Goal: Use online tool/utility: Utilize a website feature to perform a specific function

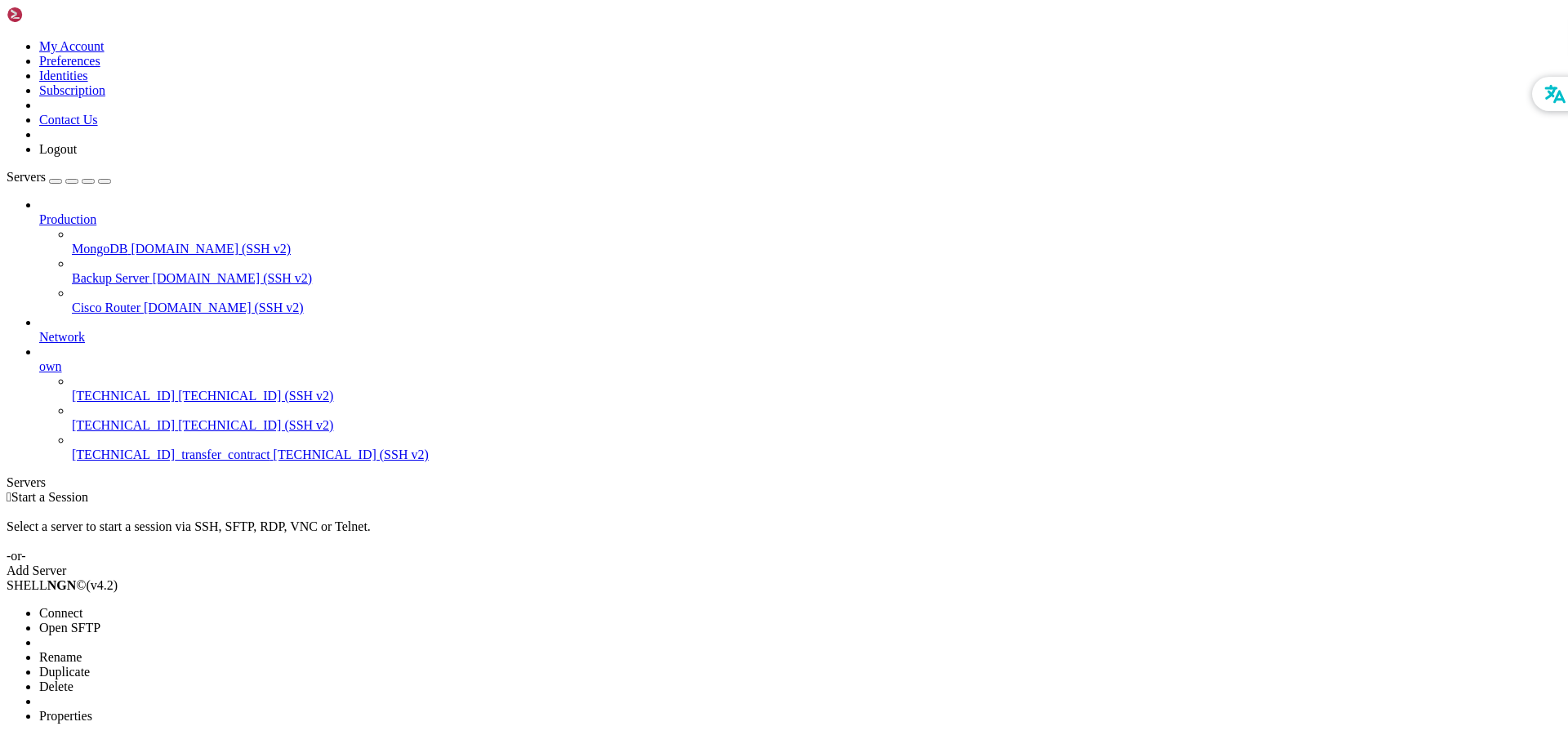
click at [89, 665] on span "Duplicate" at bounding box center [64, 672] width 51 height 13
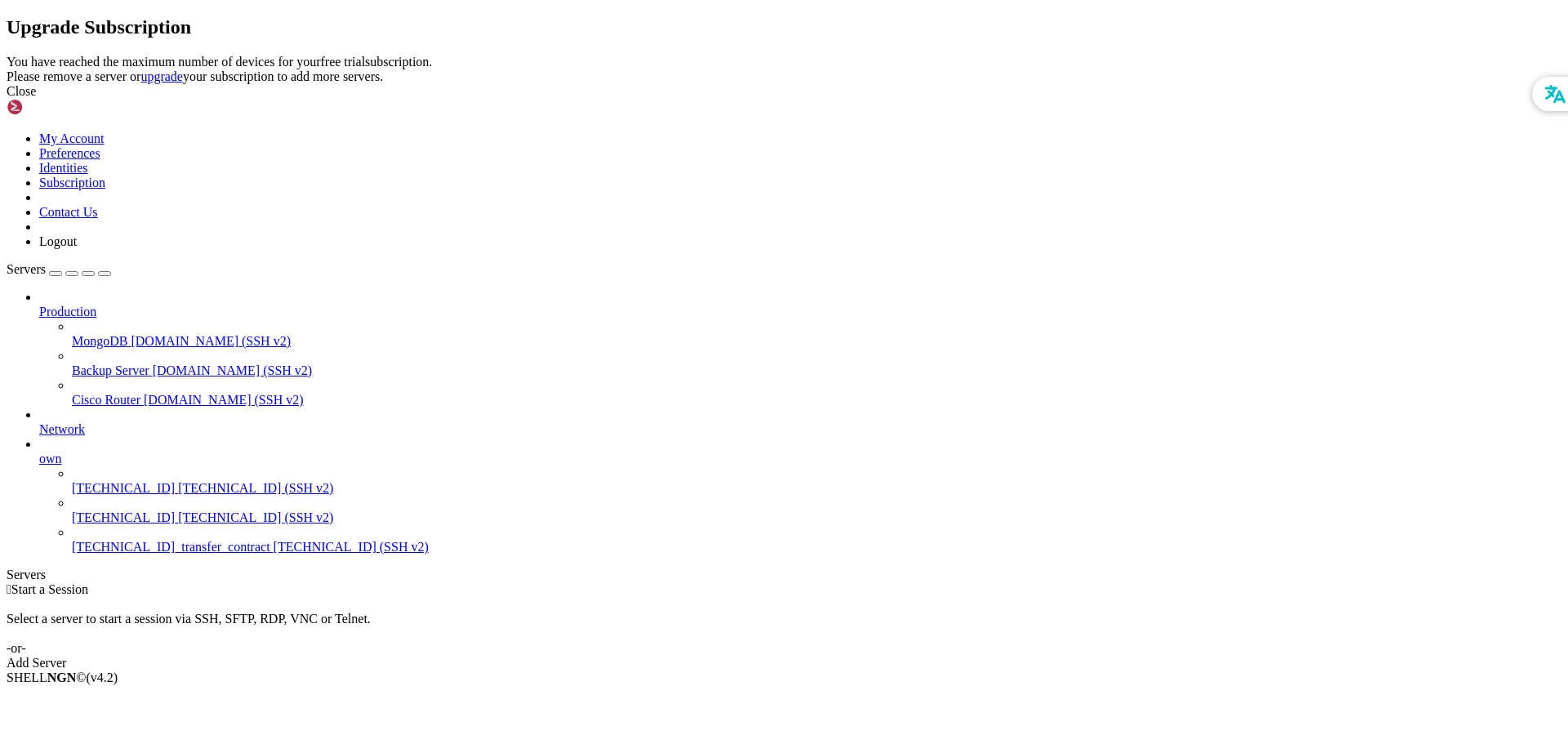
click at [971, 99] on div "Close" at bounding box center [784, 90] width 1555 height 14
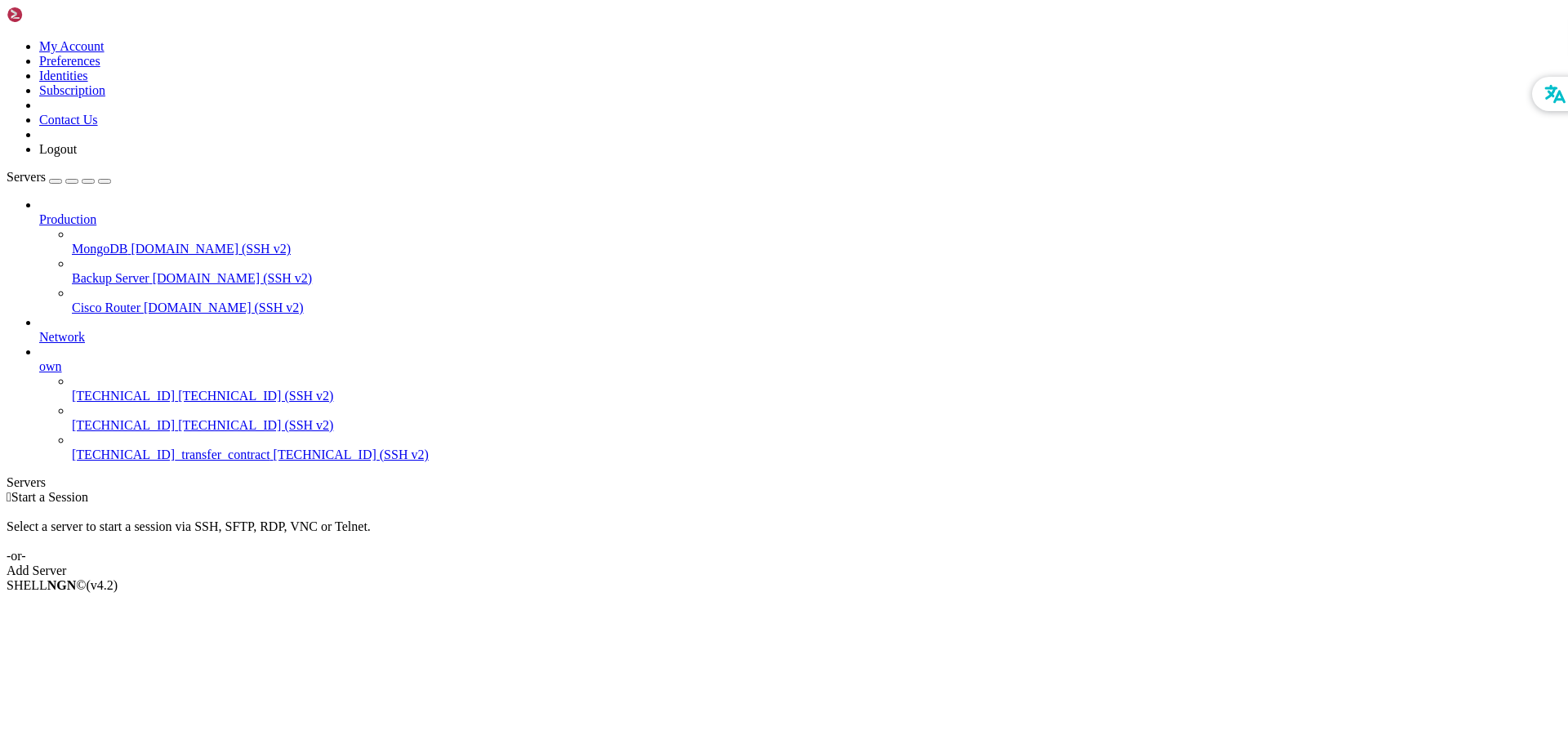
click at [178, 389] on span "164.30.69.83 (SSH v2)" at bounding box center [255, 396] width 155 height 13
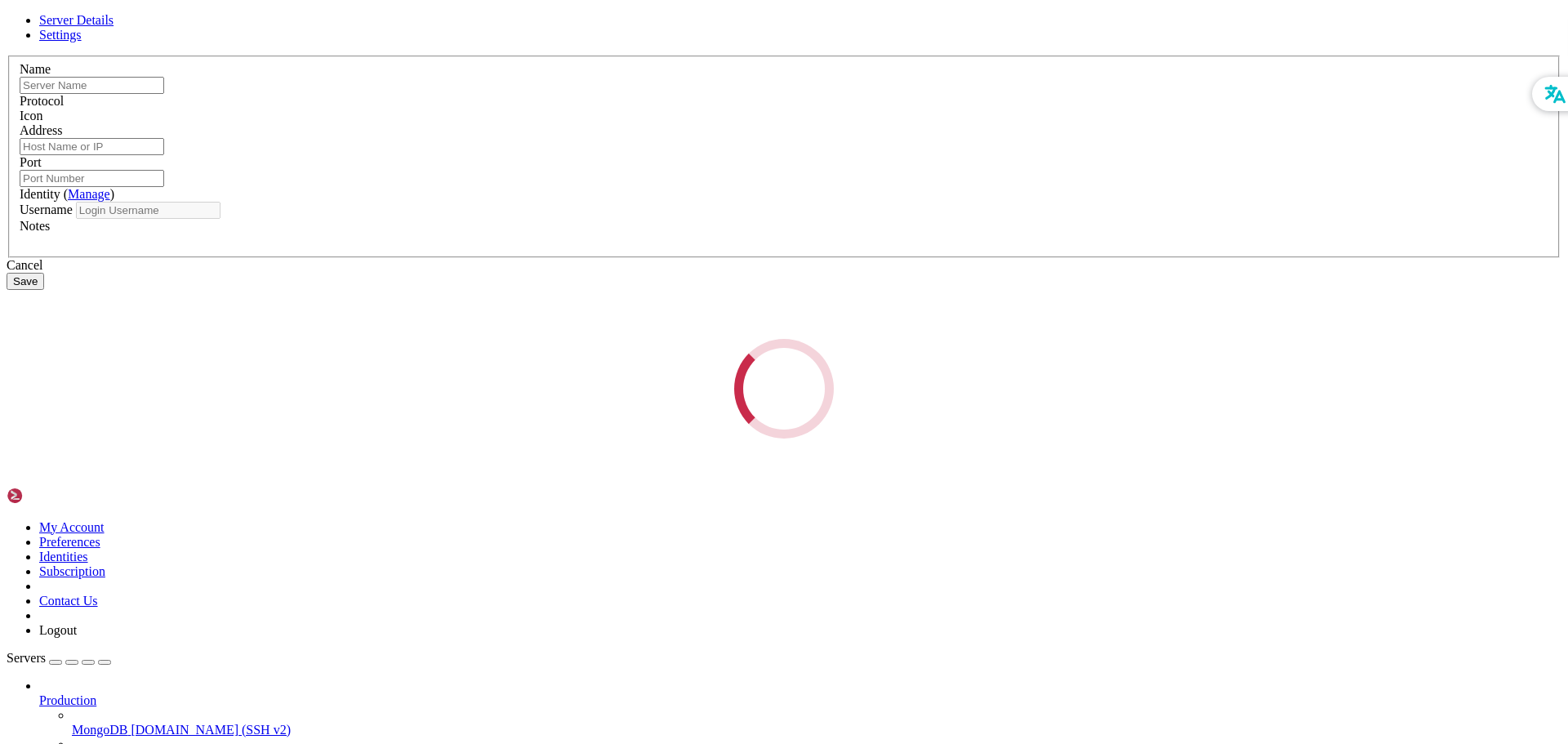
type input "80.158.31.245"
type input "164.30.69.83"
type input "22"
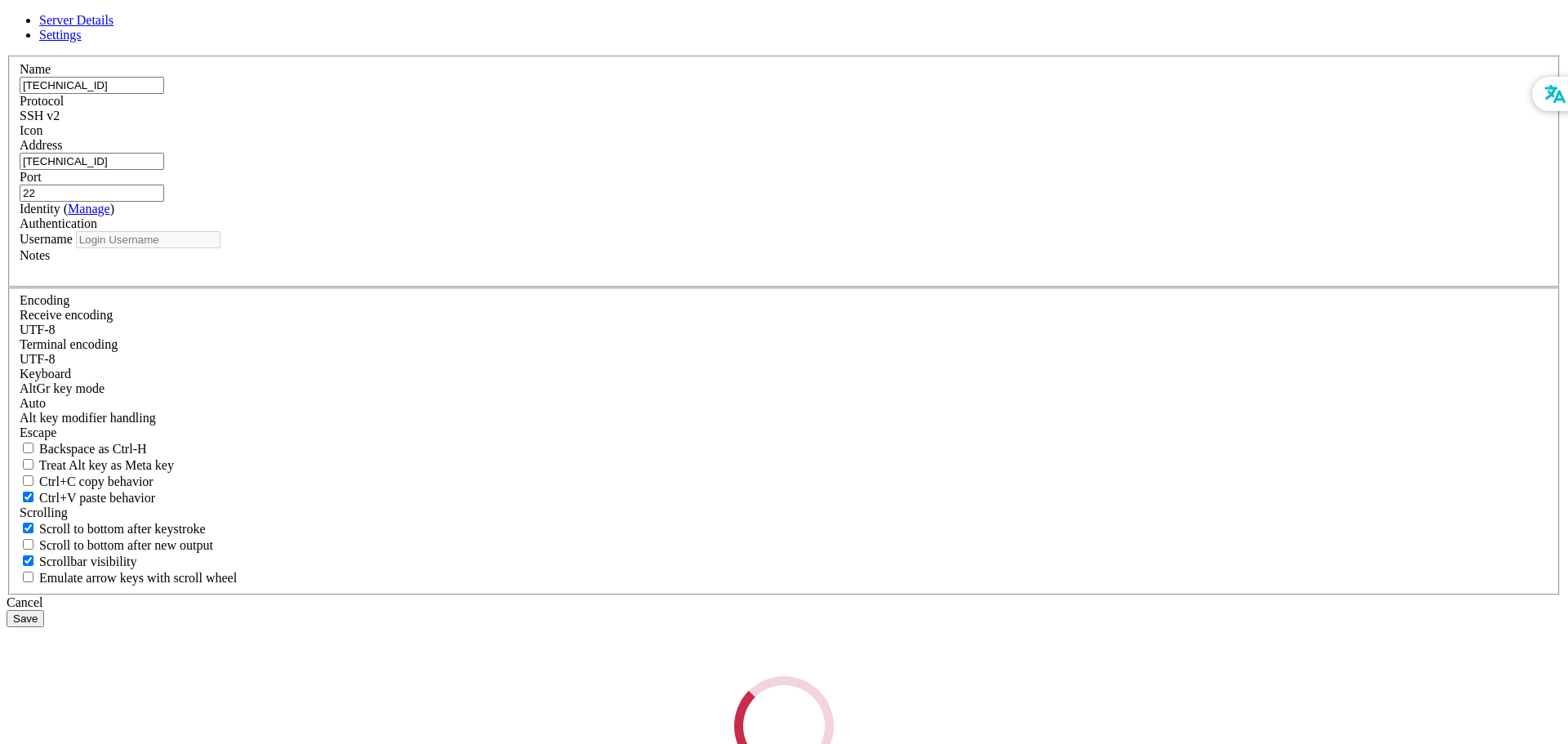
type input "root"
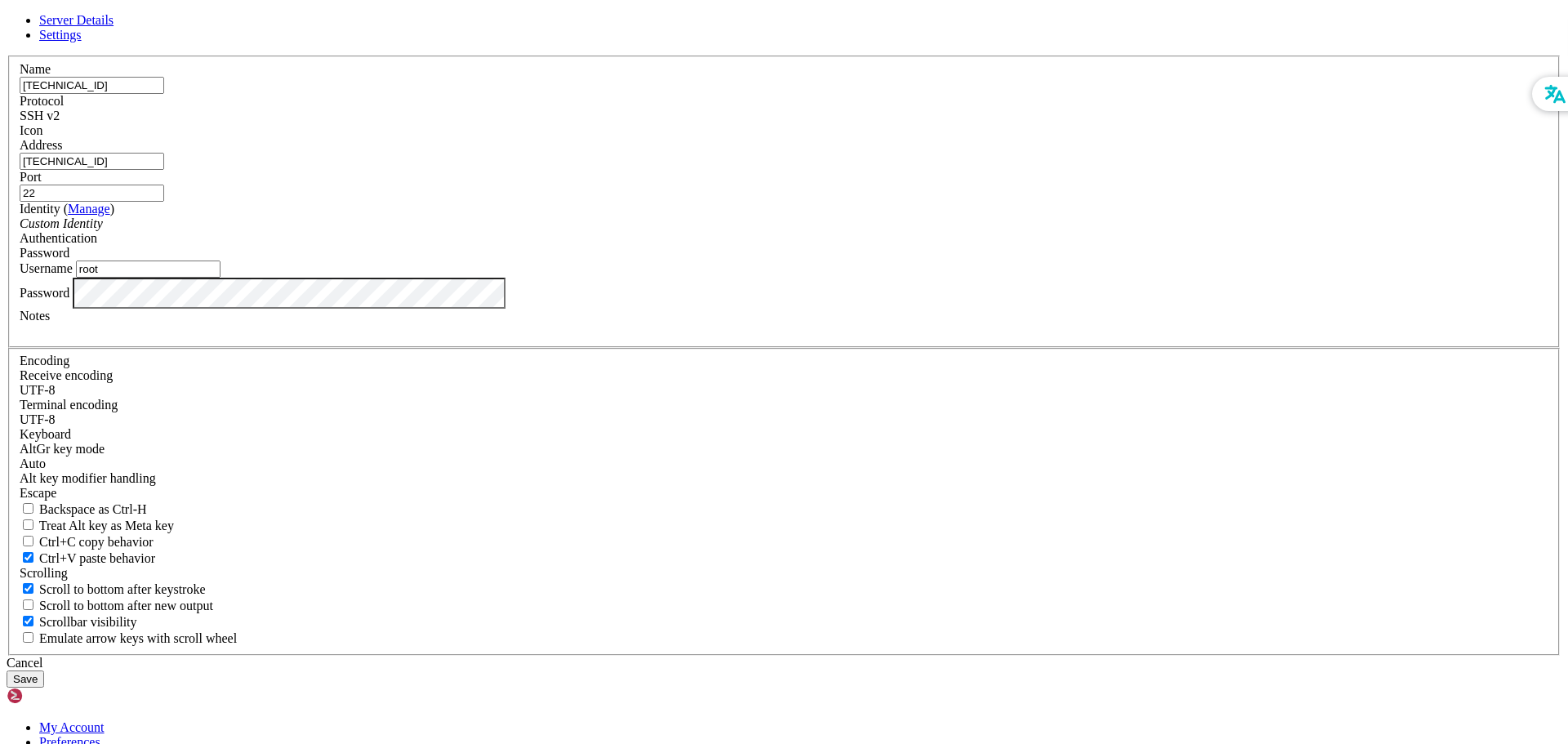
click at [868, 656] on div "Cancel" at bounding box center [784, 663] width 1555 height 14
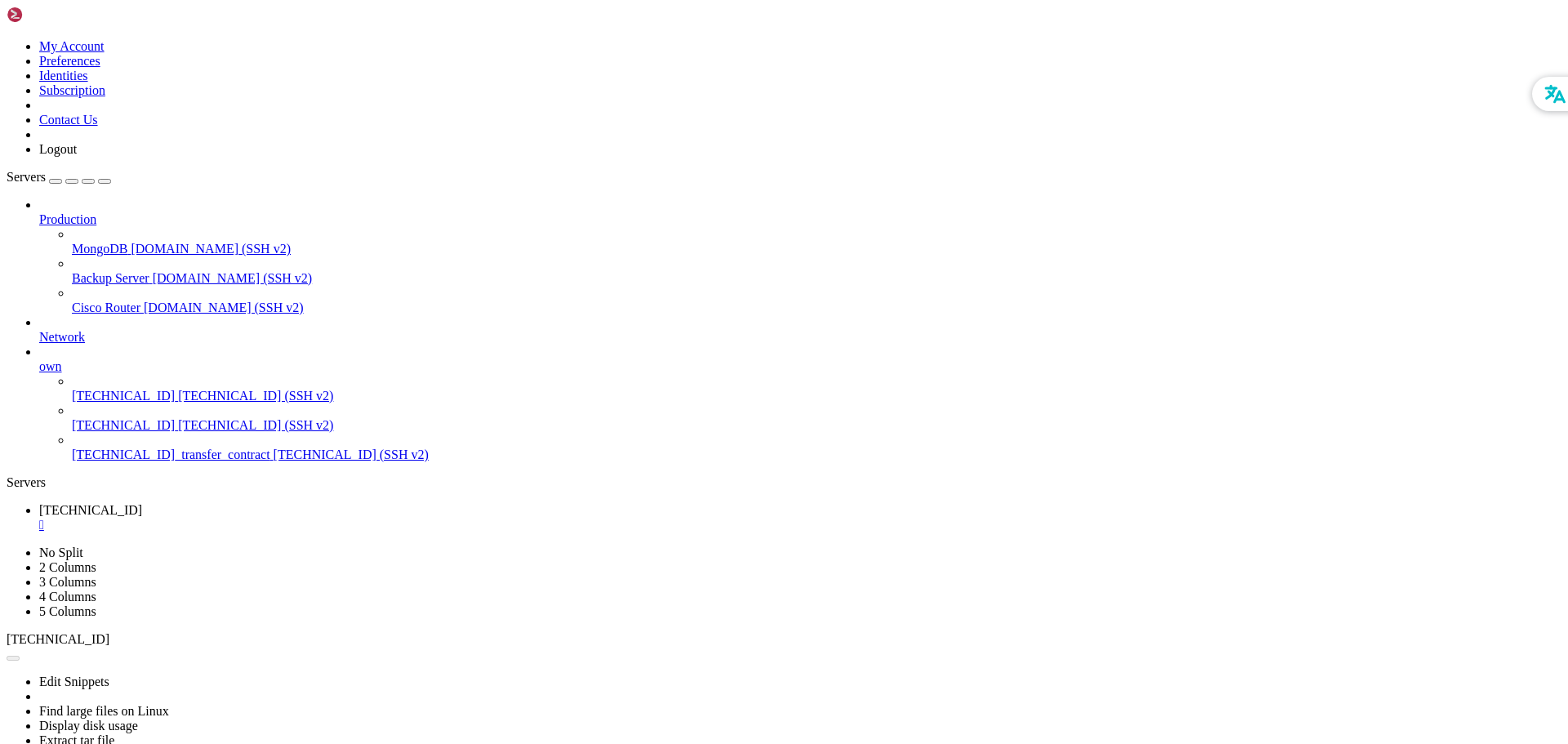
click at [148, 350] on div at bounding box center [784, 372] width 1568 height 744
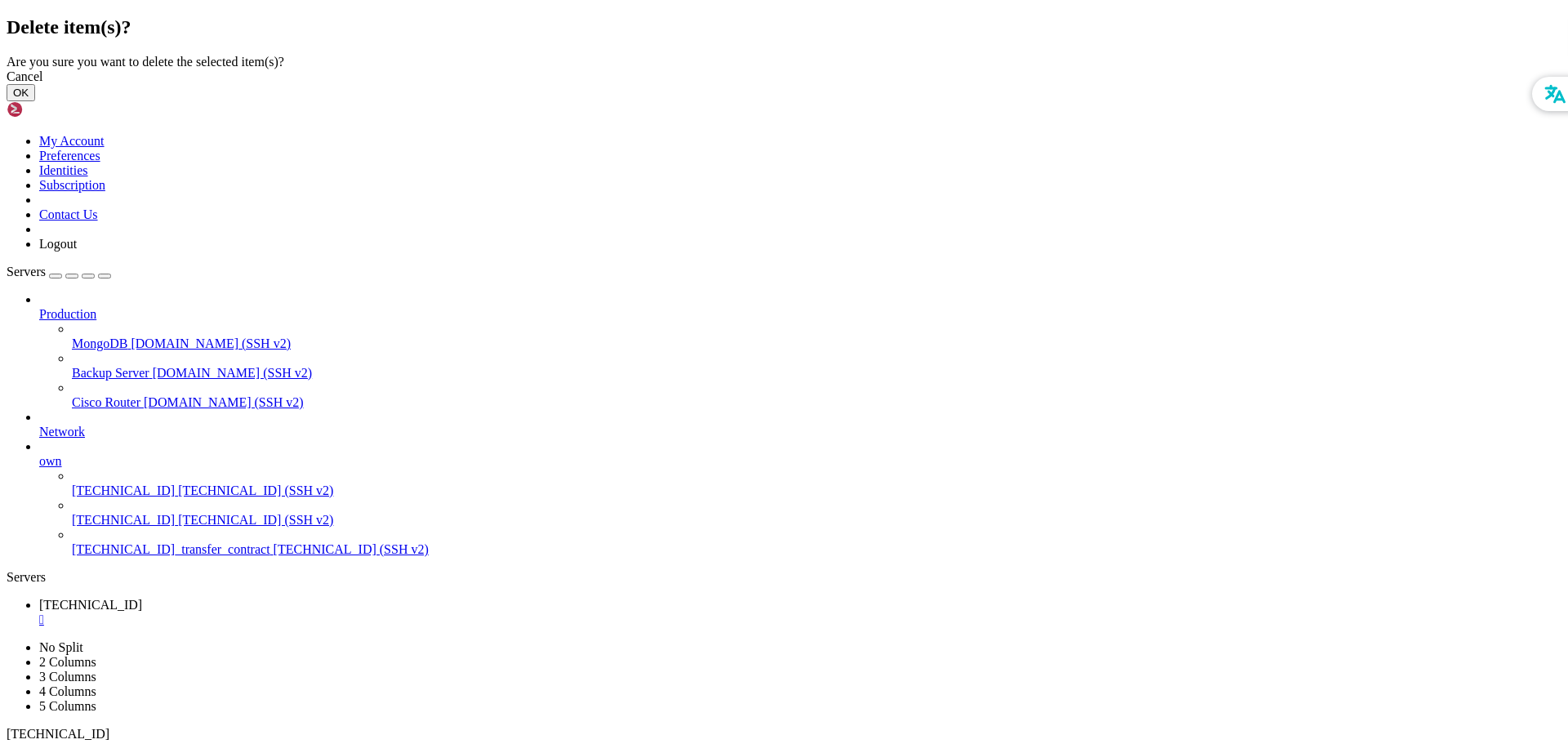
click at [36, 101] on button "OK" at bounding box center [21, 92] width 29 height 17
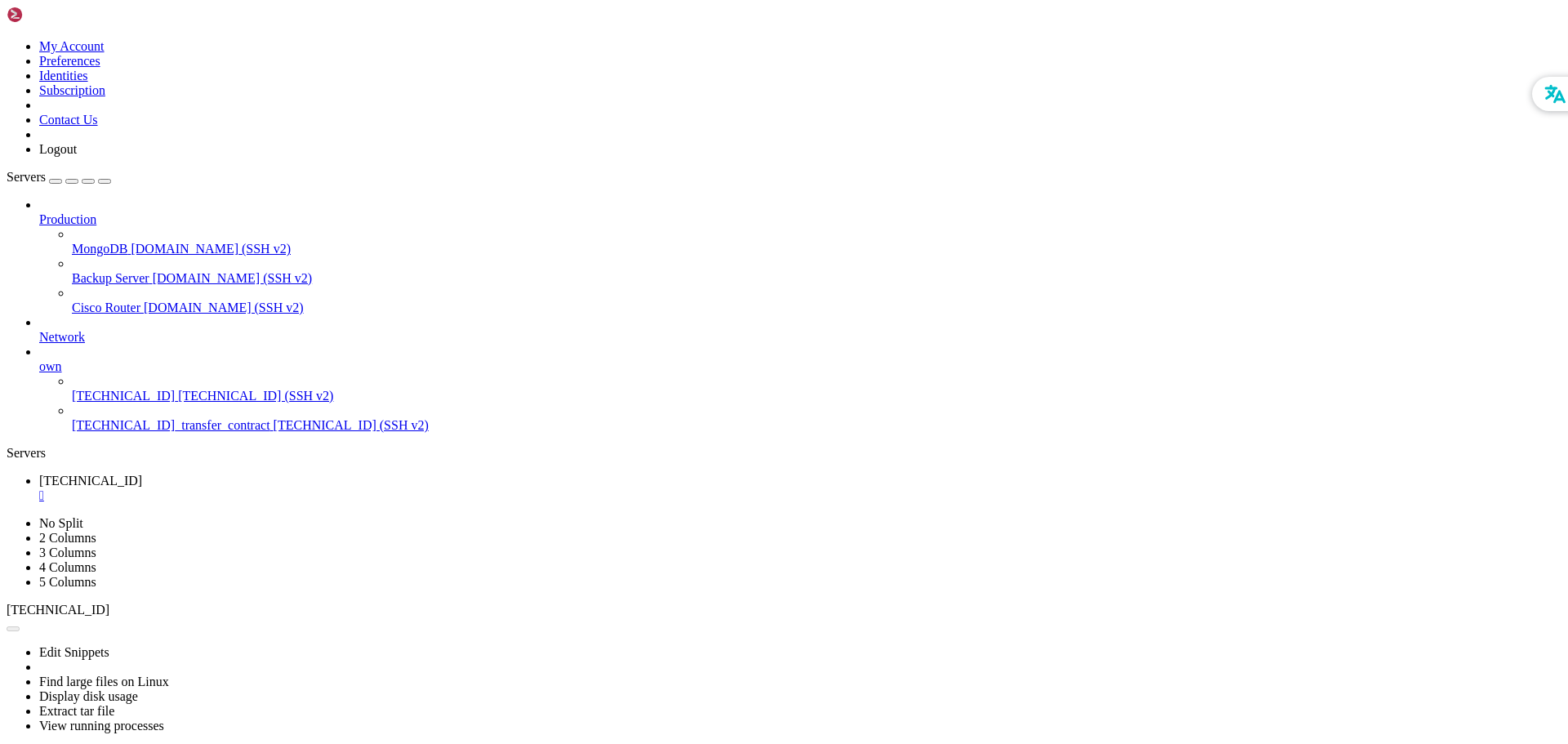
click at [308, 489] on div "" at bounding box center [800, 496] width 1522 height 14
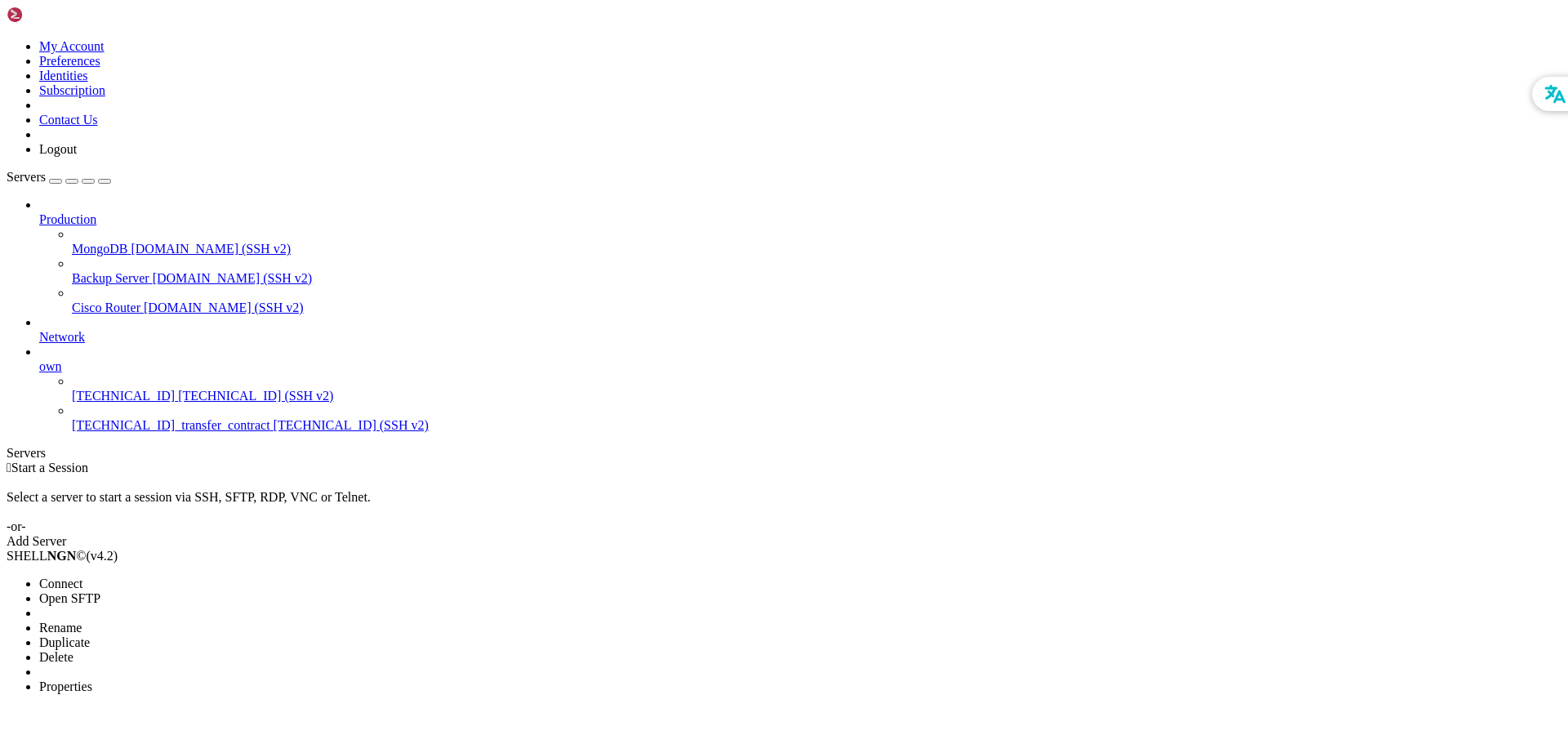
click at [89, 635] on span "Duplicate" at bounding box center [64, 642] width 51 height 13
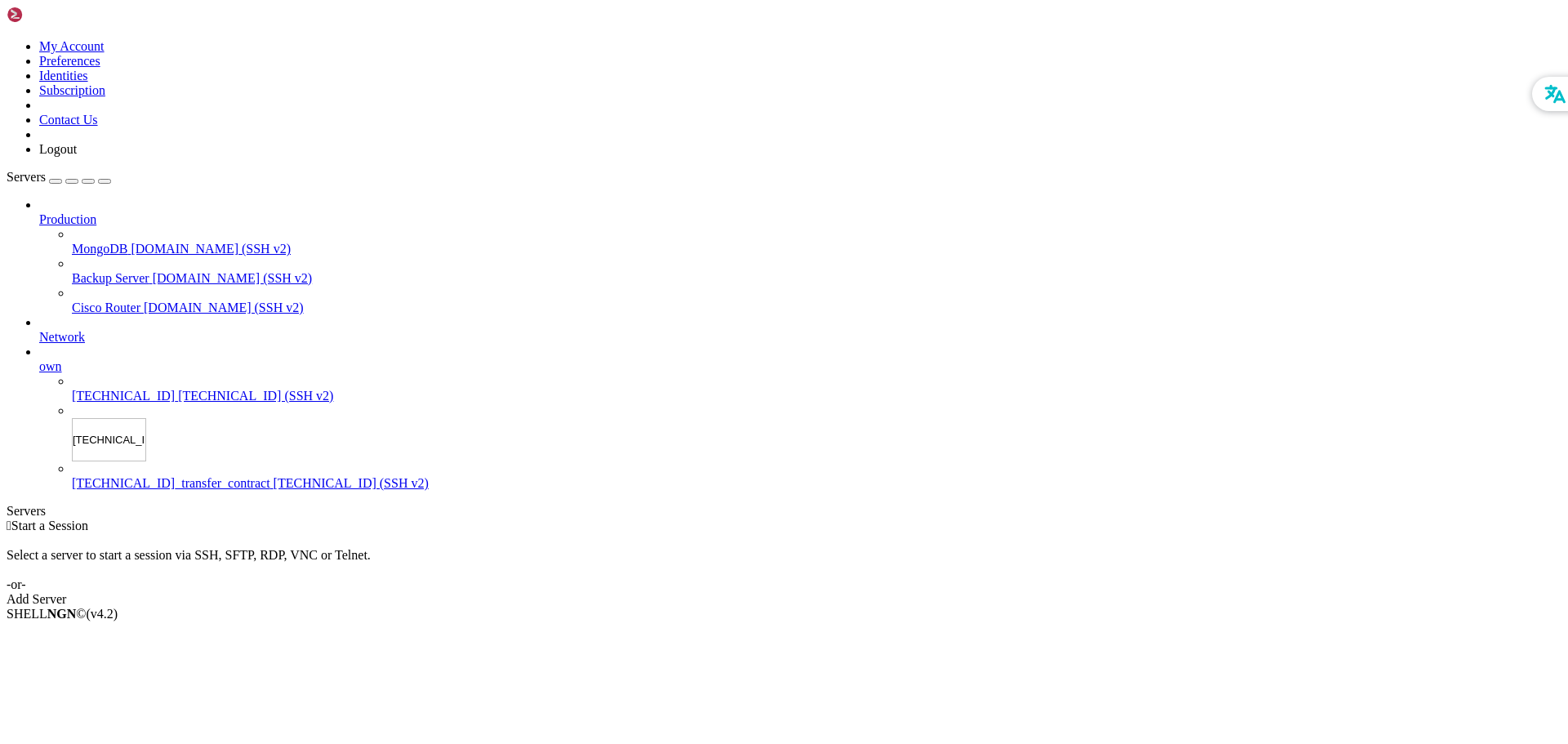
type input "[TECHNICAL_ID]"
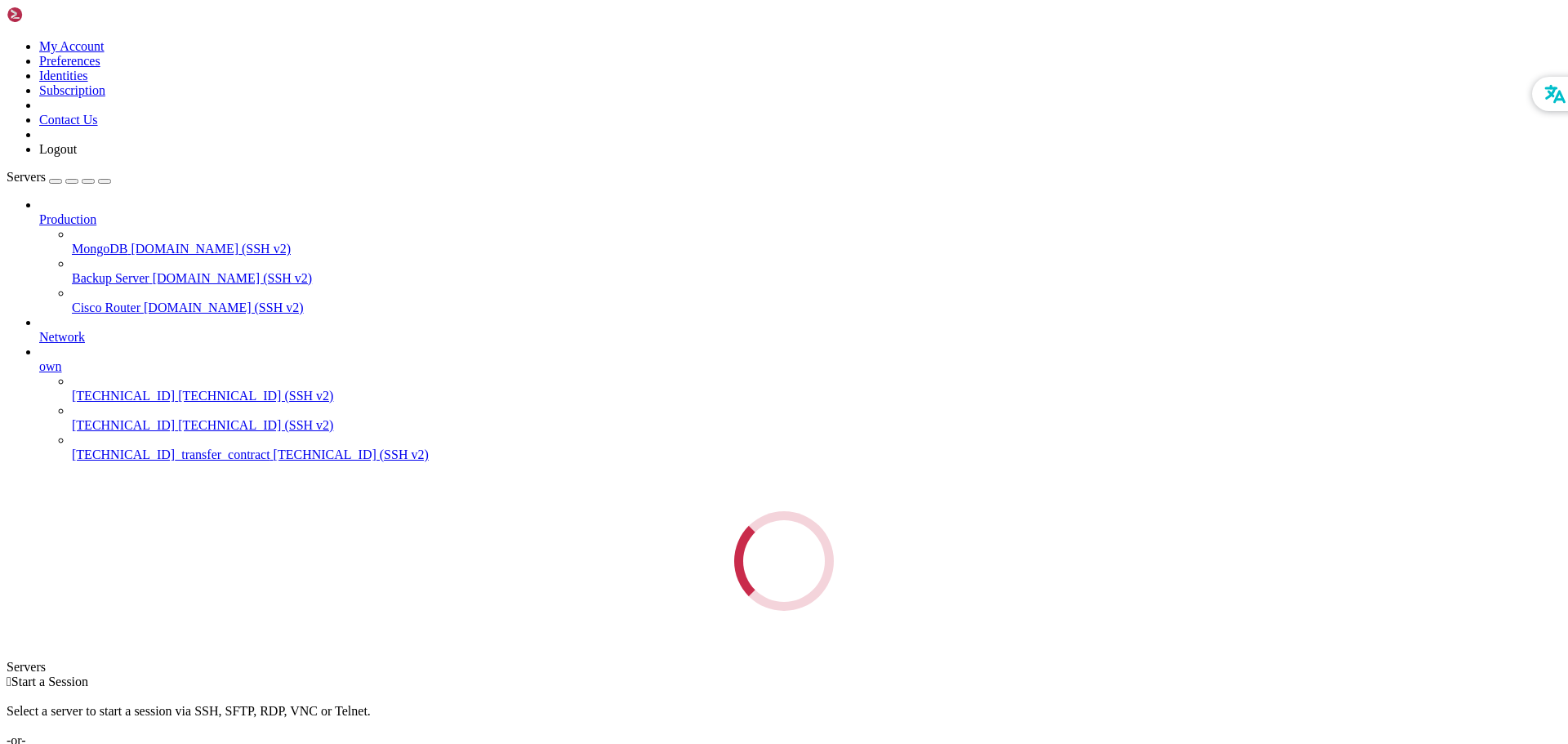
click at [150, 489] on div "Servers Production MongoDB demo.shellngn.com (SSH v2) Backup Server demo.shelln…" at bounding box center [784, 391] width 1555 height 441
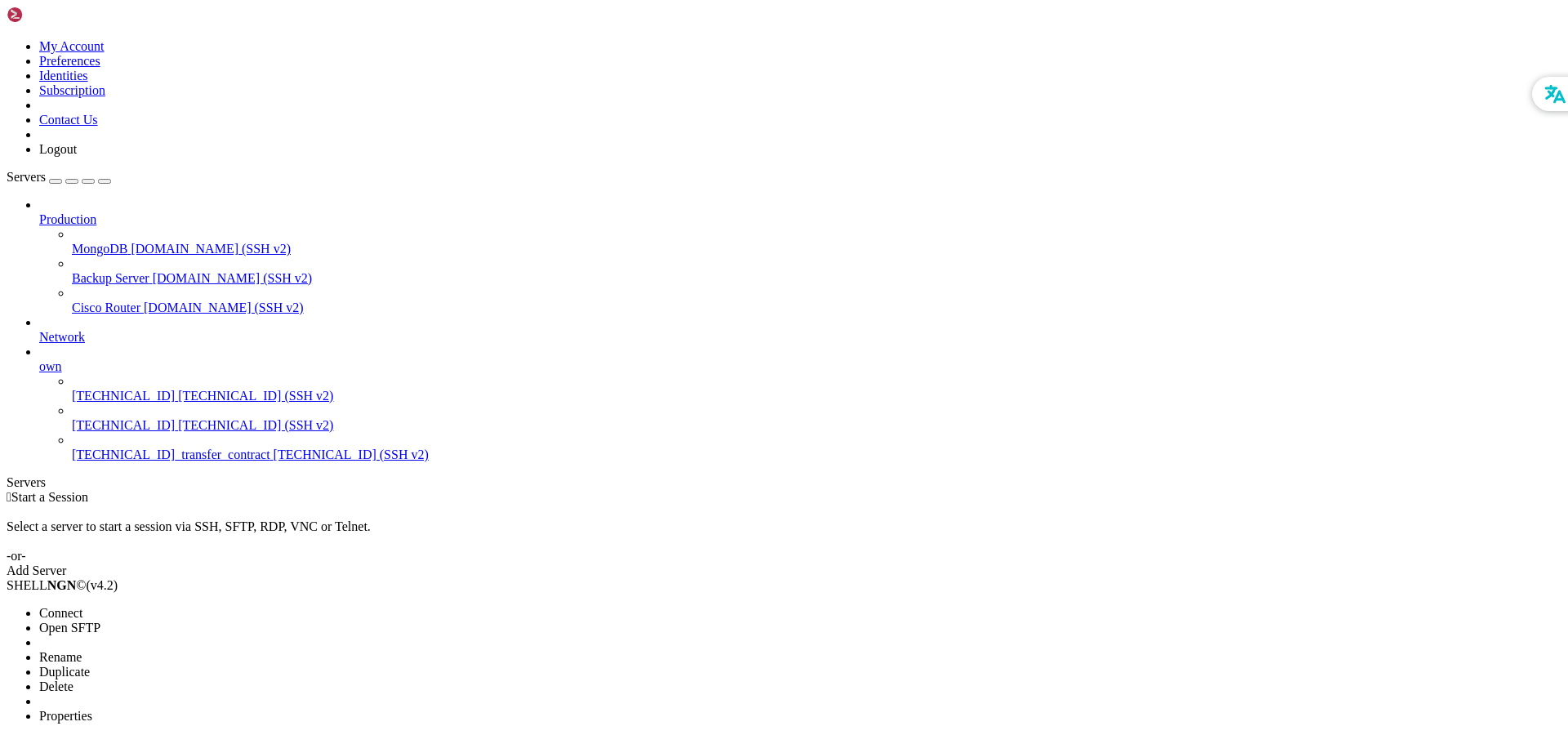
click at [92, 709] on span "Properties" at bounding box center [65, 716] width 53 height 13
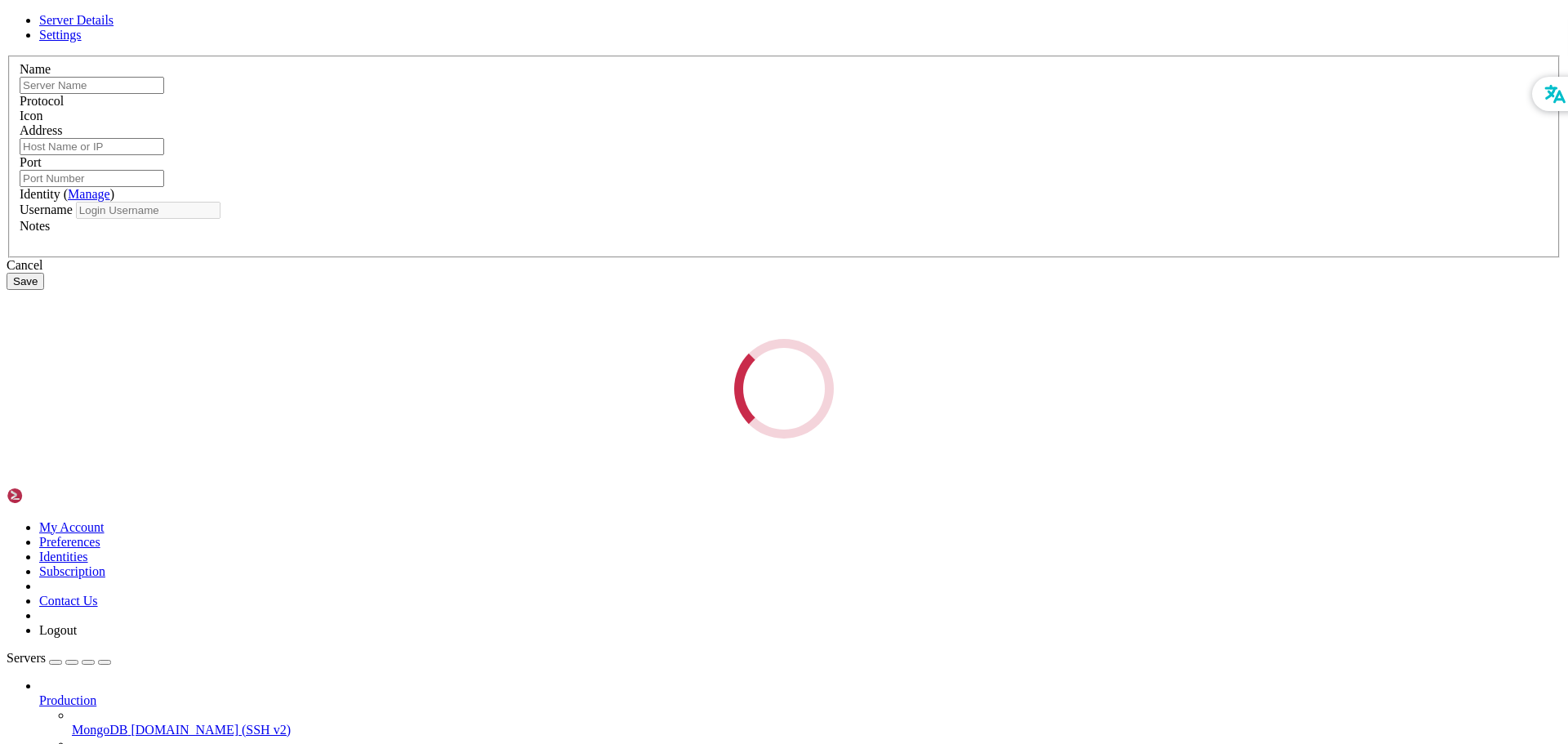
type input "[TECHNICAL_ID]"
type input "22"
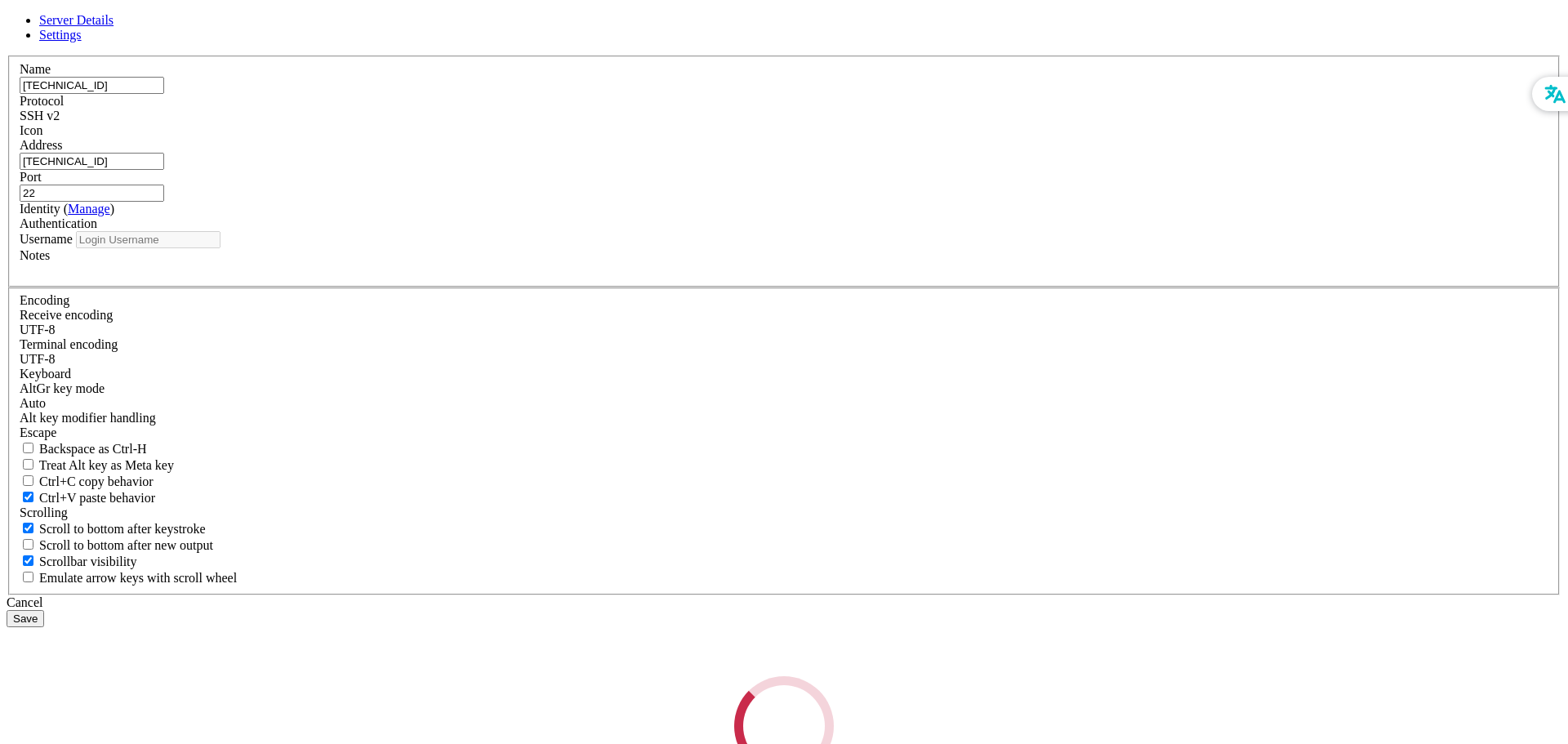
type input "linux"
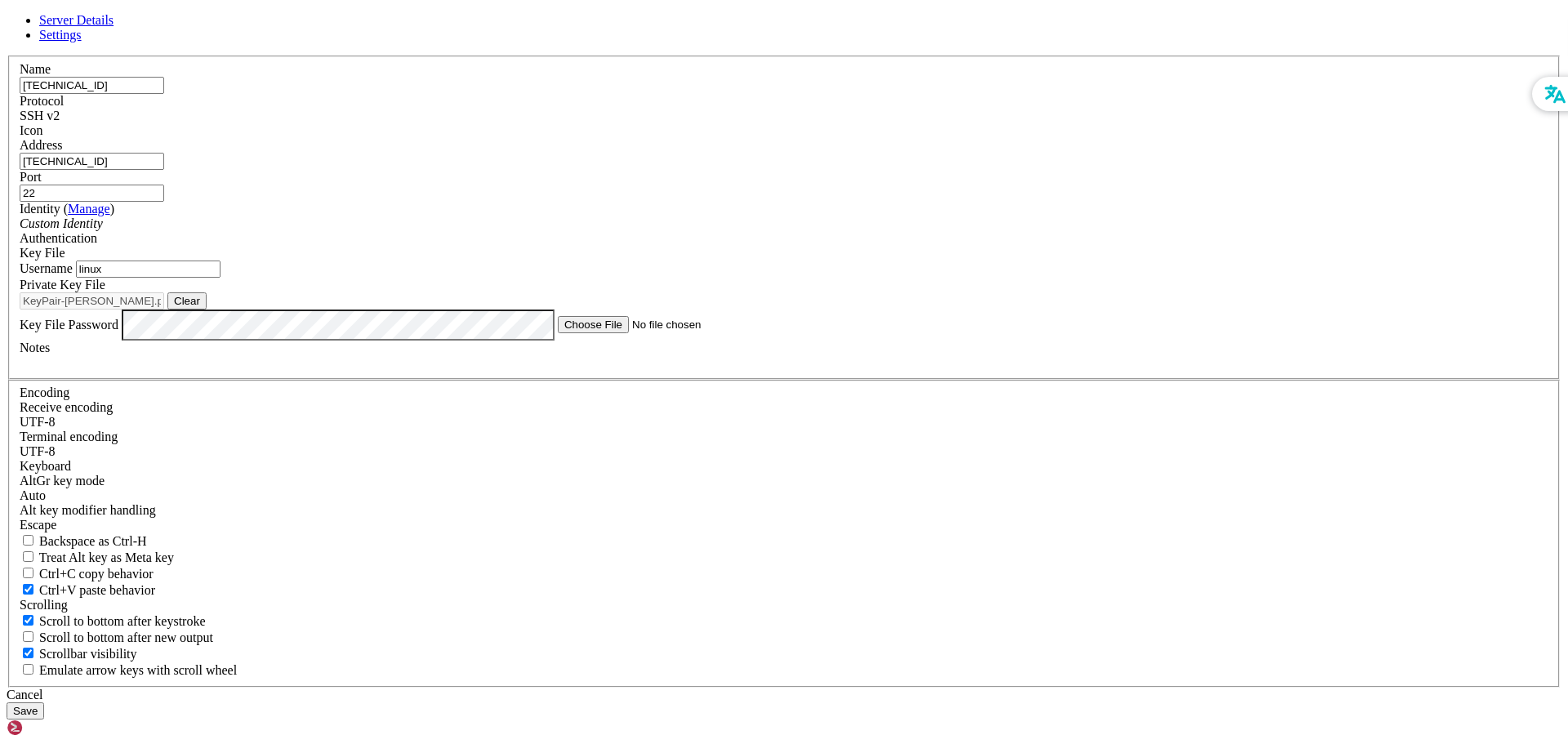
click at [164, 94] on input "[TECHNICAL_ID]" at bounding box center [91, 86] width 144 height 17
paste input "ecs-otis-ONS-19232"
click at [164, 94] on input "80.158.79.212ecs-otis-ONS-19232" at bounding box center [91, 86] width 144 height 17
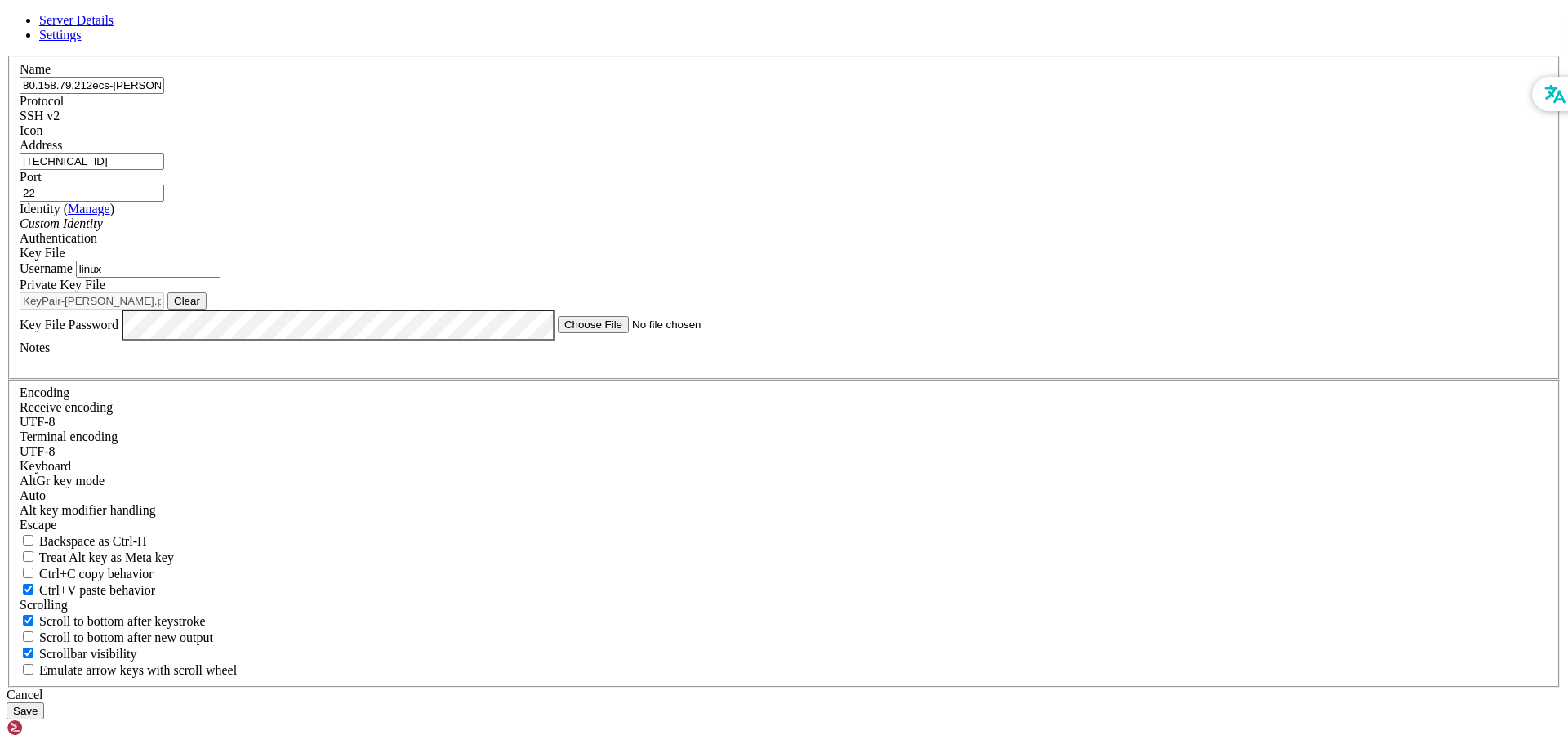
click at [164, 94] on input "80.158.79.212ecs-otis-ONS-19232" at bounding box center [91, 86] width 144 height 17
drag, startPoint x: 642, startPoint y: 192, endPoint x: 543, endPoint y: 194, distance: 99.0
click at [543, 194] on div "Name 80.158.79.212ecs-otis-ONS-19232 Protocol SSH v2 Icon Address 80.158.78.43 …" at bounding box center [784, 372] width 1555 height 632
type input "80.158.79.212ecs-otis-ONS-19232"
drag, startPoint x: 642, startPoint y: 251, endPoint x: 494, endPoint y: 257, distance: 148.1
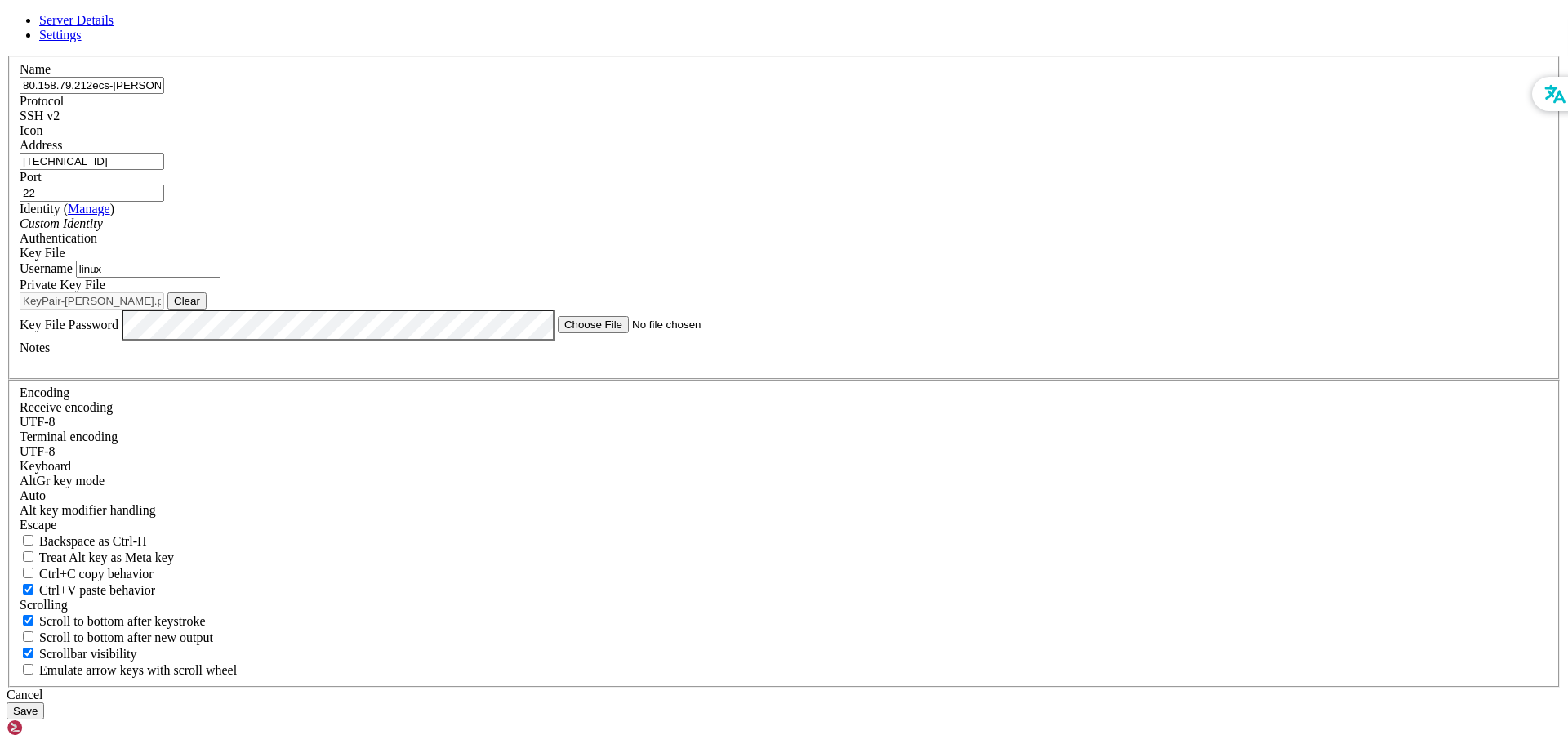
click at [494, 257] on div "Server Details Settings Name 80.158.79.212ecs-otis-ONS-19232 Protocol SSH v2 Ic…" at bounding box center [784, 367] width 1555 height 706
paste input "9.212"
type input "[TECHNICAL_ID]"
click at [44, 703] on button "Save" at bounding box center [25, 711] width 38 height 17
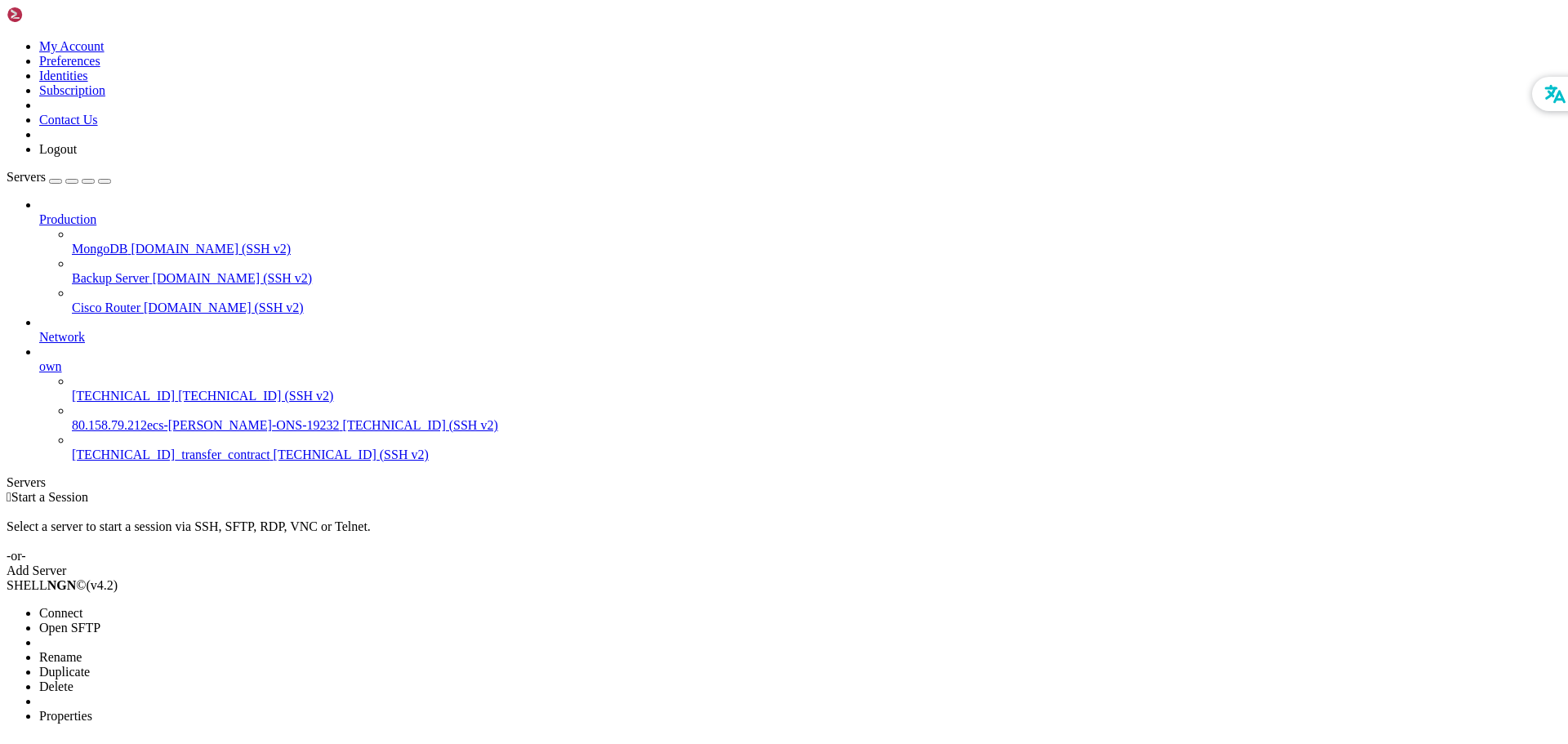
click at [82, 651] on span "Rename" at bounding box center [61, 657] width 42 height 13
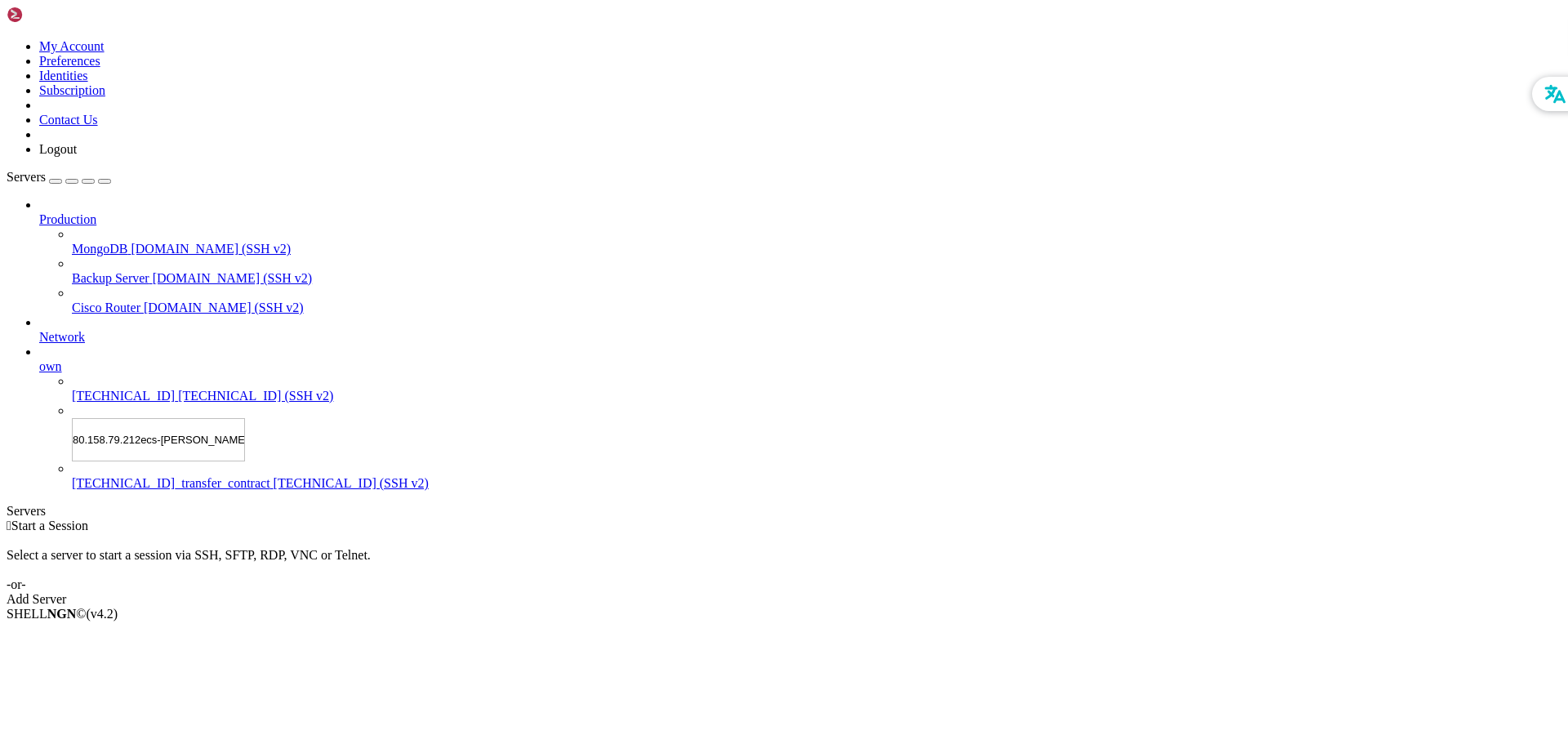
click at [148, 419] on input "80.158.79.212ecs-otis-ONS-19232" at bounding box center [159, 440] width 173 height 43
drag, startPoint x: 118, startPoint y: 402, endPoint x: 237, endPoint y: 399, distance: 119.0
click at [237, 399] on div "My Account Preferences Identities Subscription Contact Us Logout Servers Produc…" at bounding box center [784, 307] width 1555 height 601
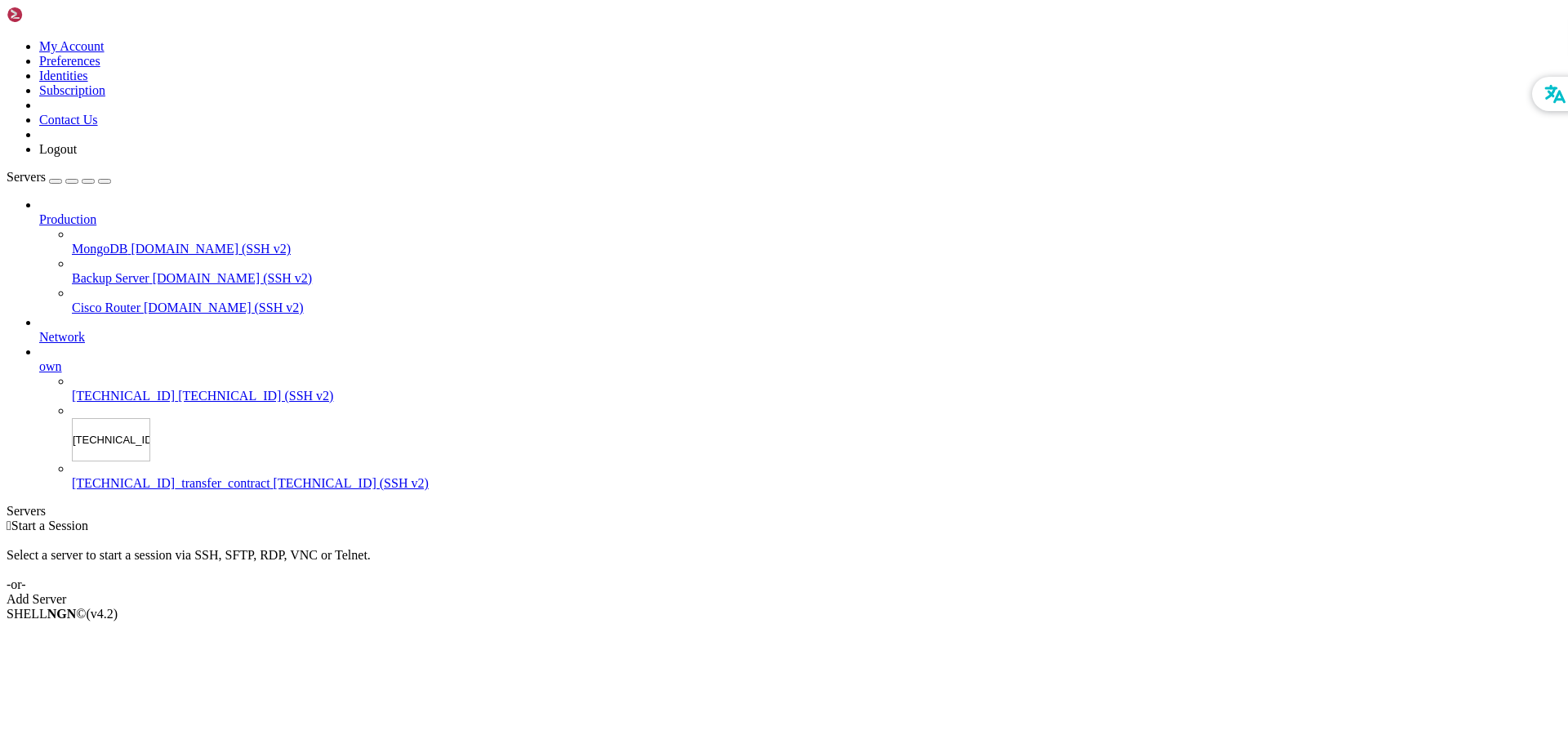
click at [73, 419] on input "[TECHNICAL_ID]" at bounding box center [111, 440] width 78 height 43
click at [72, 419] on input "[TECHNICAL_ID]" at bounding box center [111, 440] width 78 height 43
type input "ecs-otis-ONS-1923280.158.79.212"
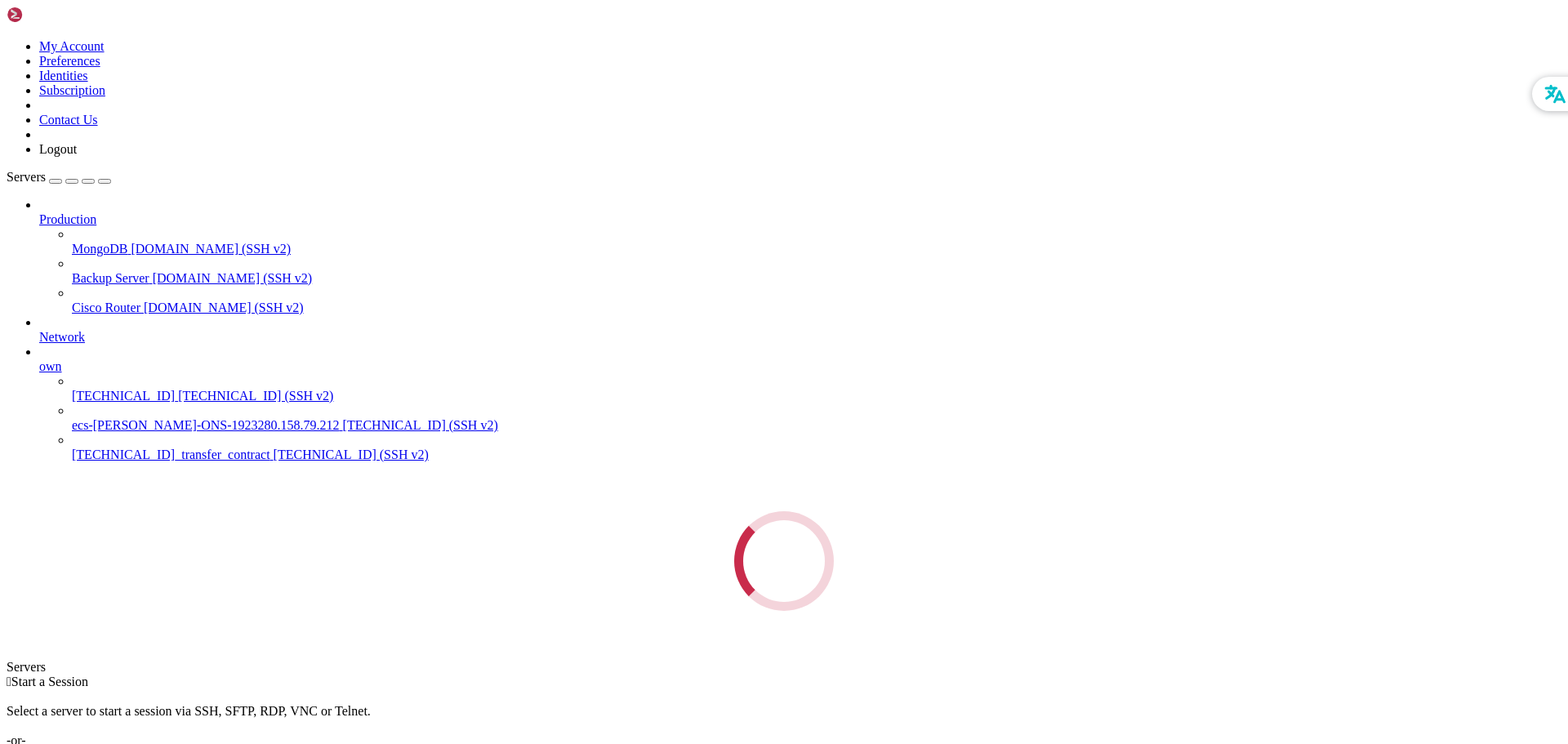
click at [143, 560] on div "Servers Production MongoDB demo.shellngn.com (SSH v2) Backup Server demo.shelln…" at bounding box center [784, 391] width 1555 height 441
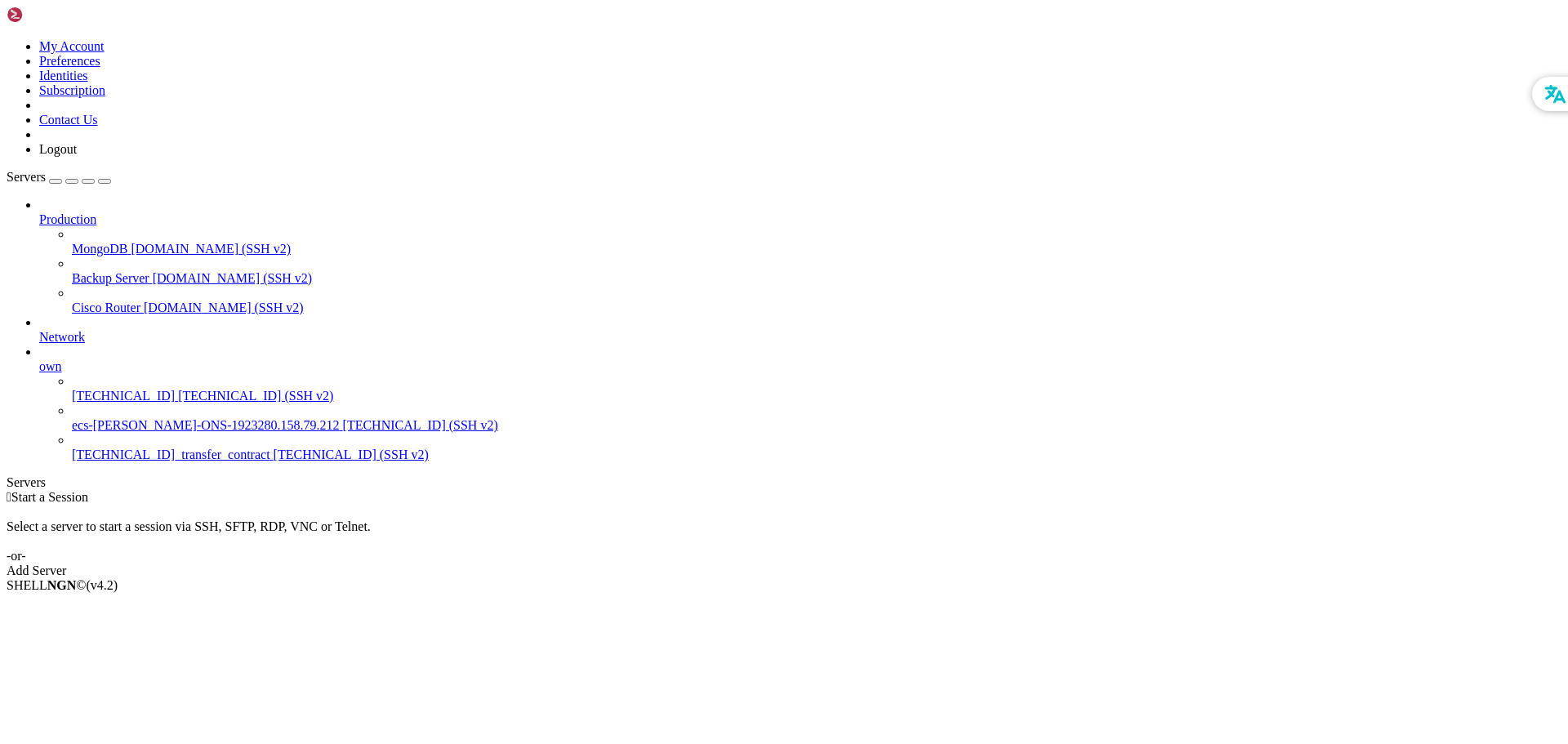
click at [143, 419] on span "ecs-otis-ONS-1923280.158.79.212" at bounding box center [206, 425] width 267 height 13
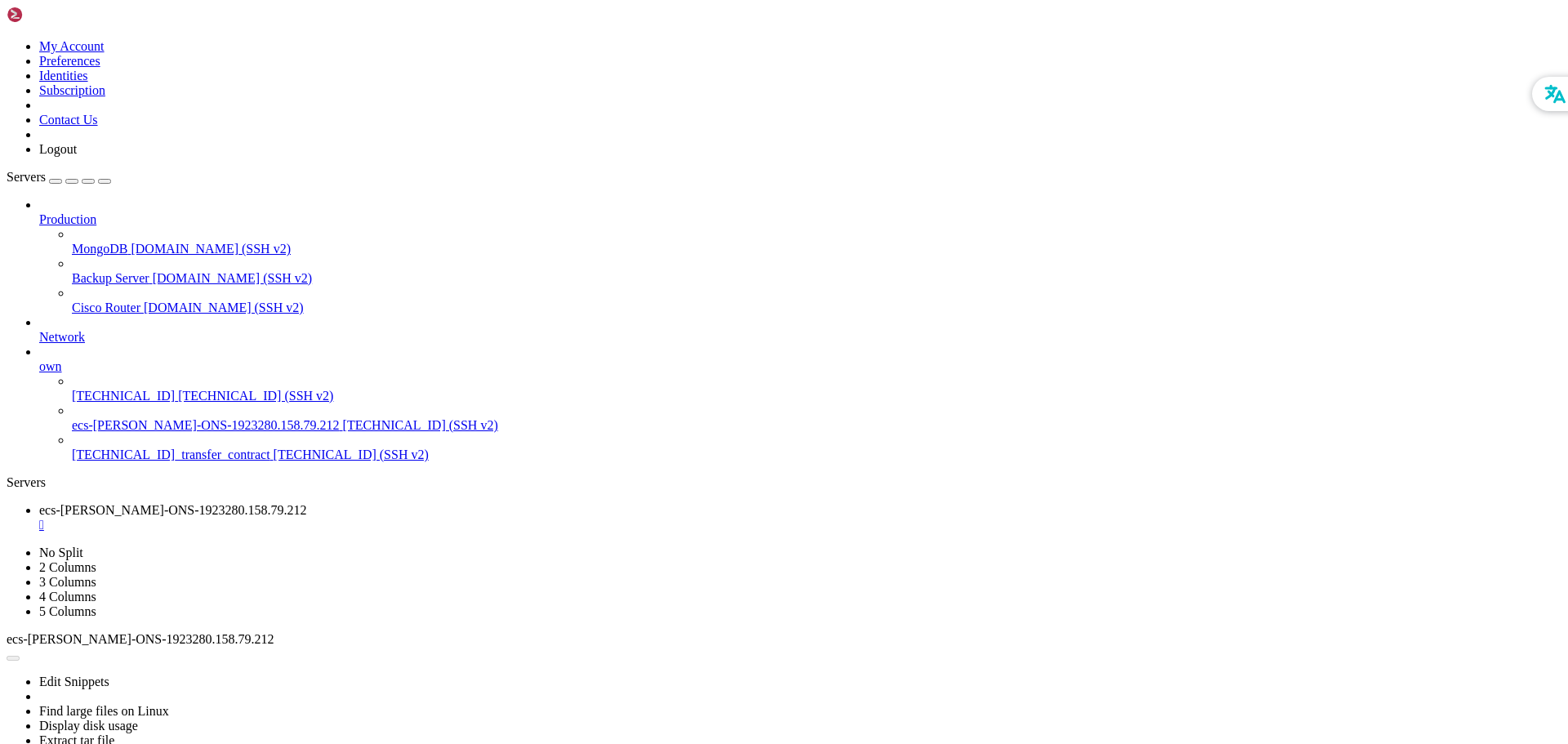
scroll to position [0, 0]
click at [141, 448] on span "[TECHNICAL_ID]_transfer_contract" at bounding box center [171, 454] width 198 height 13
click at [121, 448] on span "[TECHNICAL_ID]_transfer_contract" at bounding box center [171, 454] width 198 height 13
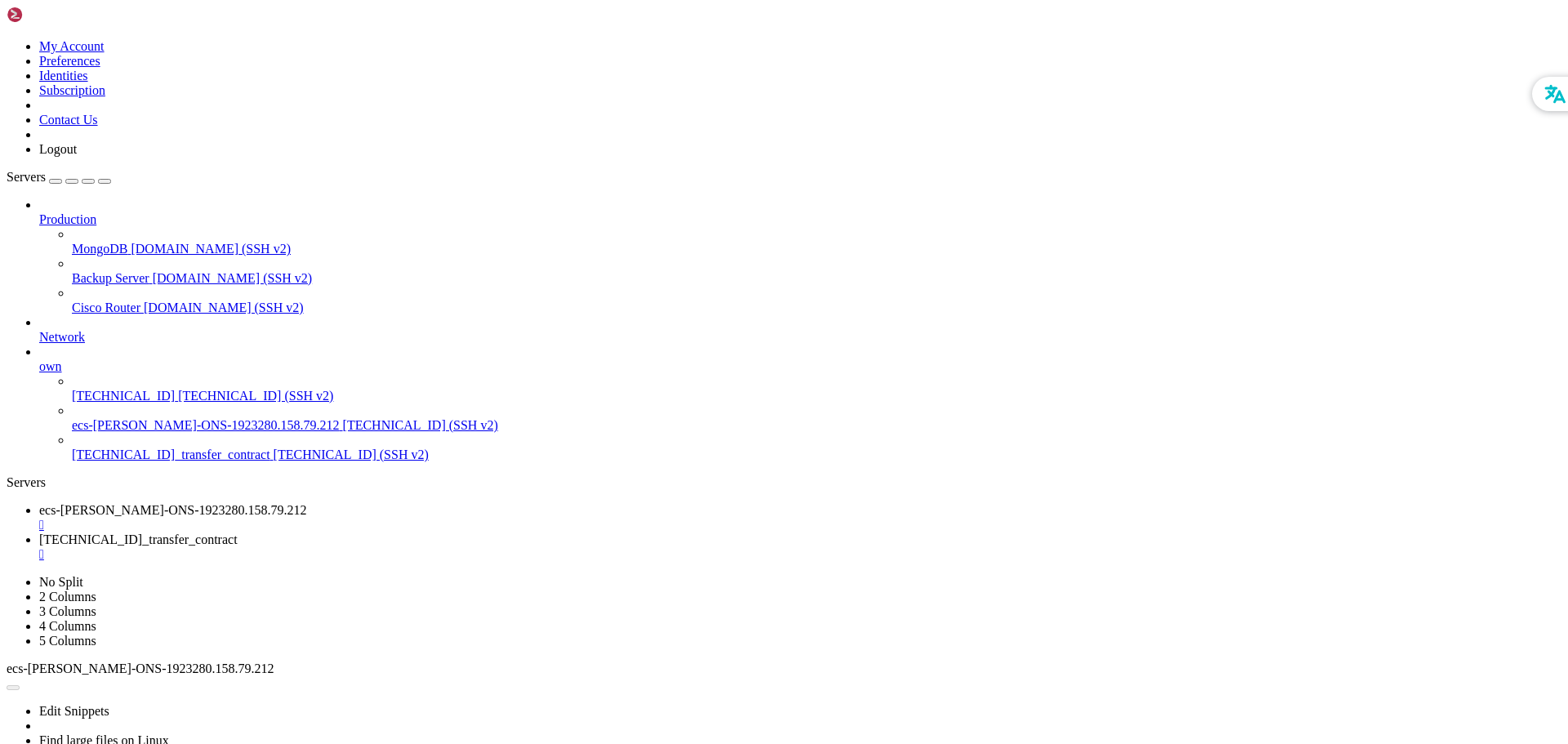
click at [493, 548] on div "" at bounding box center [800, 554] width 1522 height 14
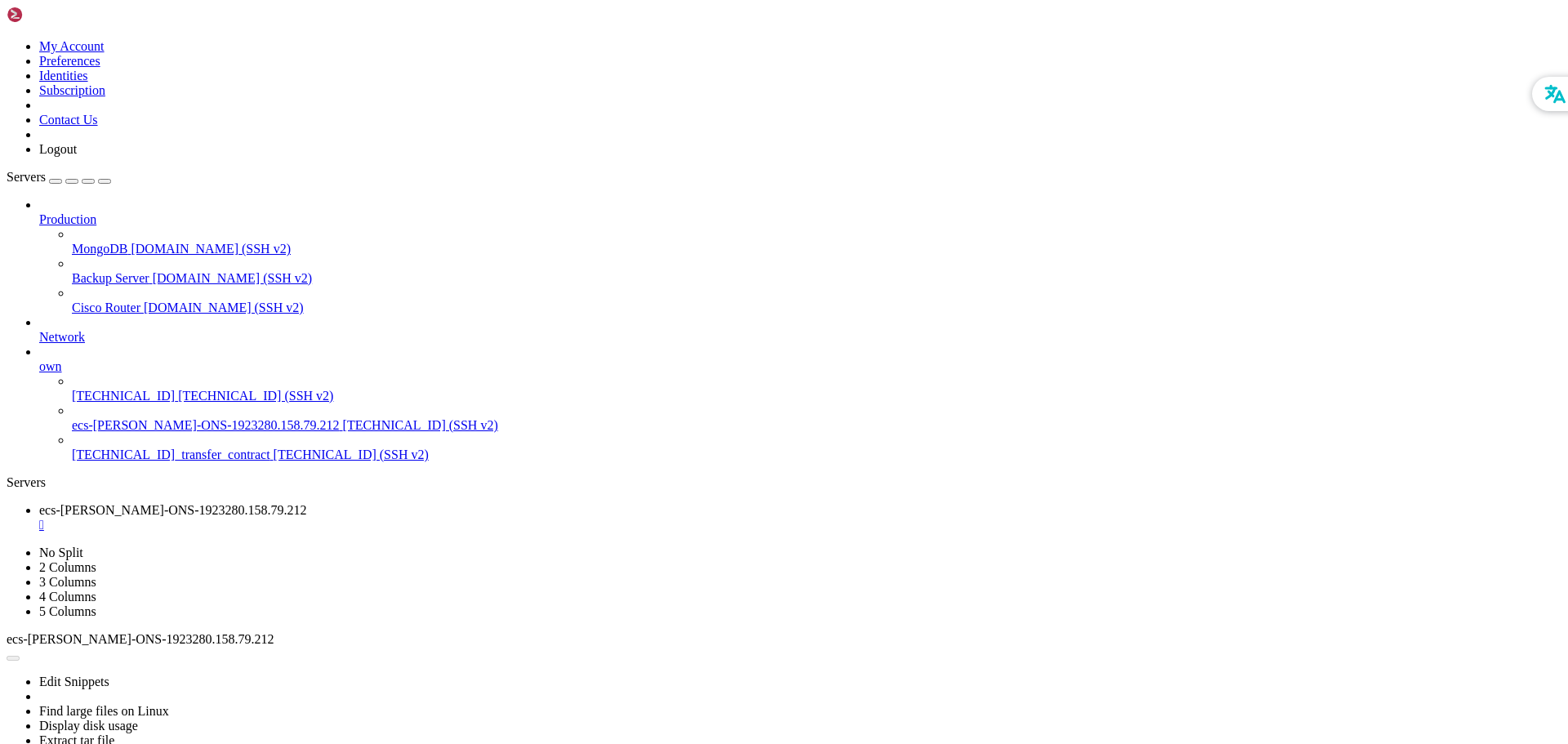
click at [267, 503] on span "ecs-otis-ONS-1923280.158.79.212" at bounding box center [173, 510] width 267 height 13
click at [343, 419] on span "[TECHNICAL_ID] (SSH v2)" at bounding box center [420, 425] width 155 height 13
click at [341, 518] on div "" at bounding box center [800, 525] width 1522 height 14
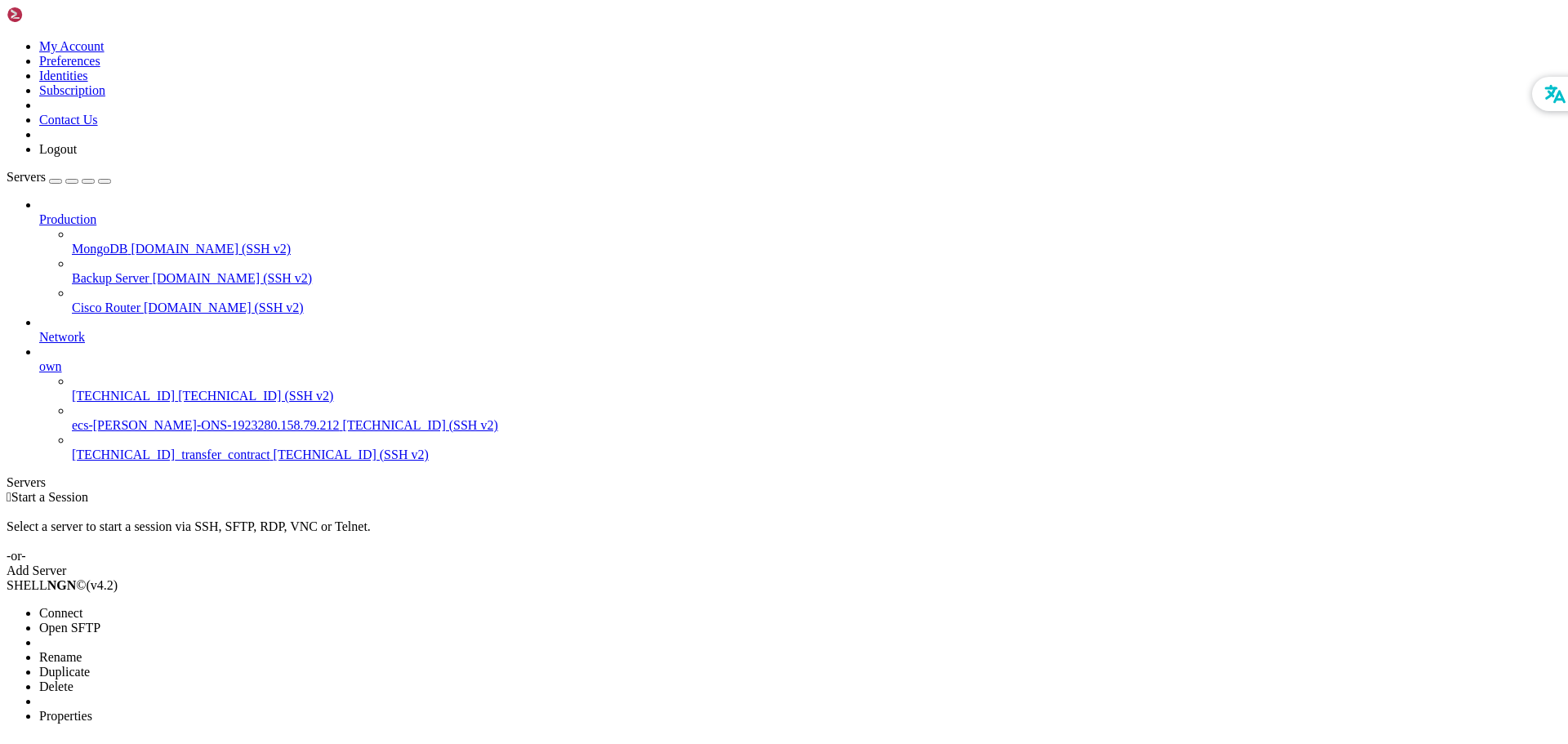
click at [92, 709] on span "Properties" at bounding box center [65, 716] width 53 height 13
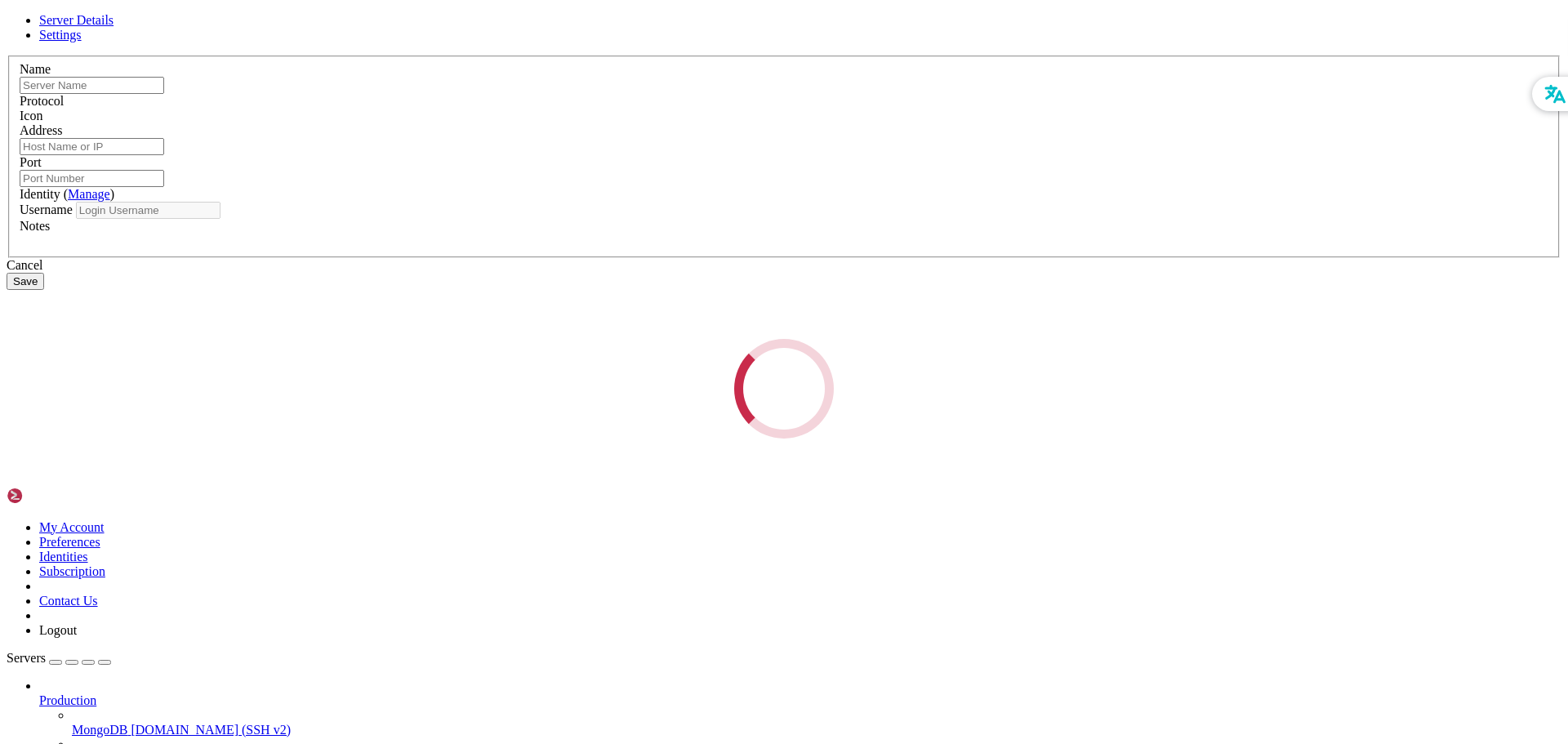
type input "ecs-otis-ONS-1923280.158.79.212"
type input "[TECHNICAL_ID]"
type input "22"
type input "linux"
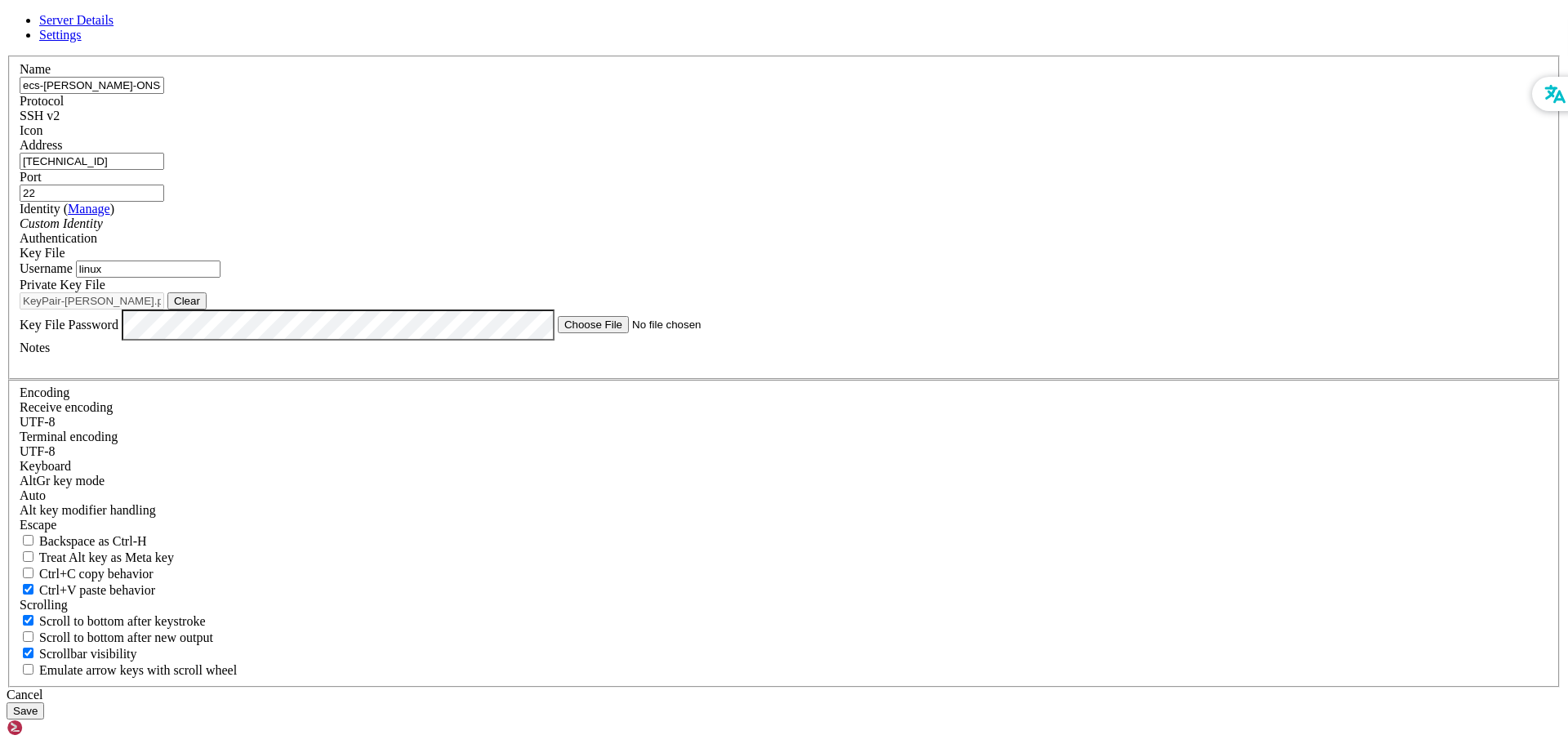
drag, startPoint x: 704, startPoint y: 246, endPoint x: 502, endPoint y: 250, distance: 202.0
click at [486, 250] on div "Server Details Settings Name ecs-otis-ONS-1923280.158.79.212 Protocol SSH v2 Ic…" at bounding box center [784, 367] width 1555 height 706
click at [220, 278] on input "linux" at bounding box center [148, 269] width 144 height 17
click at [44, 703] on button "Save" at bounding box center [25, 711] width 38 height 17
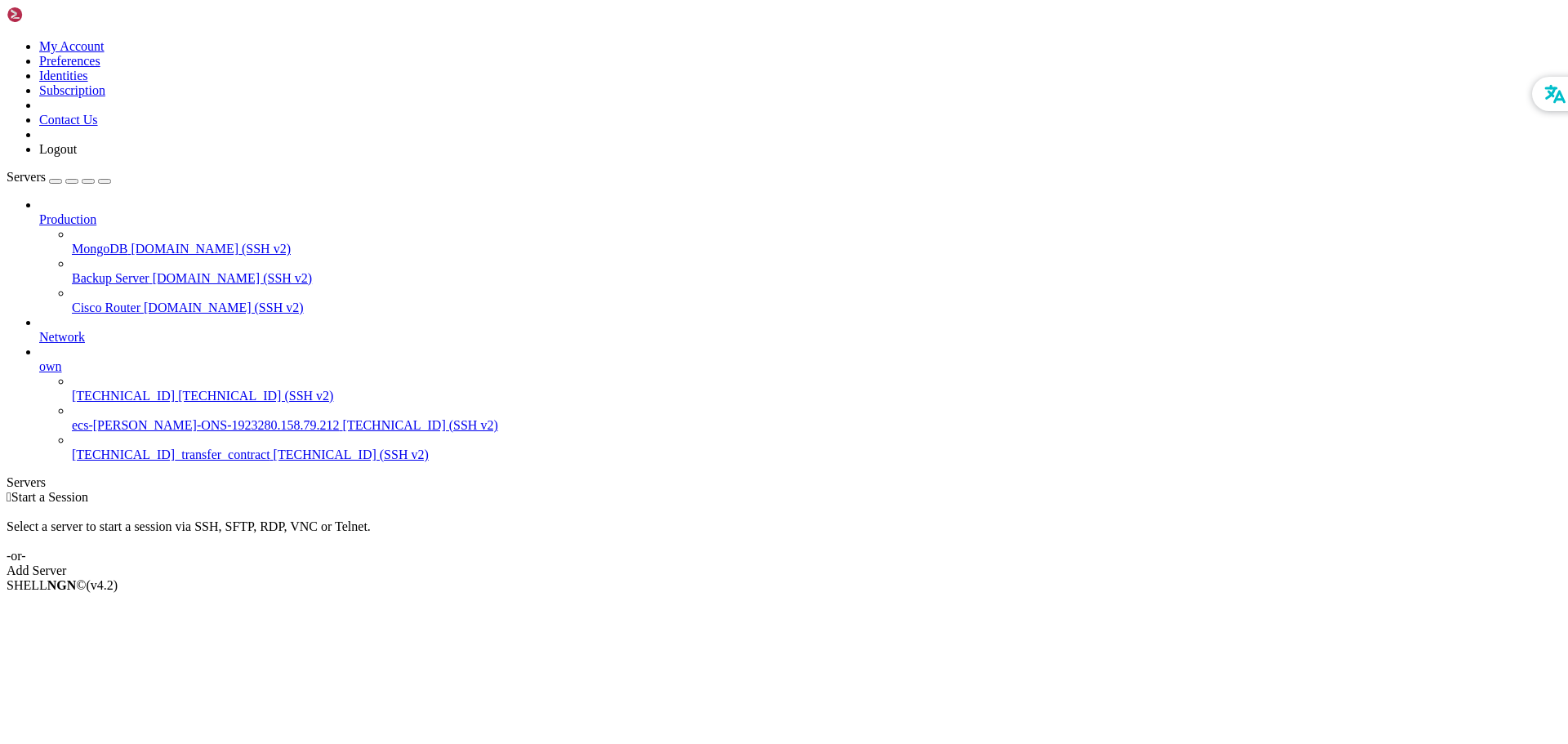
click at [343, 419] on span "[TECHNICAL_ID] (SSH v2)" at bounding box center [420, 425] width 155 height 13
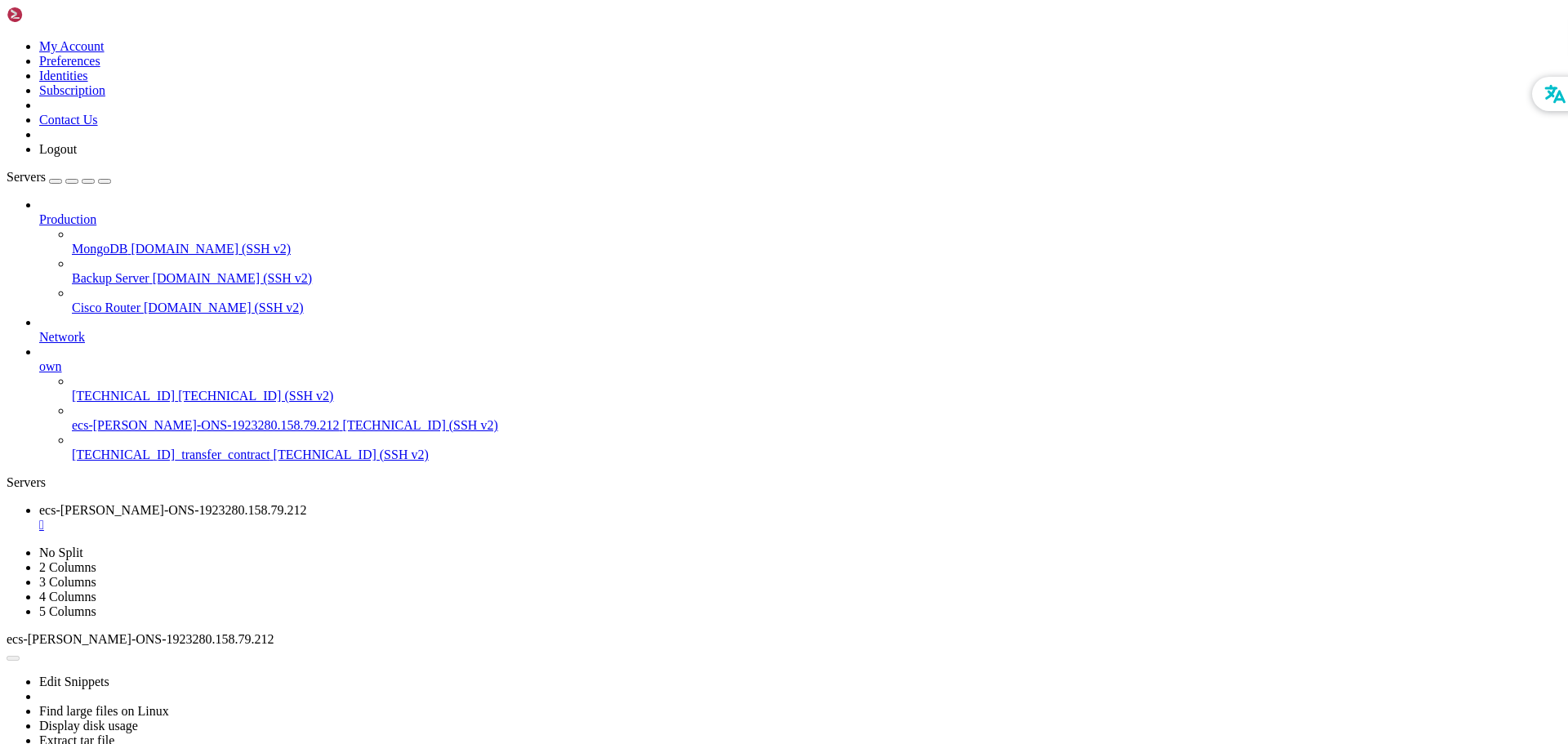
drag, startPoint x: 373, startPoint y: 1043, endPoint x: 317, endPoint y: 1022, distance: 59.8
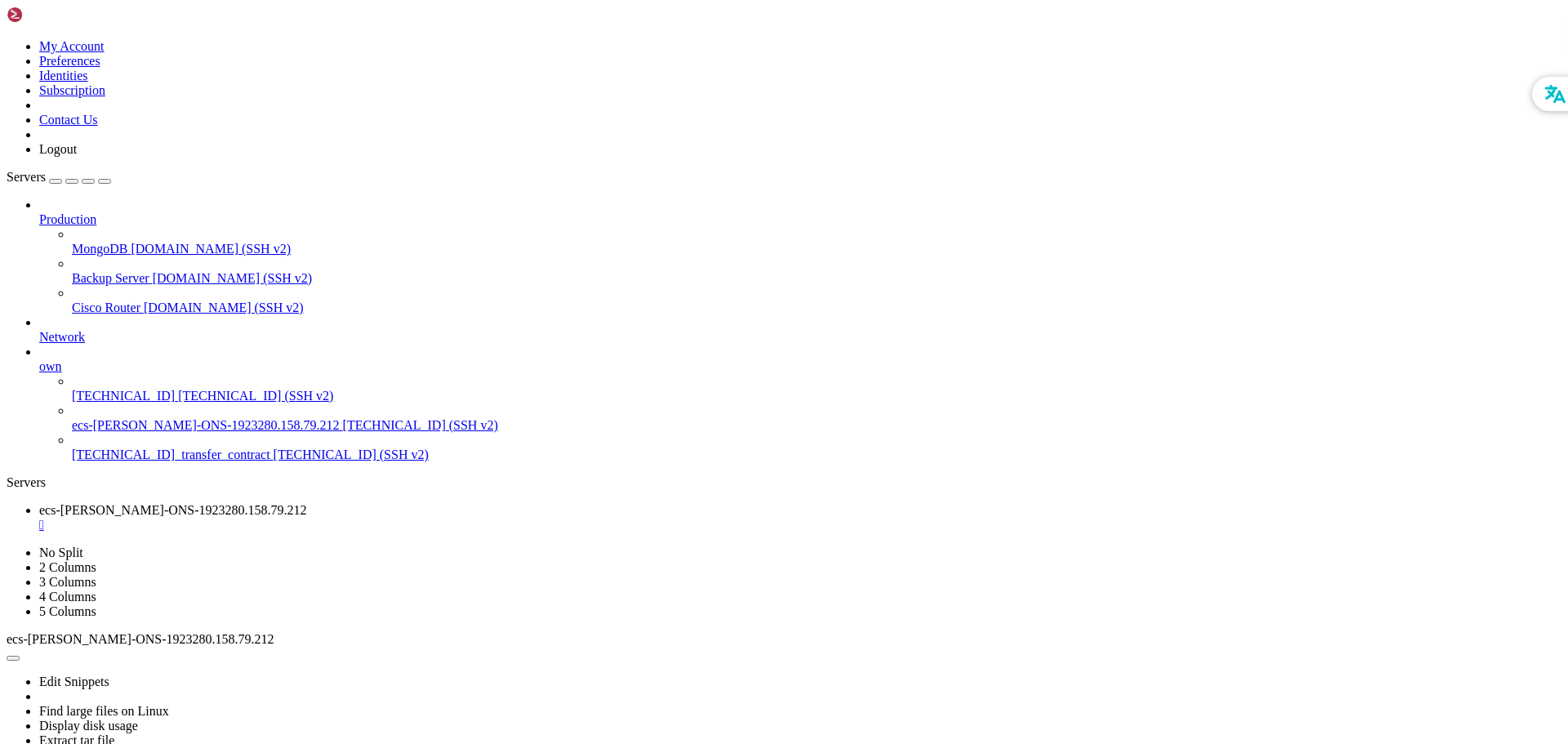
scroll to position [4834, 0]
drag, startPoint x: 500, startPoint y: 1143, endPoint x: 457, endPoint y: 1300, distance: 162.8
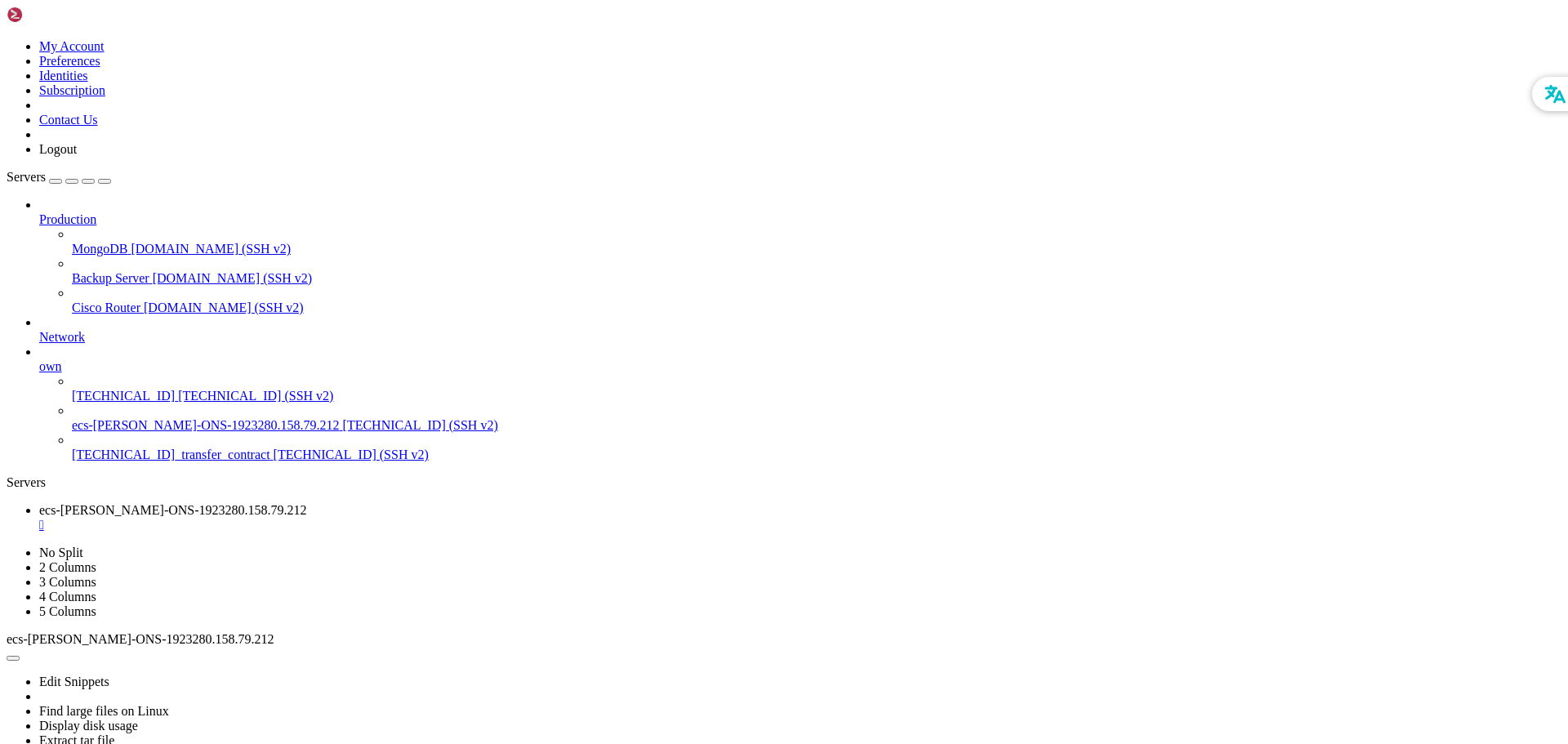
scroll to position [4944, 0]
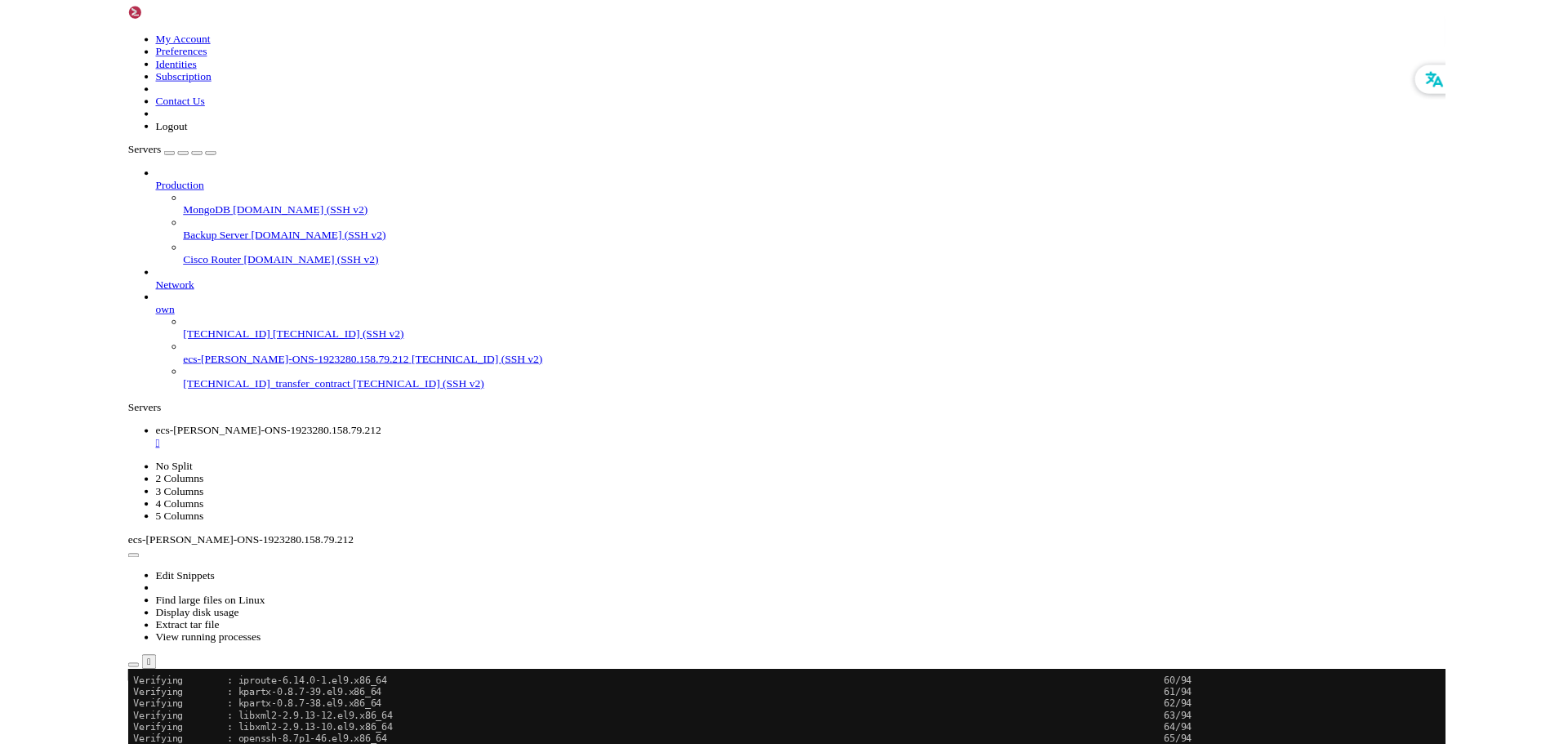
scroll to position [4708, 0]
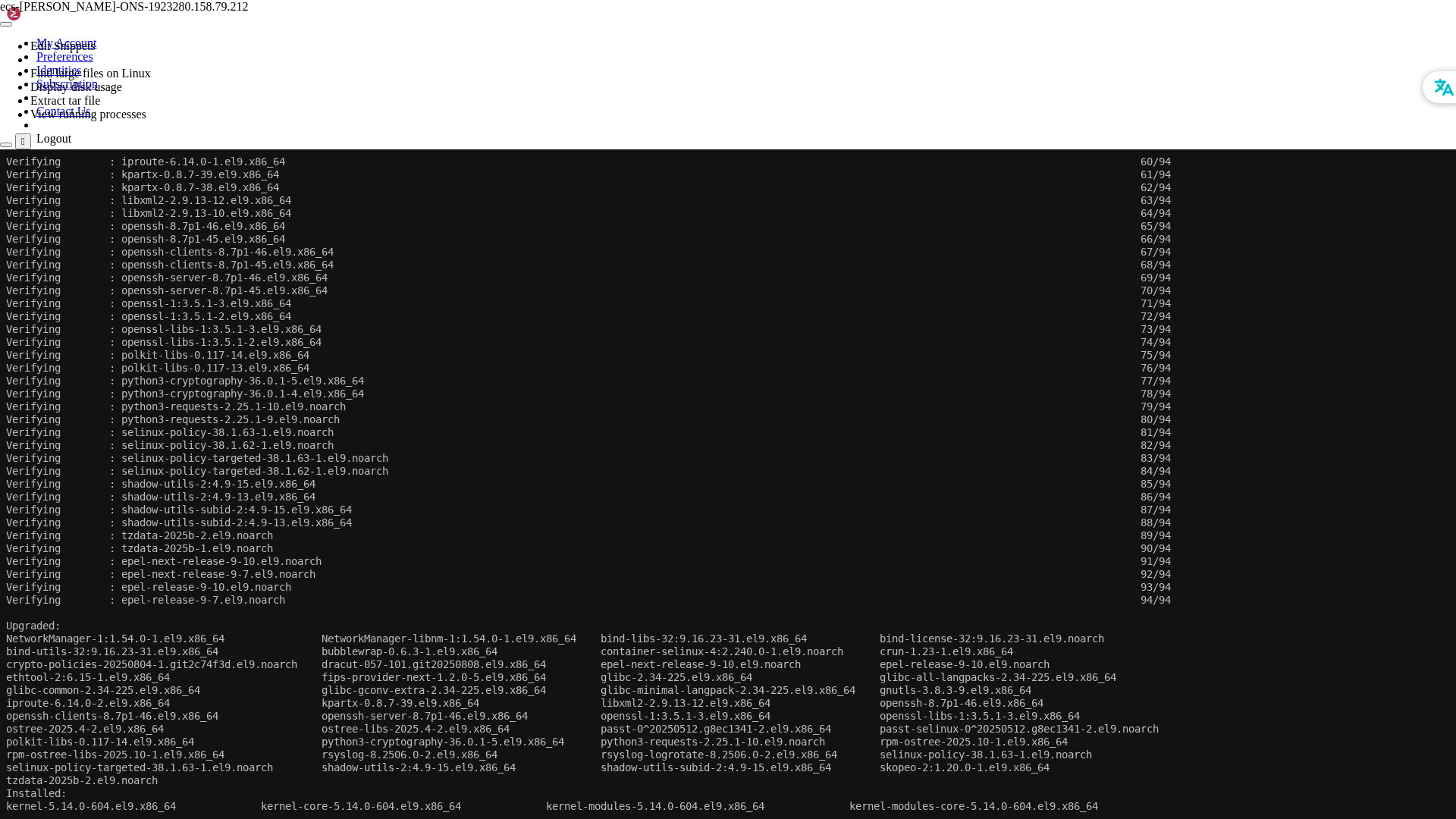
drag, startPoint x: 1437, startPoint y: 514, endPoint x: 1012, endPoint y: 228, distance: 512.3
click at [1012, 228] on x-row "Verifying : openssh-8.7p1-46.el9.x86_64 65/94" at bounding box center [727, 226] width 1443 height 13
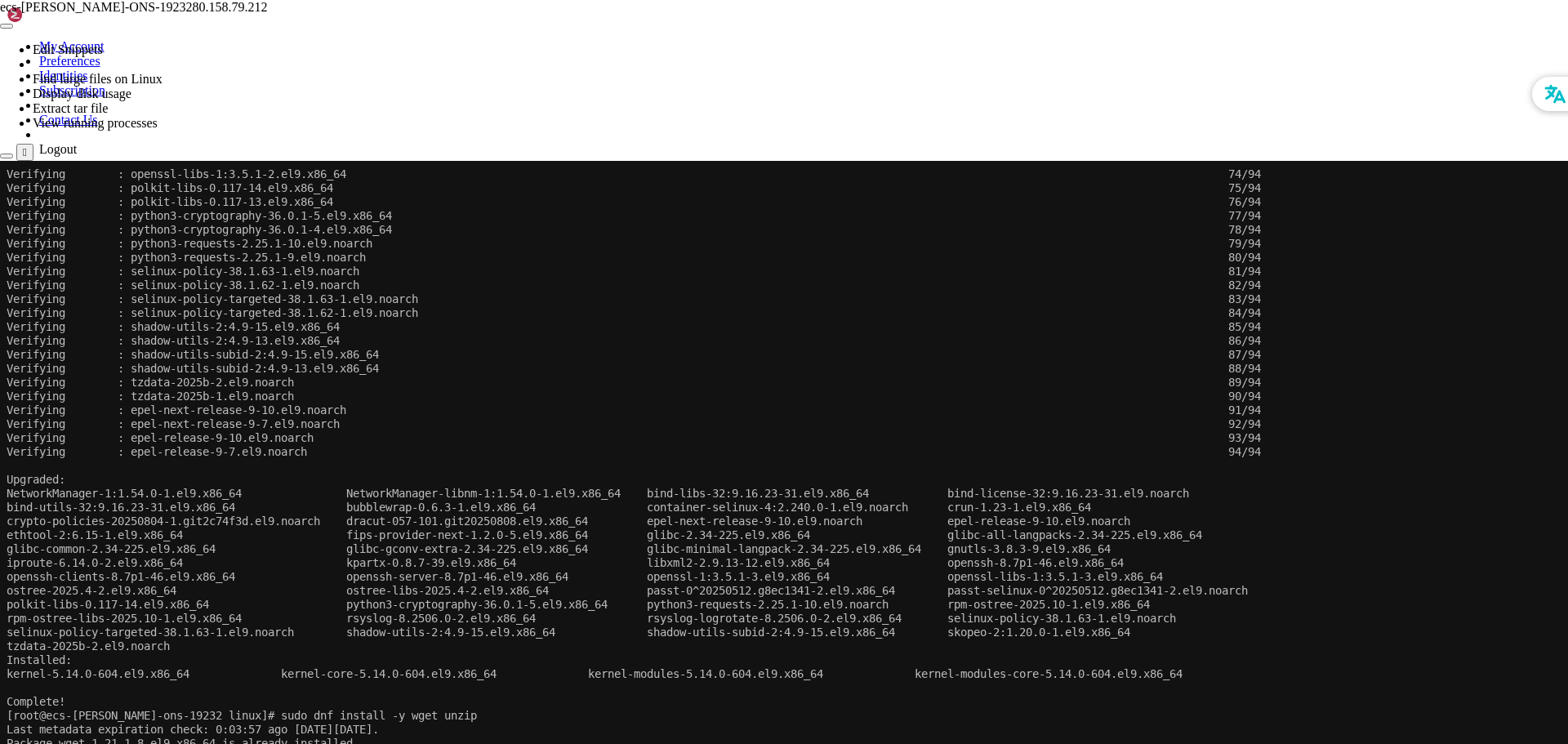
scroll to position [4944, 0]
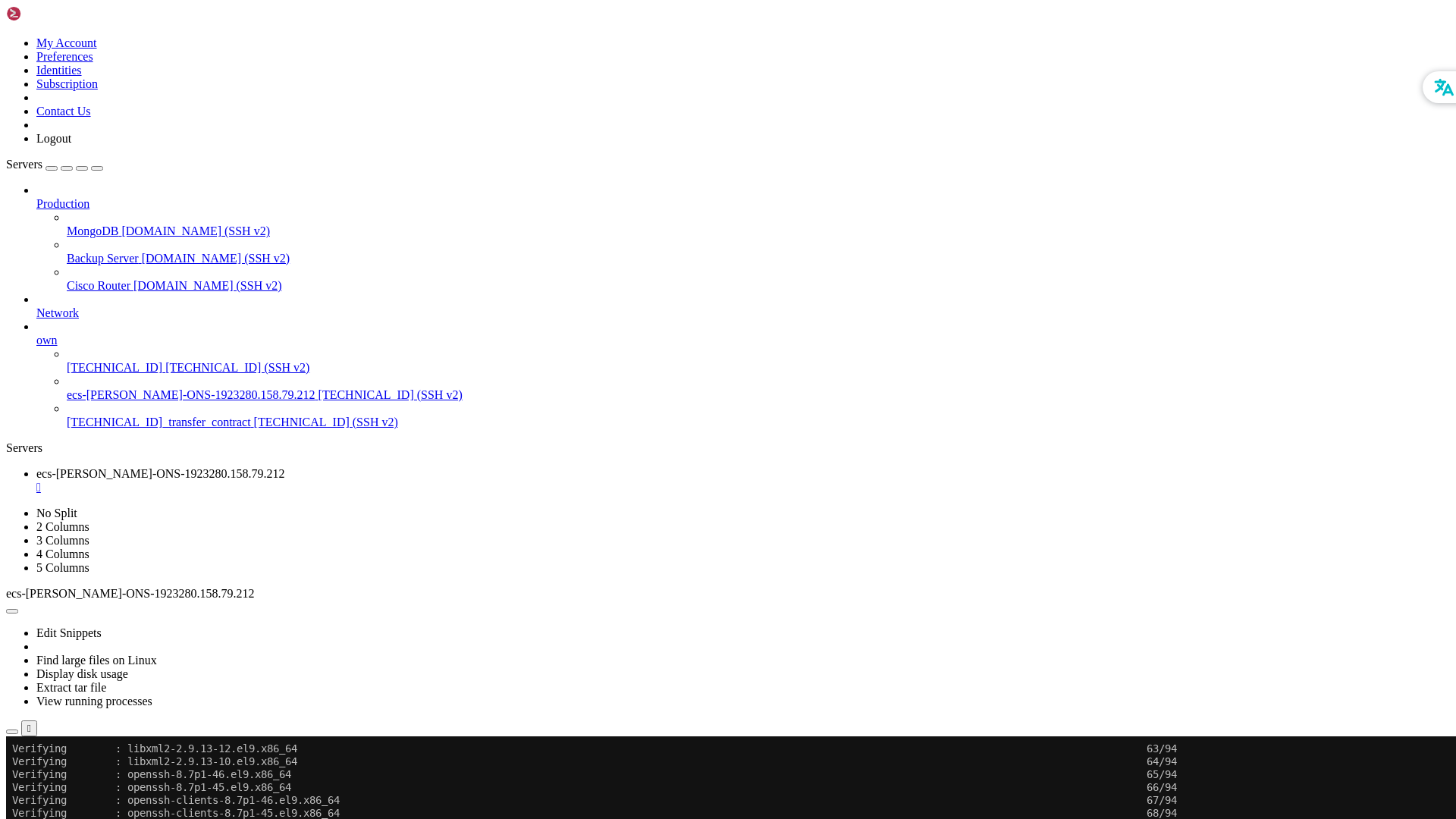
scroll to position [4369, 0]
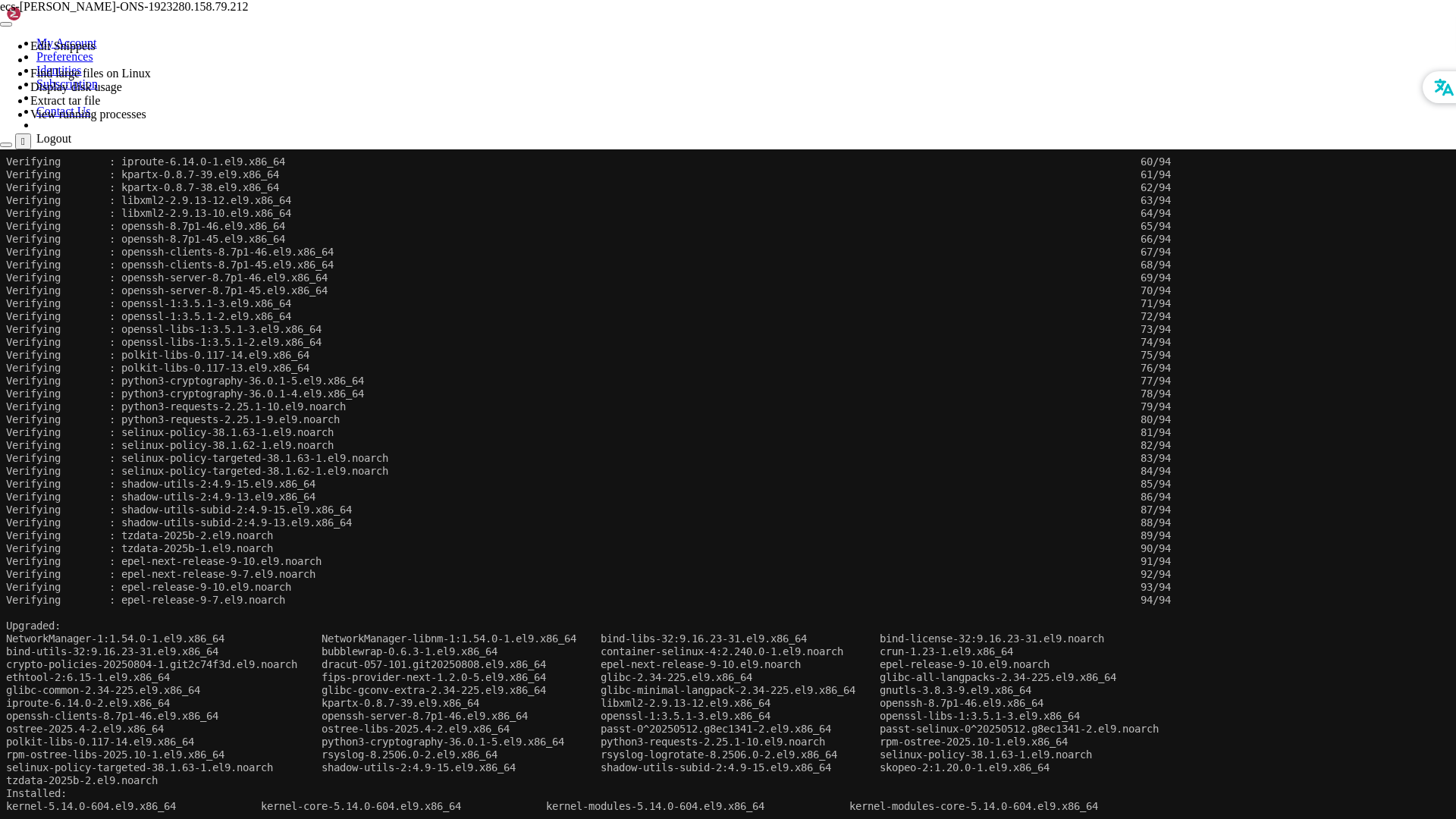
click at [891, 312] on x-row "Verifying : openssl-1:3.5.1-2.el9.x86_64 72/94" at bounding box center [727, 316] width 1443 height 13
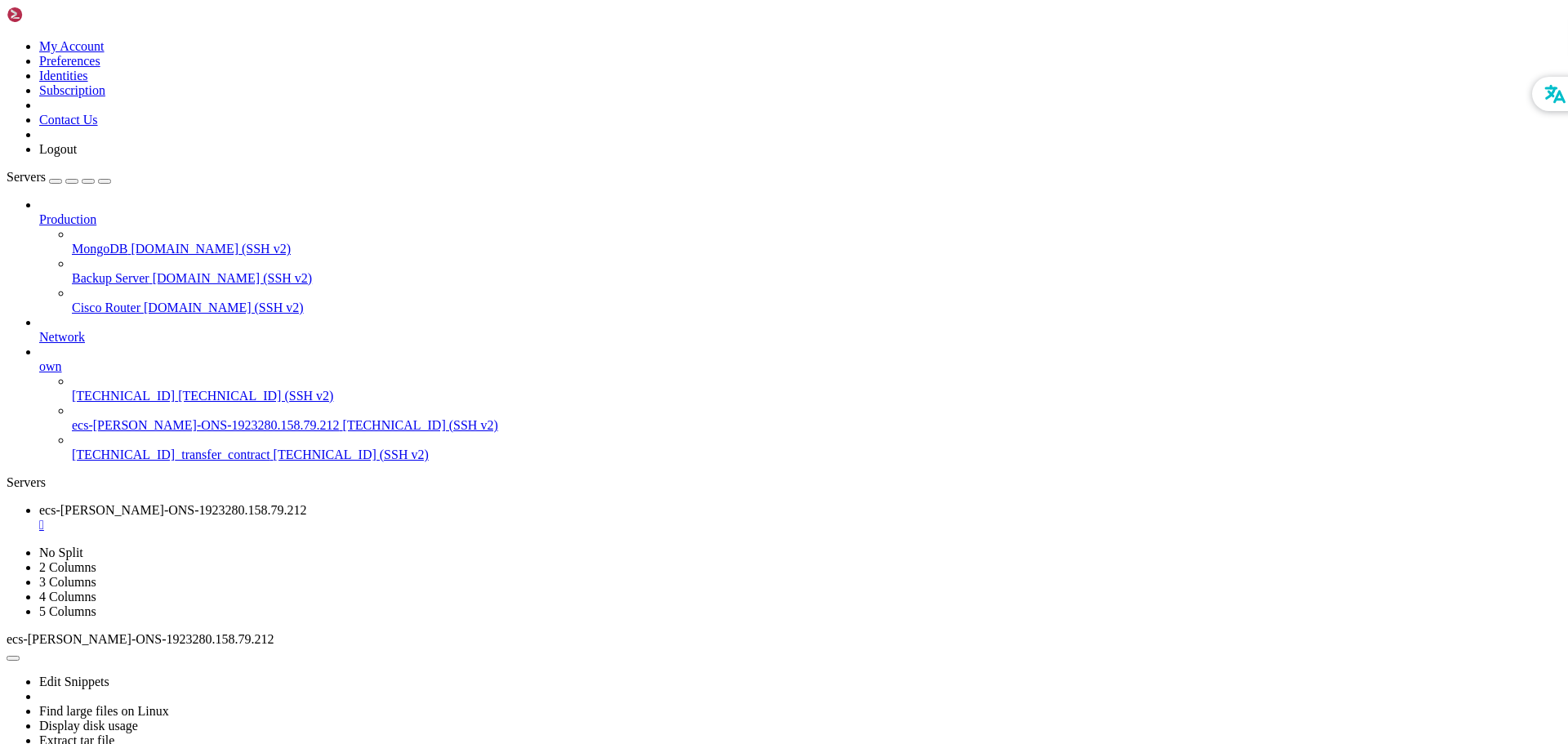
scroll to position [4944, 0]
drag, startPoint x: 550, startPoint y: 1314, endPoint x: 505, endPoint y: 1338, distance: 51.0
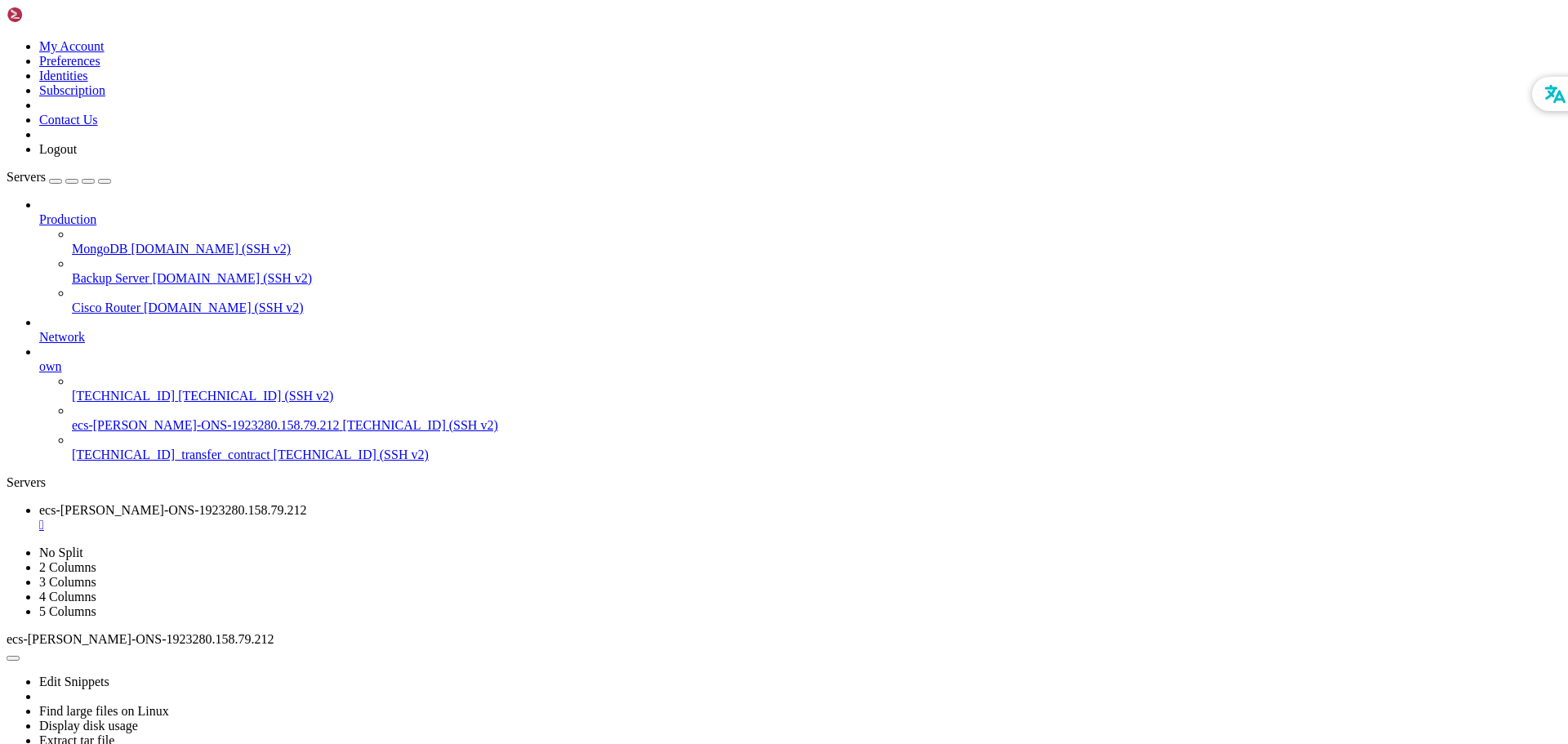
scroll to position [5570, 0]
drag, startPoint x: 517, startPoint y: 995, endPoint x: 420, endPoint y: 989, distance: 97.2
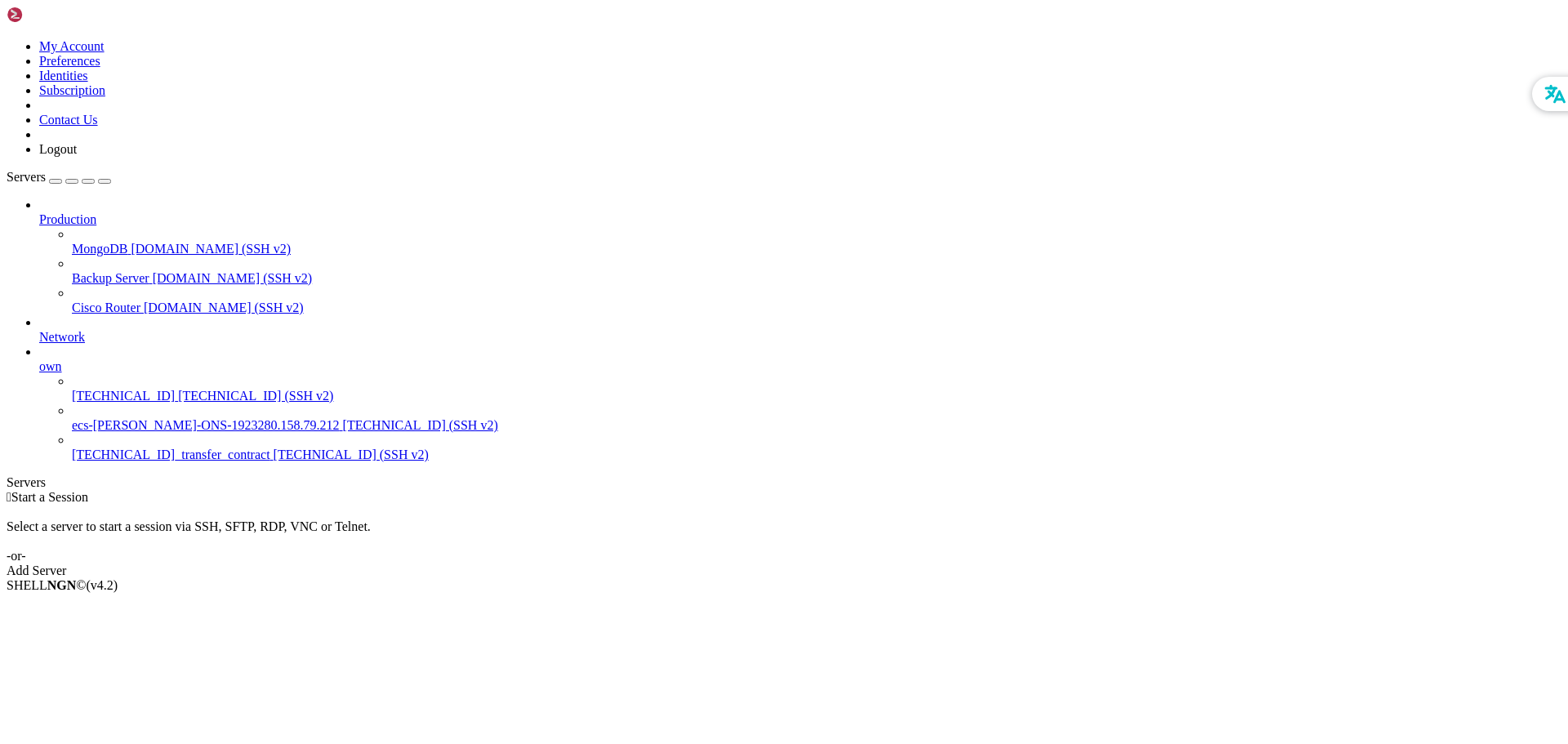
click at [343, 419] on span "[TECHNICAL_ID] (SSH v2)" at bounding box center [420, 425] width 155 height 13
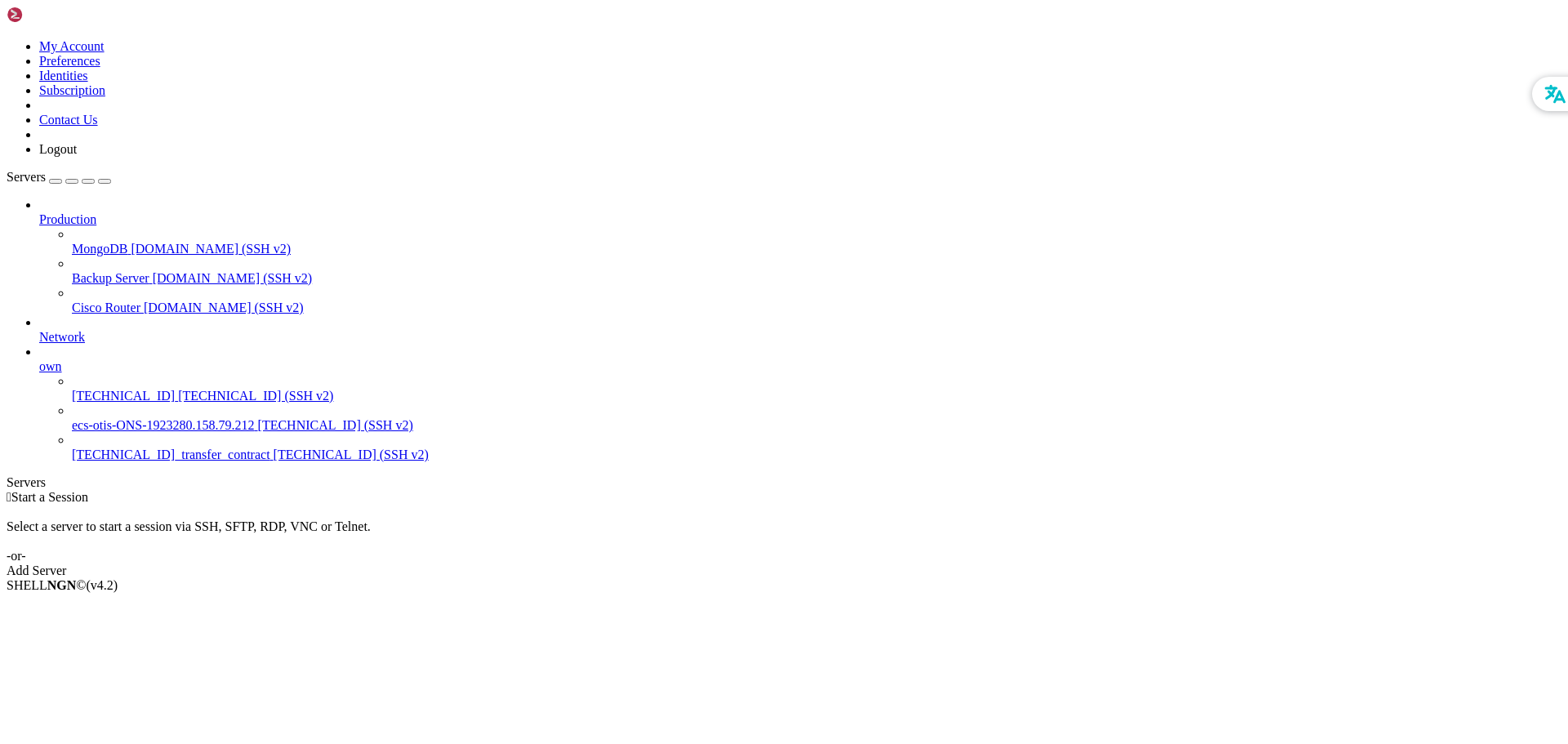
click at [258, 419] on span "[TECHNICAL_ID] (SSH v2)" at bounding box center [335, 425] width 155 height 13
click at [125, 419] on span "ecs-[PERSON_NAME]-ONS-1923280.158.79.212" at bounding box center [164, 425] width 183 height 13
click at [118, 419] on span "ecs-[PERSON_NAME]-ONS-1923280.158.79.212" at bounding box center [164, 425] width 183 height 13
click at [886, 564] on div "Add Server" at bounding box center [784, 571] width 1555 height 14
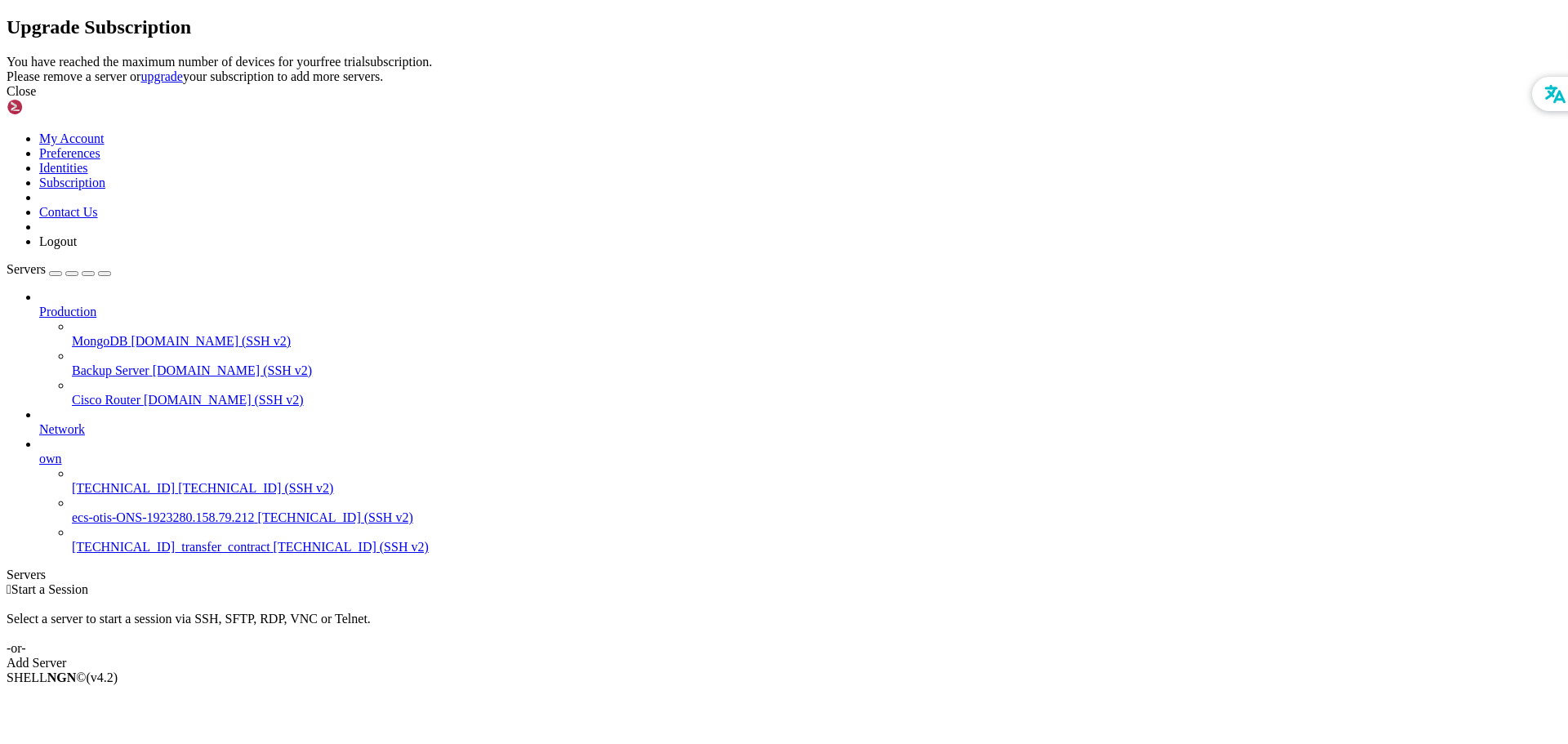
click at [948, 99] on div "Close" at bounding box center [784, 90] width 1555 height 14
click at [965, 99] on div "Close" at bounding box center [784, 90] width 1555 height 14
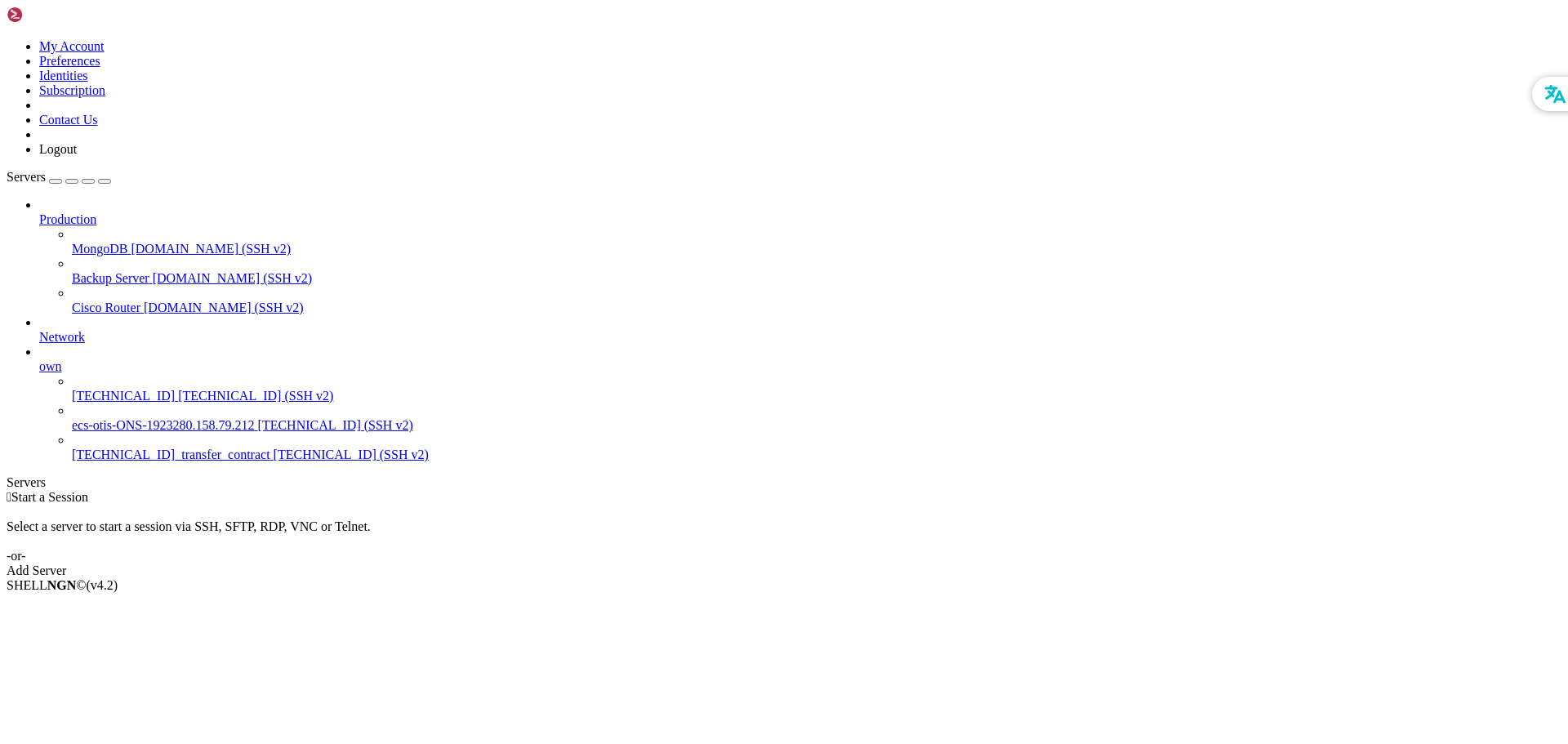
click at [133, 419] on link "ecs-[PERSON_NAME]-ONS-1923280.158.79.212 [TECHNICAL_ID] (SSH v2)" at bounding box center [817, 425] width 1489 height 14
click at [138, 419] on span "ecs-[PERSON_NAME]-ONS-1923280.158.79.212" at bounding box center [164, 425] width 183 height 13
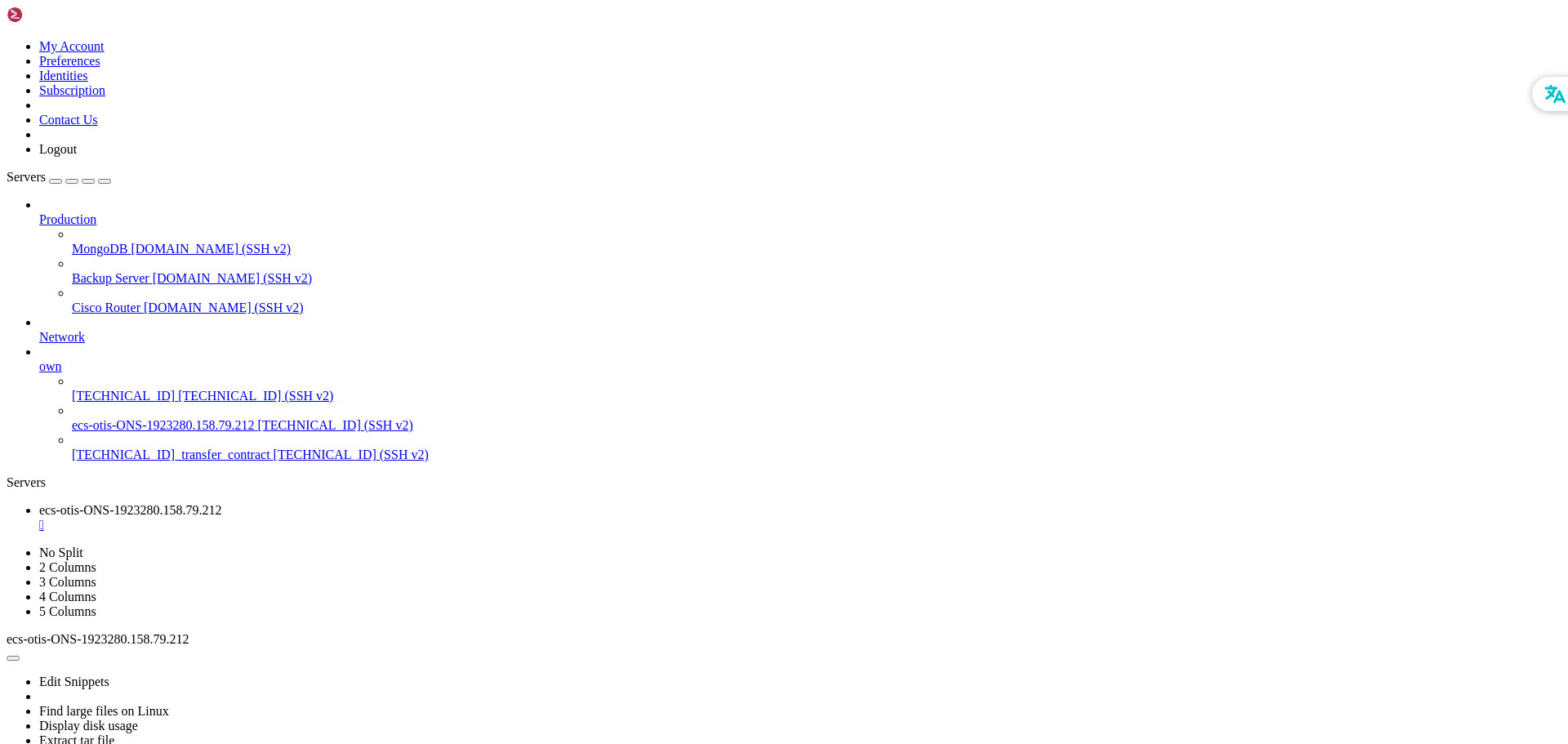
scroll to position [97, 0]
drag, startPoint x: 164, startPoint y: 965, endPoint x: 270, endPoint y: 940, distance: 108.9
drag, startPoint x: 203, startPoint y: 1043, endPoint x: 246, endPoint y: 1047, distance: 43.2
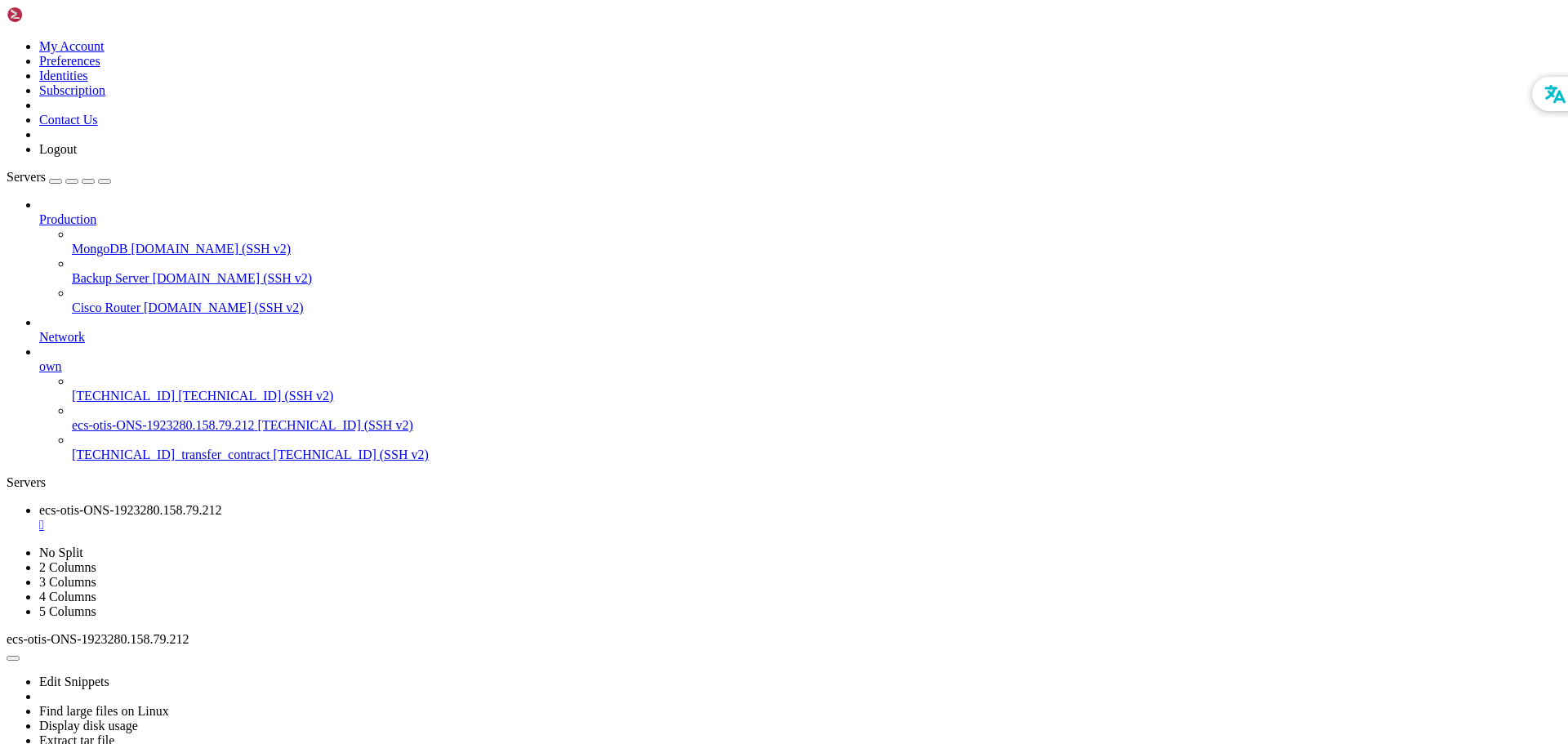
drag, startPoint x: 249, startPoint y: 458, endPoint x: 541, endPoint y: 38, distance: 511.5
drag, startPoint x: 541, startPoint y: 38, endPoint x: 1107, endPoint y: 38, distance: 566.0
drag, startPoint x: 1107, startPoint y: 38, endPoint x: 1460, endPoint y: 24, distance: 353.3
drag, startPoint x: 808, startPoint y: 995, endPoint x: 694, endPoint y: 1005, distance: 114.4
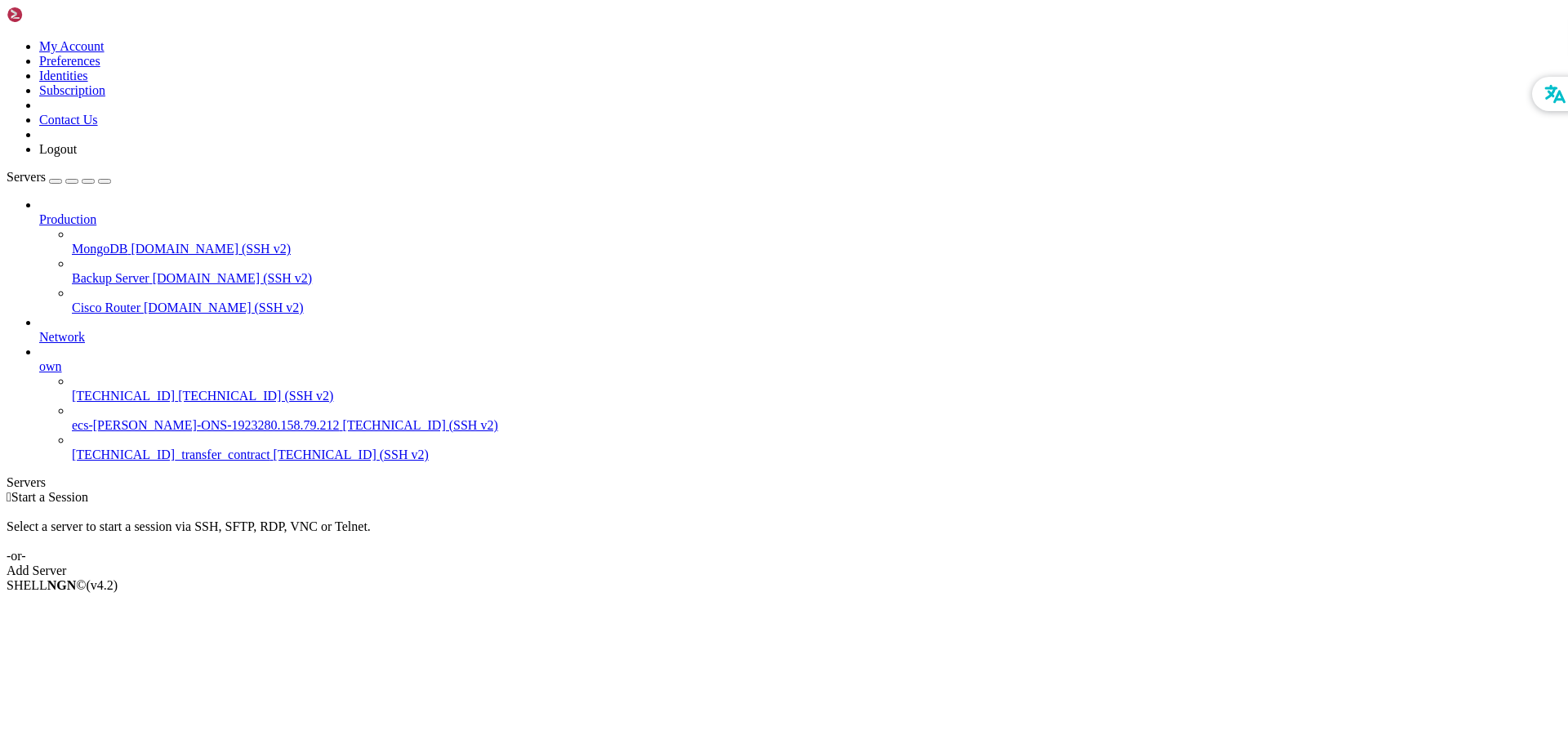
drag, startPoint x: 445, startPoint y: 343, endPoint x: 113, endPoint y: 393, distance: 335.7
click at [113, 419] on span "ecs-[PERSON_NAME]-ONS-1923280.158.79.212" at bounding box center [206, 425] width 267 height 13
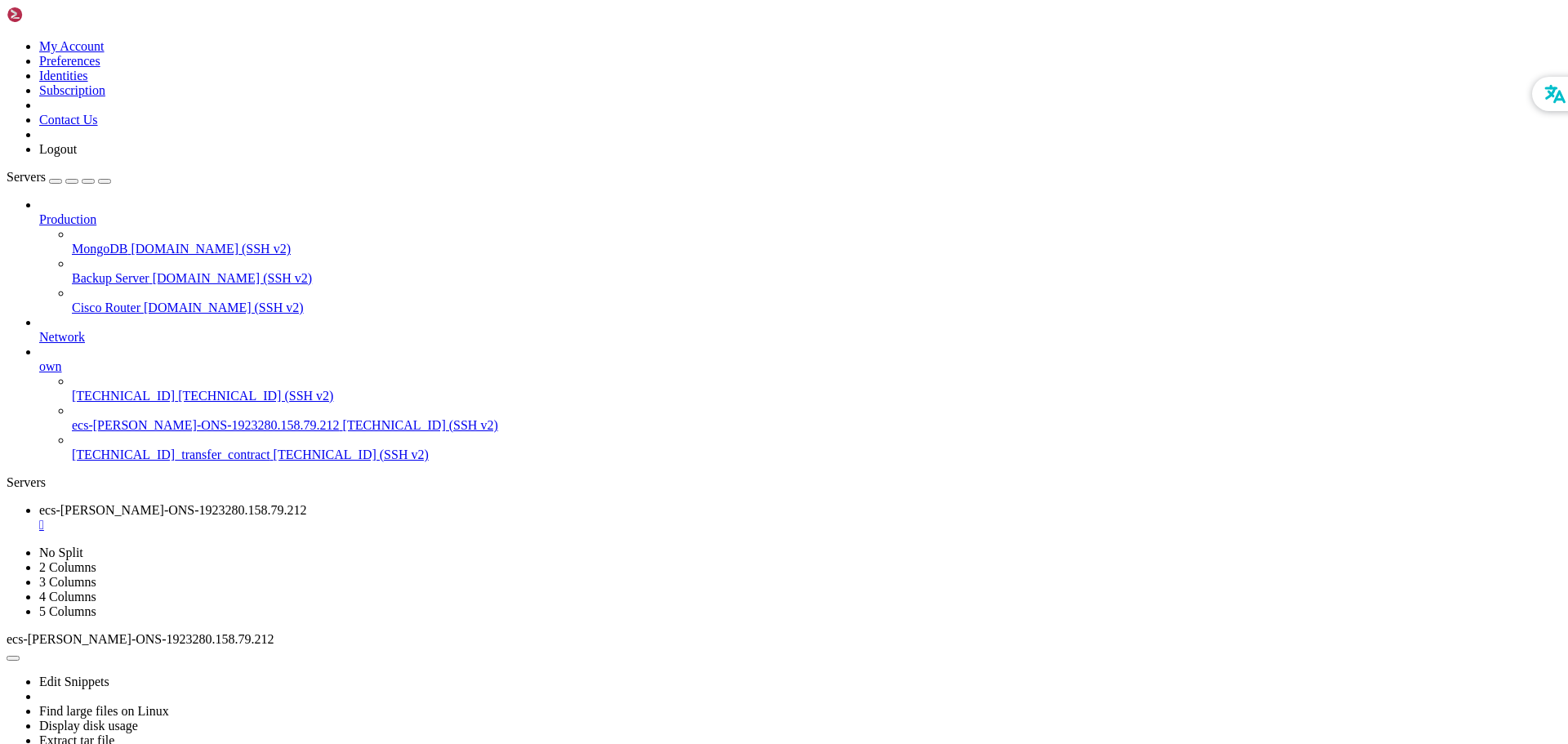
drag, startPoint x: 315, startPoint y: 1016, endPoint x: 670, endPoint y: 986, distance: 356.3
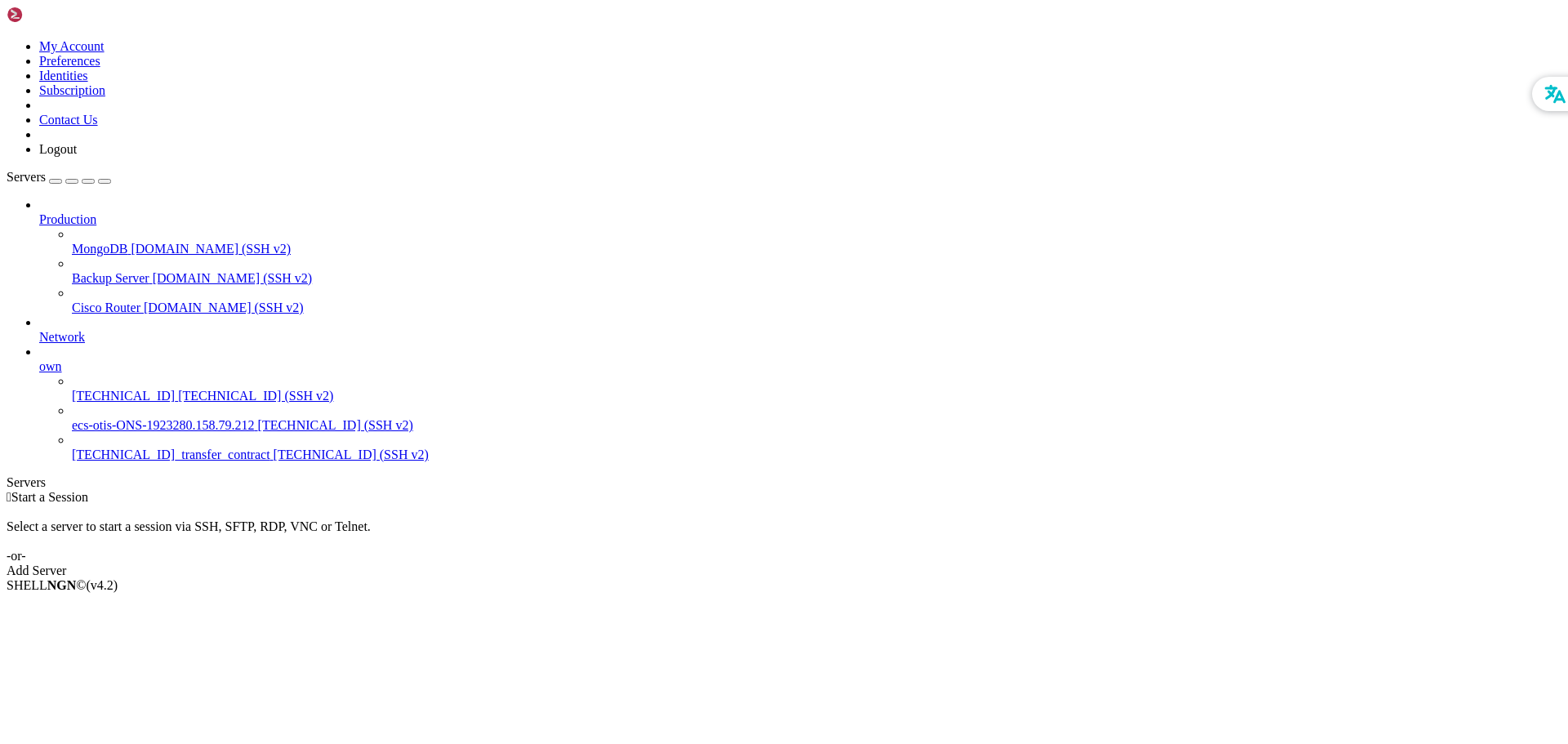
click at [765, 490] on div " Start a Session Select a server to start a session via SSH, SFTP, RDP, VNC or…" at bounding box center [784, 534] width 1555 height 89
click at [258, 419] on span "[TECHNICAL_ID] (SSH v2)" at bounding box center [335, 425] width 155 height 13
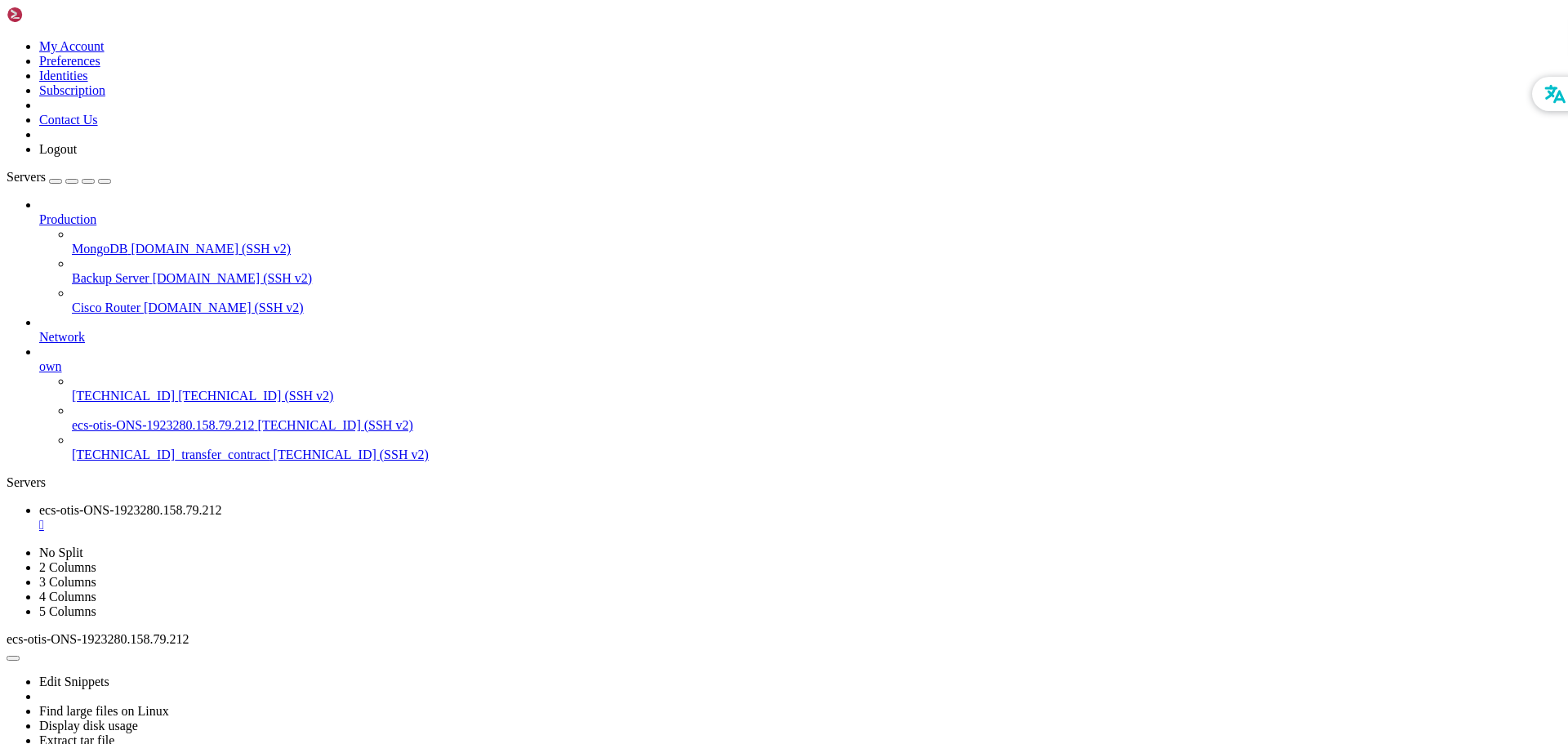
click at [1067, 503] on ul "ecs-[PERSON_NAME]-ONS-1923280.158.79.212 " at bounding box center [784, 518] width 1555 height 30
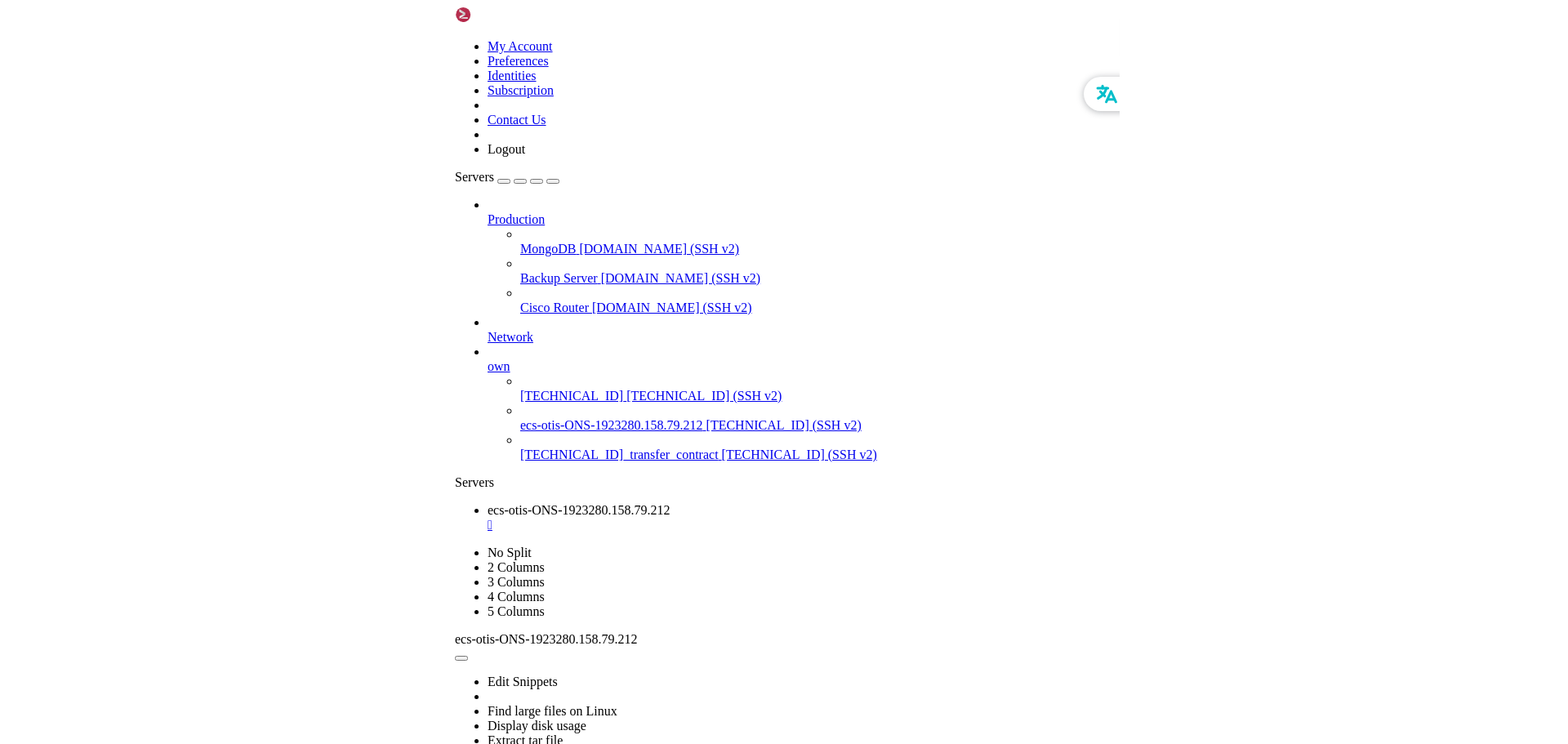
scroll to position [97, 0]
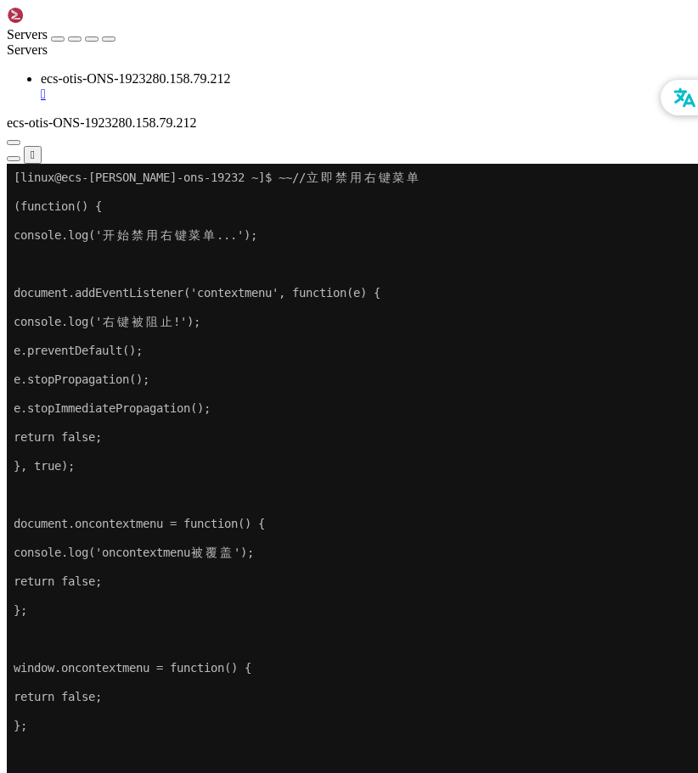
click at [381, 593] on x-row at bounding box center [249, 596] width 470 height 14
drag, startPoint x: 222, startPoint y: 661, endPoint x: 235, endPoint y: 664, distance: 13.8
click at [235, 664] on x-row "window.oncontextmenu = function() {" at bounding box center [249, 668] width 470 height 14
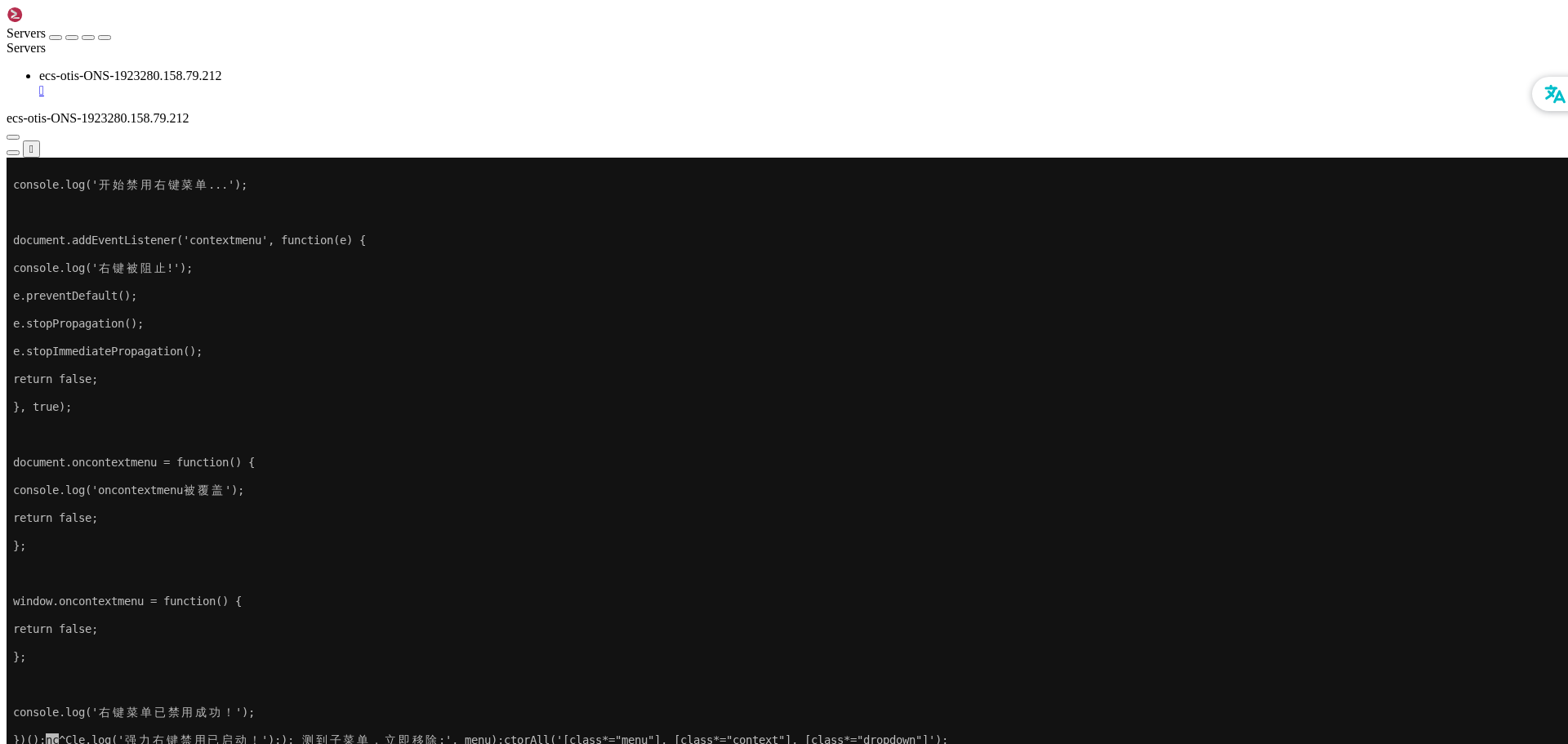
scroll to position [153, 0]
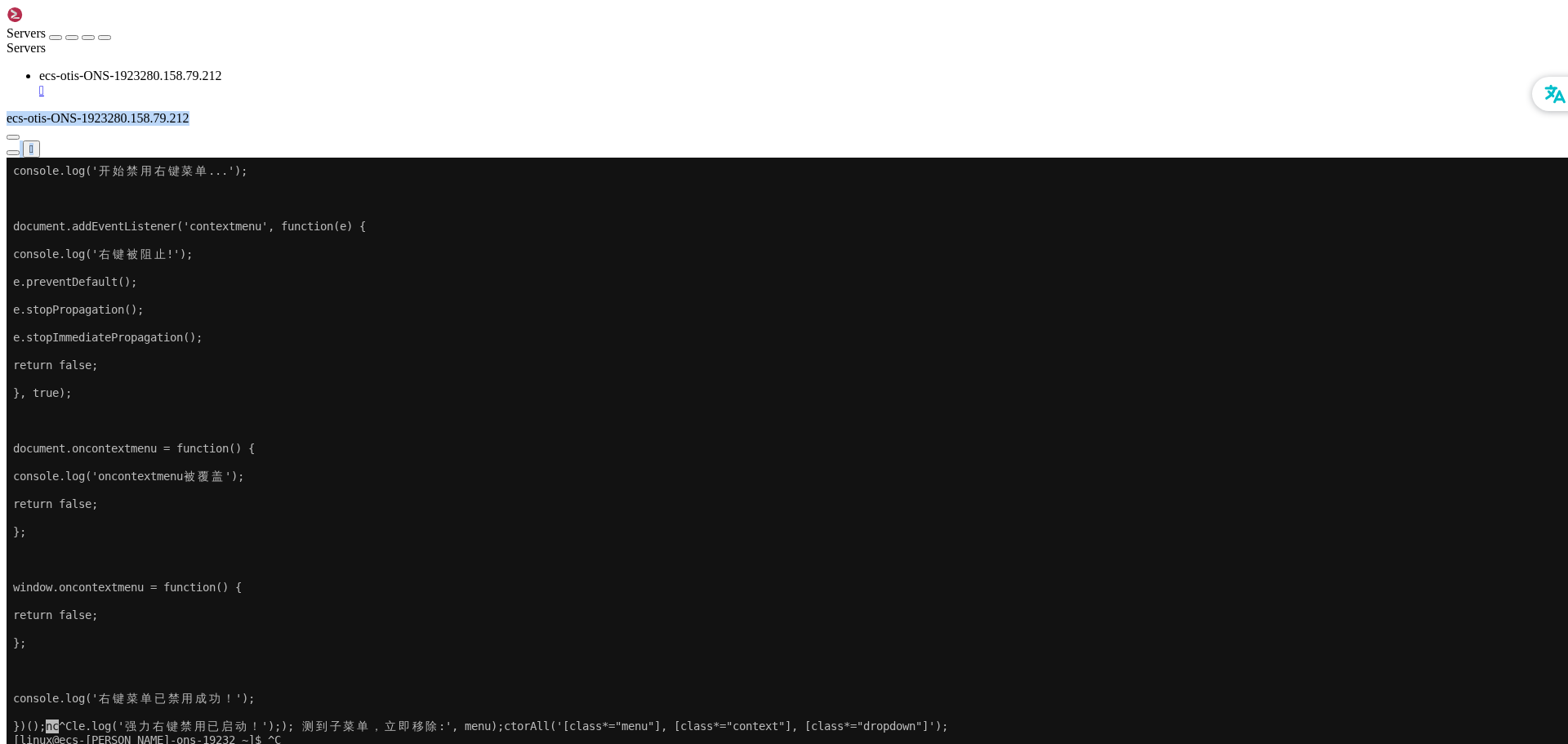
drag, startPoint x: 1159, startPoint y: 25, endPoint x: 1193, endPoint y: 48, distance: 41.0
click at [1193, 68] on div "ecs-otis-ONS-1923280.158.79.212  ecs-otis-ONS-1923280.158.79.212 " at bounding box center [784, 119] width 1555 height 103
drag, startPoint x: 365, startPoint y: 48, endPoint x: 332, endPoint y: 51, distance: 33.1
click at [366, 126] on div "" at bounding box center [784, 141] width 1555 height 32
click at [34, 143] on div "" at bounding box center [32, 149] width 4 height 13
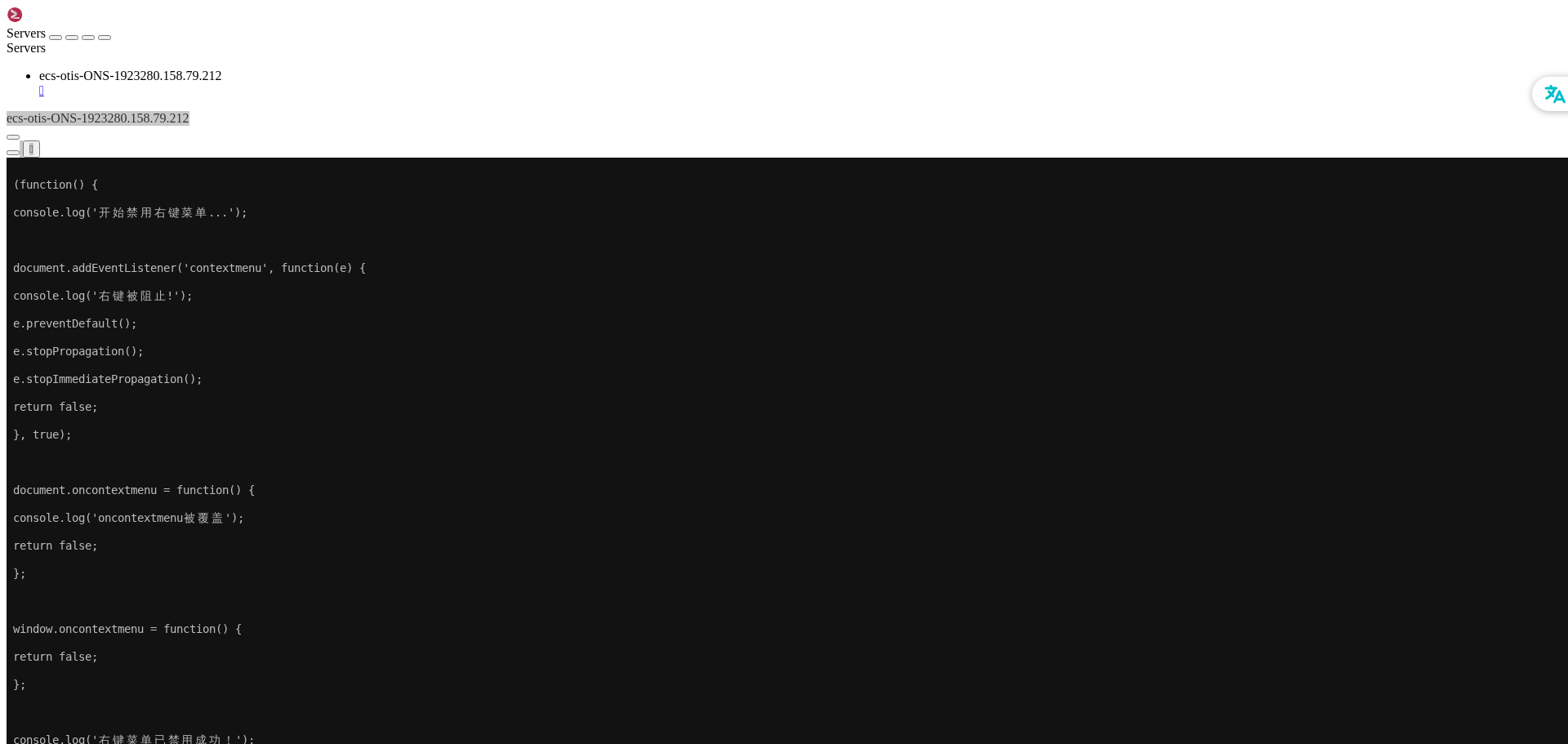
scroll to position [125, 0]
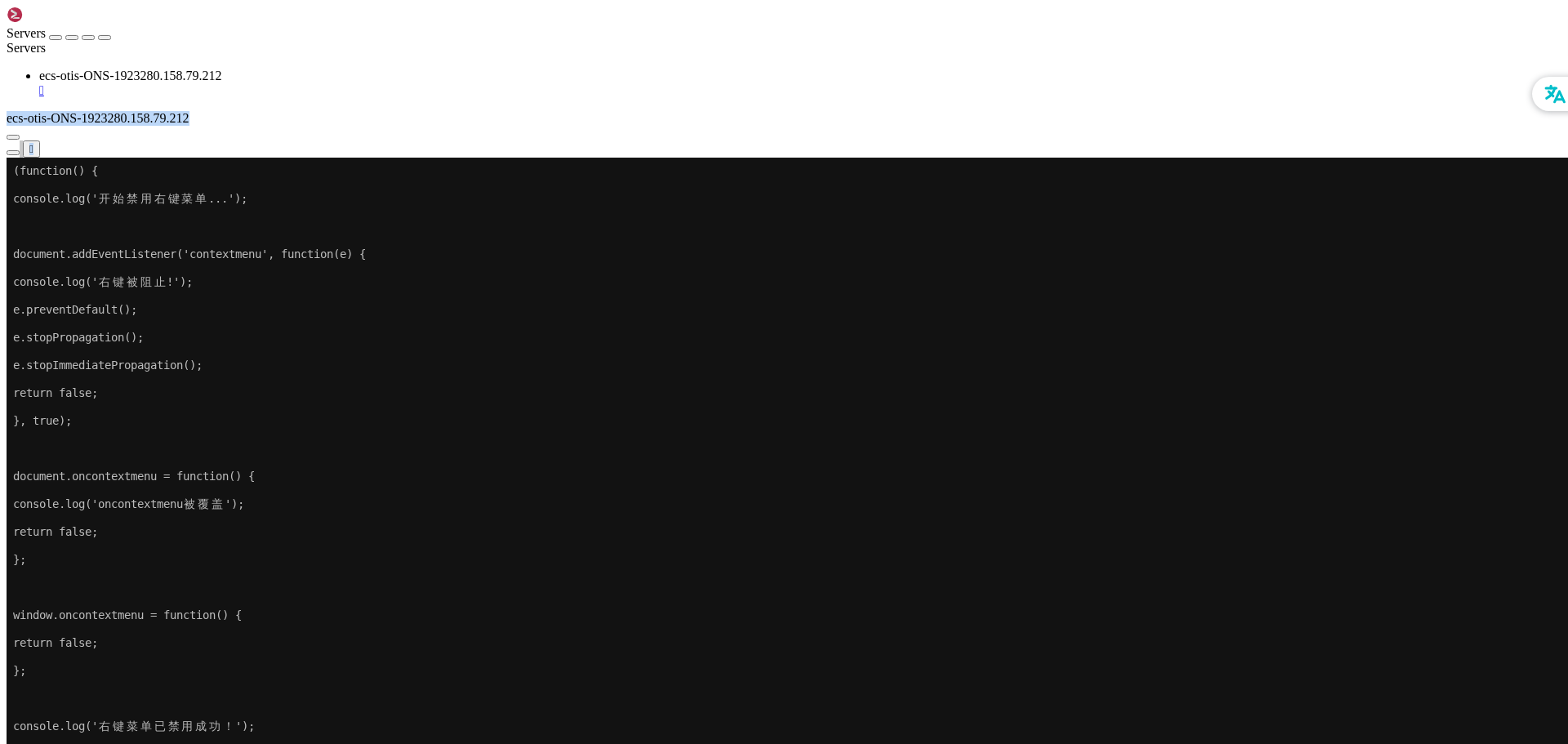
click at [156, 20] on div at bounding box center [784, 16] width 1555 height 19
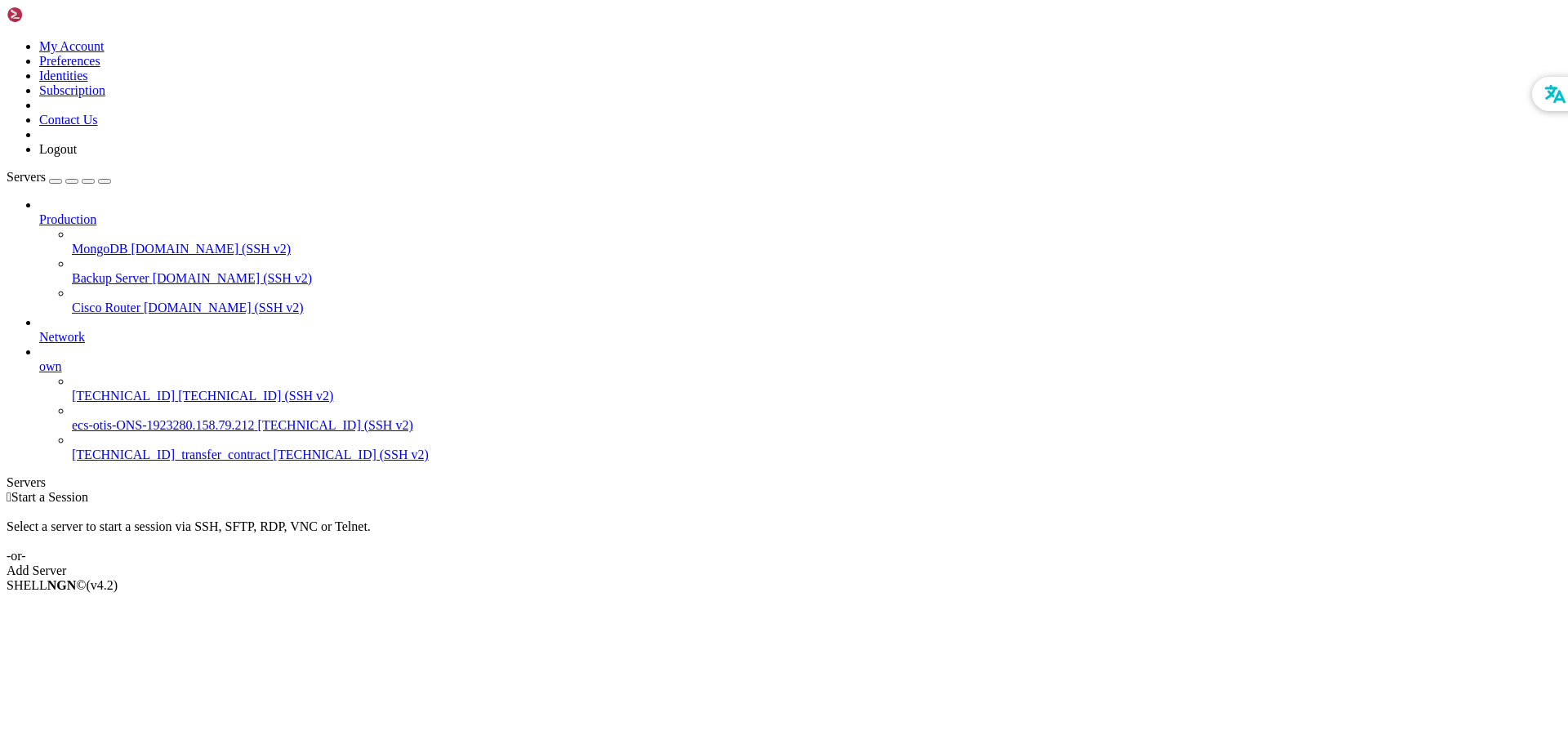
click at [258, 419] on span "[TECHNICAL_ID] (SSH v2)" at bounding box center [335, 425] width 155 height 13
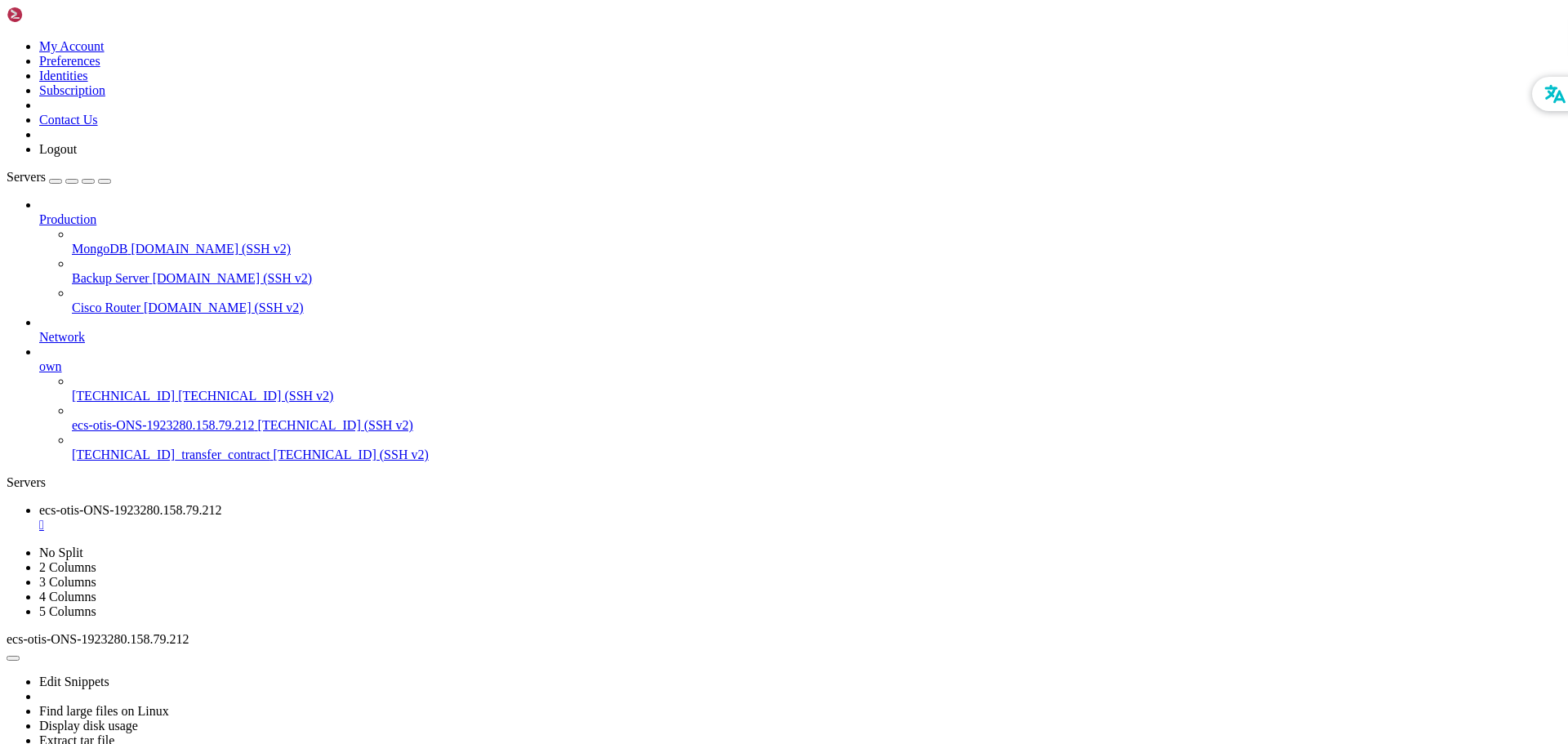
click at [1290, 647] on div "Edit Snippets Find large files on Linux Display disk usage Extract tar file Vie…" at bounding box center [784, 720] width 1555 height 146
click at [1152, 647] on div "Edit Snippets Find large files on Linux Display disk usage Extract tar file Vie…" at bounding box center [784, 720] width 1555 height 146
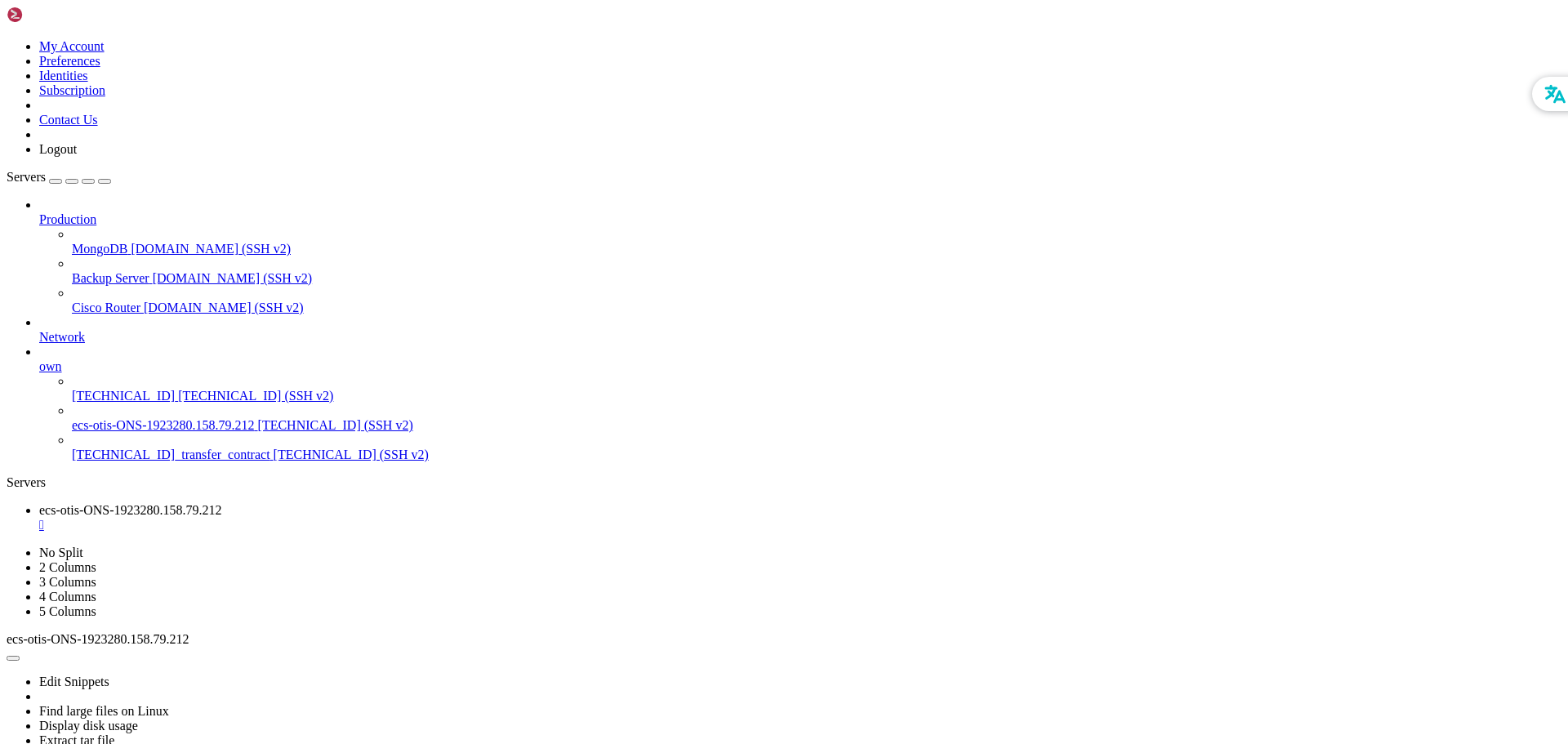
click at [1023, 647] on div "Edit Snippets Find large files on Linux Display disk usage Extract tar file Vie…" at bounding box center [784, 720] width 1555 height 146
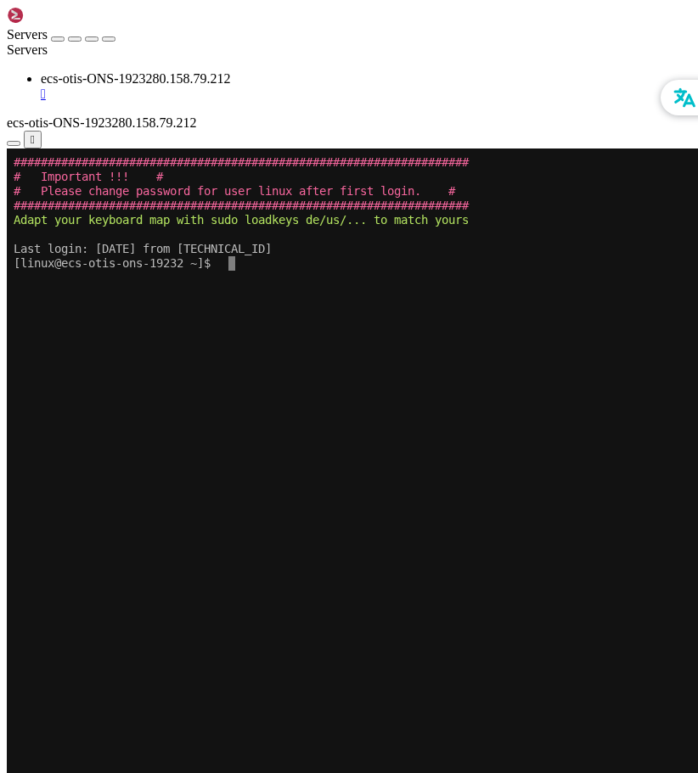
scroll to position [115, 0]
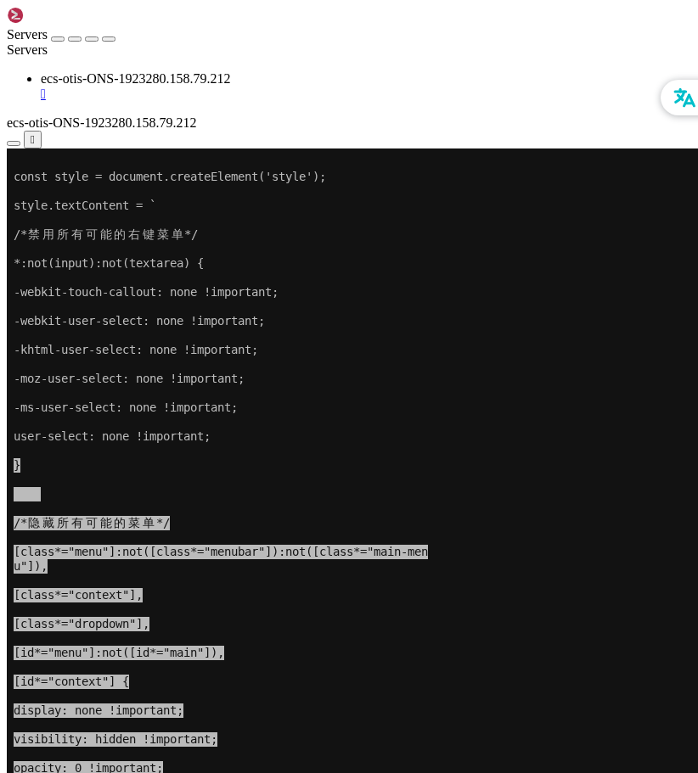
drag, startPoint x: 227, startPoint y: 374, endPoint x: 184, endPoint y: 358, distance: 45.4
click at [184, 358] on x-row at bounding box center [249, 364] width 470 height 14
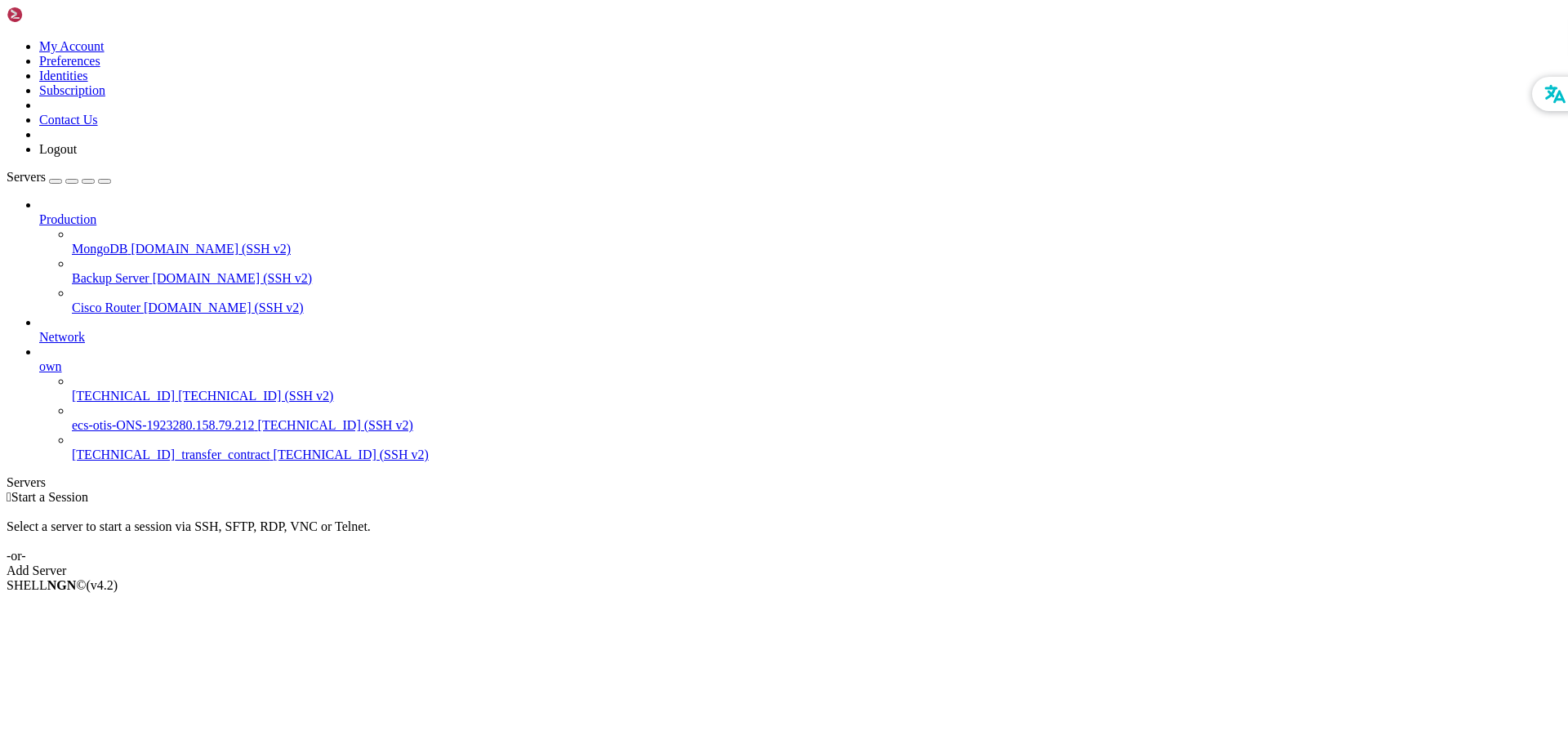
click at [125, 419] on span "ecs-otis-ONS-1923280.158.79.212" at bounding box center [164, 425] width 183 height 13
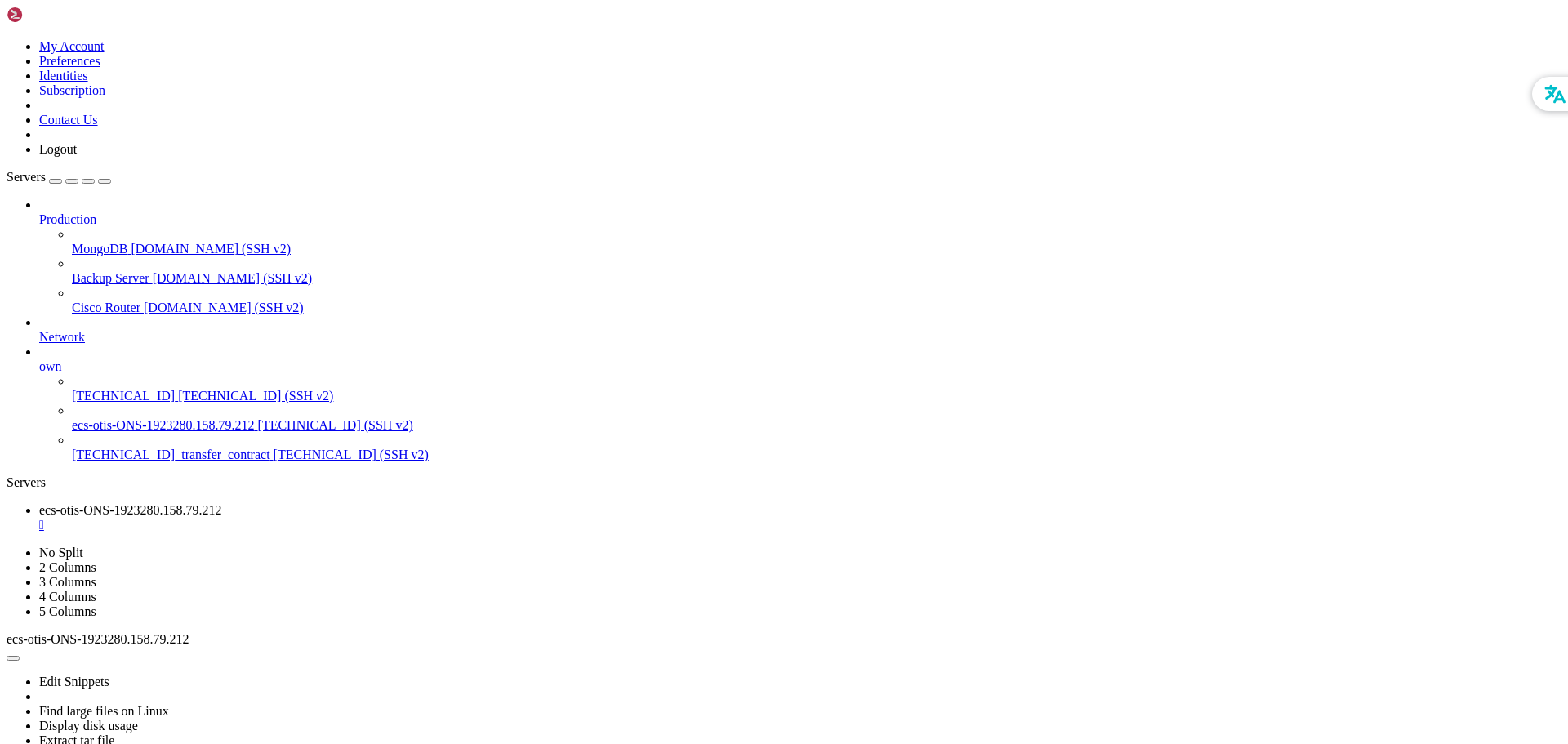
drag, startPoint x: 154, startPoint y: 901, endPoint x: 167, endPoint y: 900, distance: 13.0
drag, startPoint x: 232, startPoint y: 966, endPoint x: 263, endPoint y: 906, distance: 67.5
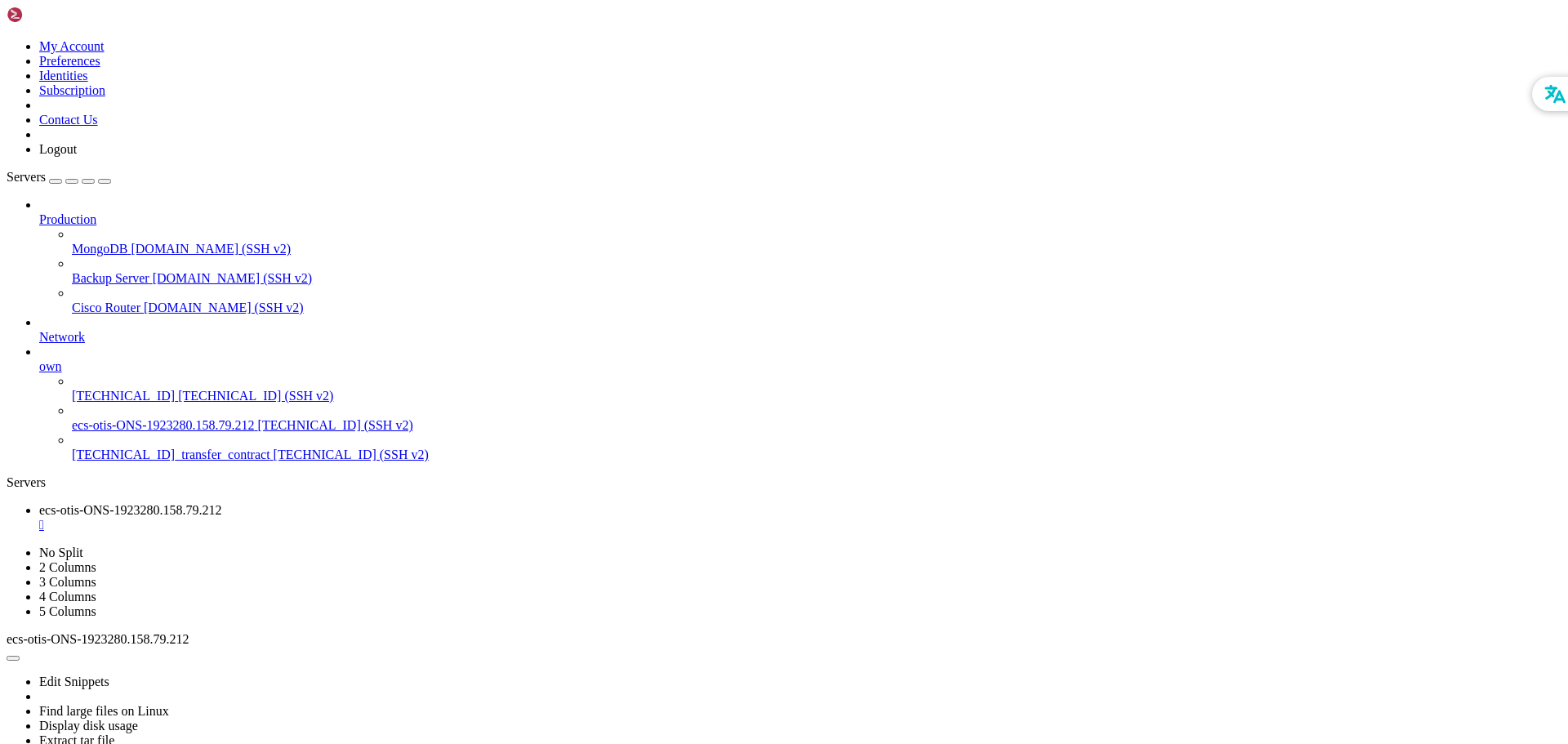
click at [670, 647] on div "Edit Snippets Find large files on Linux Display disk usage Extract tar file Vie…" at bounding box center [784, 720] width 1555 height 146
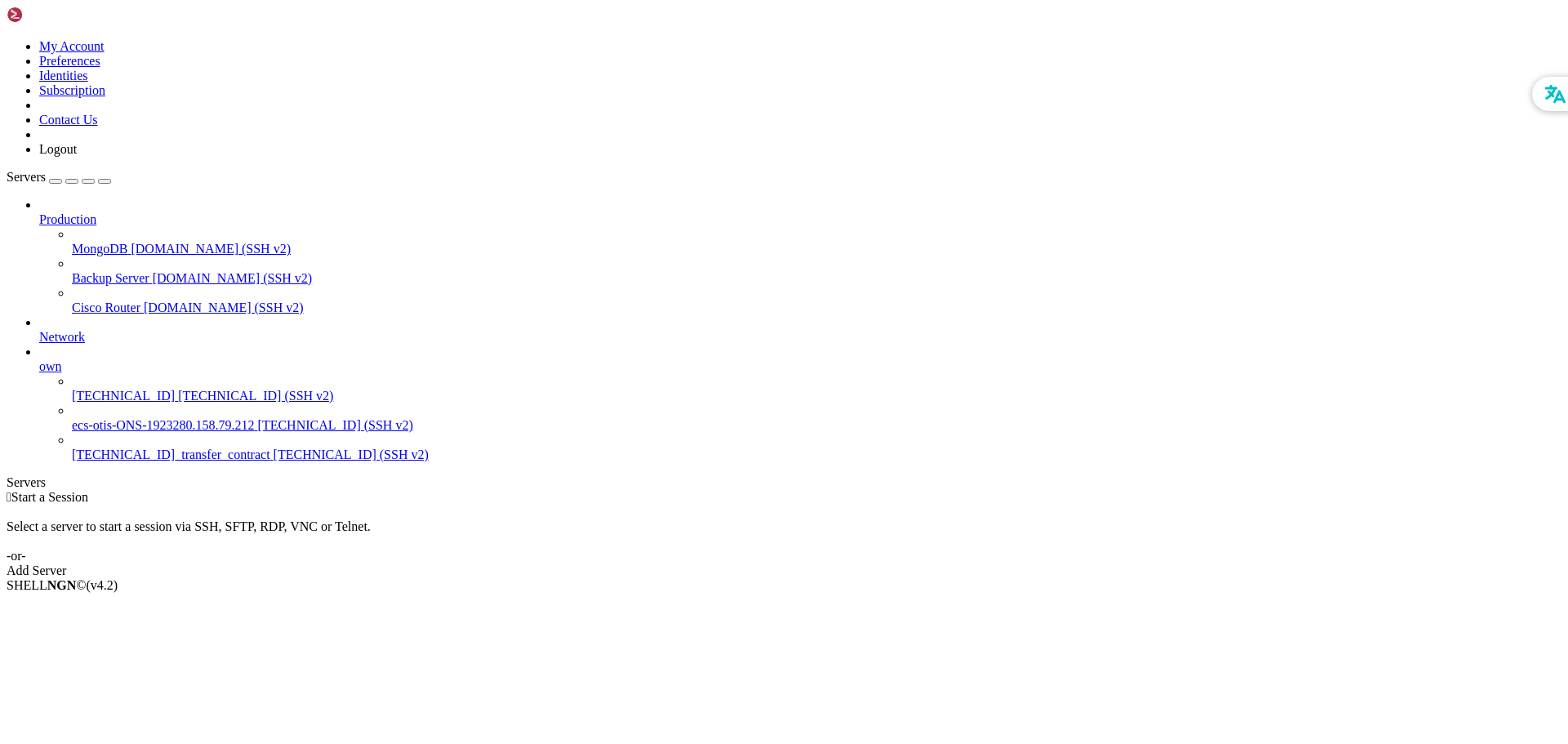
click at [119, 419] on span "ecs-otis-ONS-1923280.158.79.212" at bounding box center [164, 425] width 183 height 13
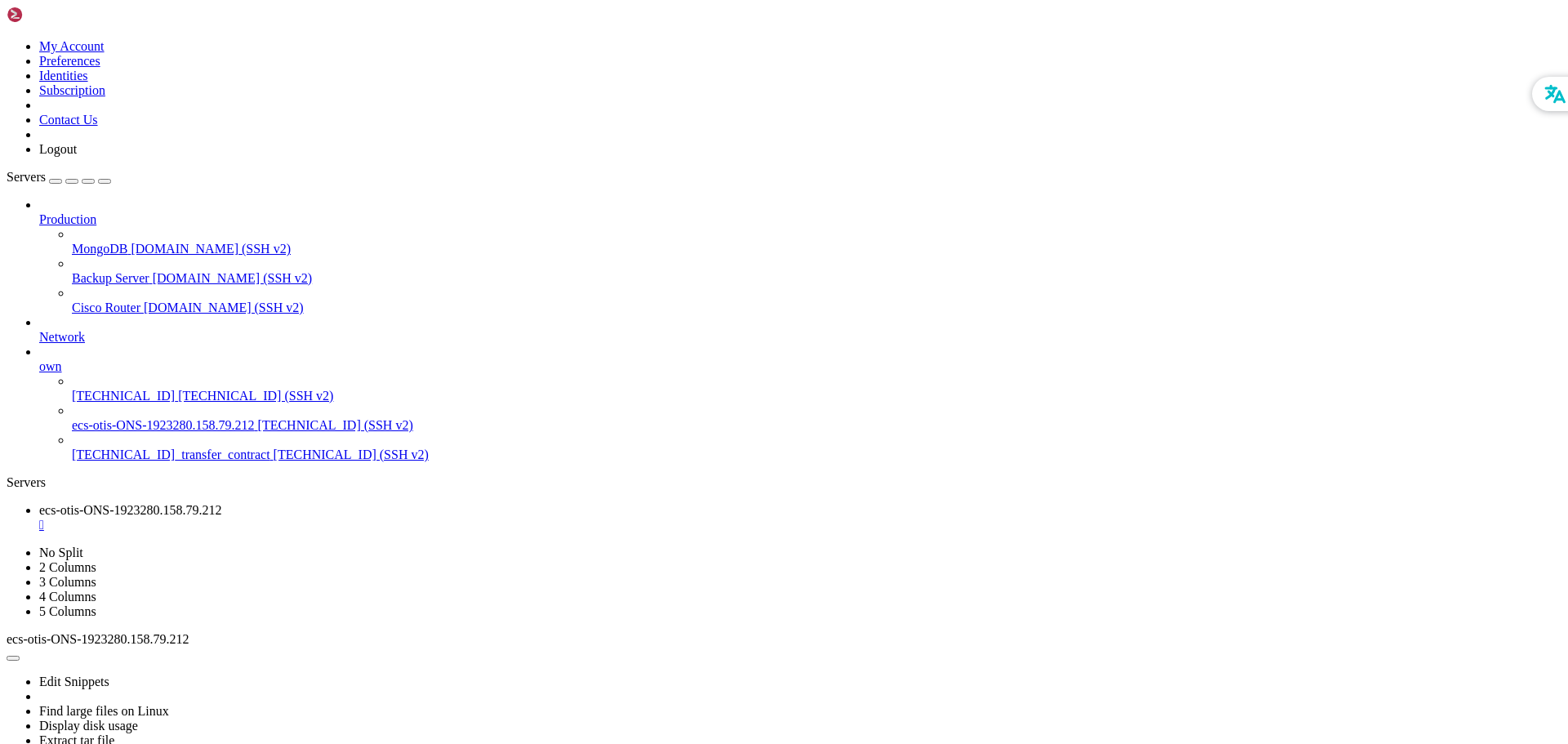
drag, startPoint x: 603, startPoint y: 977, endPoint x: 521, endPoint y: 1037, distance: 101.6
drag, startPoint x: 690, startPoint y: 1164, endPoint x: 530, endPoint y: 1202, distance: 164.5
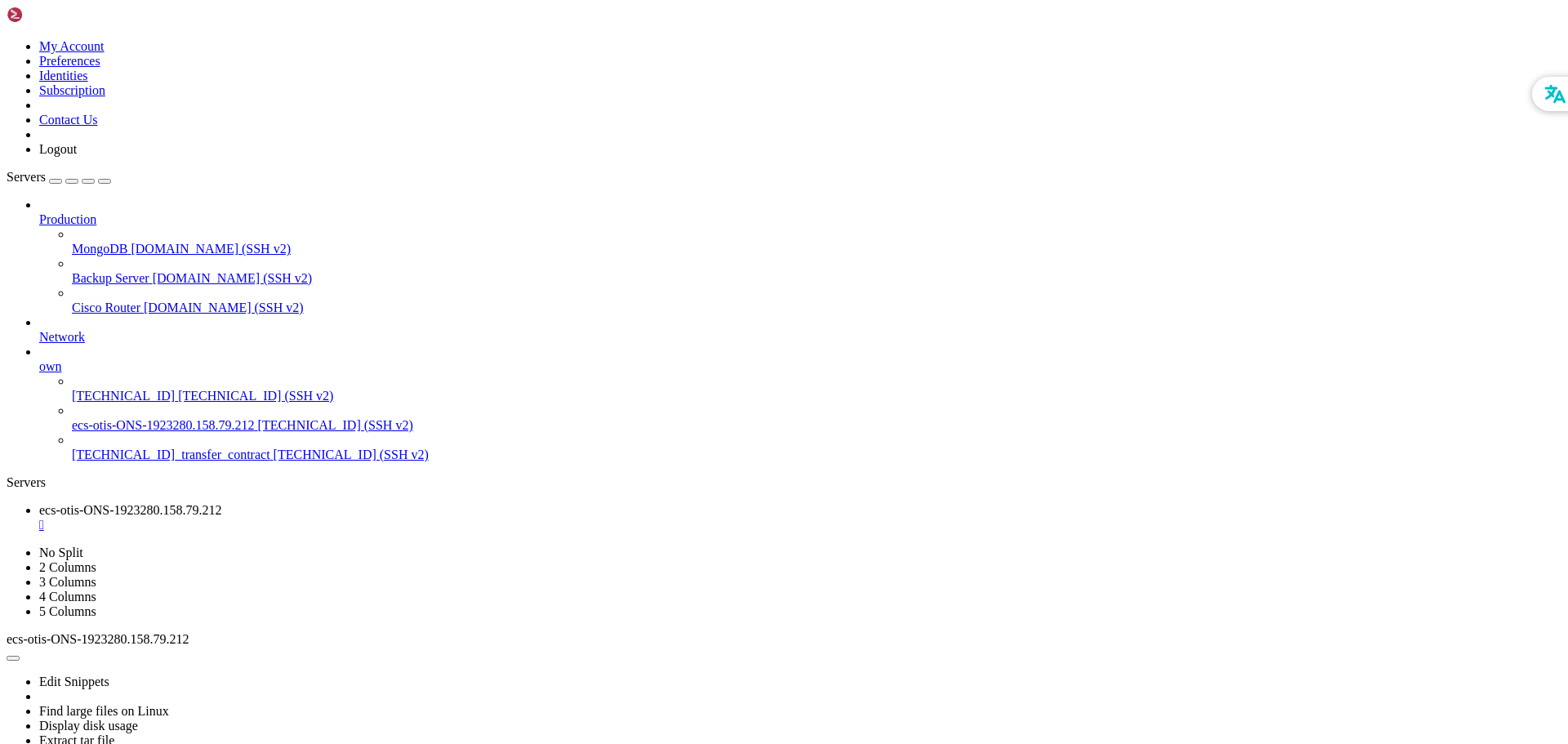
drag, startPoint x: 692, startPoint y: 1081, endPoint x: 670, endPoint y: 1200, distance: 121.0
drag, startPoint x: 674, startPoint y: 1145, endPoint x: 743, endPoint y: 1255, distance: 129.8
drag, startPoint x: 272, startPoint y: 1165, endPoint x: 10, endPoint y: 1128, distance: 264.6
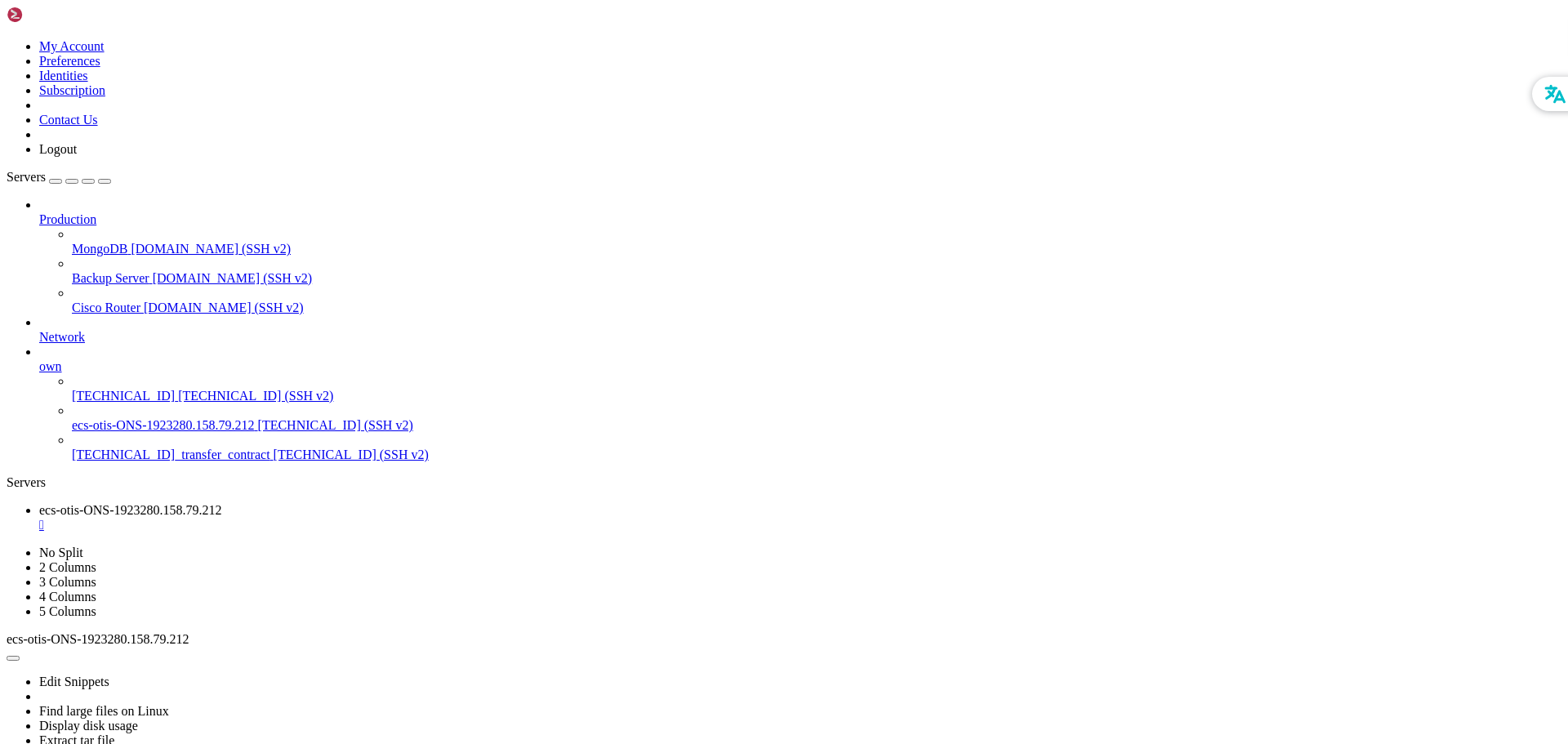
drag, startPoint x: 450, startPoint y: 1244, endPoint x: 100, endPoint y: 1144, distance: 364.0
drag, startPoint x: 233, startPoint y: 1168, endPoint x: 14, endPoint y: 1128, distance: 222.6
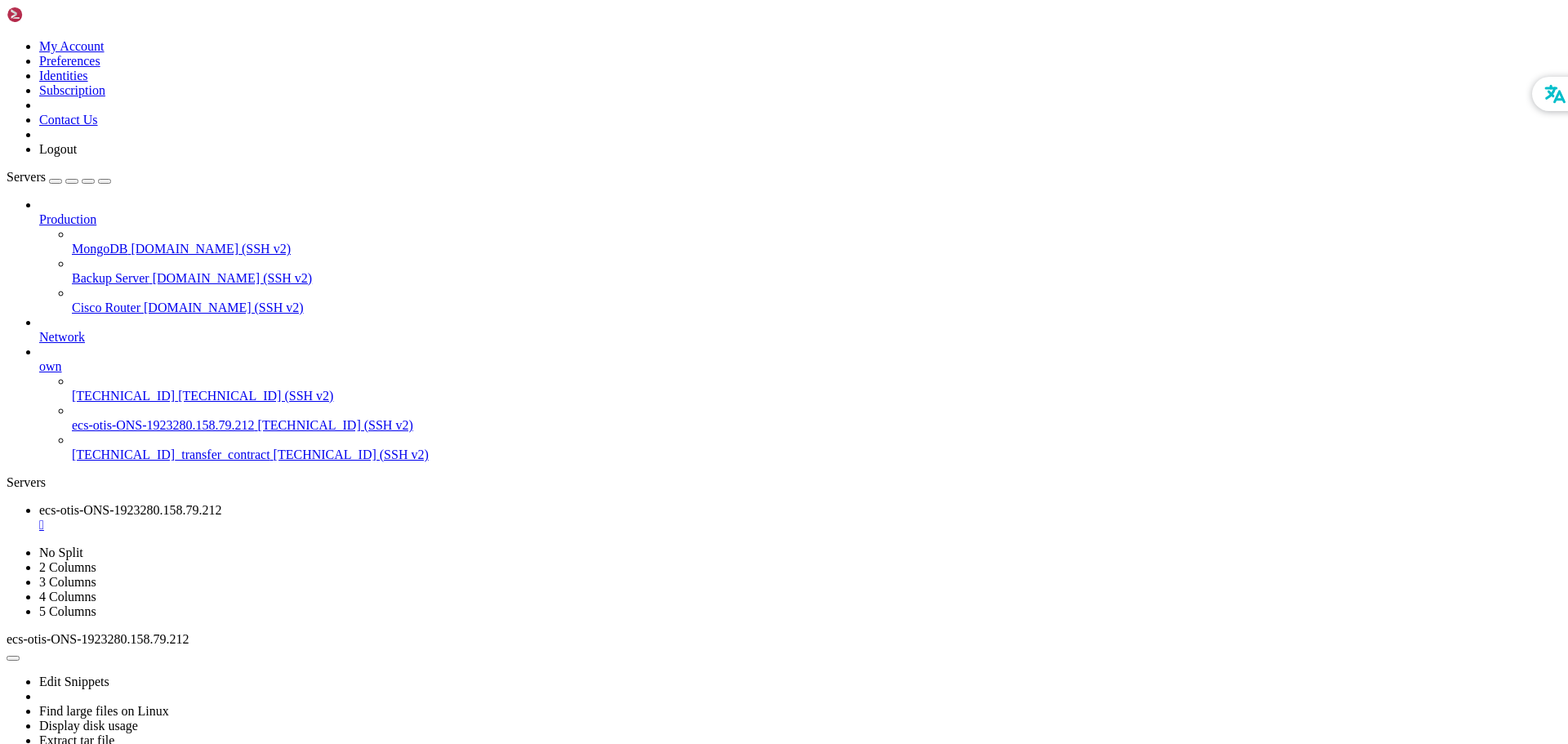
drag, startPoint x: 422, startPoint y: 1154, endPoint x: 459, endPoint y: 1249, distance: 102.0
drag, startPoint x: 700, startPoint y: 1183, endPoint x: 690, endPoint y: 1258, distance: 75.7
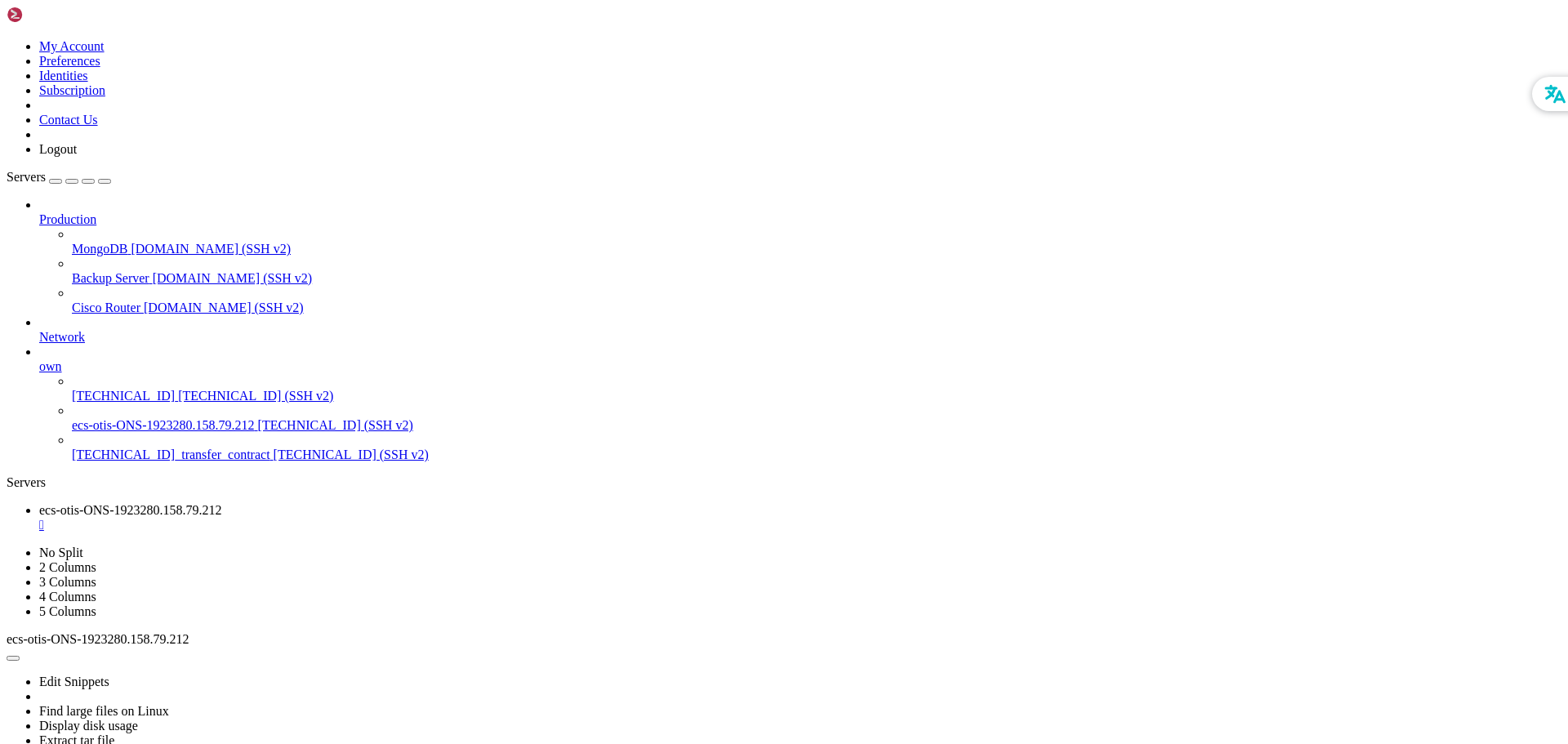
drag, startPoint x: 517, startPoint y: 1246, endPoint x: 488, endPoint y: 1316, distance: 75.8
drag, startPoint x: 242, startPoint y: 1254, endPoint x: 13, endPoint y: 1166, distance: 245.3
drag, startPoint x: 802, startPoint y: 1236, endPoint x: 671, endPoint y: 1311, distance: 151.0
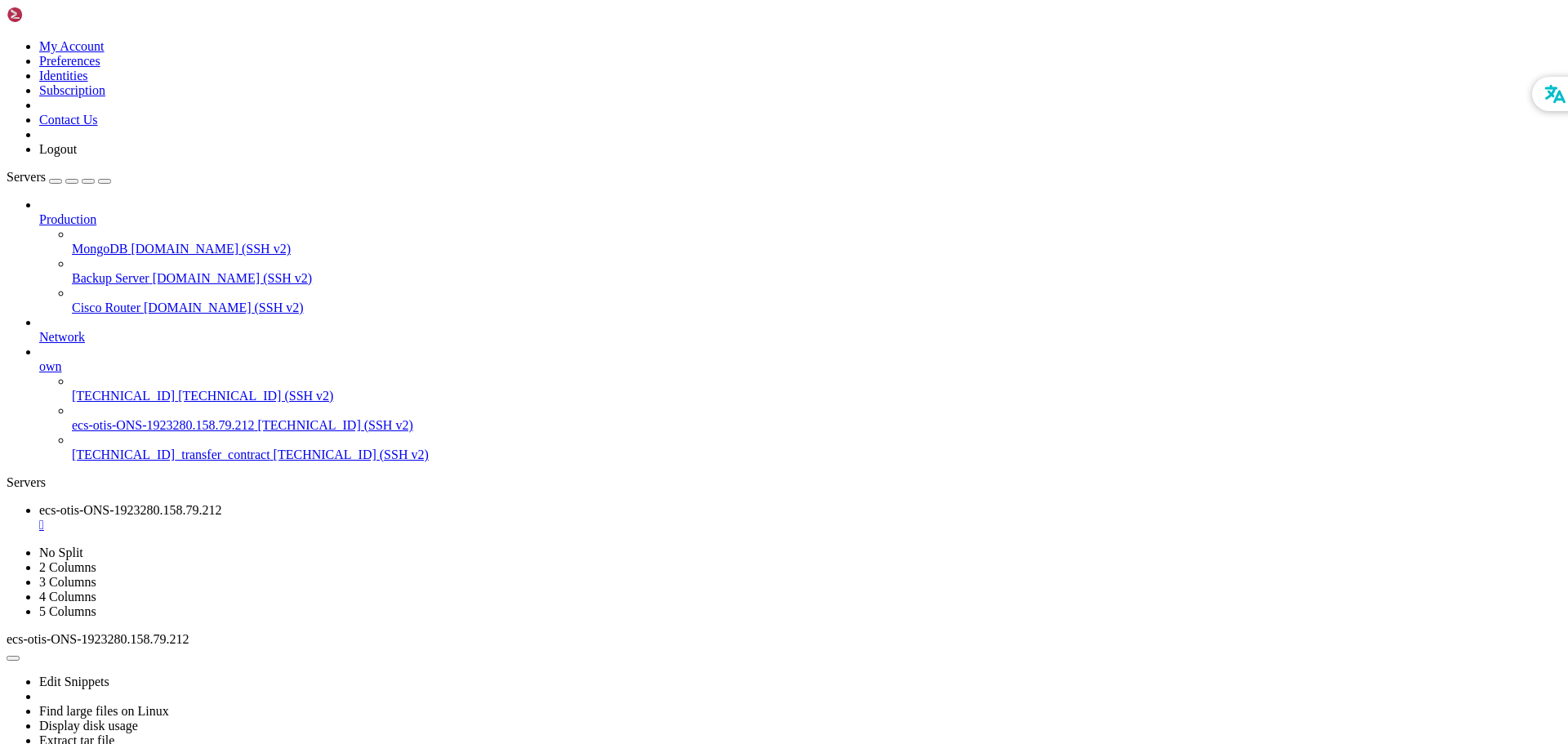
drag, startPoint x: 907, startPoint y: 1231, endPoint x: 829, endPoint y: 1248, distance: 79.8
drag, startPoint x: 877, startPoint y: 1259, endPoint x: 721, endPoint y: 1351, distance: 181.1
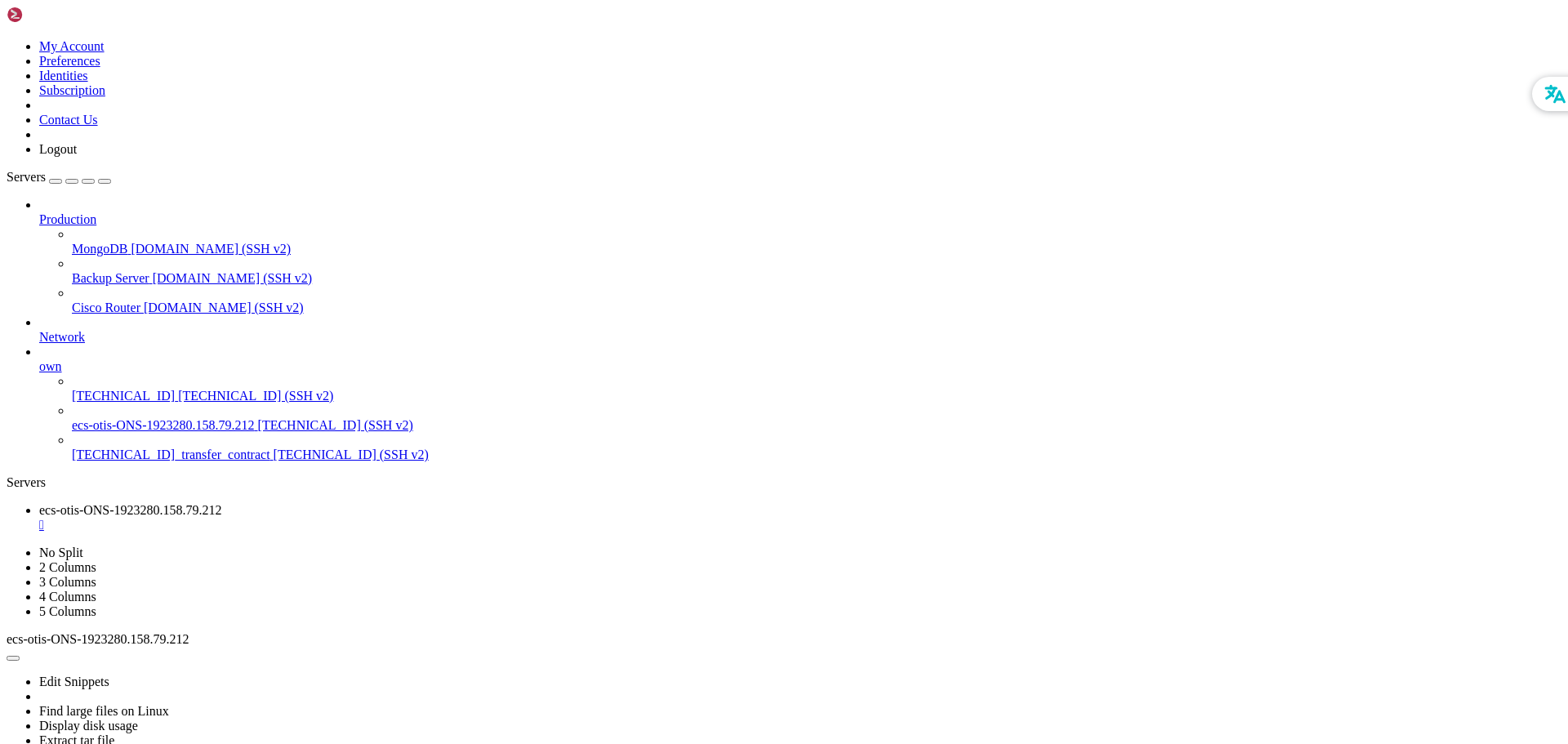
drag, startPoint x: 662, startPoint y: 1224, endPoint x: 658, endPoint y: 1328, distance: 104.1
drag, startPoint x: 586, startPoint y: 1306, endPoint x: 527, endPoint y: 1311, distance: 59.2
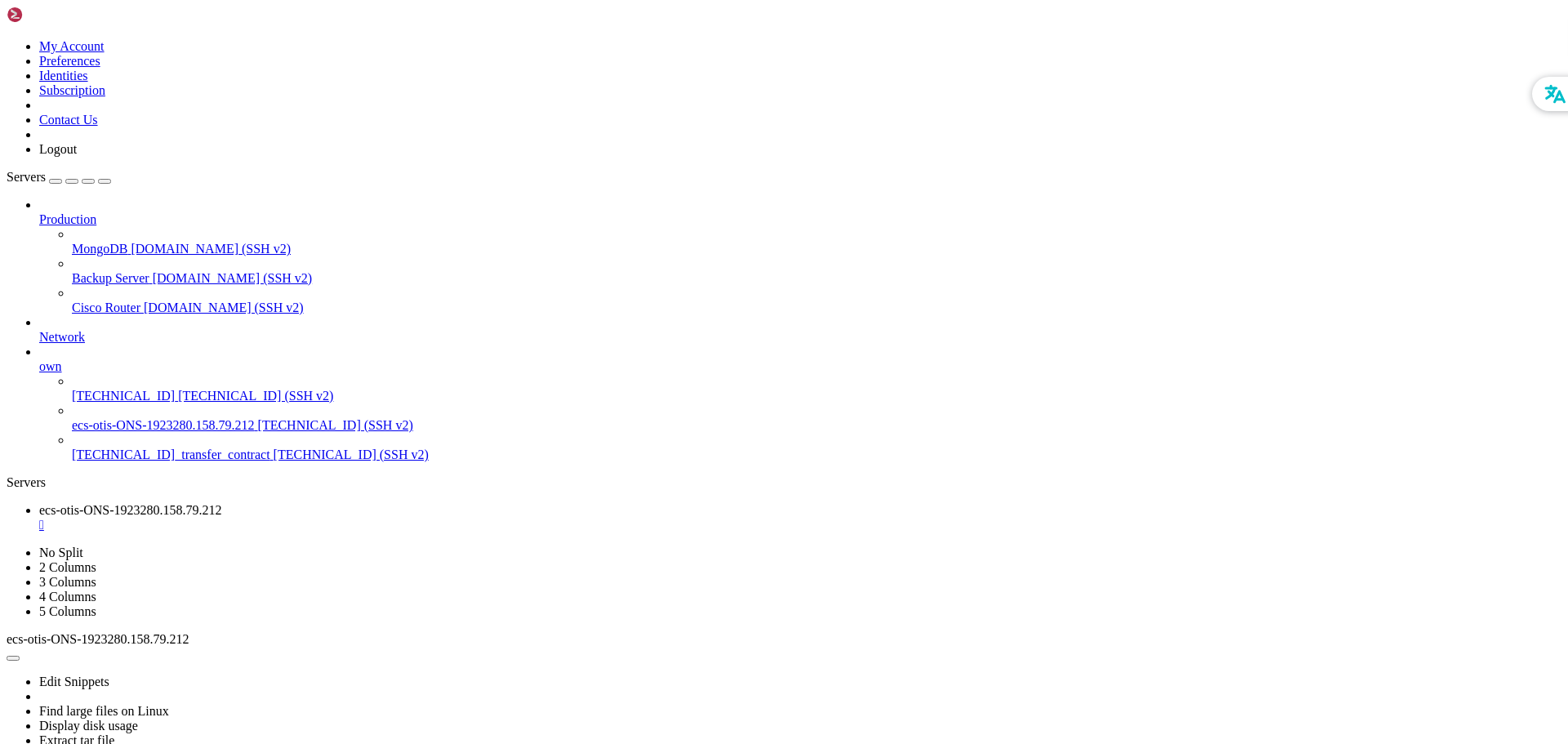
scroll to position [750, 0]
drag, startPoint x: 617, startPoint y: 1274, endPoint x: 586, endPoint y: 1333, distance: 66.6
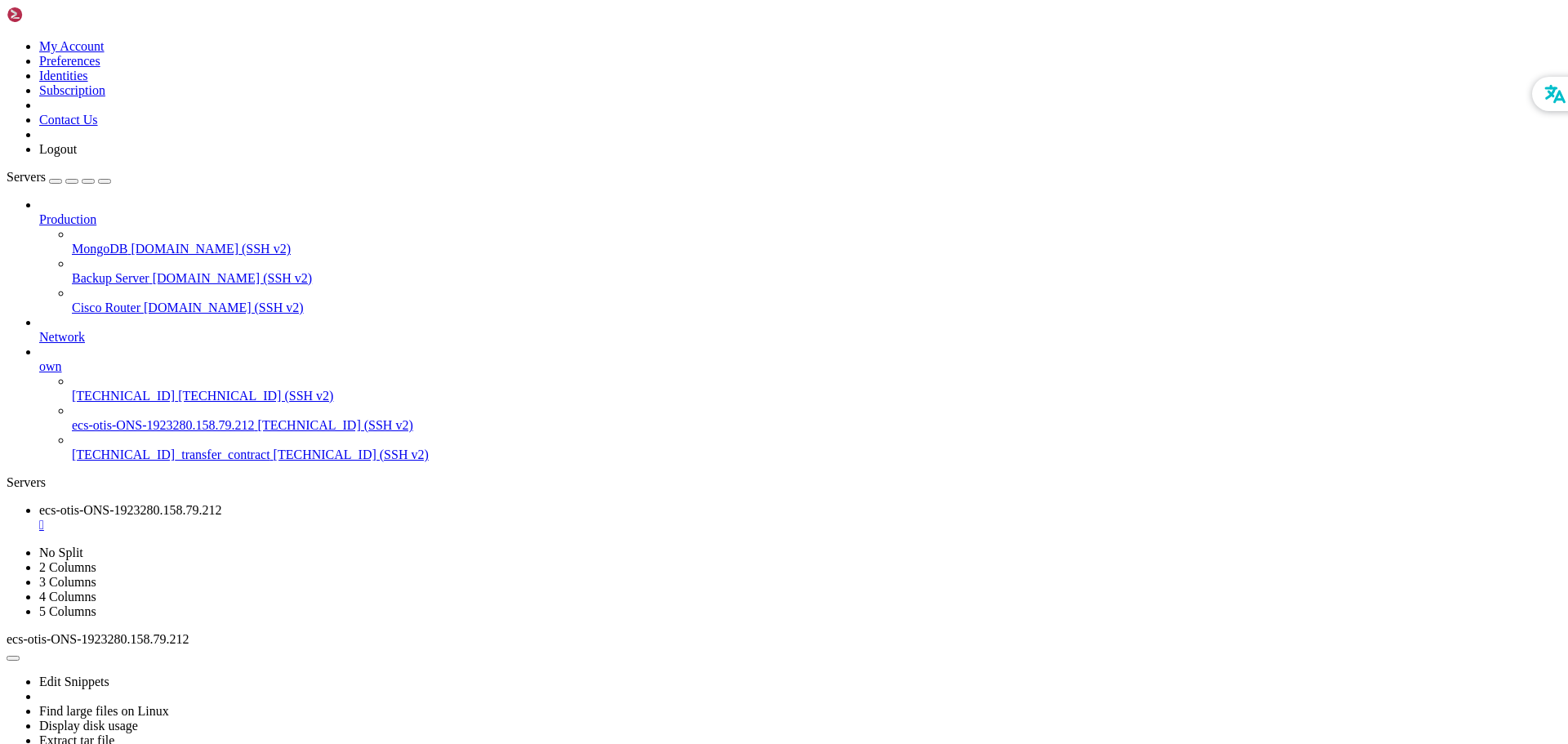
scroll to position [972, 0]
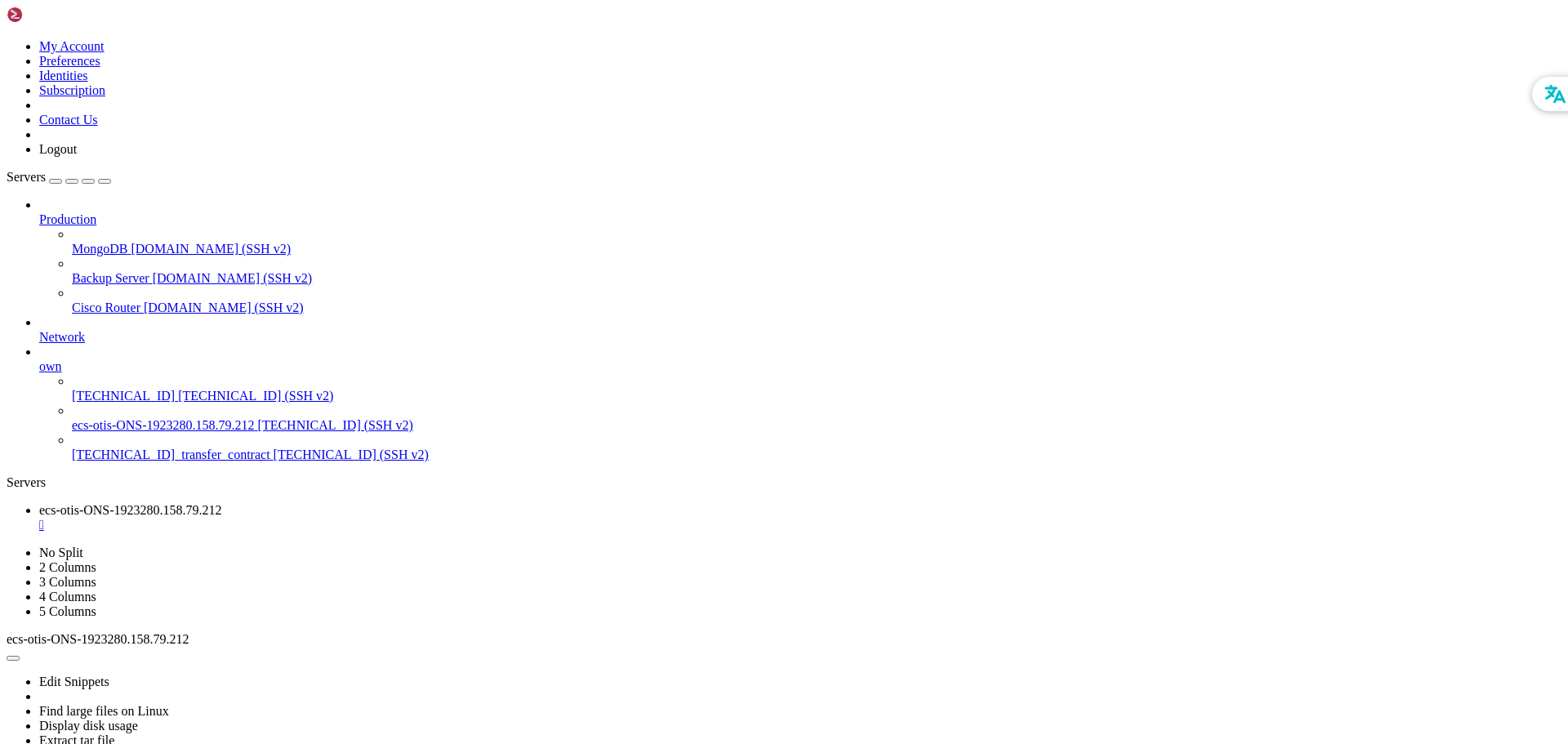
drag, startPoint x: 645, startPoint y: 1348, endPoint x: 556, endPoint y: 1385, distance: 96.4
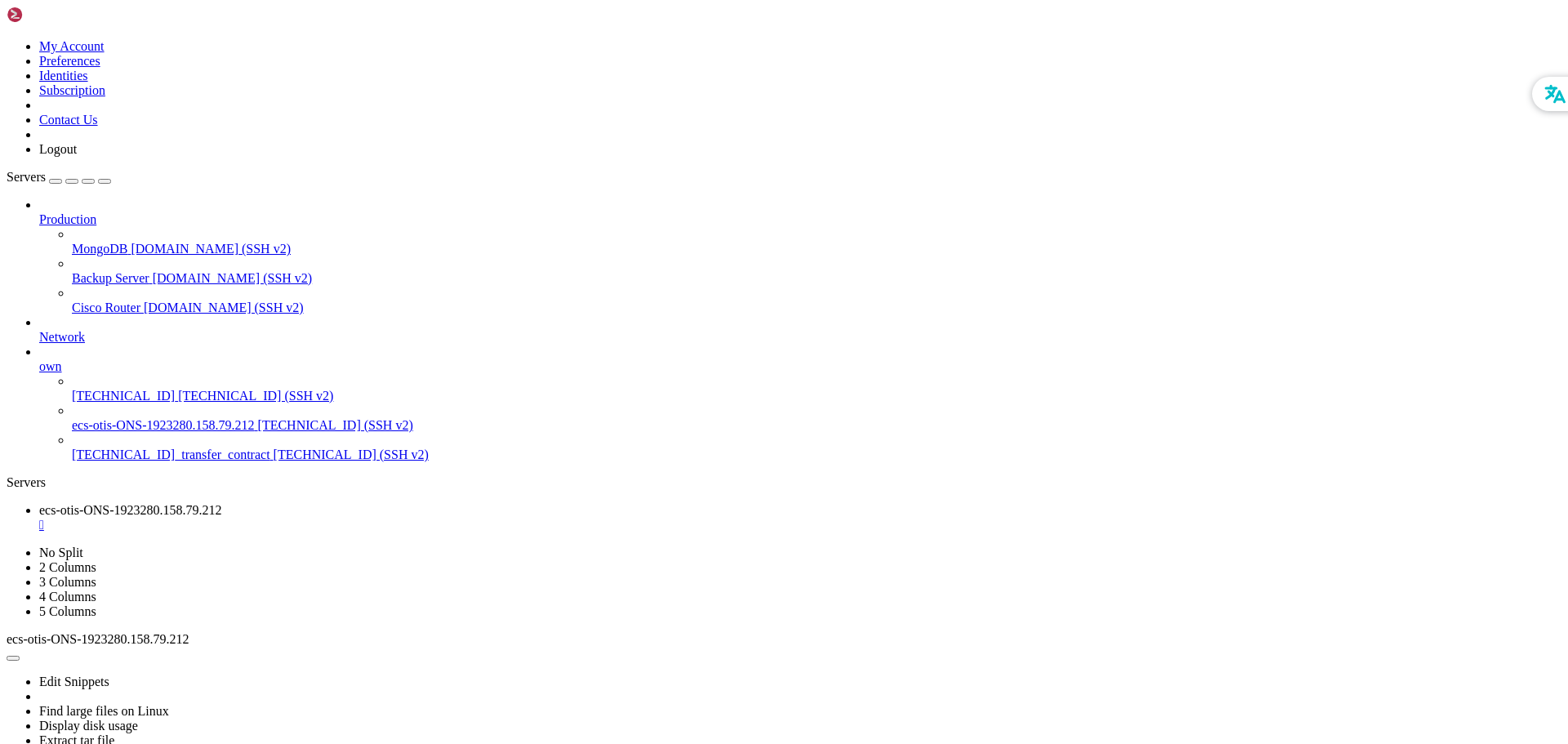
drag, startPoint x: 485, startPoint y: 1261, endPoint x: 478, endPoint y: 1296, distance: 35.7
drag, startPoint x: 809, startPoint y: 1187, endPoint x: 742, endPoint y: 1321, distance: 149.8
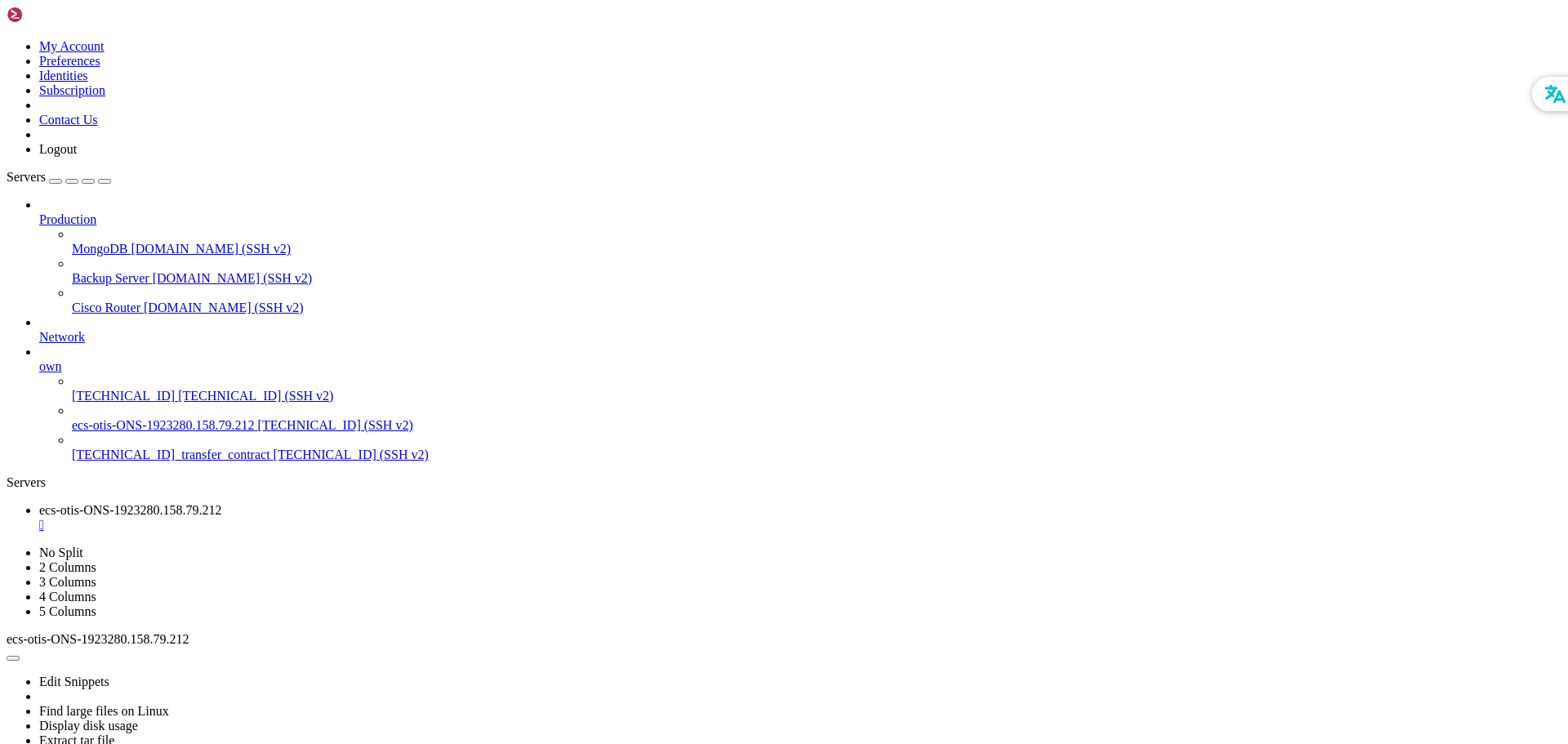
scroll to position [2181, 0]
drag, startPoint x: 765, startPoint y: 1100, endPoint x: 708, endPoint y: 1286, distance: 194.5
drag, startPoint x: 1090, startPoint y: 1129, endPoint x: 799, endPoint y: 1296, distance: 335.5
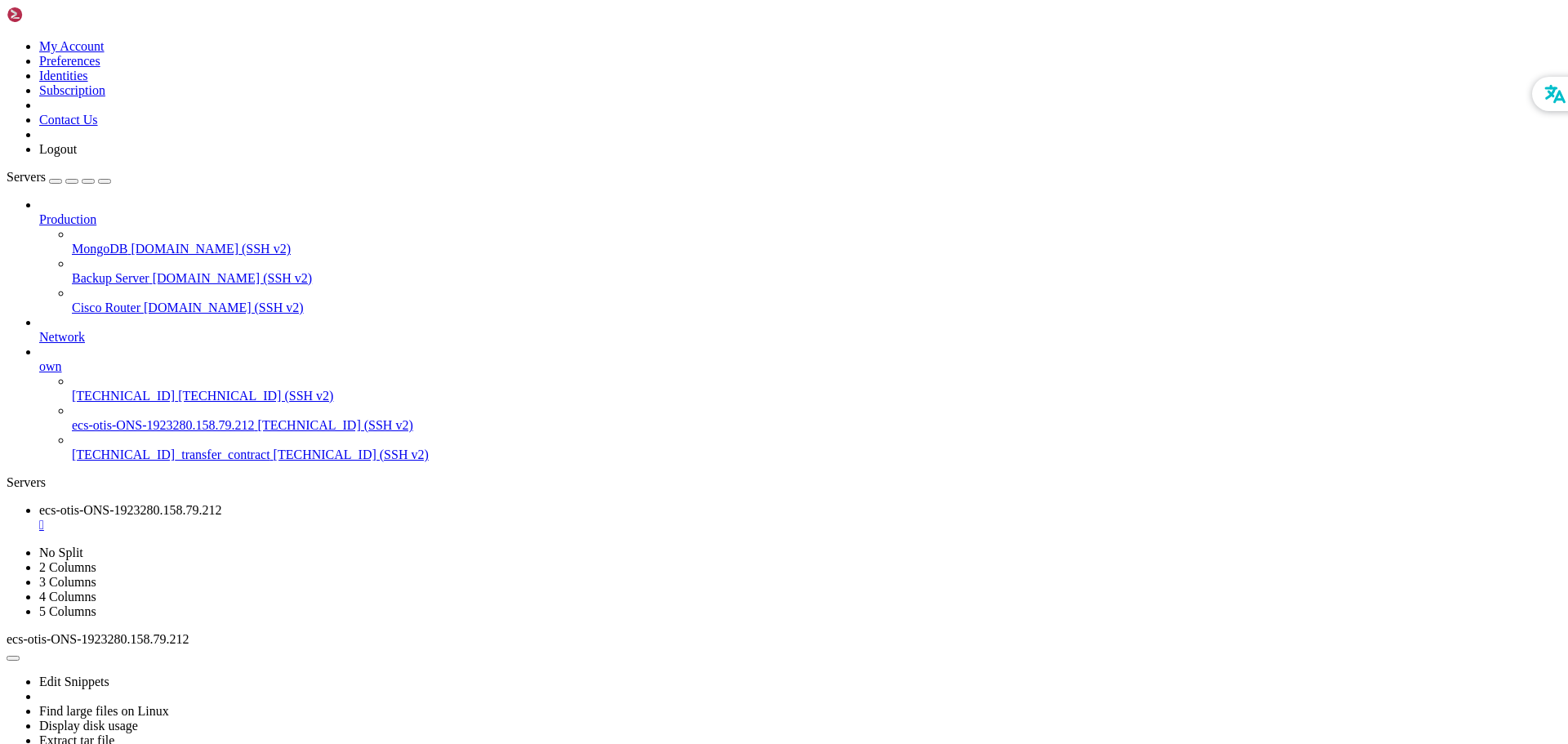
drag, startPoint x: 13, startPoint y: 1349, endPoint x: 442, endPoint y: 1408, distance: 433.0
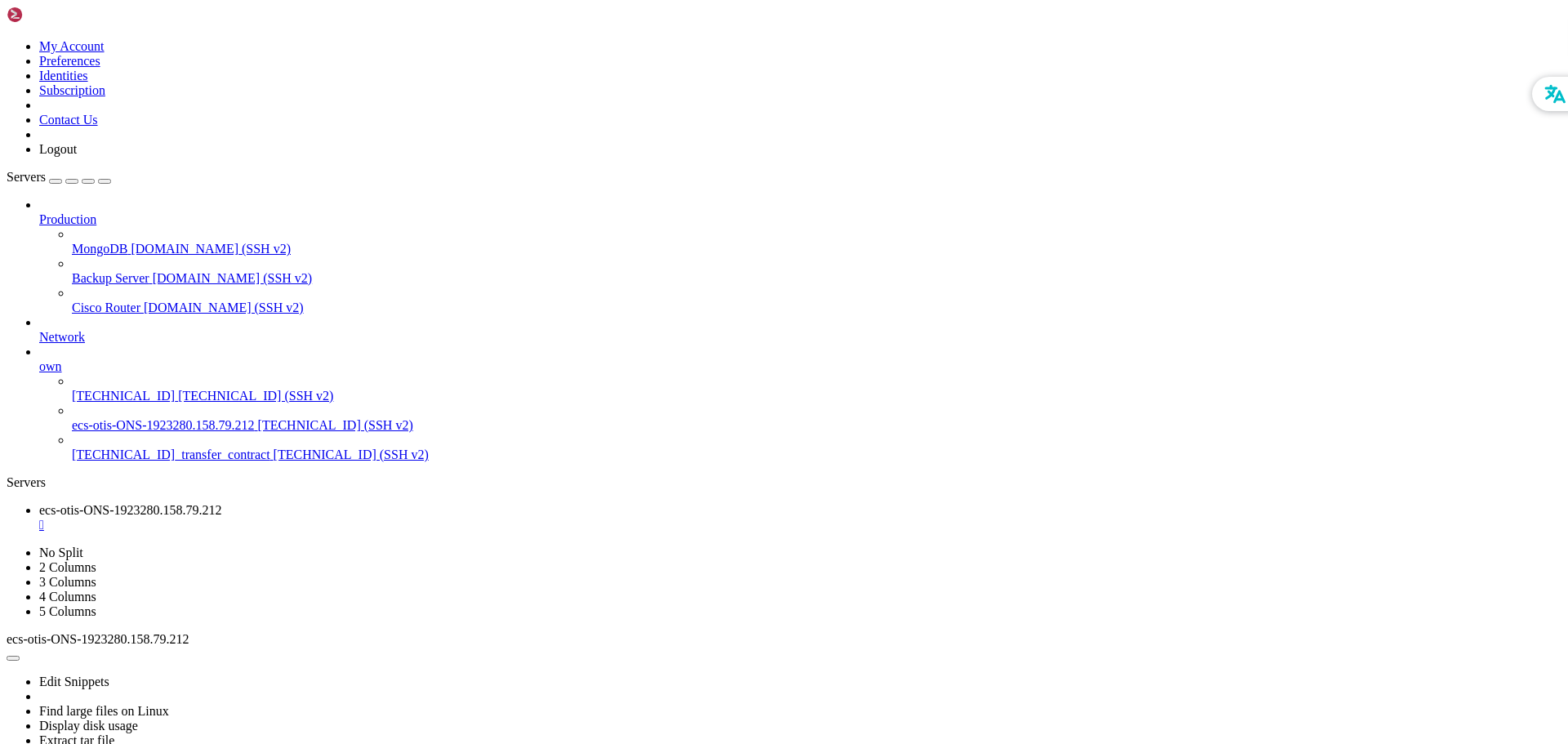
drag, startPoint x: 474, startPoint y: 1116, endPoint x: 642, endPoint y: 1290, distance: 241.9
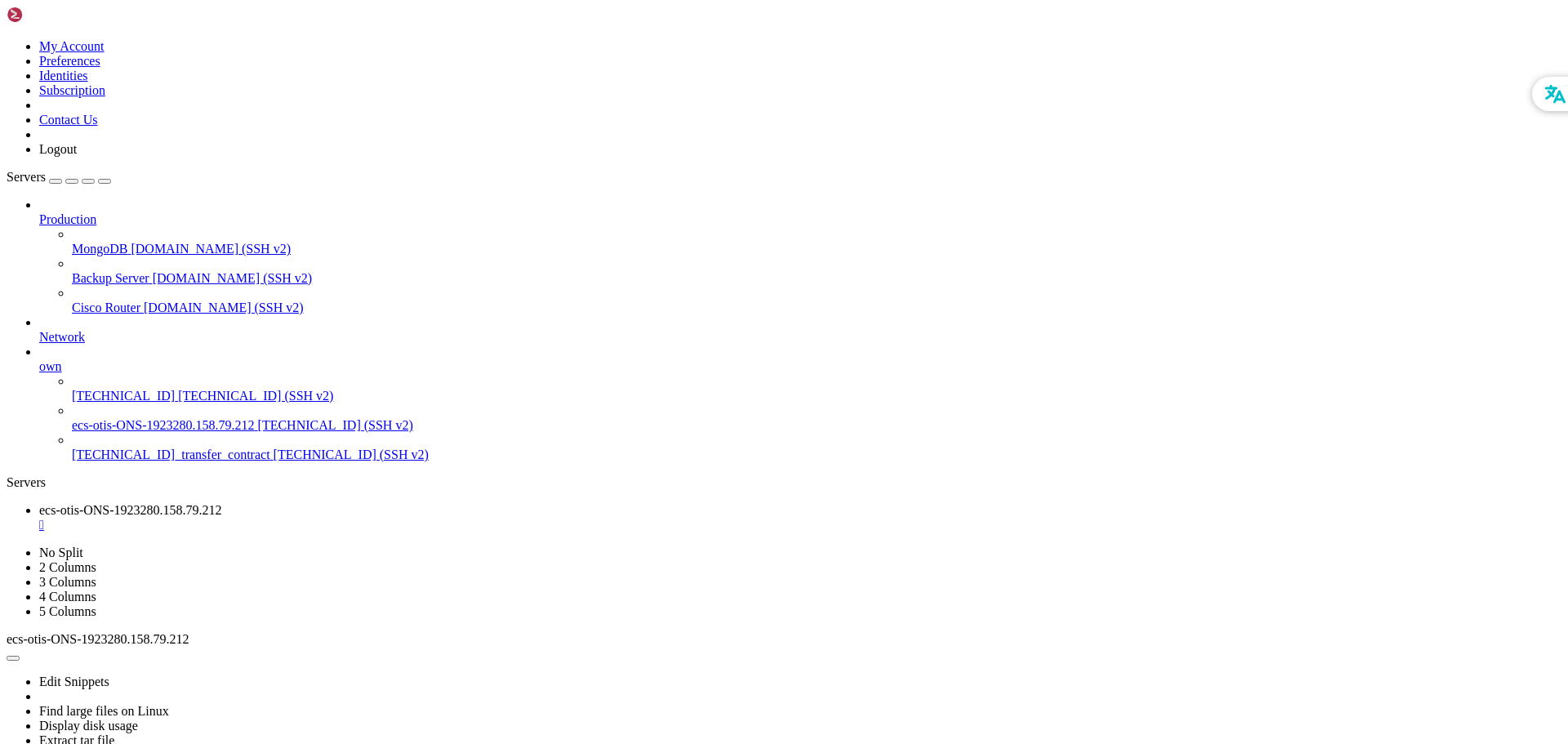
drag, startPoint x: 931, startPoint y: 1177, endPoint x: 735, endPoint y: 1273, distance: 218.2
drag, startPoint x: 797, startPoint y: 1199, endPoint x: 721, endPoint y: 1328, distance: 149.7
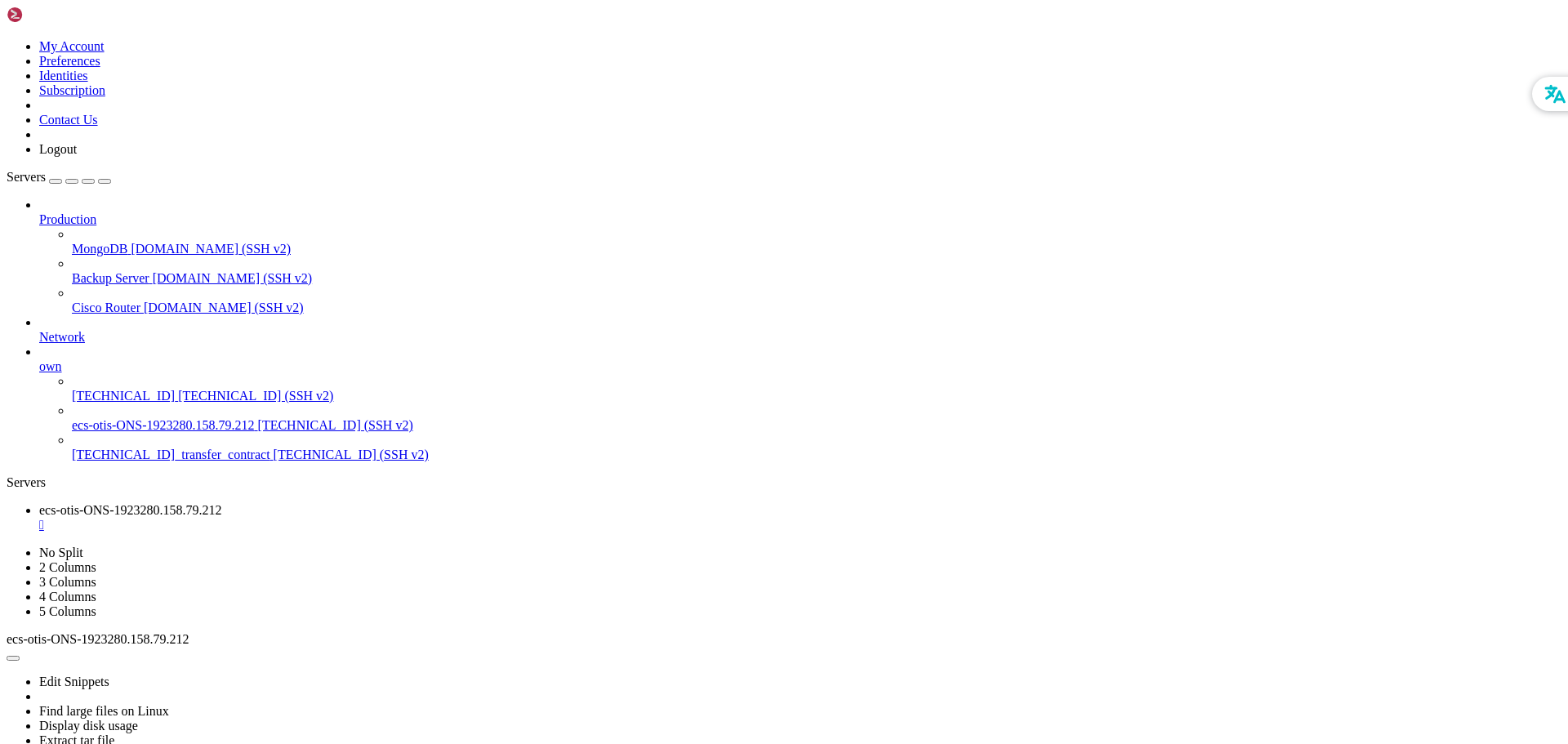
scroll to position [3681, 0]
drag, startPoint x: 15, startPoint y: 1186, endPoint x: 565, endPoint y: 1409, distance: 593.5
drag, startPoint x: 796, startPoint y: 1292, endPoint x: 716, endPoint y: 1350, distance: 98.8
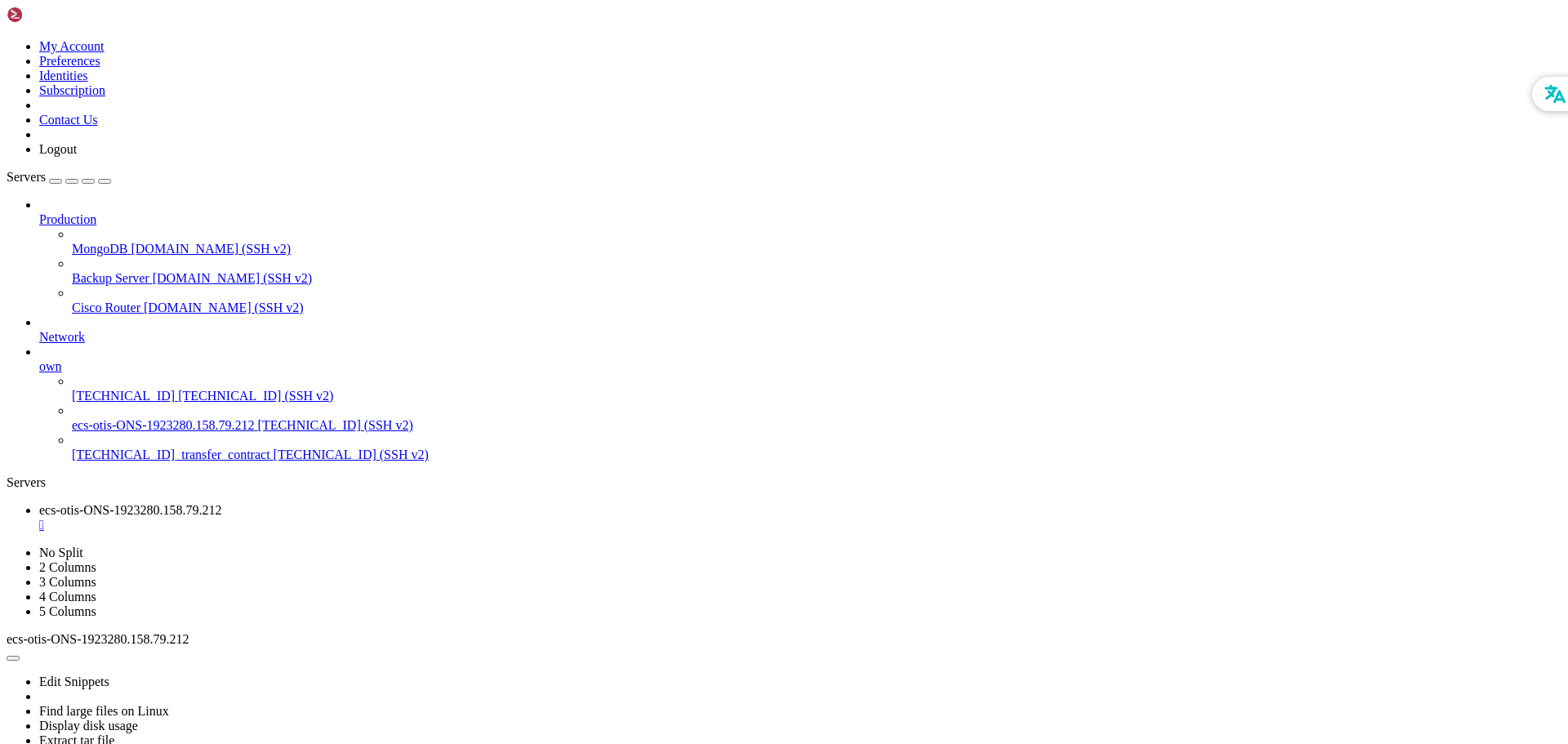
drag, startPoint x: 468, startPoint y: 1163, endPoint x: 362, endPoint y: 1195, distance: 110.7
drag, startPoint x: 14, startPoint y: 823, endPoint x: 511, endPoint y: 1062, distance: 551.5
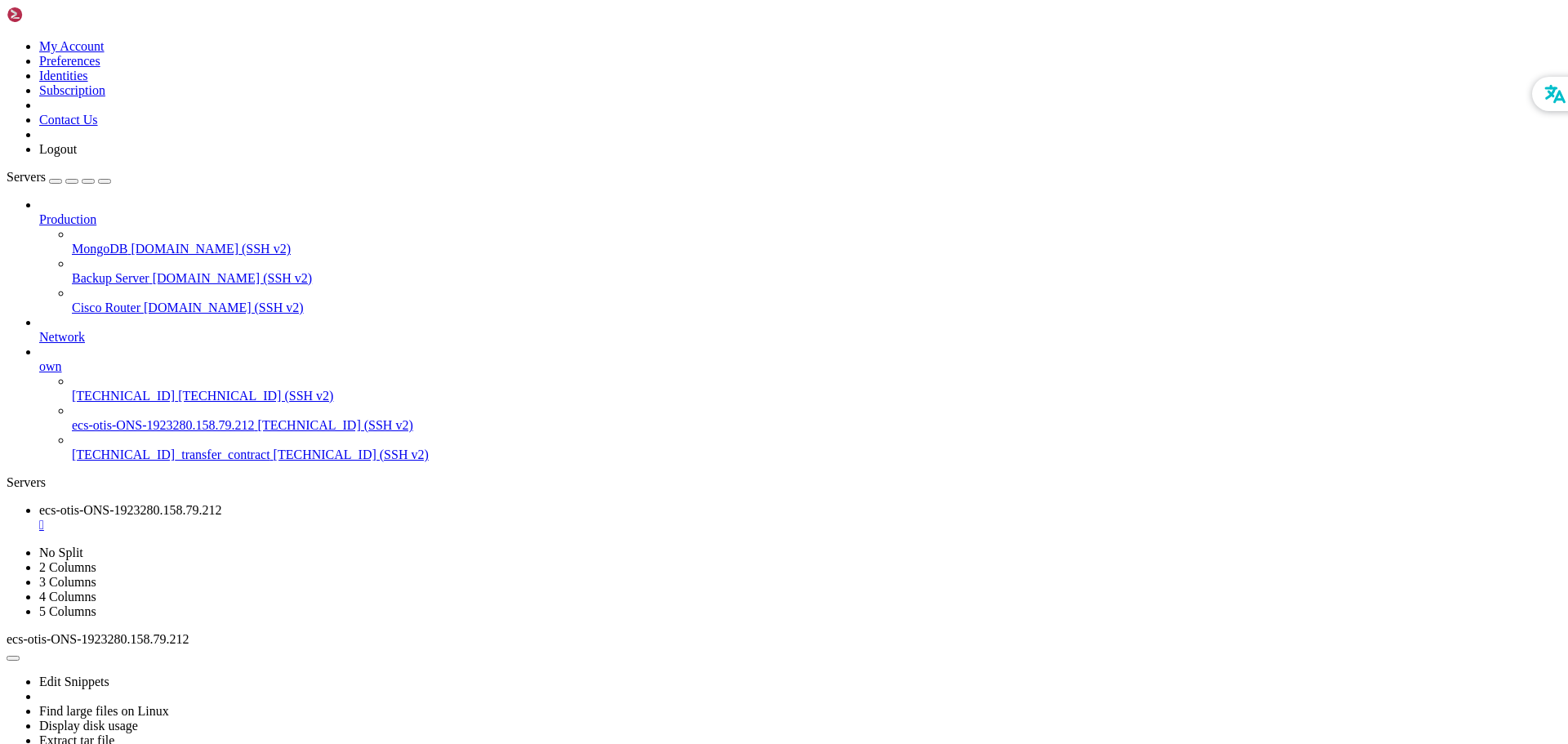
drag, startPoint x: 797, startPoint y: 1263, endPoint x: 679, endPoint y: 1325, distance: 133.3
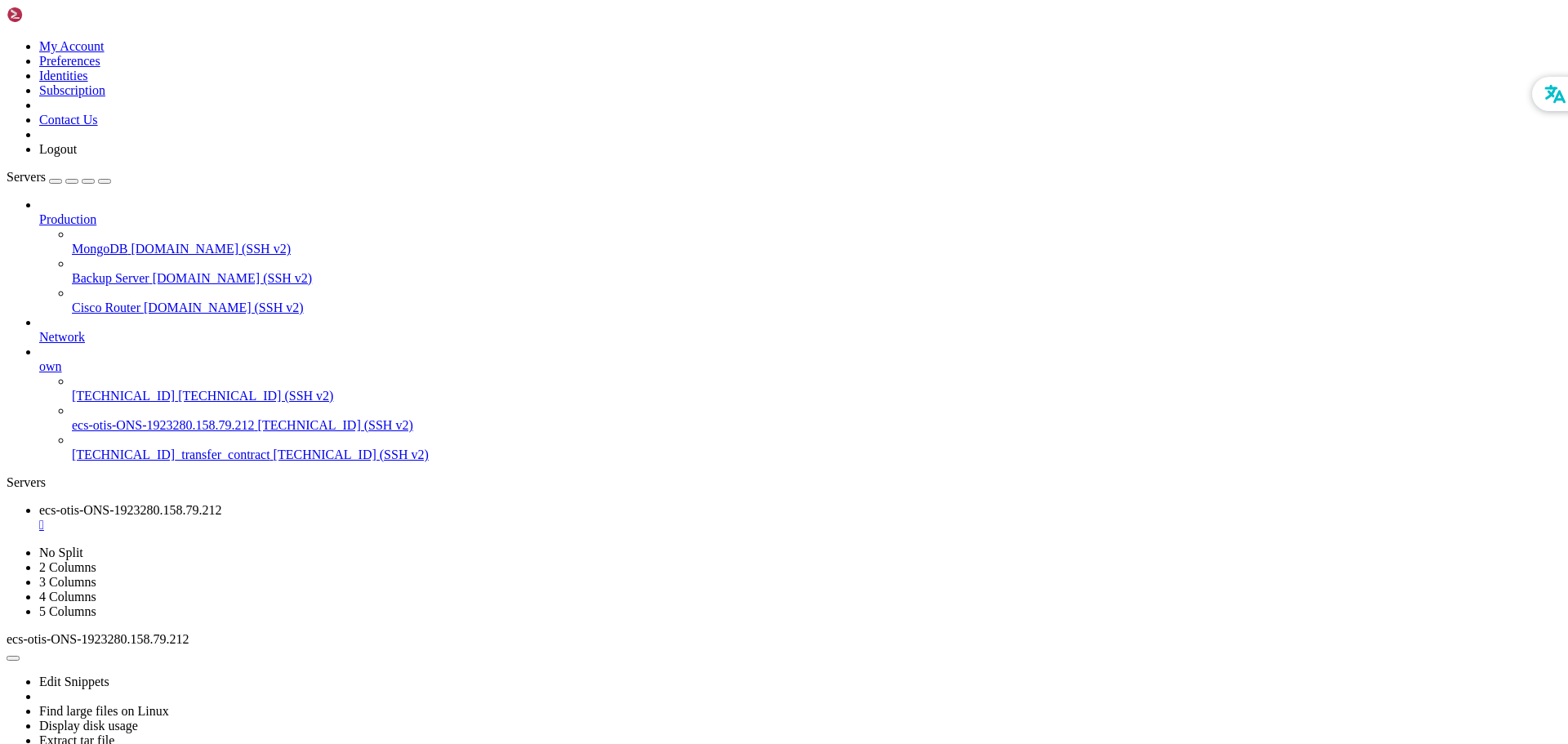
drag, startPoint x: 872, startPoint y: 1219, endPoint x: 772, endPoint y: 1279, distance: 116.6
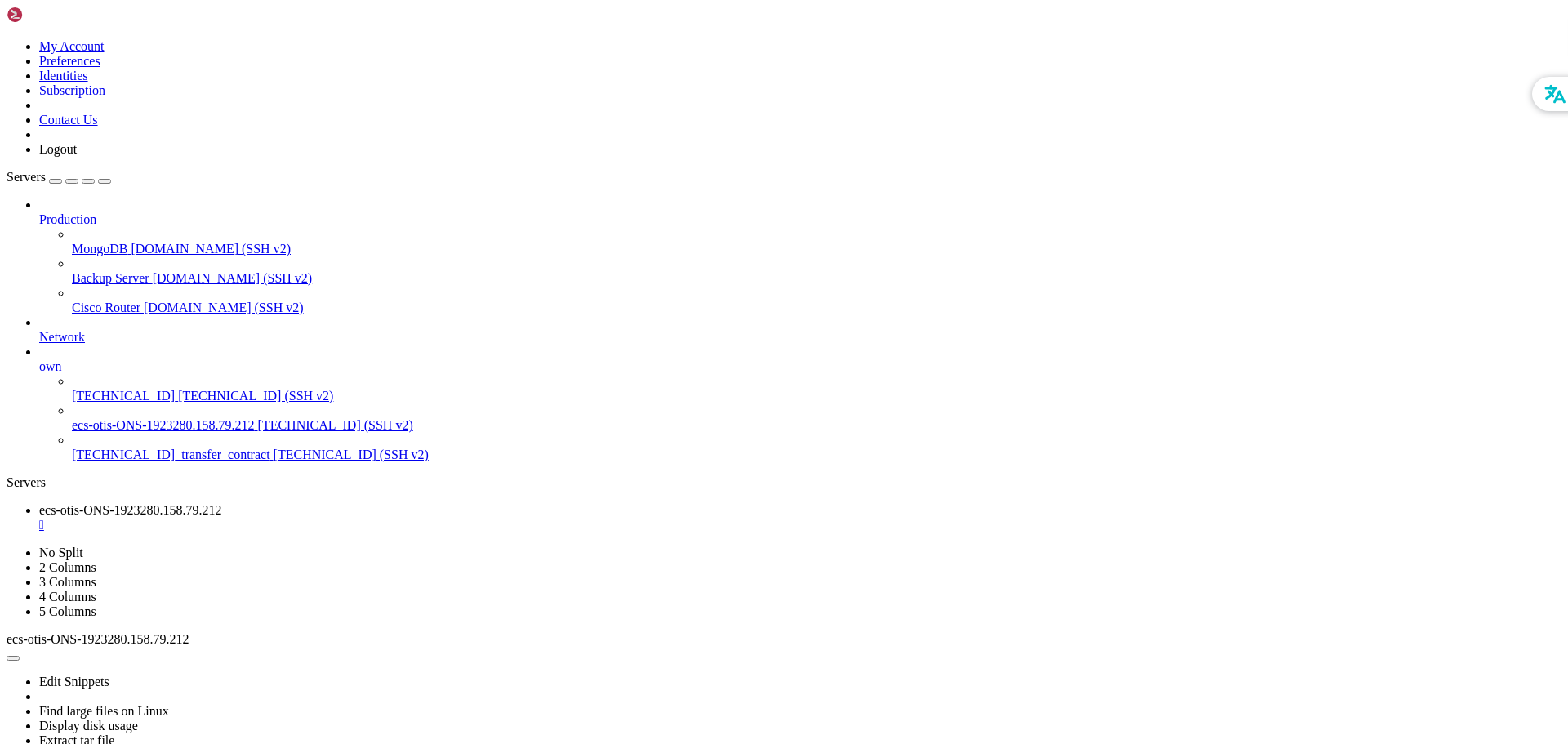
drag, startPoint x: 19, startPoint y: 1182, endPoint x: 441, endPoint y: 1398, distance: 474.1
drag, startPoint x: 845, startPoint y: 1218, endPoint x: 709, endPoint y: 1290, distance: 153.9
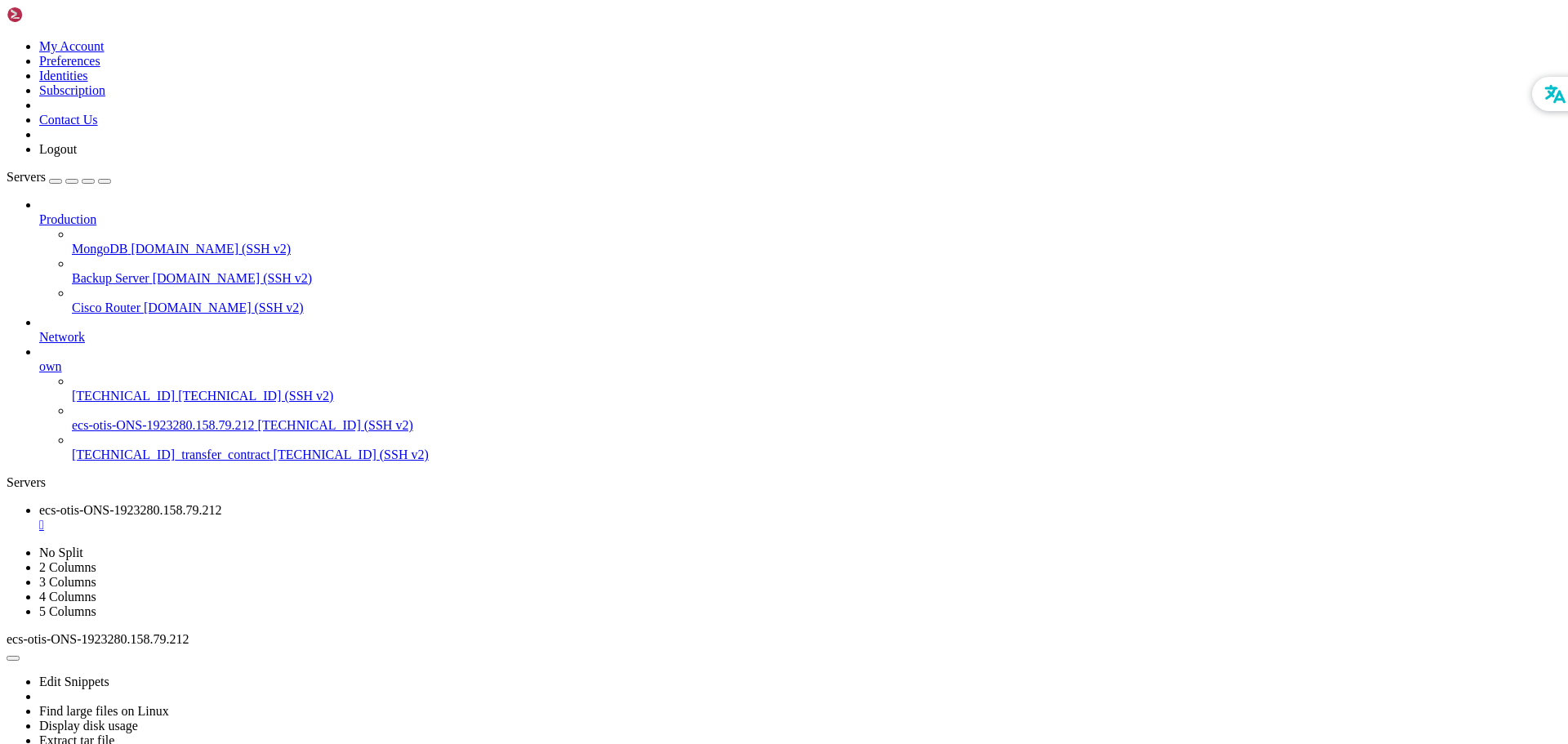
drag, startPoint x: 682, startPoint y: 1289, endPoint x: 594, endPoint y: 1306, distance: 89.6
drag, startPoint x: 785, startPoint y: 1226, endPoint x: 693, endPoint y: 1291, distance: 112.6
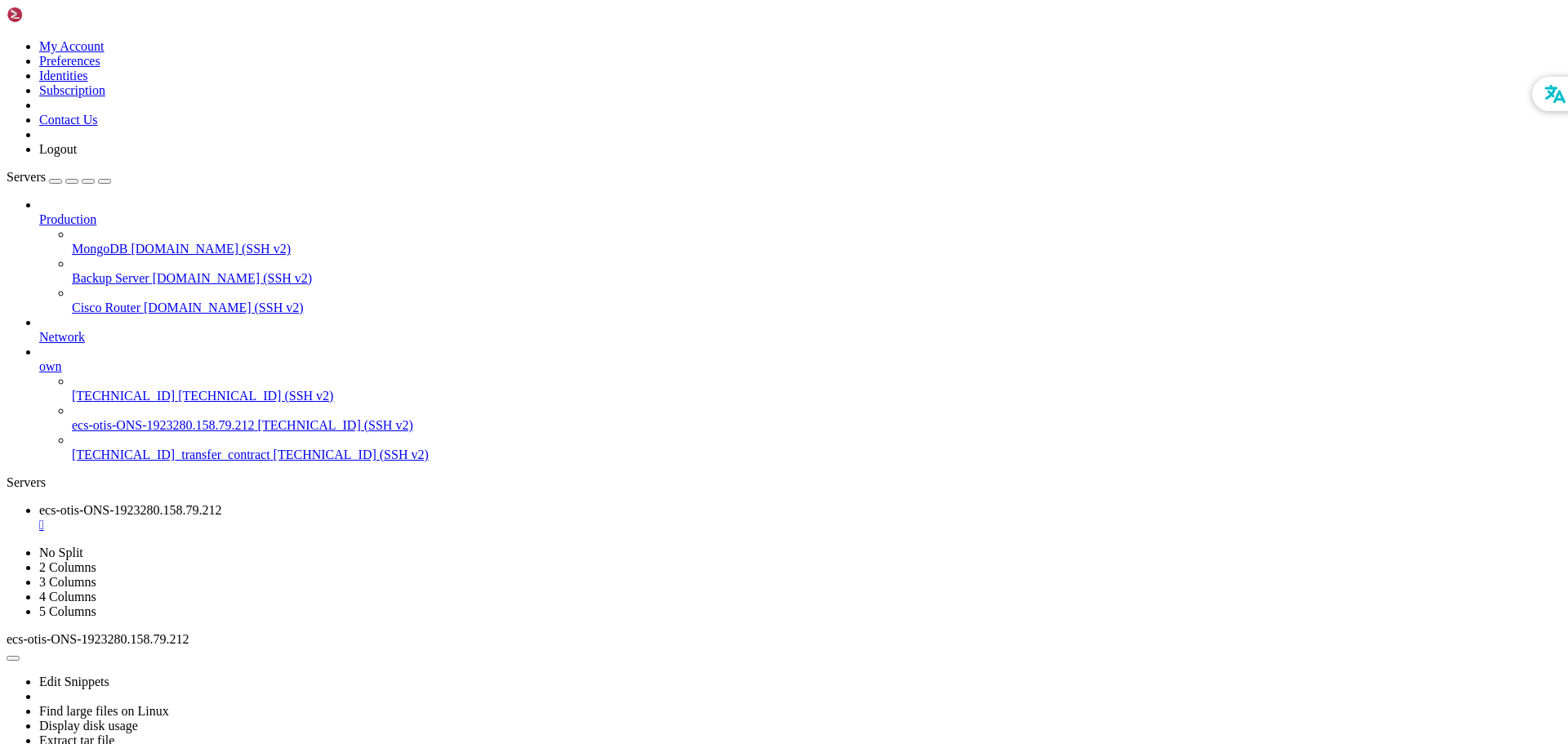
scroll to position [8015, 0]
drag, startPoint x: 19, startPoint y: 1187, endPoint x: 486, endPoint y: 1390, distance: 509.2
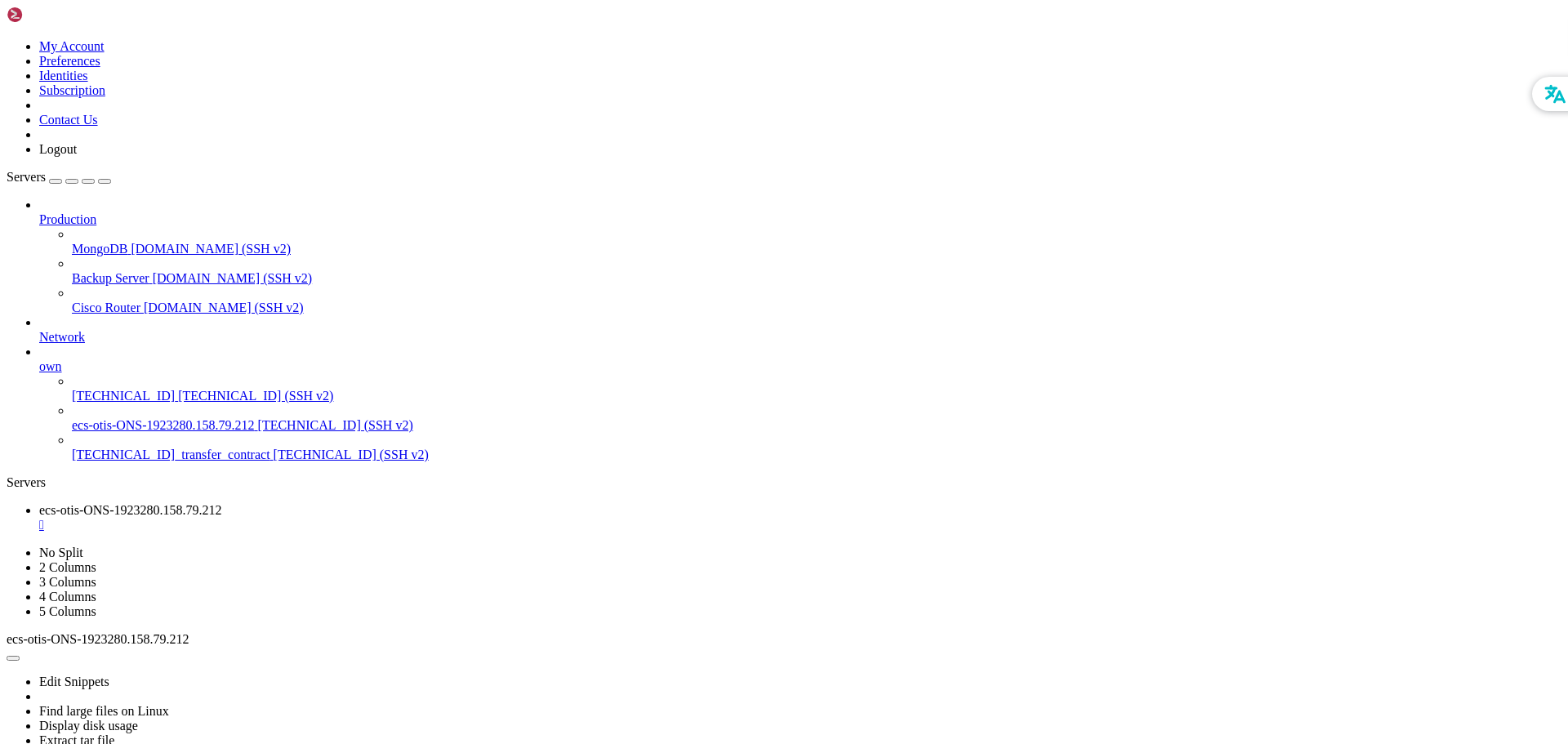
drag, startPoint x: 827, startPoint y: 1273, endPoint x: 761, endPoint y: 1306, distance: 73.8
drag, startPoint x: 695, startPoint y: 1239, endPoint x: 665, endPoint y: 1311, distance: 78.0
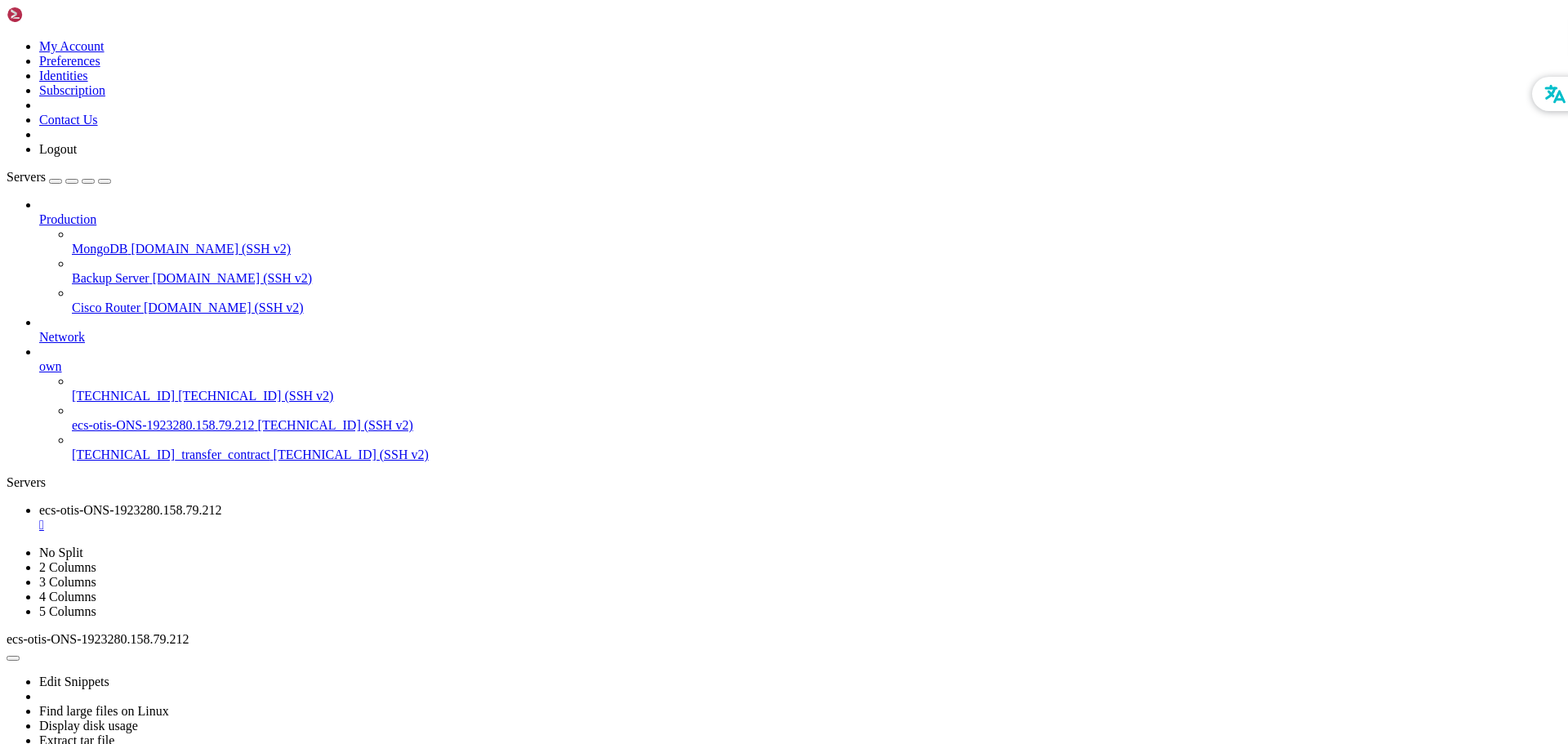
scroll to position [8806, 0]
drag, startPoint x: 813, startPoint y: 1292, endPoint x: 711, endPoint y: 1340, distance: 112.7
drag, startPoint x: 30, startPoint y: 1158, endPoint x: 477, endPoint y: 1376, distance: 497.3
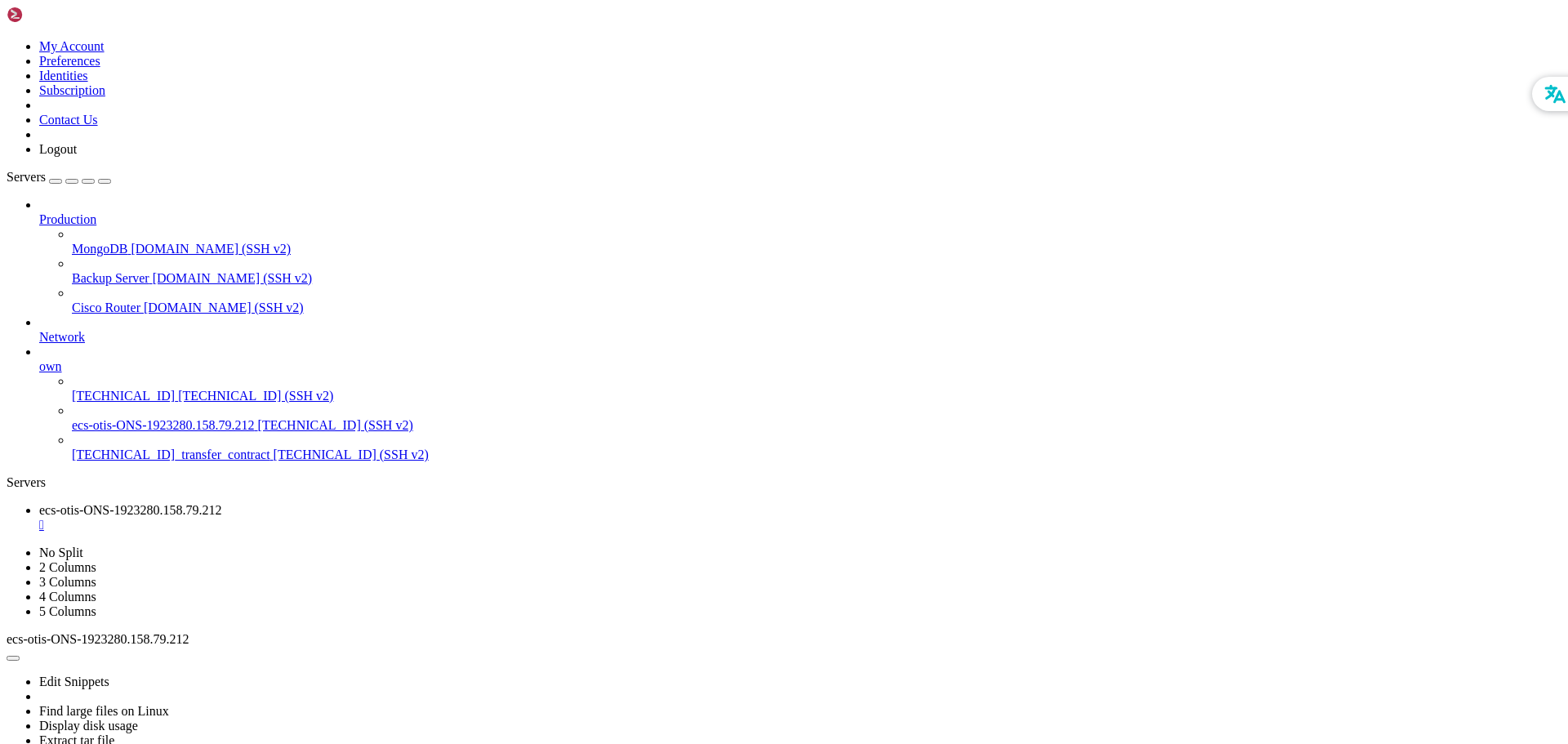
drag, startPoint x: 629, startPoint y: 1303, endPoint x: 582, endPoint y: 1340, distance: 59.8
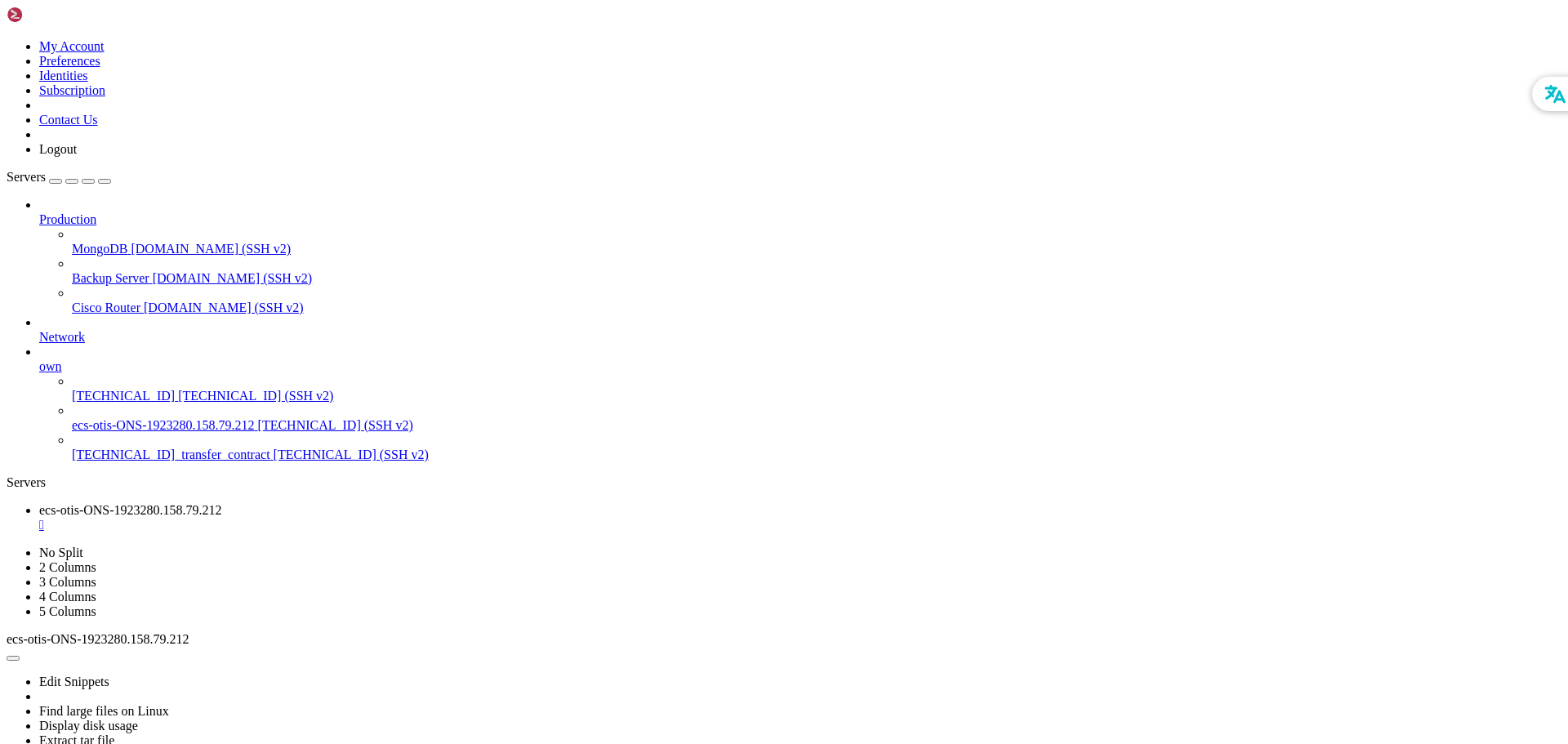
scroll to position [9931, 0]
drag, startPoint x: 814, startPoint y: 1176, endPoint x: 663, endPoint y: 1300, distance: 195.4
drag, startPoint x: 14, startPoint y: 987, endPoint x: 748, endPoint y: 1401, distance: 842.7
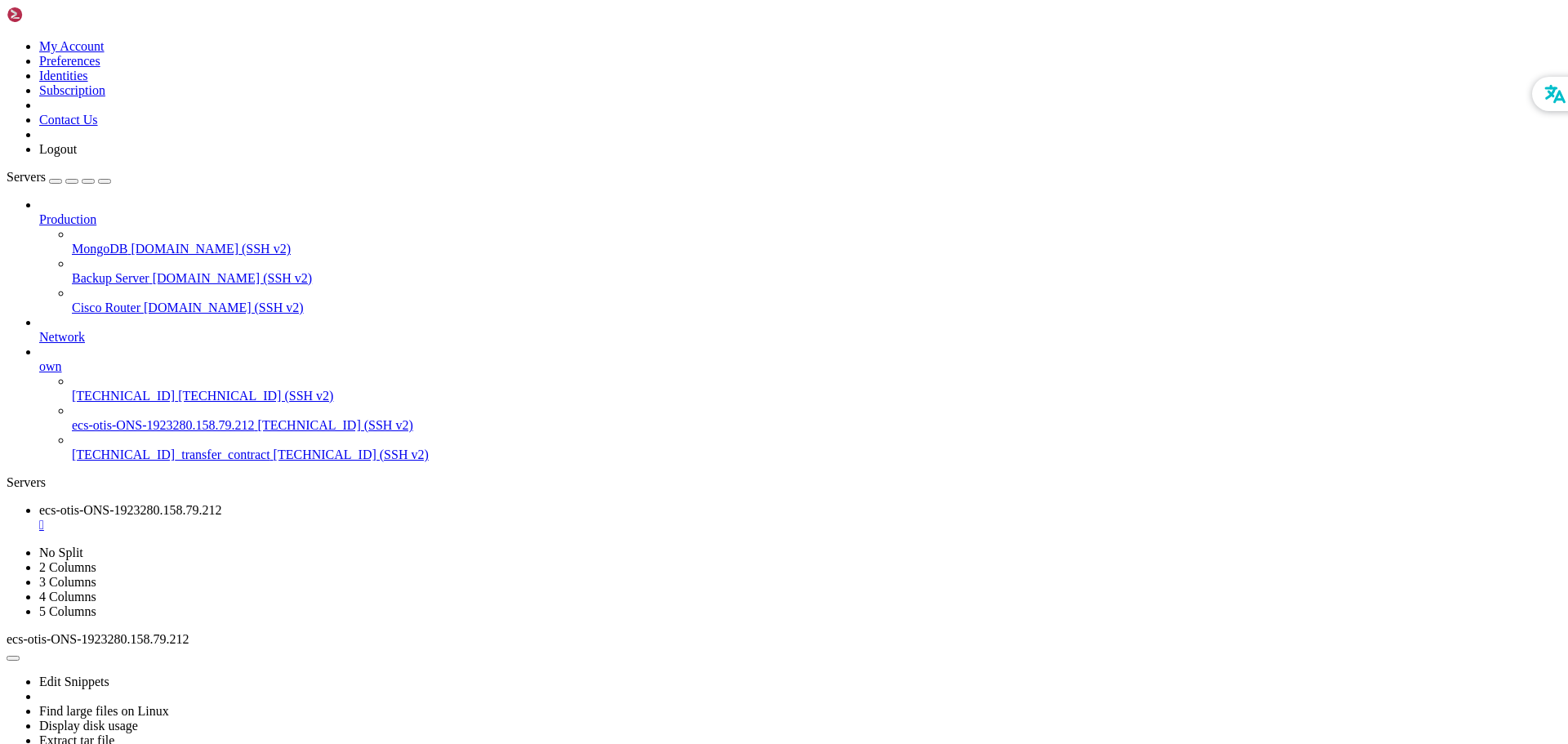
drag, startPoint x: 170, startPoint y: 890, endPoint x: 173, endPoint y: 849, distance: 41.1
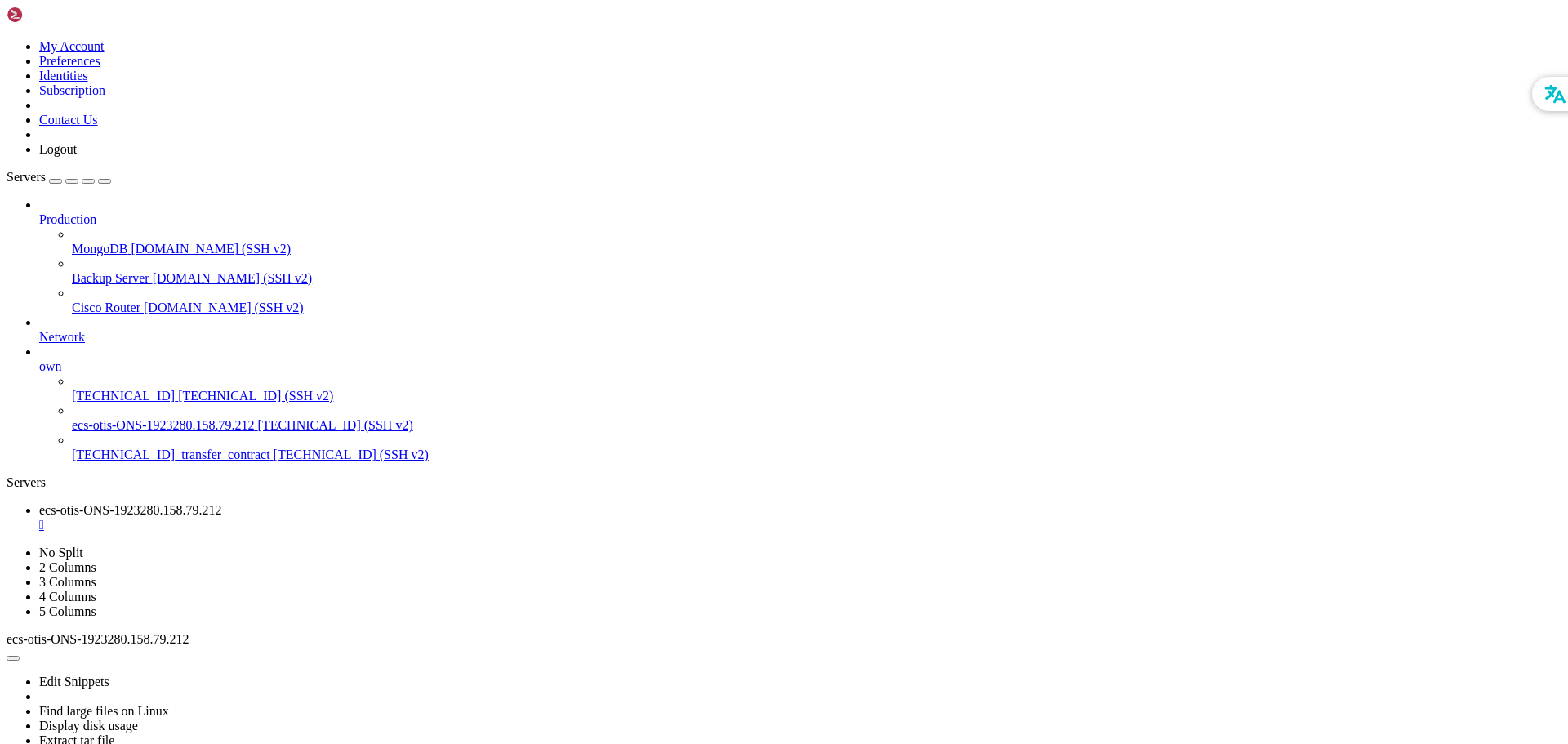
drag, startPoint x: 216, startPoint y: 1366, endPoint x: 235, endPoint y: 1385, distance: 26.9
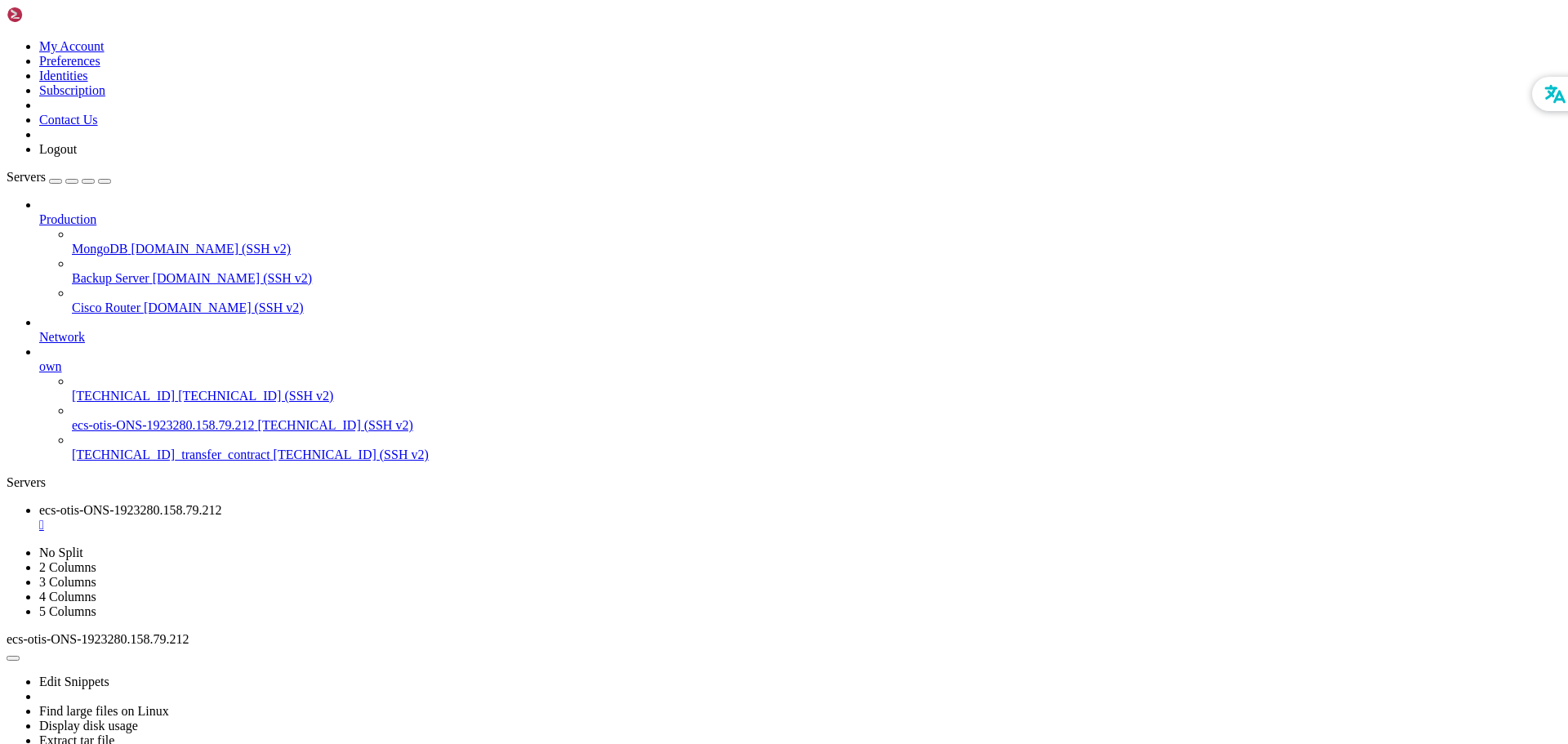
drag, startPoint x: 776, startPoint y: 1338, endPoint x: 699, endPoint y: 1371, distance: 83.8
drag, startPoint x: 596, startPoint y: 1188, endPoint x: 680, endPoint y: 1354, distance: 186.0
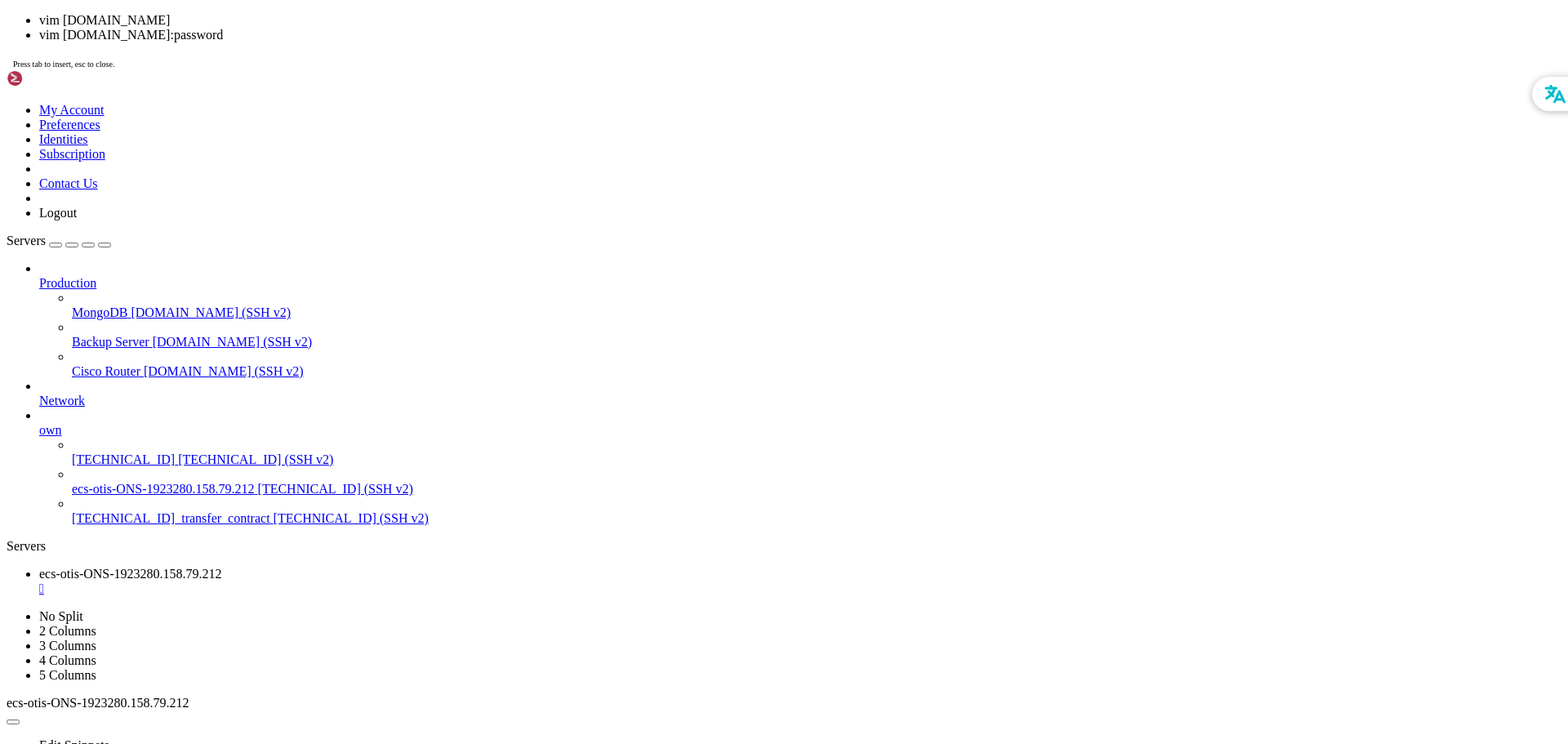
scroll to position [861, 0]
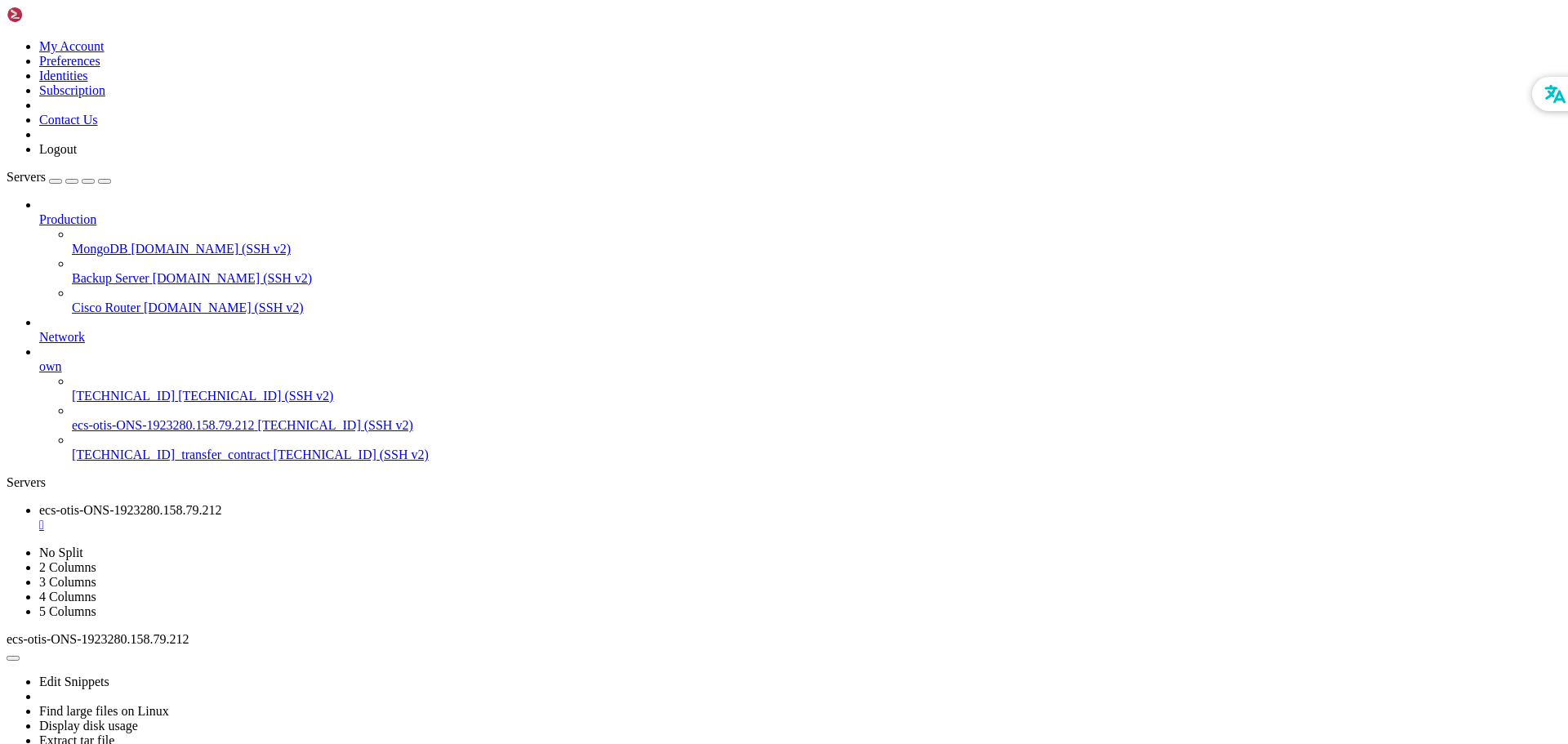
drag, startPoint x: 295, startPoint y: 1030, endPoint x: 240, endPoint y: 968, distance: 82.9
drag, startPoint x: 614, startPoint y: 1222, endPoint x: 713, endPoint y: 1348, distance: 160.2
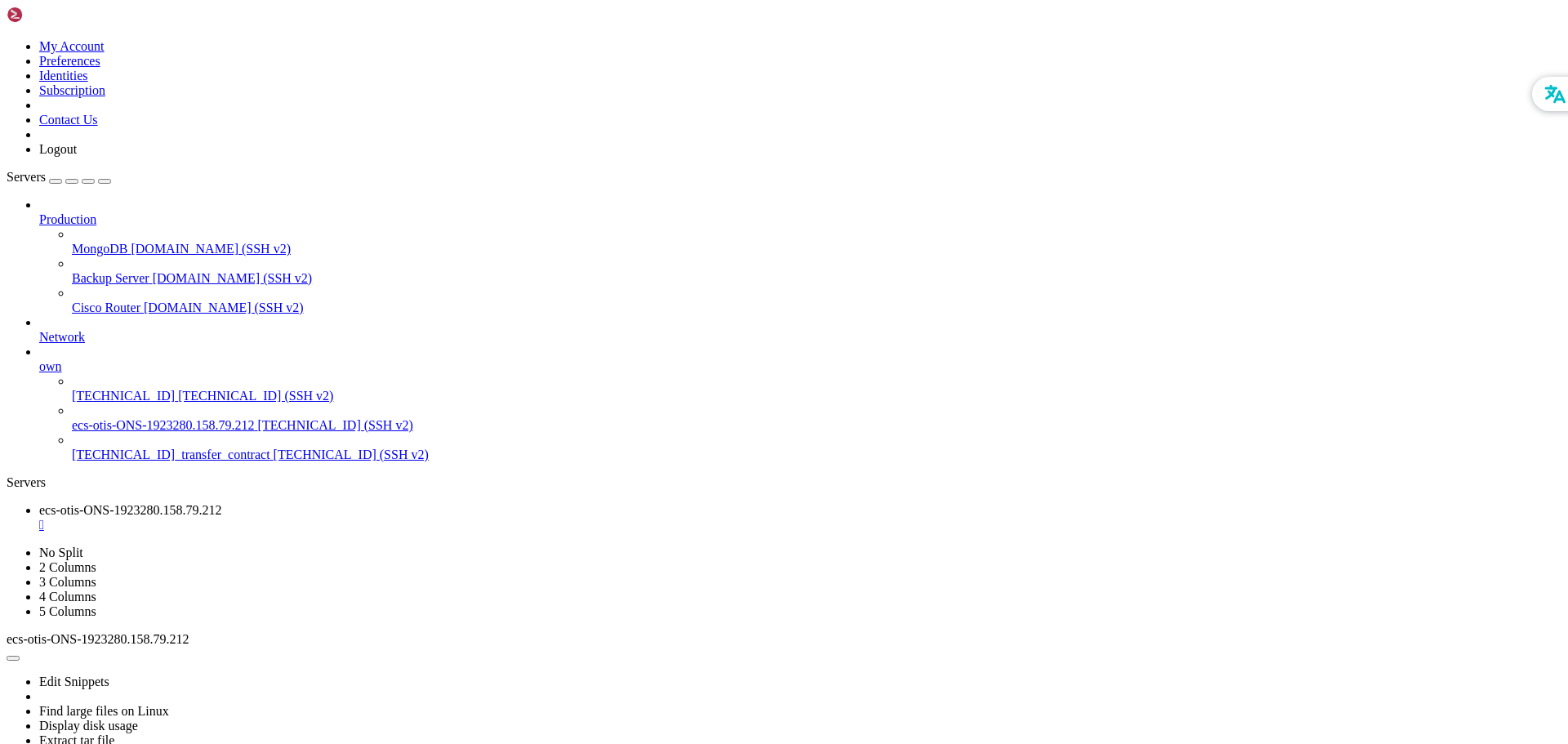
scroll to position [903, 0]
drag, startPoint x: 865, startPoint y: 1235, endPoint x: 735, endPoint y: 1321, distance: 155.9
drag, startPoint x: 672, startPoint y: 1215, endPoint x: 654, endPoint y: 1299, distance: 85.9
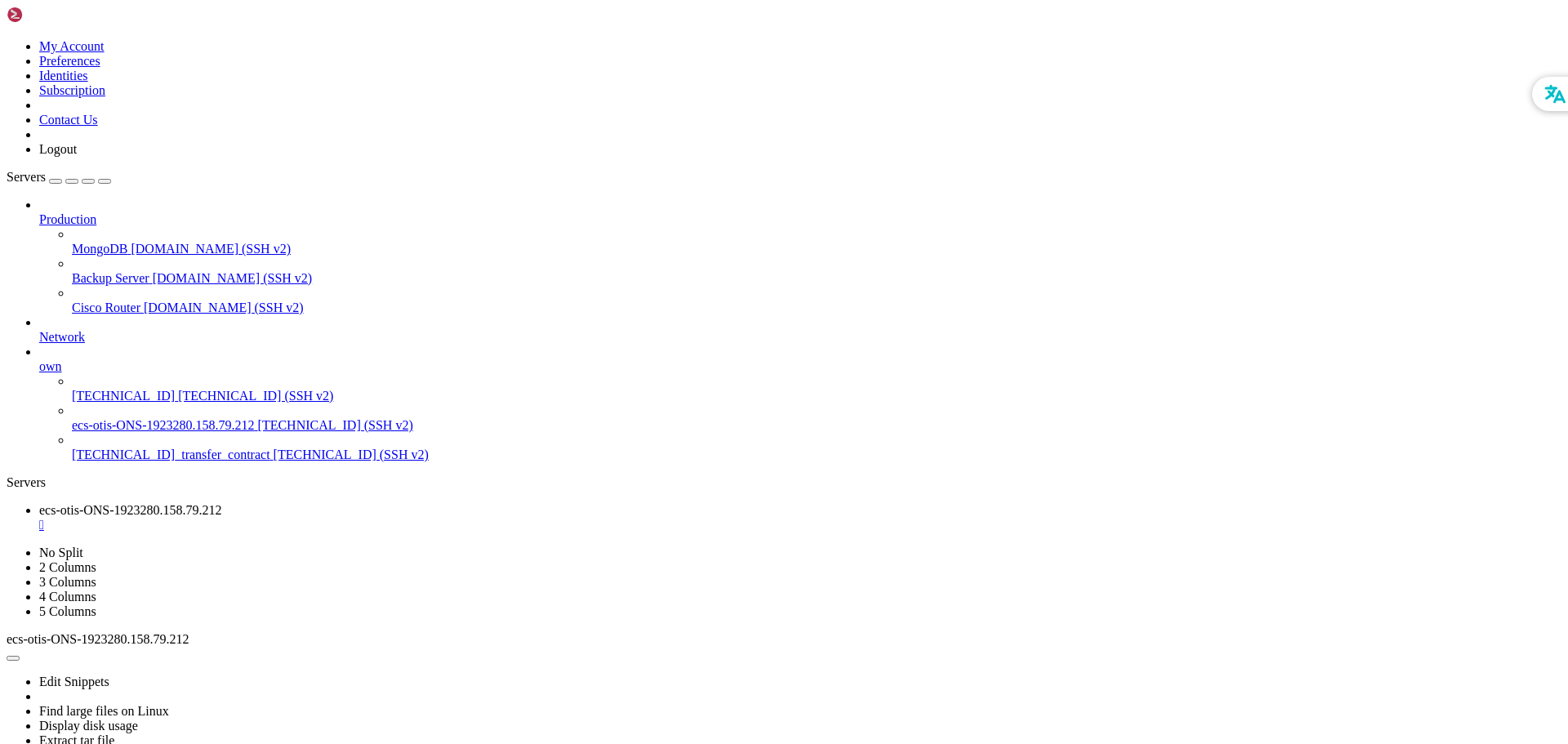
drag, startPoint x: 769, startPoint y: 1278, endPoint x: 711, endPoint y: 1363, distance: 102.9
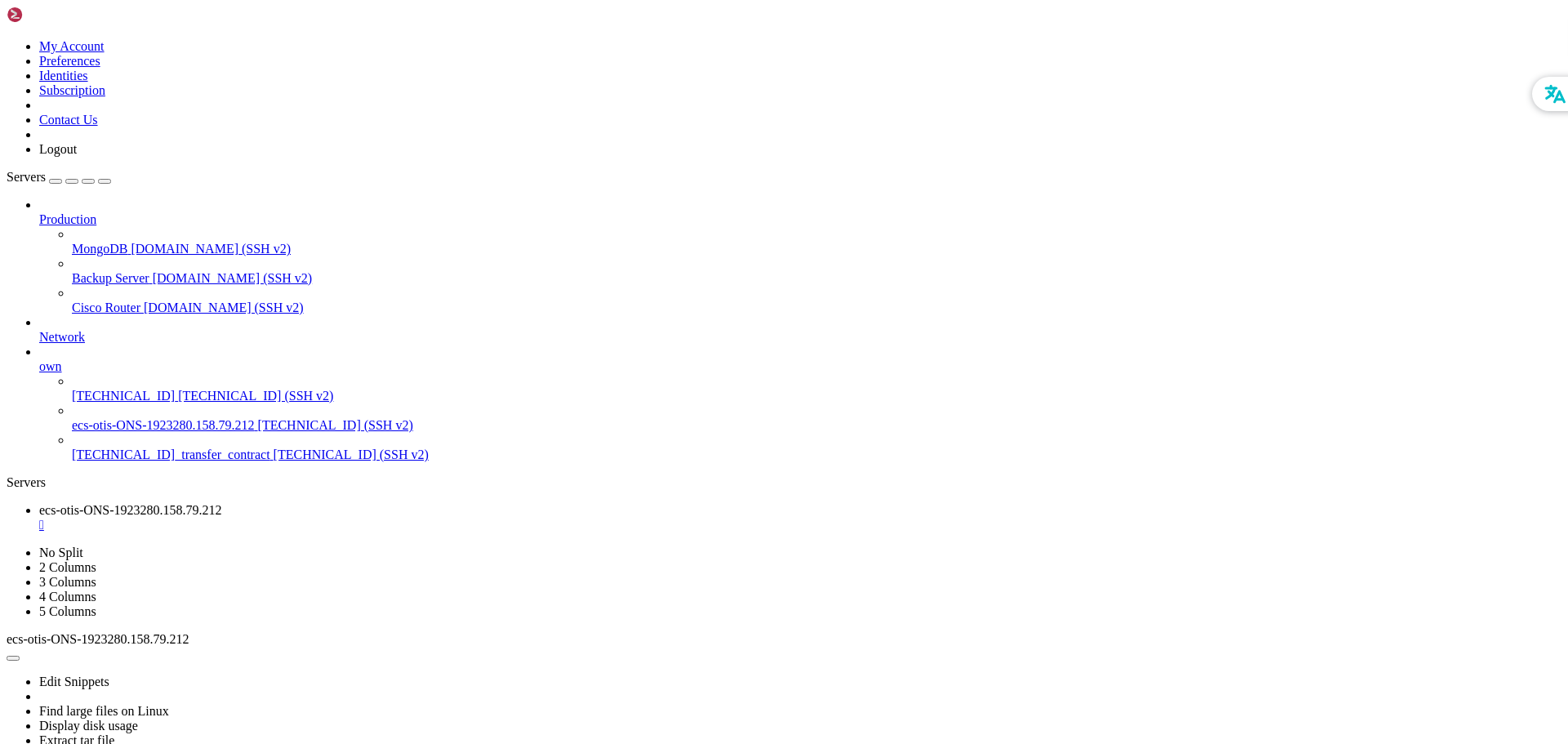
drag, startPoint x: 662, startPoint y: 1344, endPoint x: 566, endPoint y: 1379, distance: 102.2
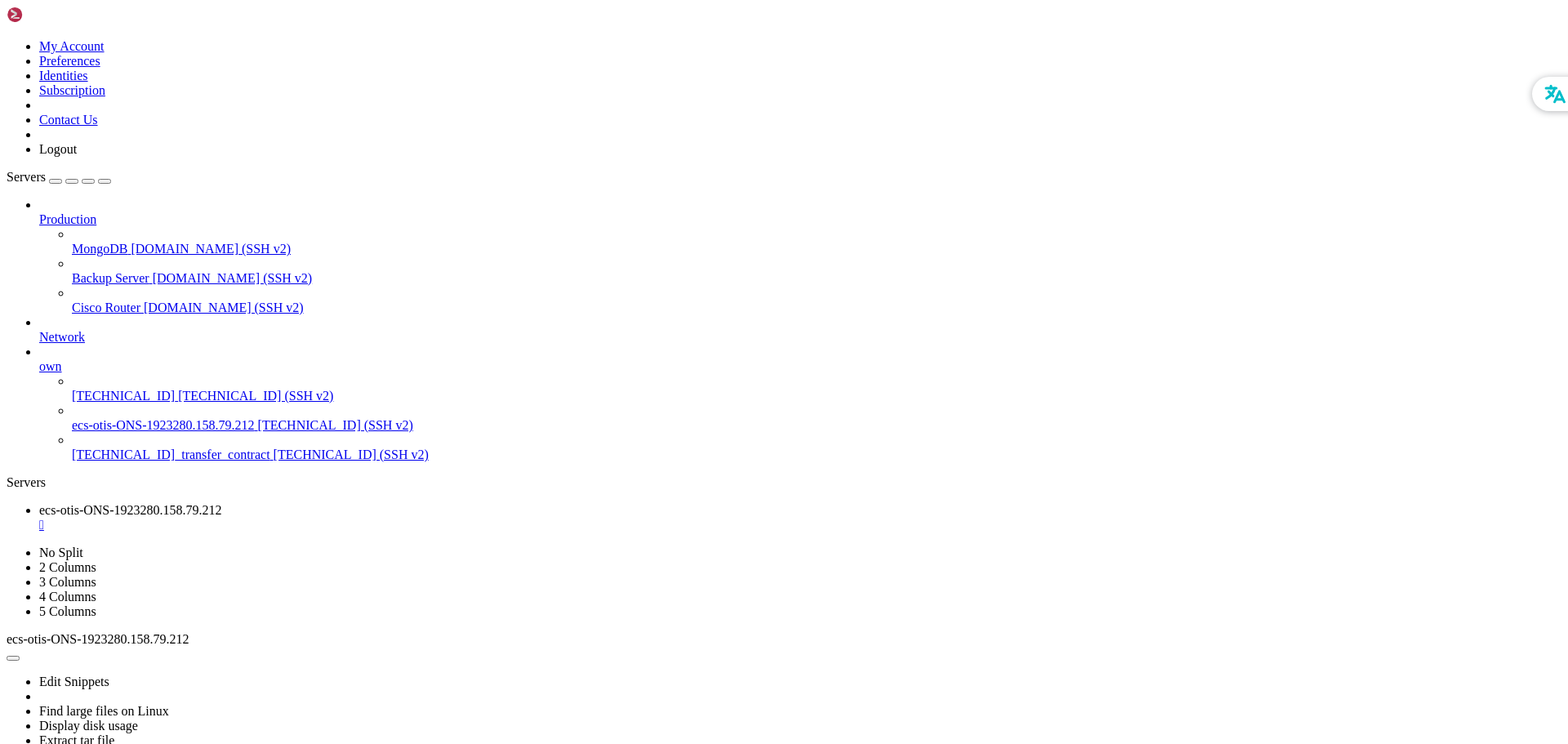
drag, startPoint x: 689, startPoint y: 1315, endPoint x: 627, endPoint y: 1383, distance: 92.0
drag, startPoint x: 753, startPoint y: 1313, endPoint x: 689, endPoint y: 1372, distance: 87.0
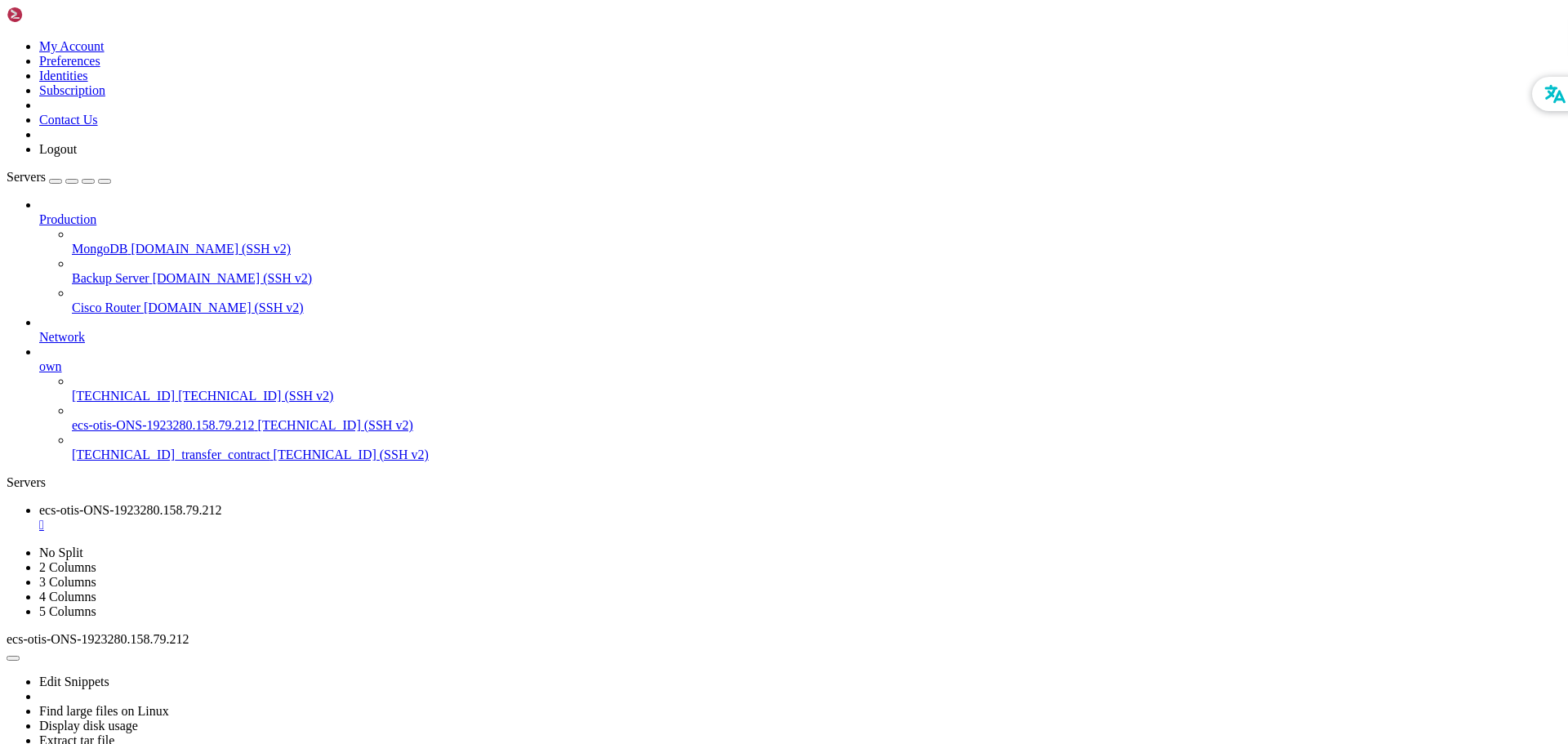
scroll to position [2403, 0]
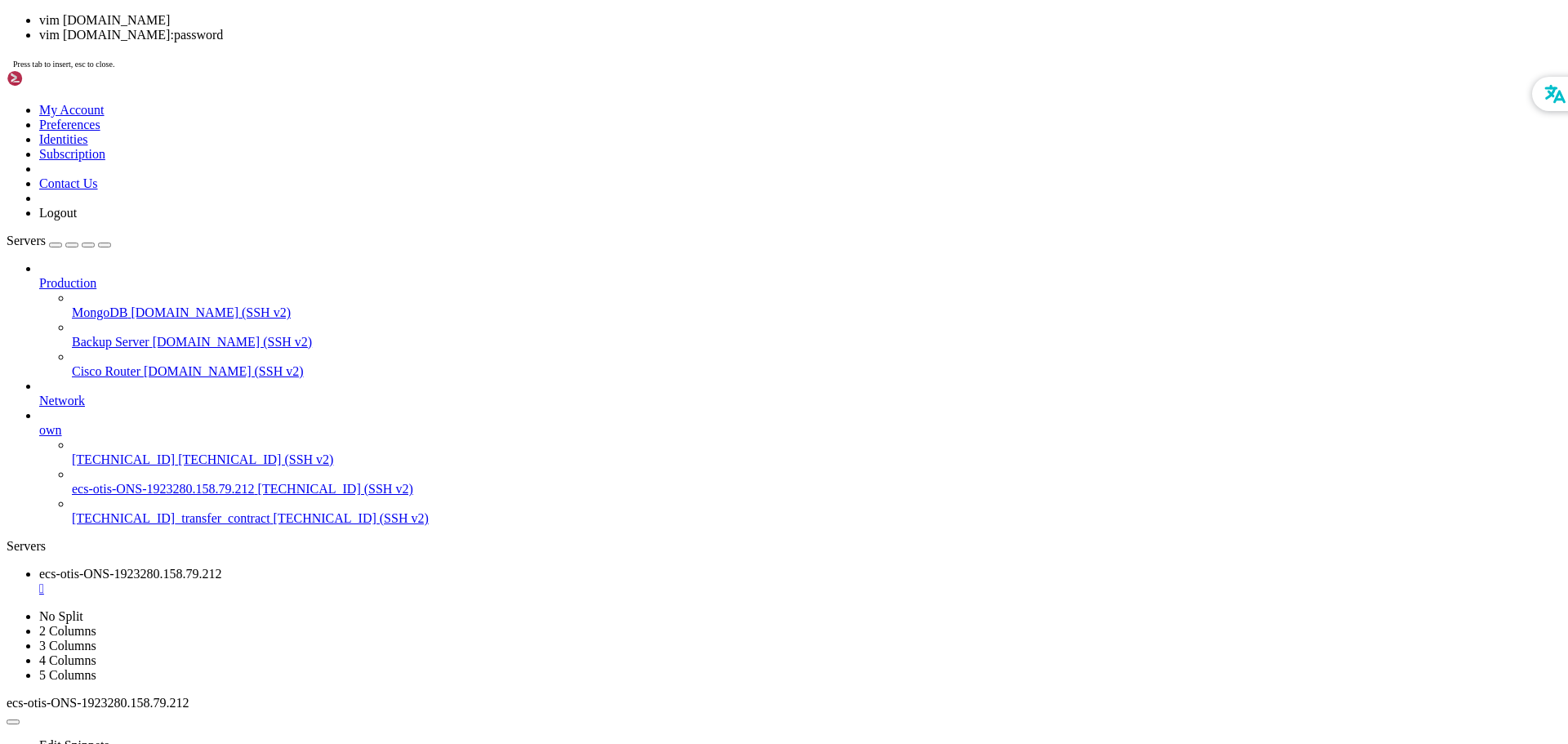
scroll to position [2417, 0]
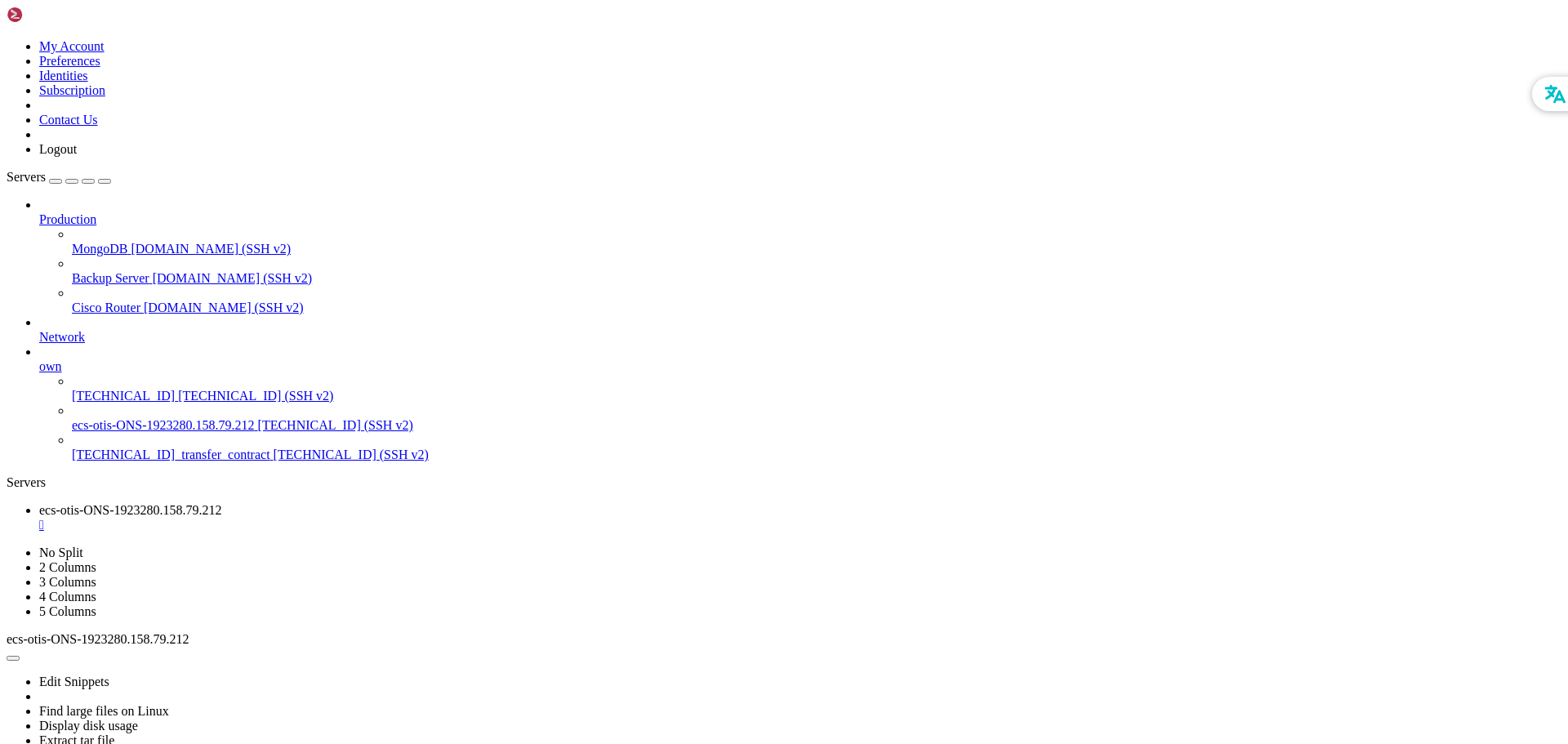
drag, startPoint x: 153, startPoint y: 893, endPoint x: 736, endPoint y: 970, distance: 588.1
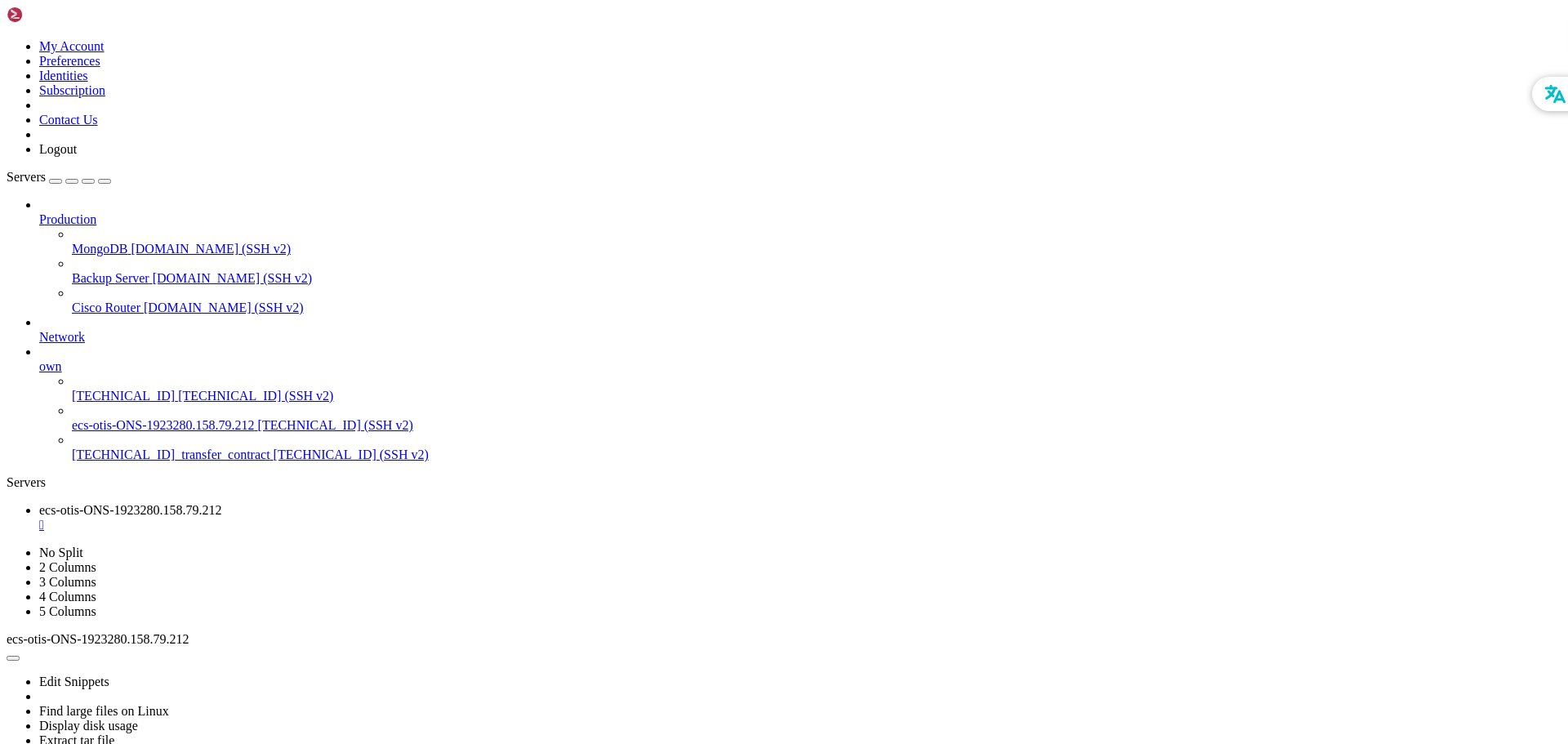
scroll to position [2458, 0]
drag, startPoint x: 681, startPoint y: 1284, endPoint x: 633, endPoint y: 1395, distance: 120.9
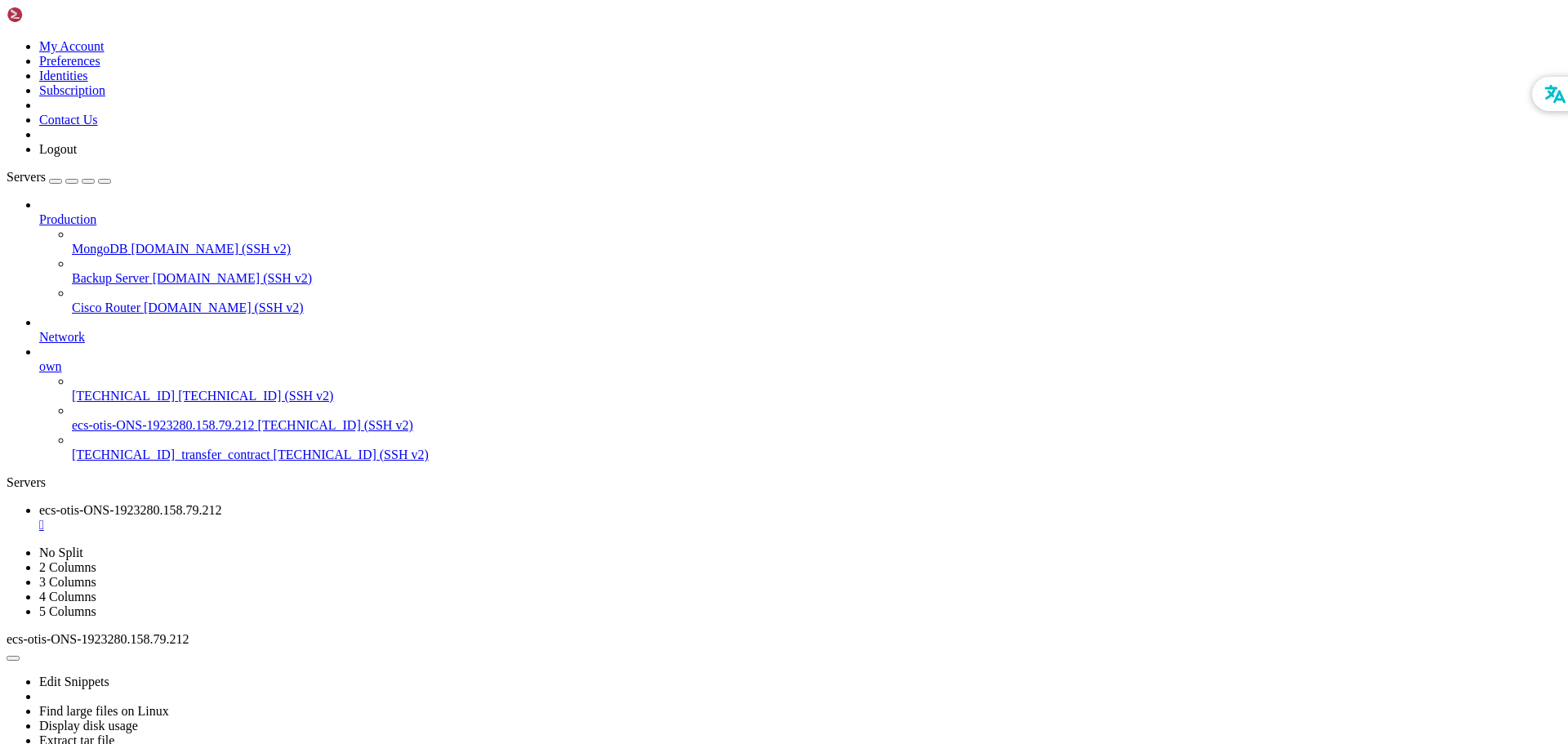
drag, startPoint x: 602, startPoint y: 1313, endPoint x: 557, endPoint y: 1371, distance: 73.4
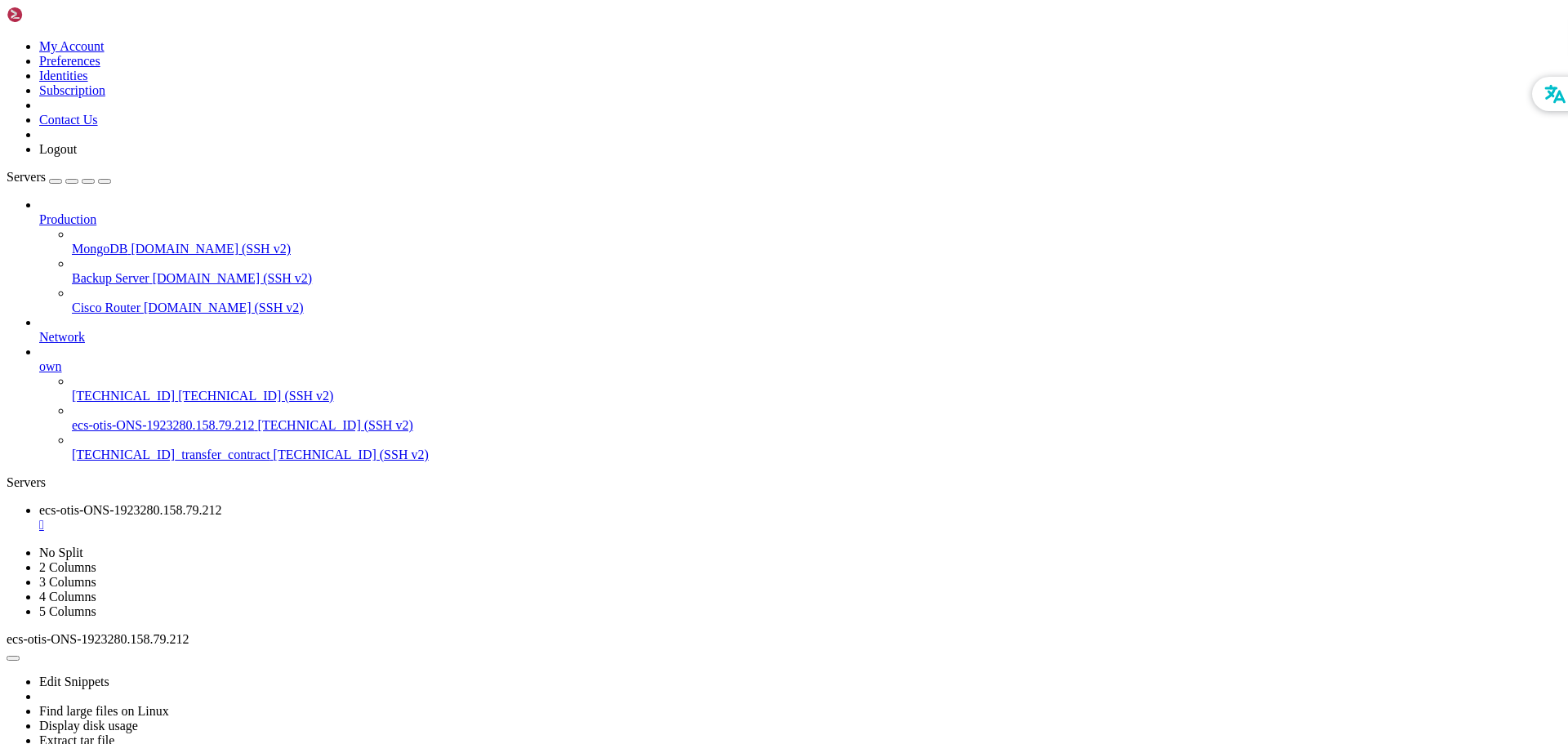
drag, startPoint x: 781, startPoint y: 1324, endPoint x: 721, endPoint y: 1380, distance: 82.1
drag, startPoint x: 759, startPoint y: 1319, endPoint x: 699, endPoint y: 1381, distance: 86.3
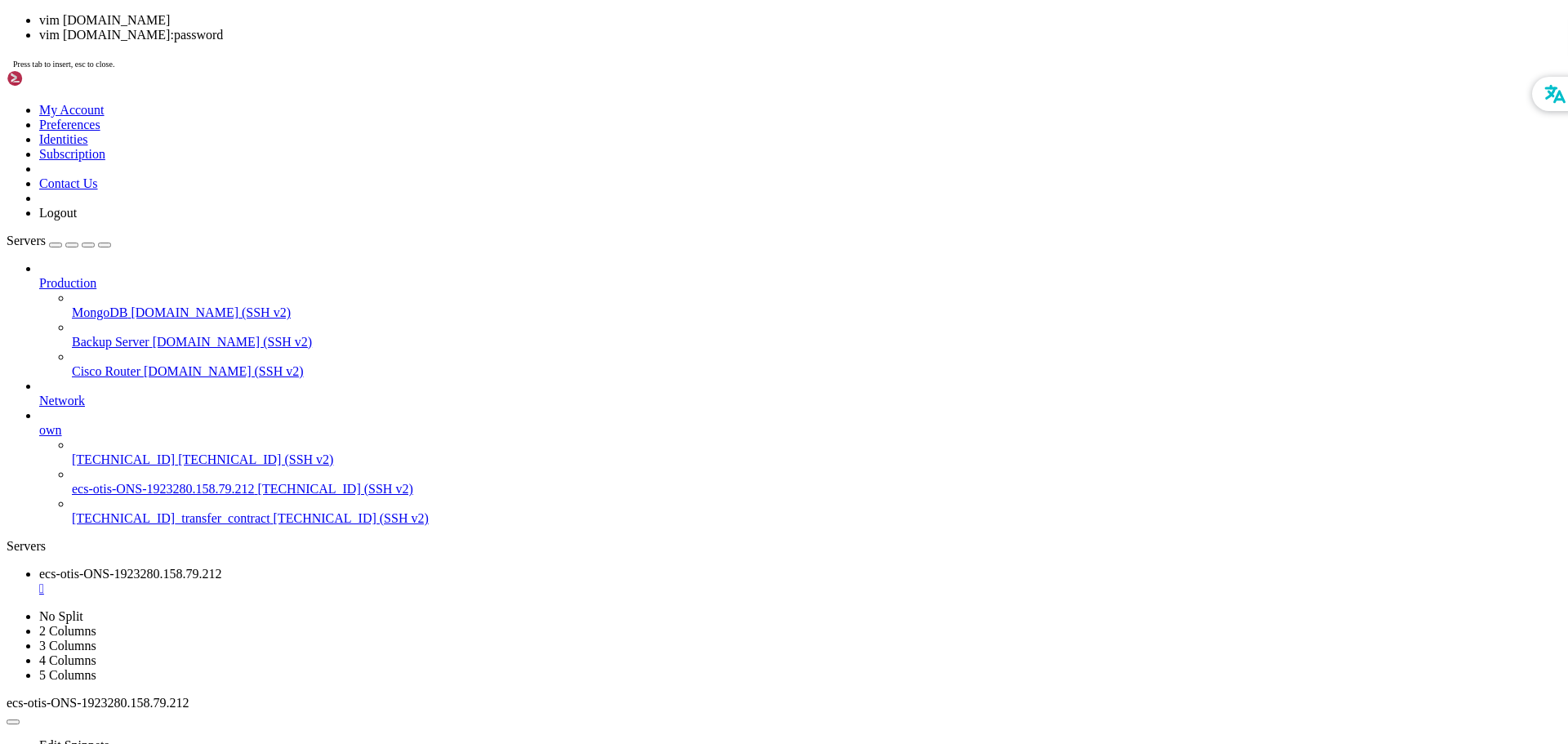
scroll to position [3125, 0]
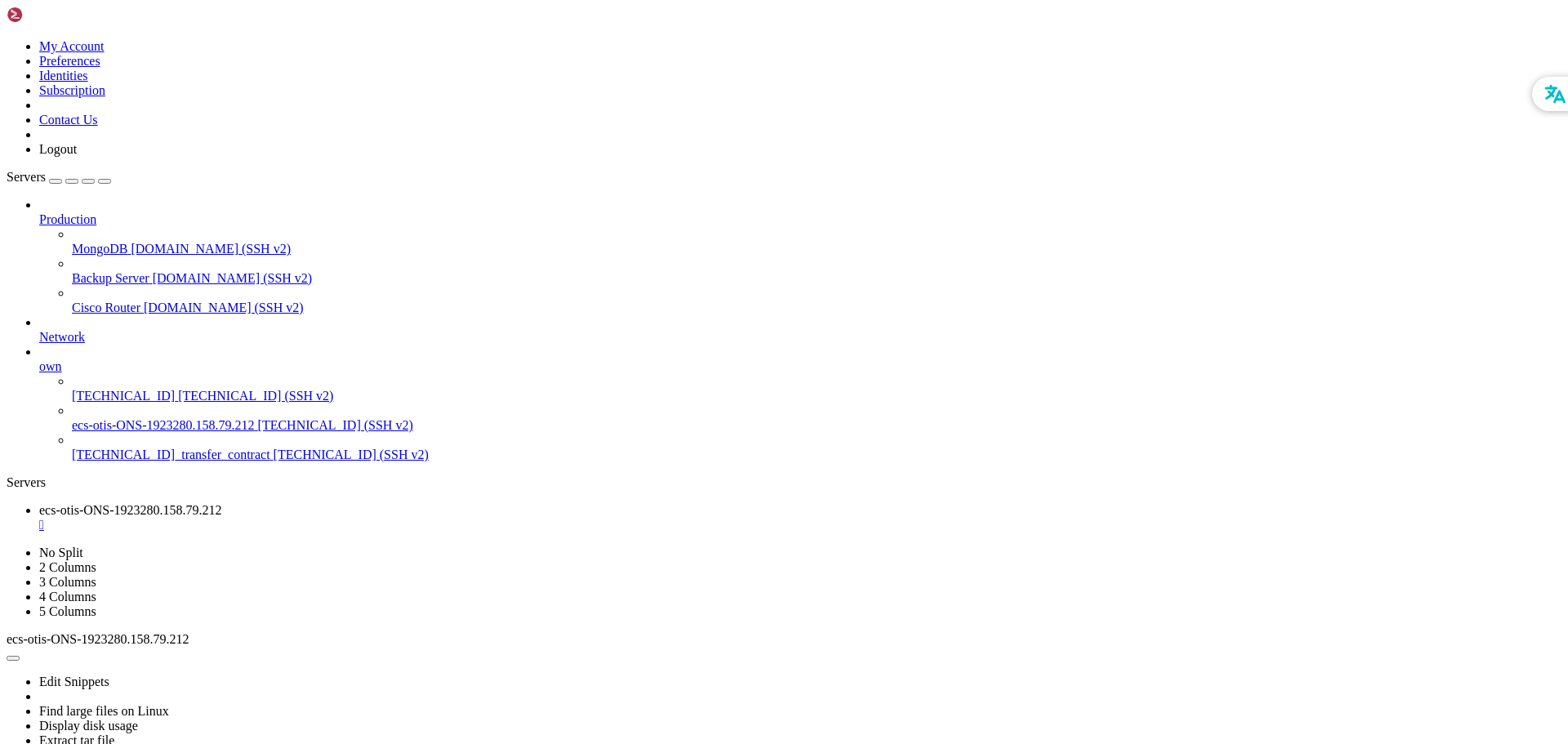
drag, startPoint x: 163, startPoint y: 911, endPoint x: 193, endPoint y: 859, distance: 60.0
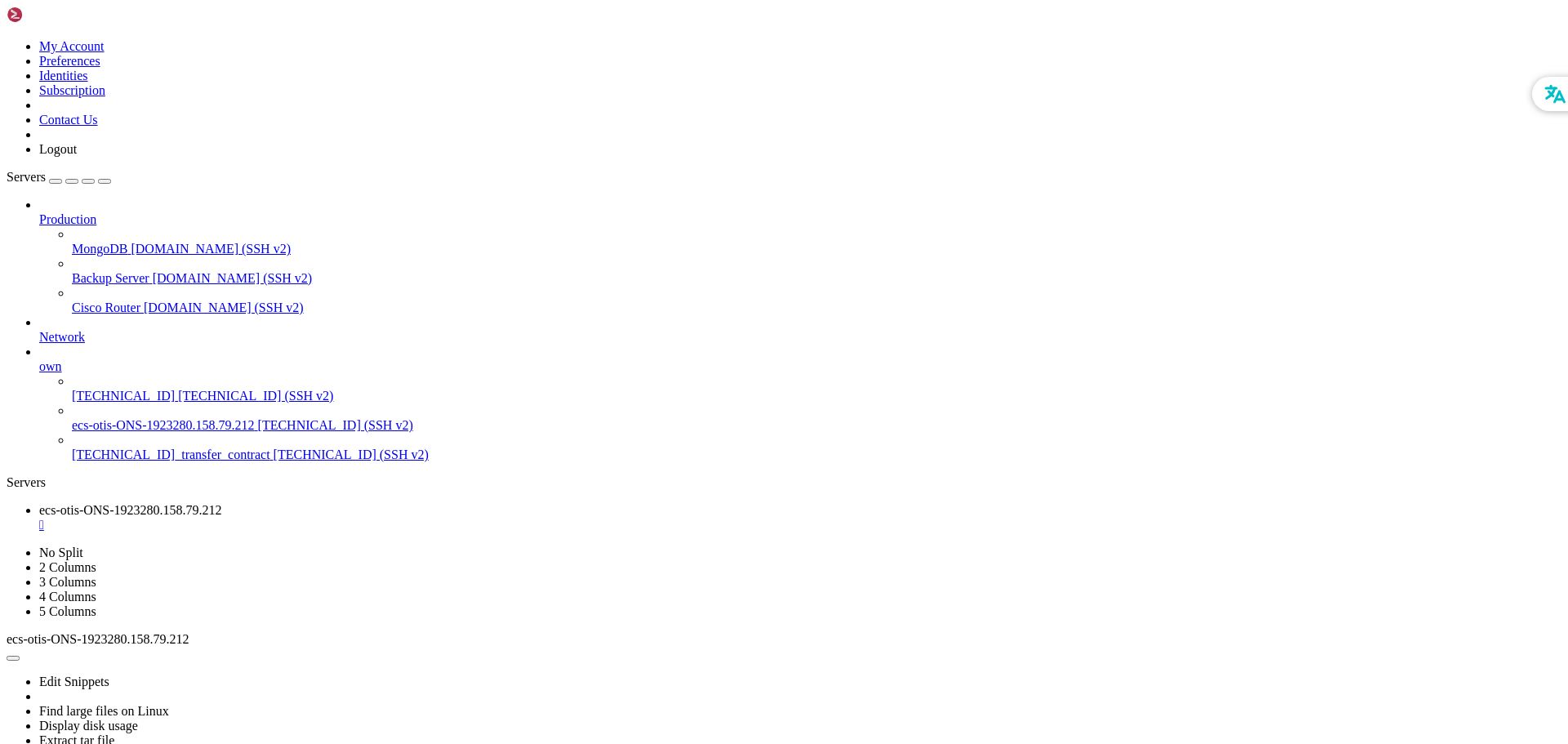
drag, startPoint x: 510, startPoint y: 1056, endPoint x: 418, endPoint y: 1002, distance: 106.7
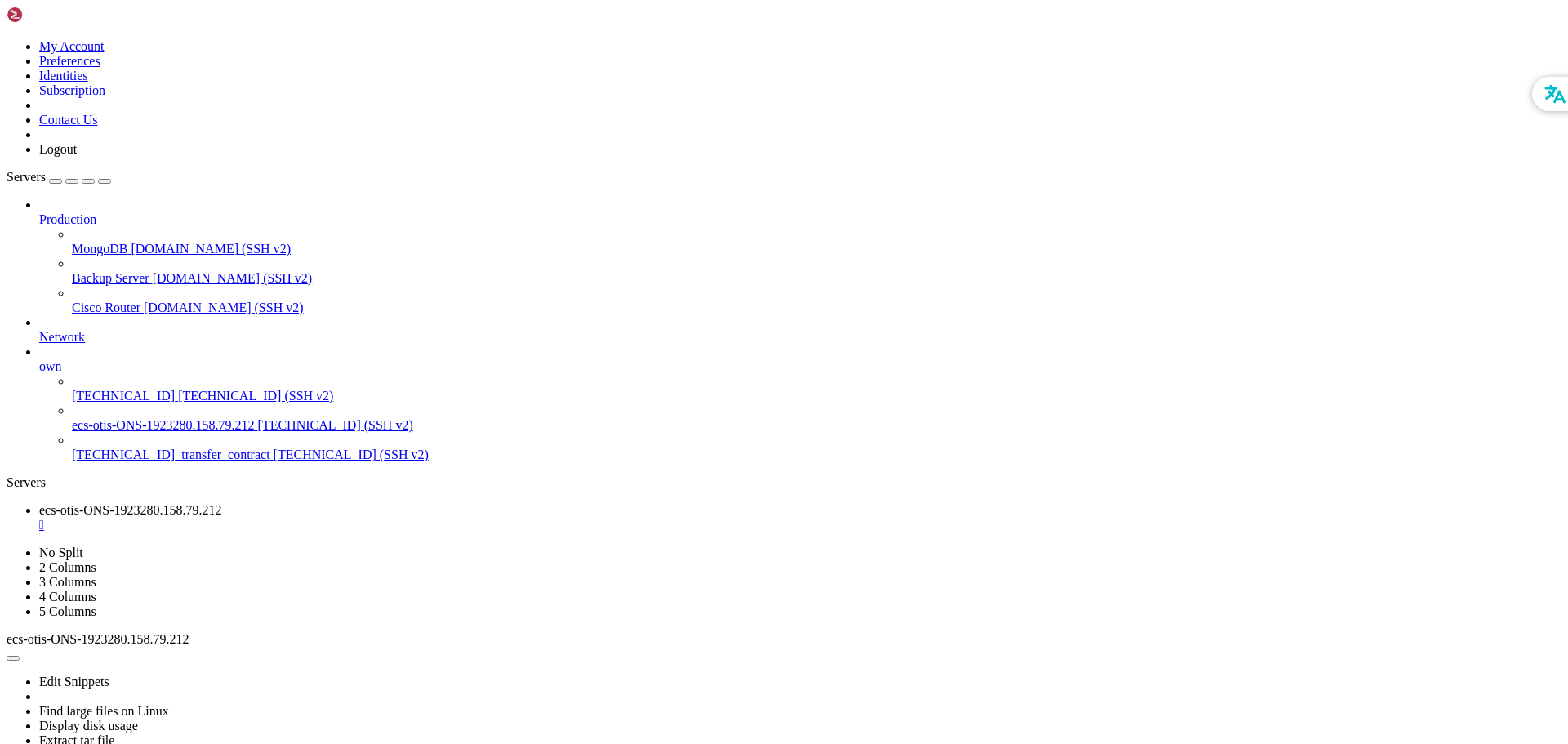
drag, startPoint x: 299, startPoint y: 906, endPoint x: 164, endPoint y: 953, distance: 142.9
drag, startPoint x: 311, startPoint y: 963, endPoint x: 208, endPoint y: 960, distance: 103.0
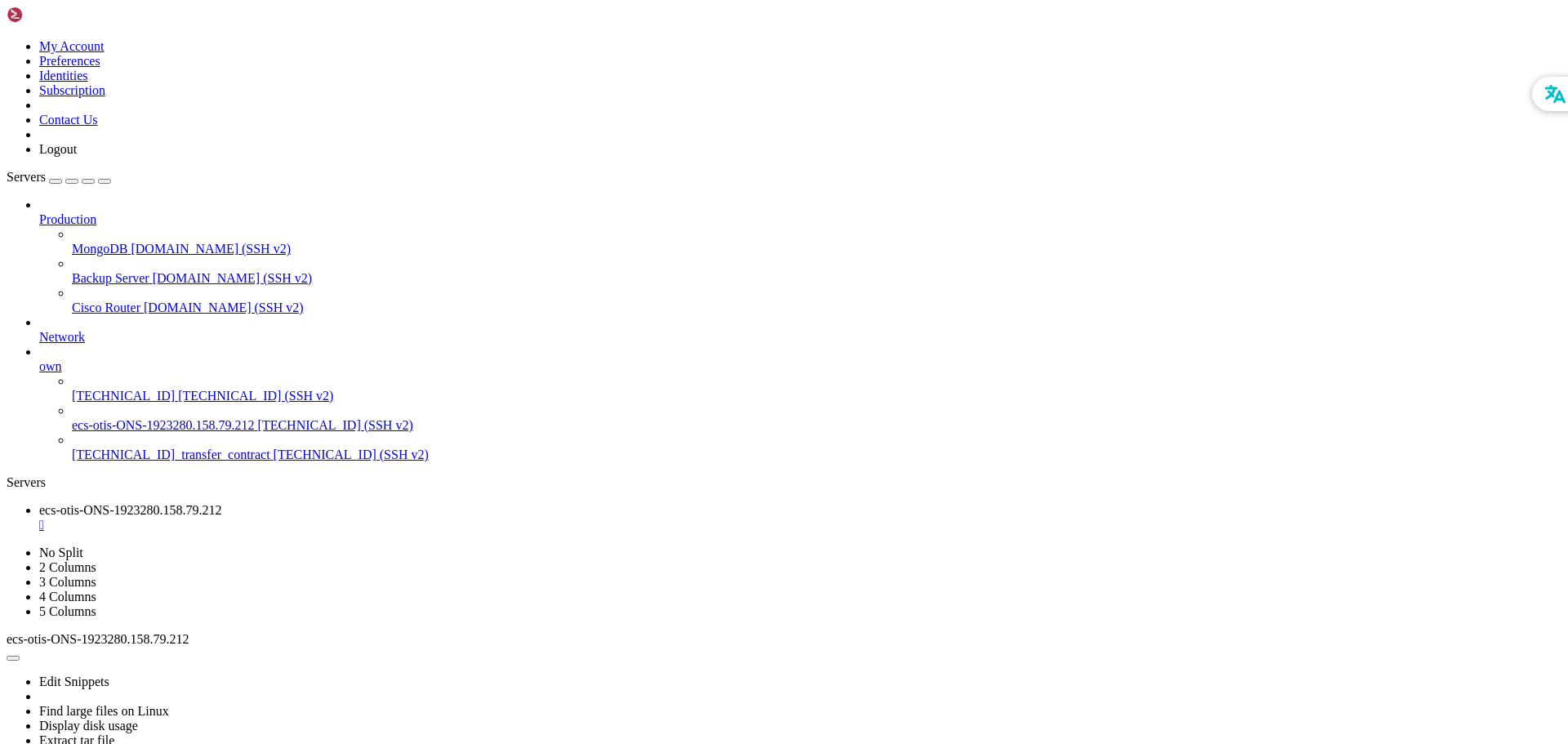
drag, startPoint x: 919, startPoint y: 1297, endPoint x: 703, endPoint y: 1401, distance: 239.7
drag, startPoint x: 622, startPoint y: 1306, endPoint x: 486, endPoint y: 1376, distance: 153.0
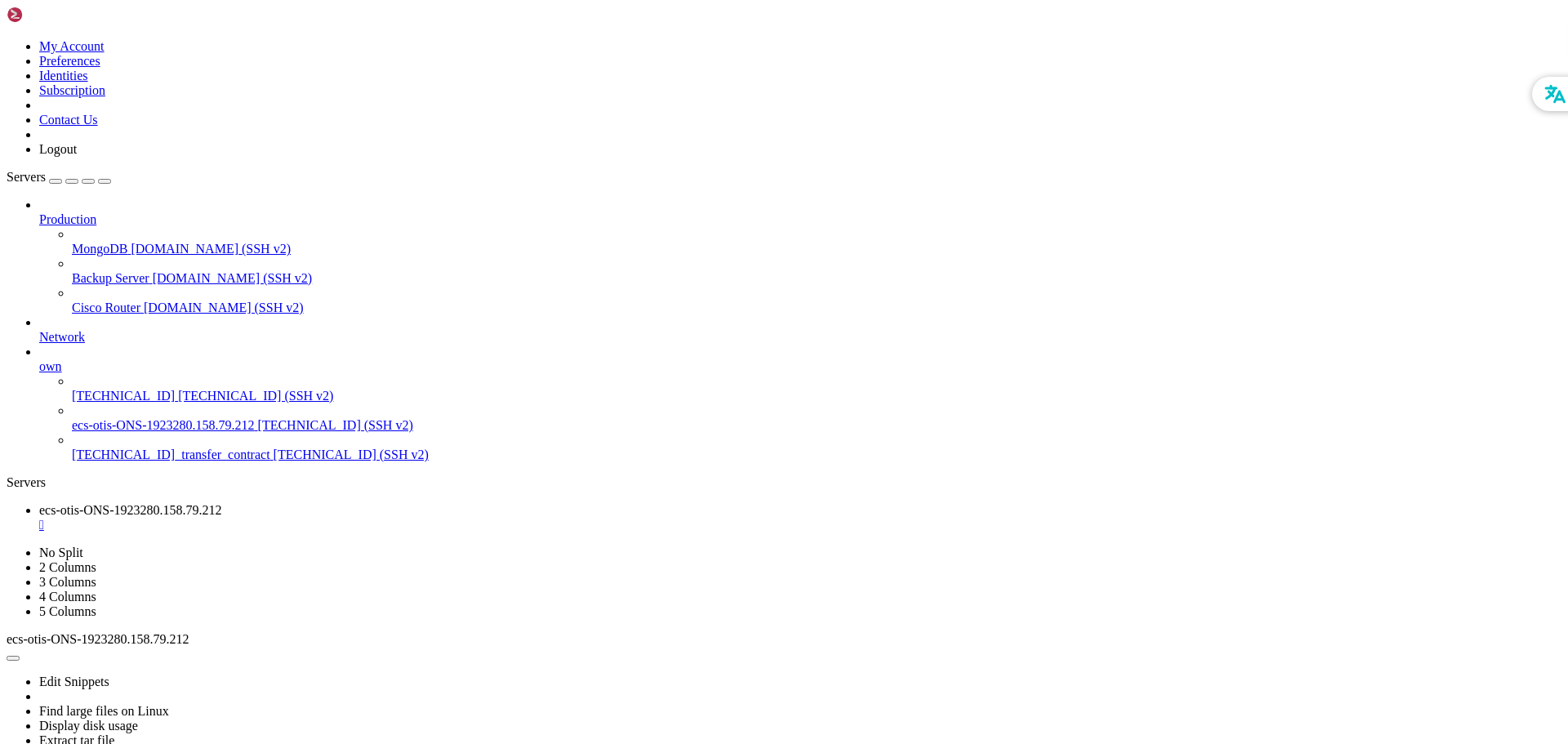
scroll to position [3583, 0]
drag, startPoint x: 771, startPoint y: 1345, endPoint x: 689, endPoint y: 1386, distance: 91.7
drag, startPoint x: 499, startPoint y: 1320, endPoint x: 414, endPoint y: 1360, distance: 93.9
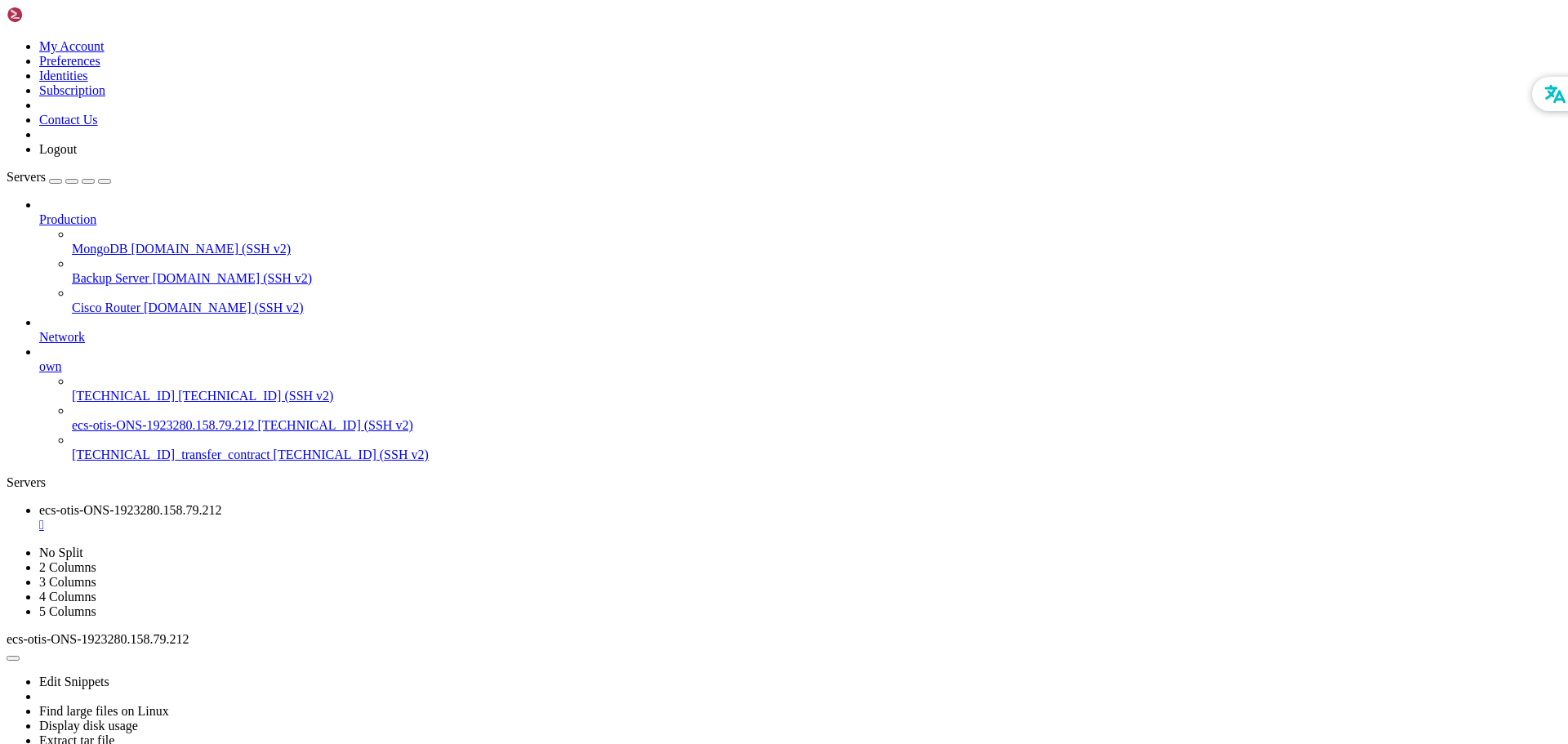
drag, startPoint x: 231, startPoint y: 891, endPoint x: 176, endPoint y: 982, distance: 106.3
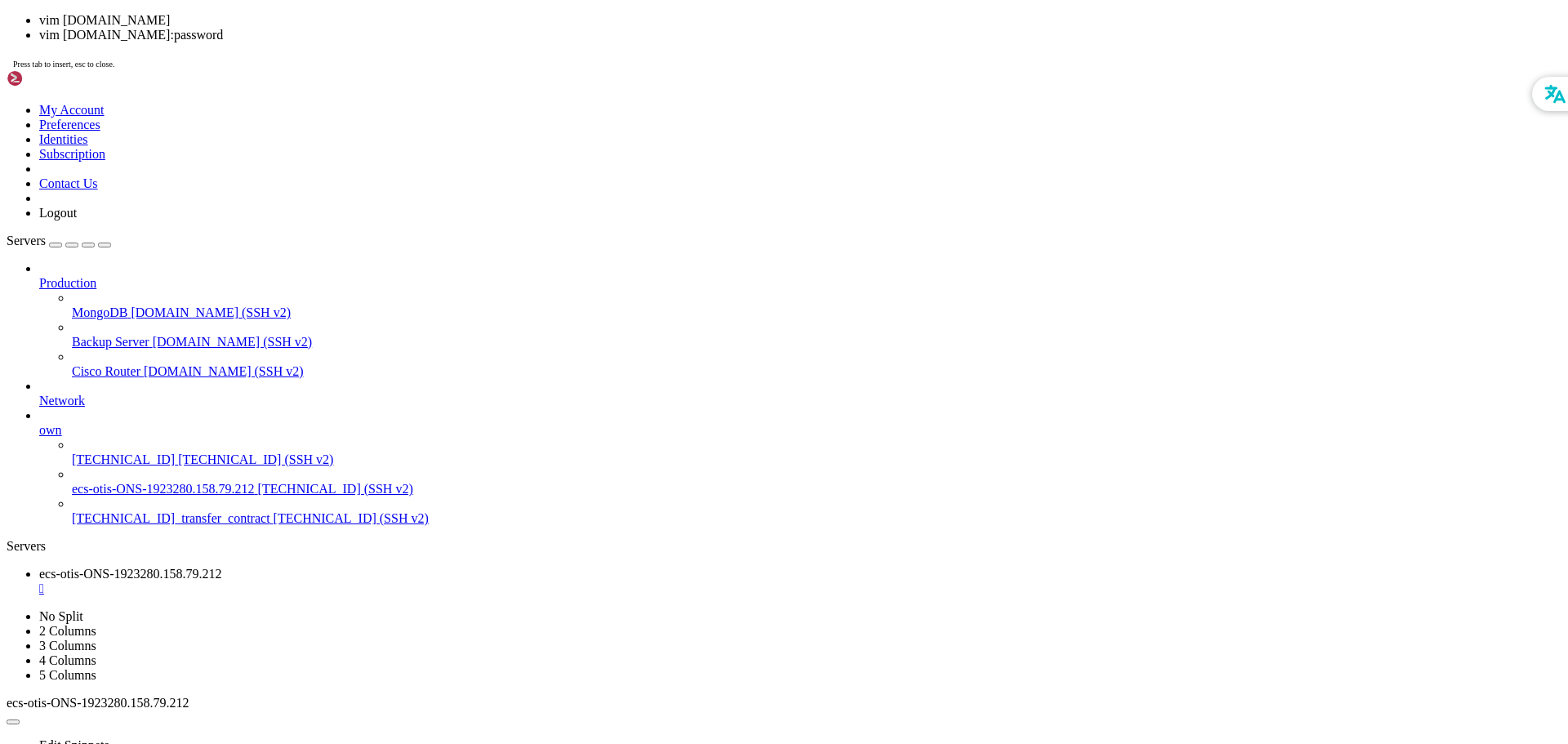
scroll to position [4931, 0]
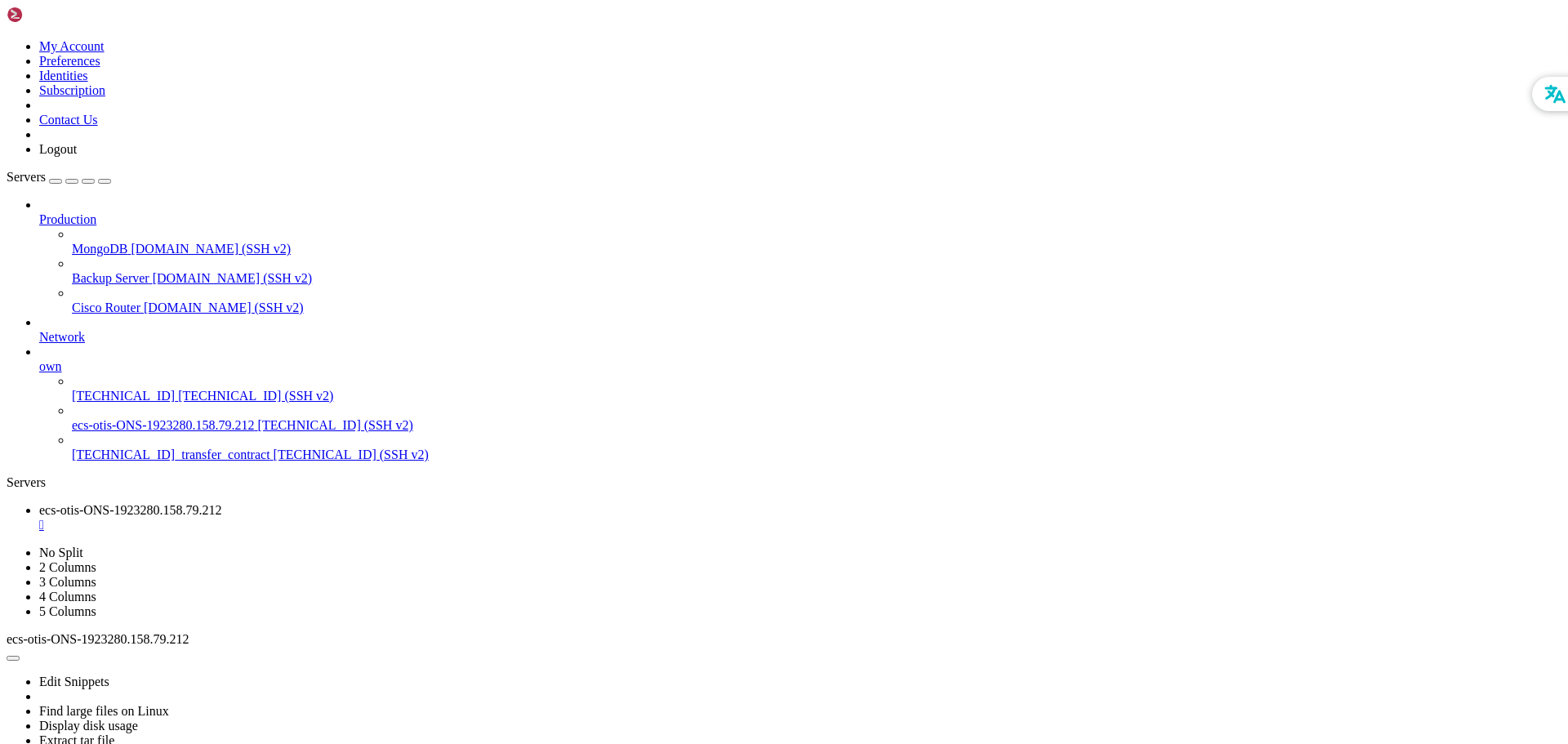
drag, startPoint x: 329, startPoint y: 894, endPoint x: 164, endPoint y: 972, distance: 182.5
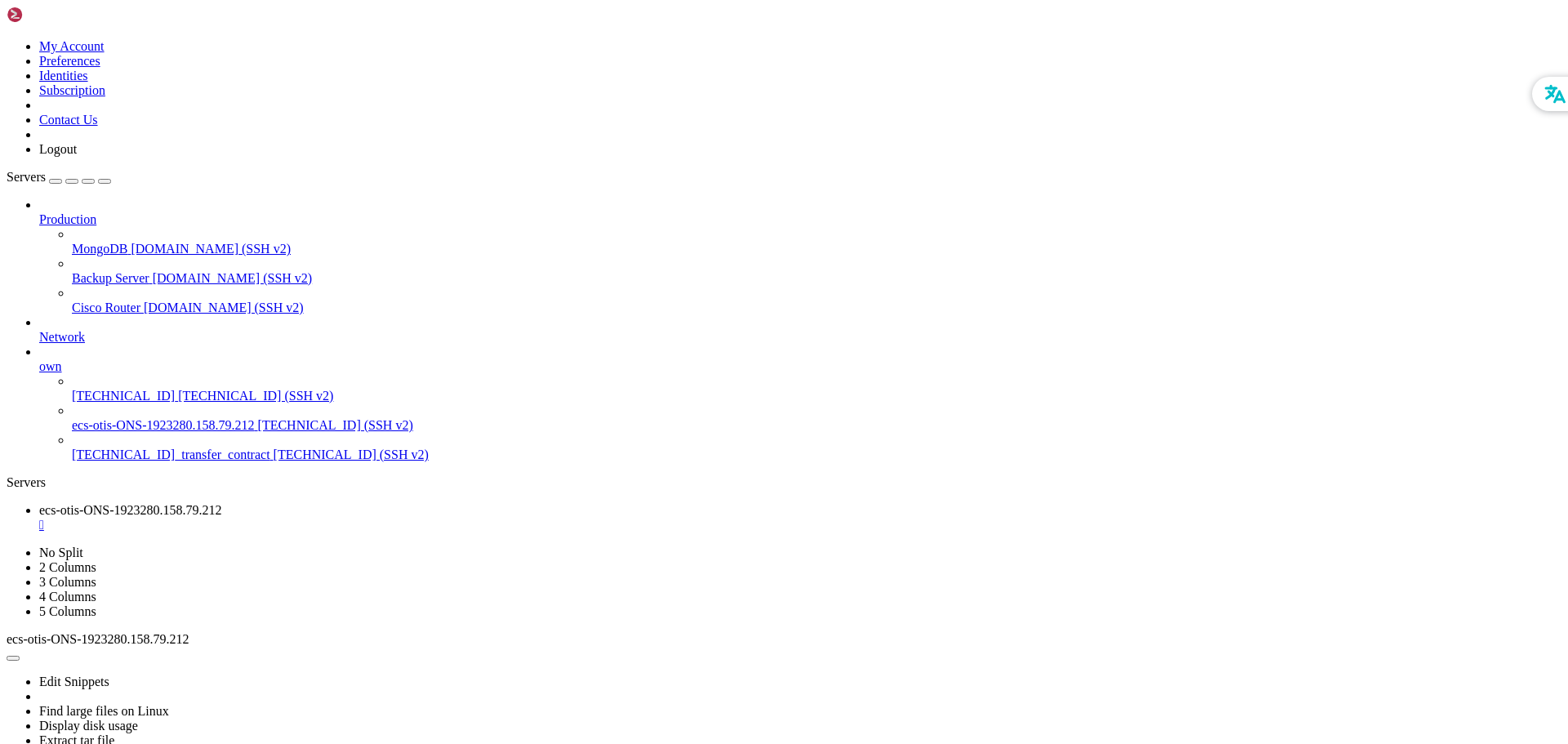
drag, startPoint x: 713, startPoint y: 1216, endPoint x: 695, endPoint y: 1307, distance: 92.8
drag, startPoint x: 773, startPoint y: 1265, endPoint x: 716, endPoint y: 1290, distance: 62.2
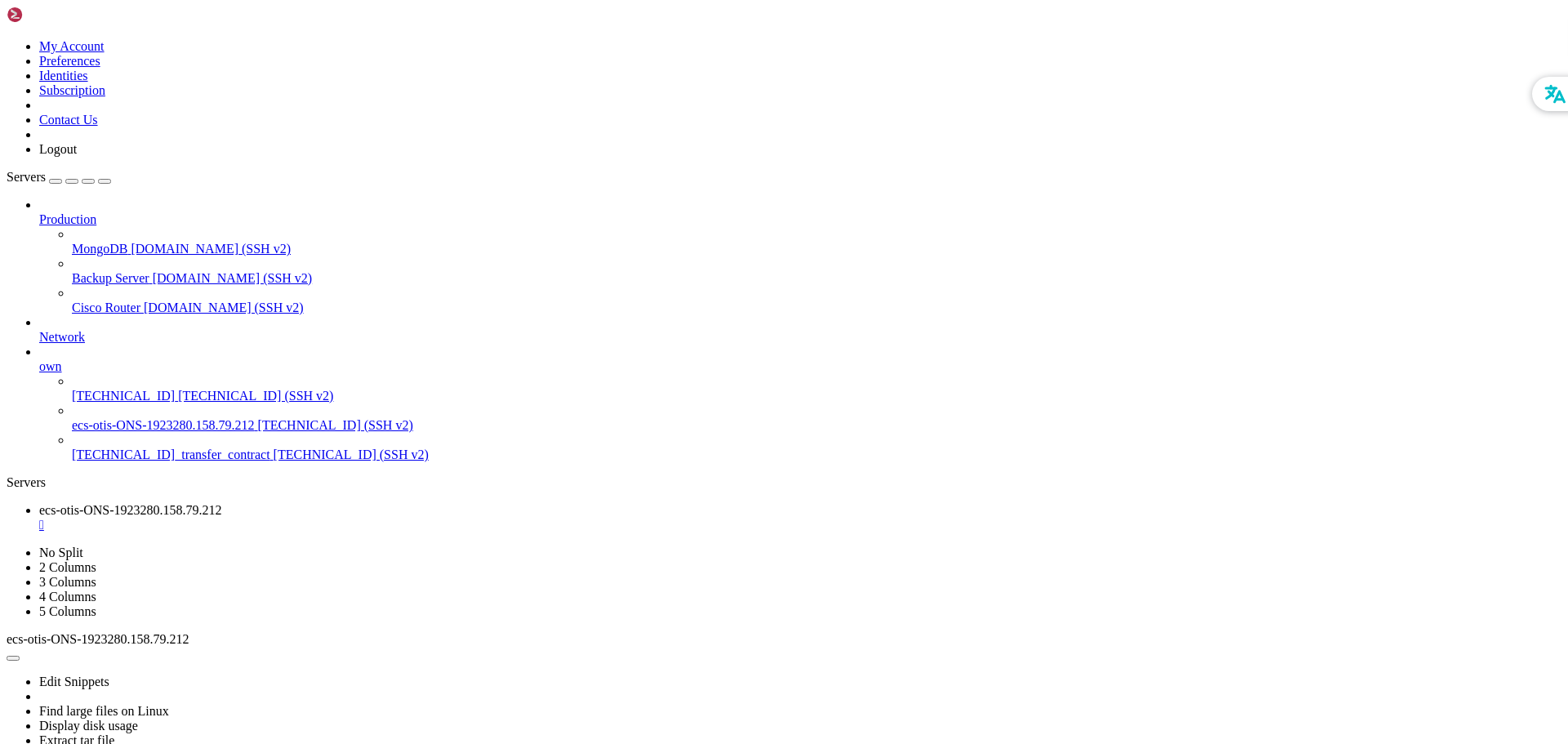
scroll to position [5430, 0]
drag, startPoint x: 894, startPoint y: 1219, endPoint x: 786, endPoint y: 1335, distance: 158.5
drag, startPoint x: 13, startPoint y: 960, endPoint x: 610, endPoint y: 1409, distance: 747.0
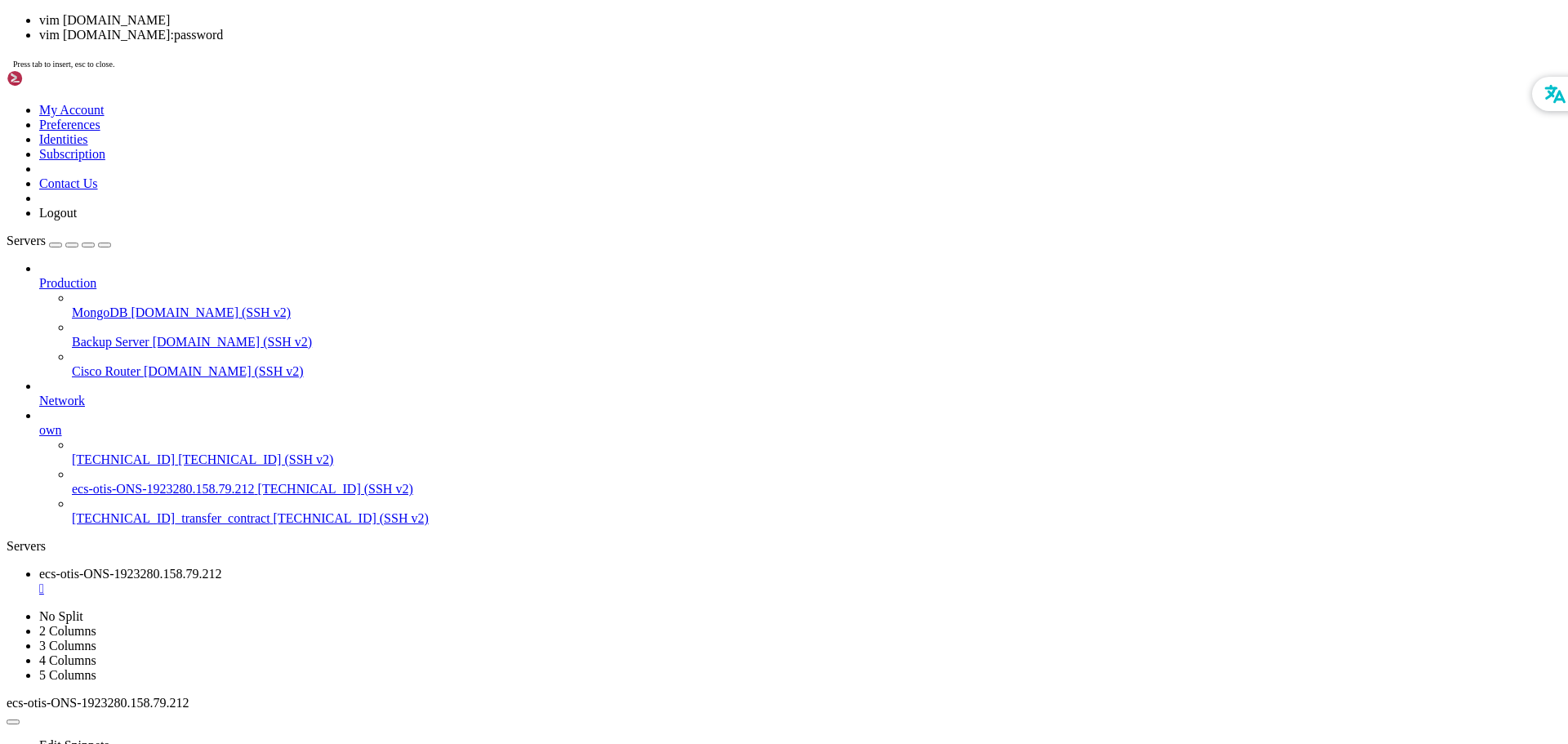
scroll to position [5903, 0]
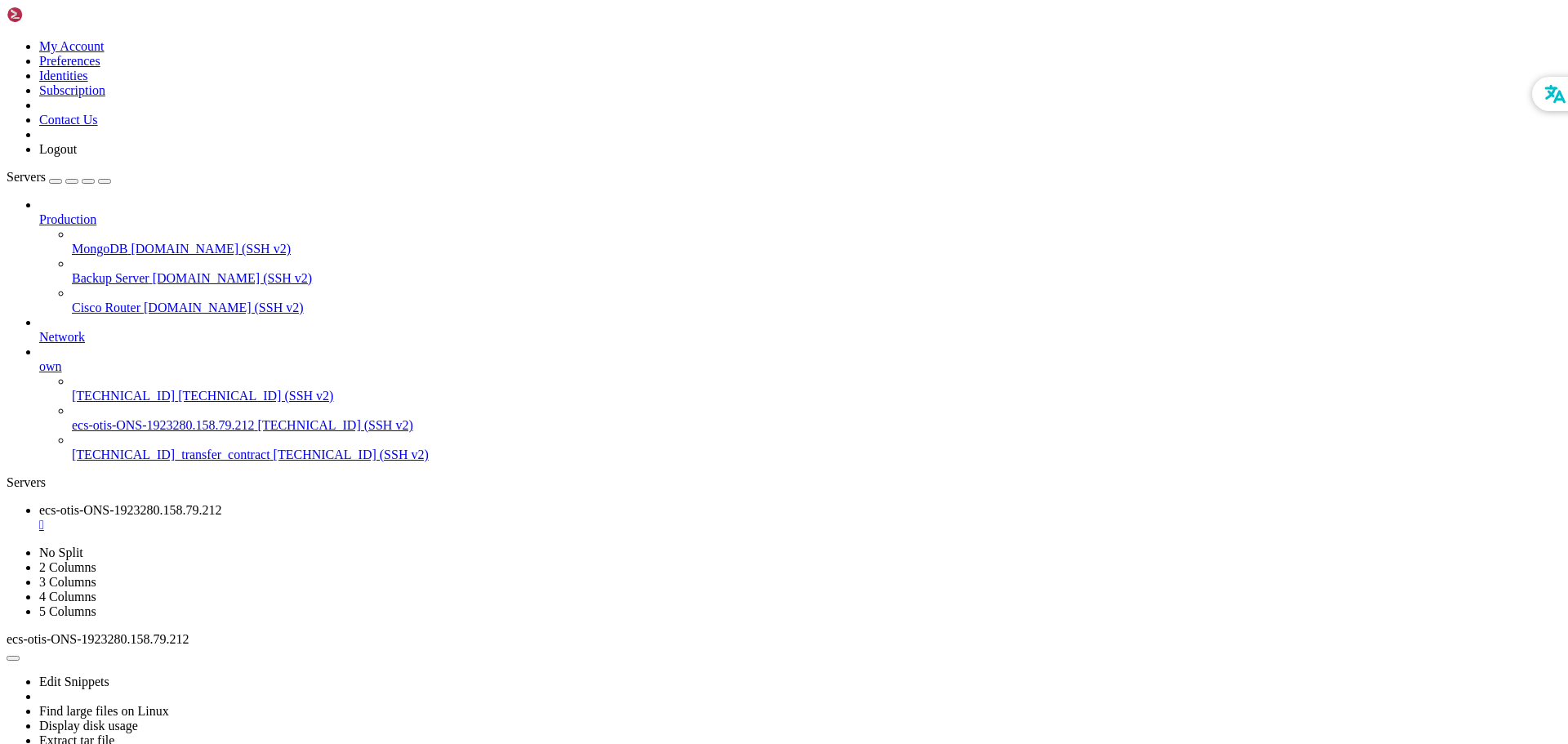
drag, startPoint x: 549, startPoint y: 1037, endPoint x: 402, endPoint y: 1030, distance: 147.2
drag, startPoint x: 1009, startPoint y: 1265, endPoint x: 891, endPoint y: 1306, distance: 124.9
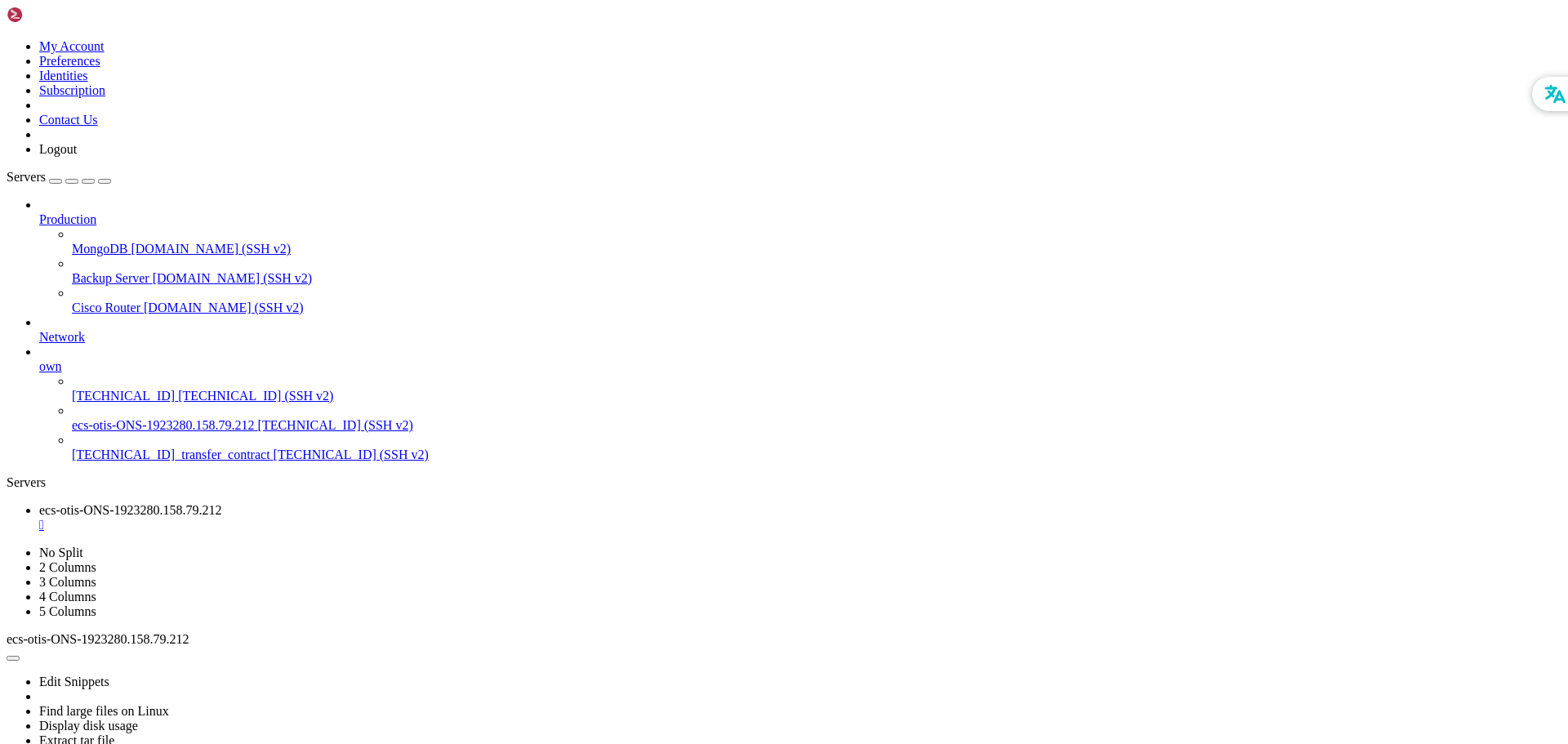
scroll to position [5972, 0]
drag, startPoint x: 806, startPoint y: 1338, endPoint x: 733, endPoint y: 1369, distance: 79.3
drag, startPoint x: 13, startPoint y: 963, endPoint x: 1055, endPoint y: 1405, distance: 1131.9
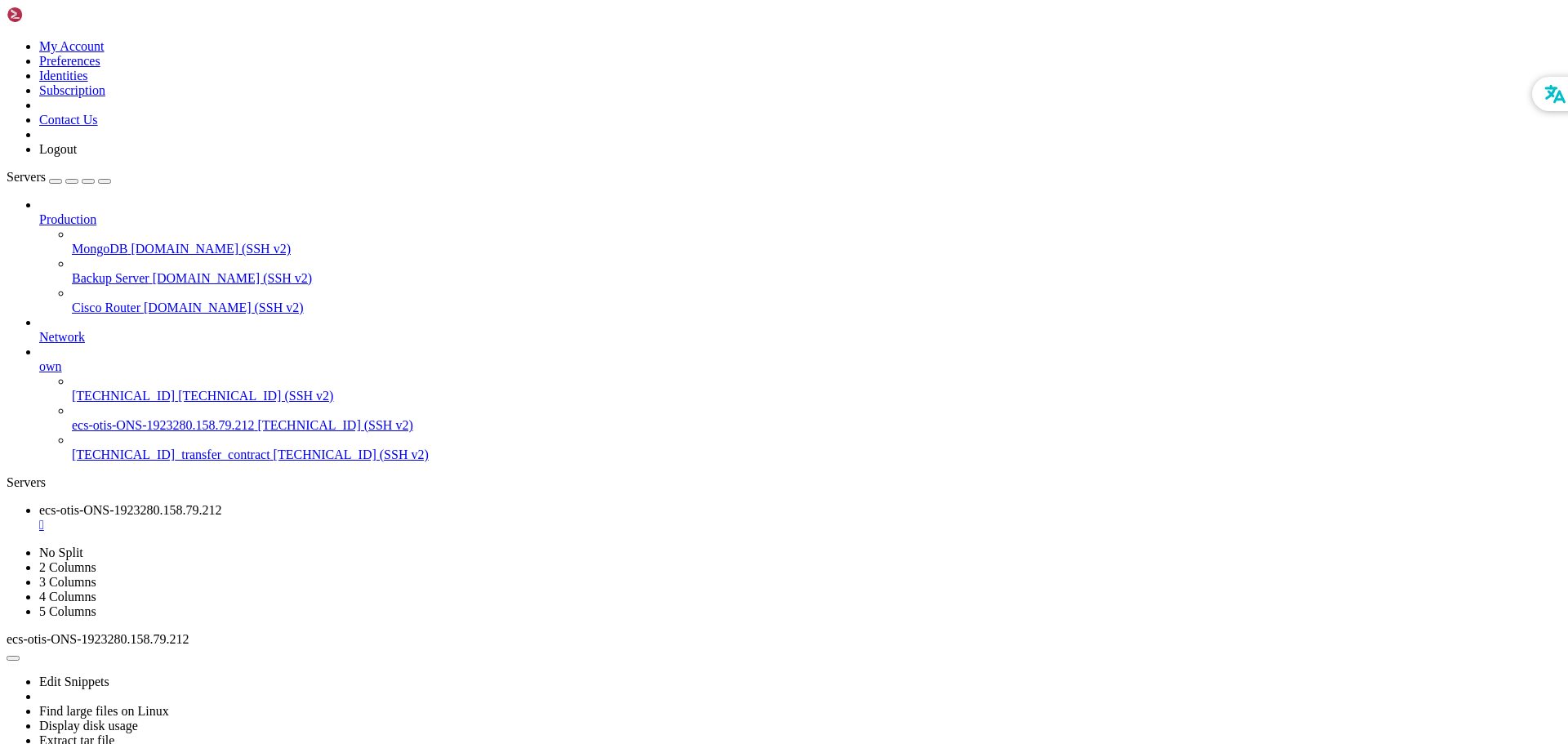
drag, startPoint x: 625, startPoint y: 1257, endPoint x: 565, endPoint y: 1312, distance: 81.4
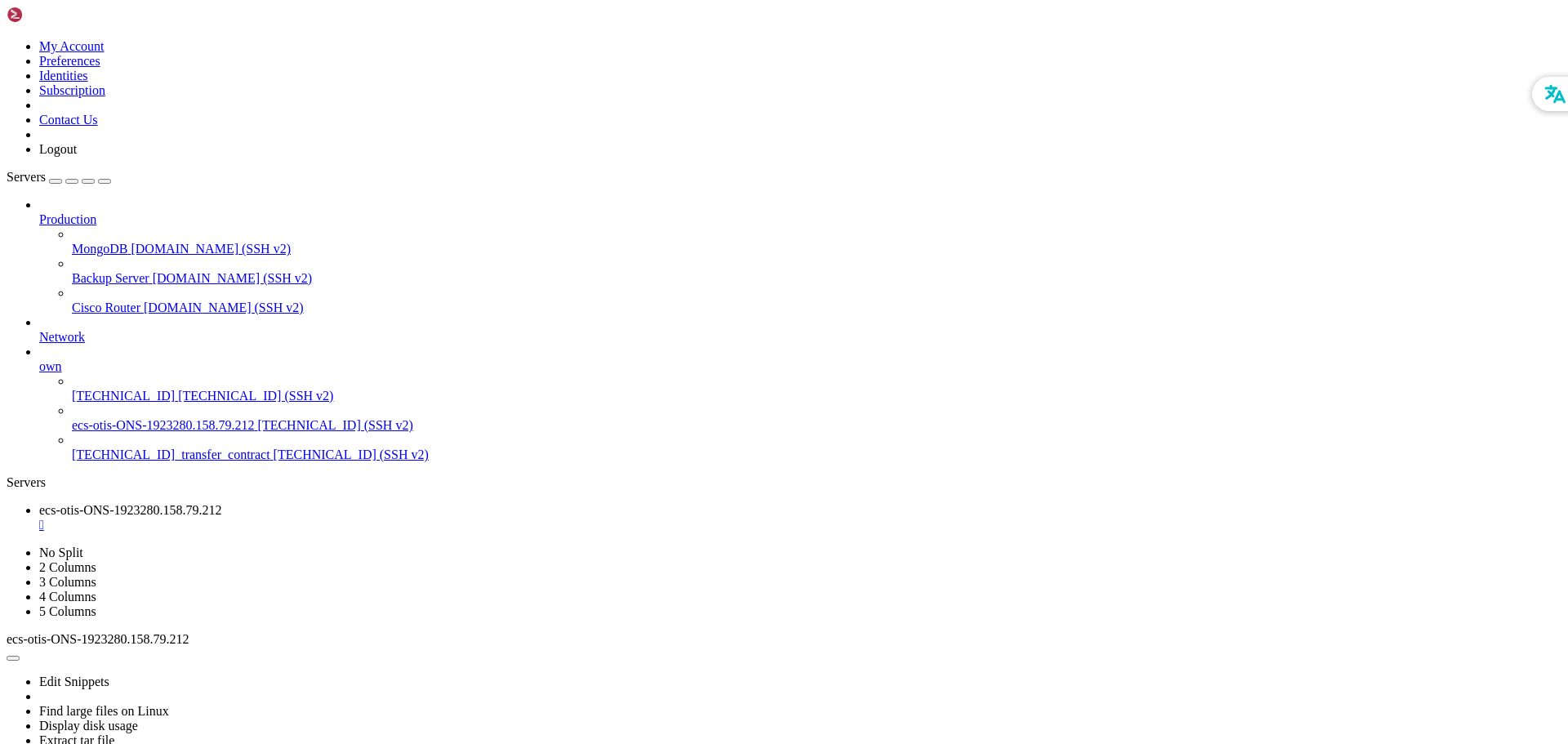
drag, startPoint x: 624, startPoint y: 1317, endPoint x: 532, endPoint y: 1354, distance: 99.2
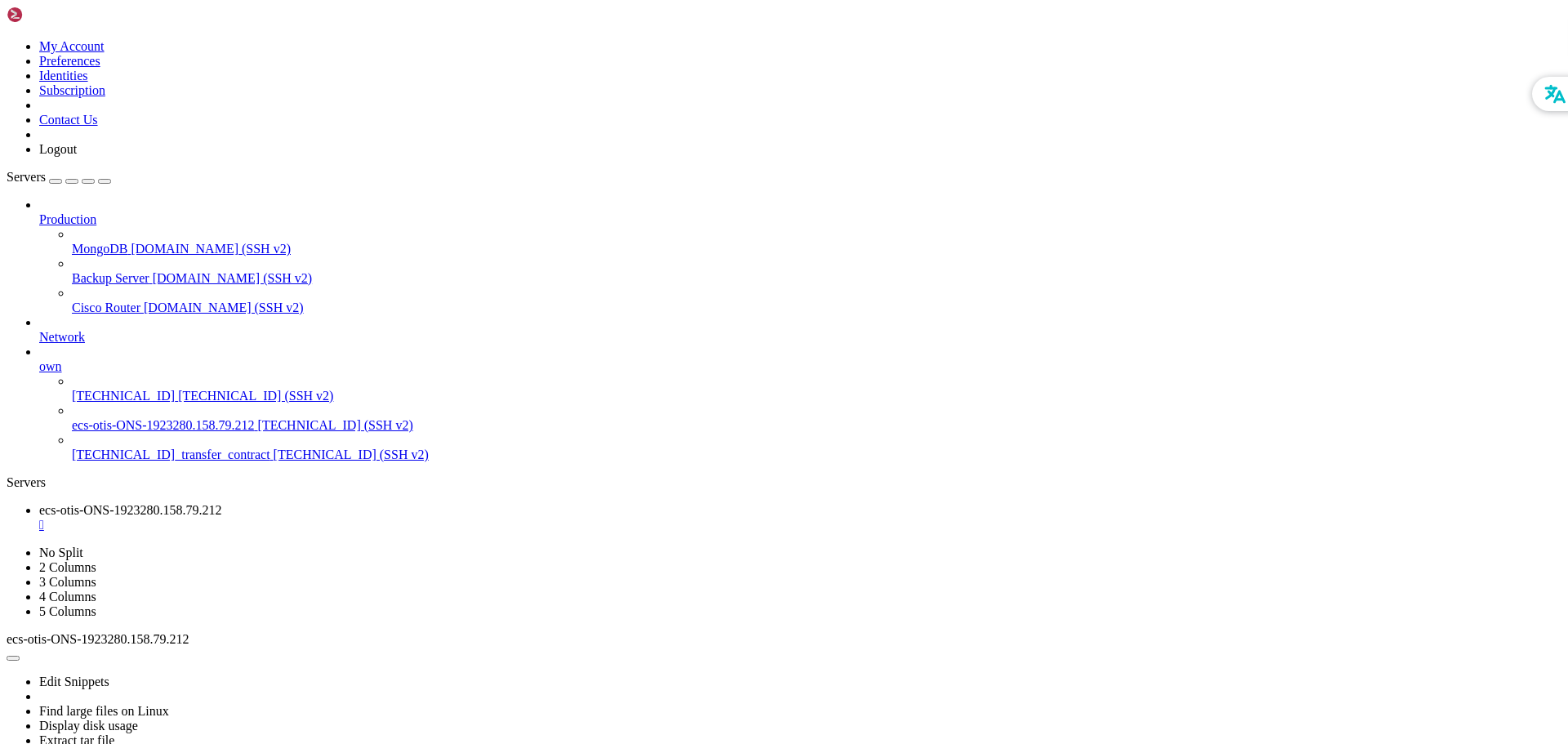
scroll to position [10848, 0]
drag, startPoint x: 11, startPoint y: 1281, endPoint x: 622, endPoint y: 1392, distance: 621.0
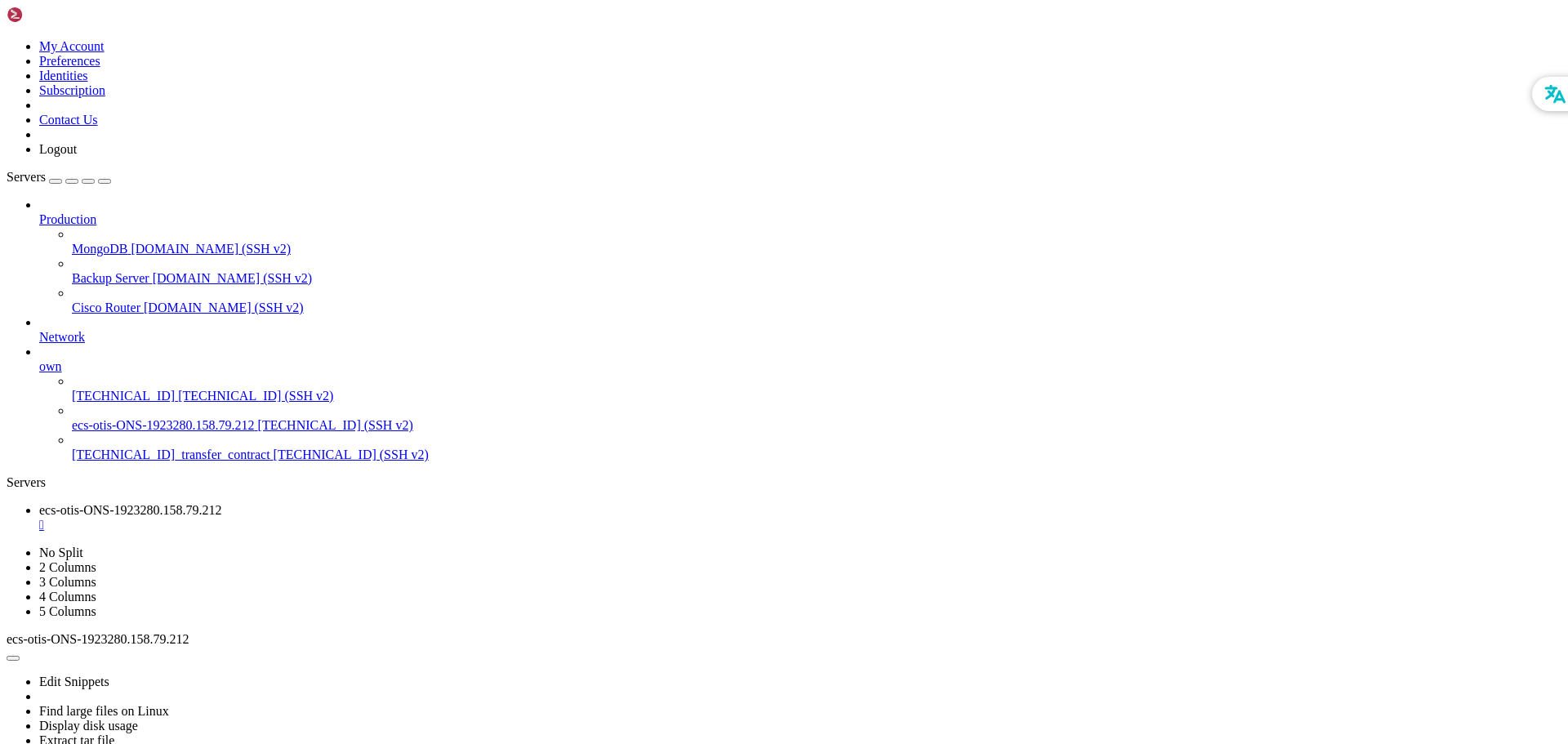
drag, startPoint x: 15, startPoint y: 1280, endPoint x: 548, endPoint y: 1384, distance: 543.1
drag, startPoint x: 416, startPoint y: 1337, endPoint x: 373, endPoint y: 1382, distance: 62.2
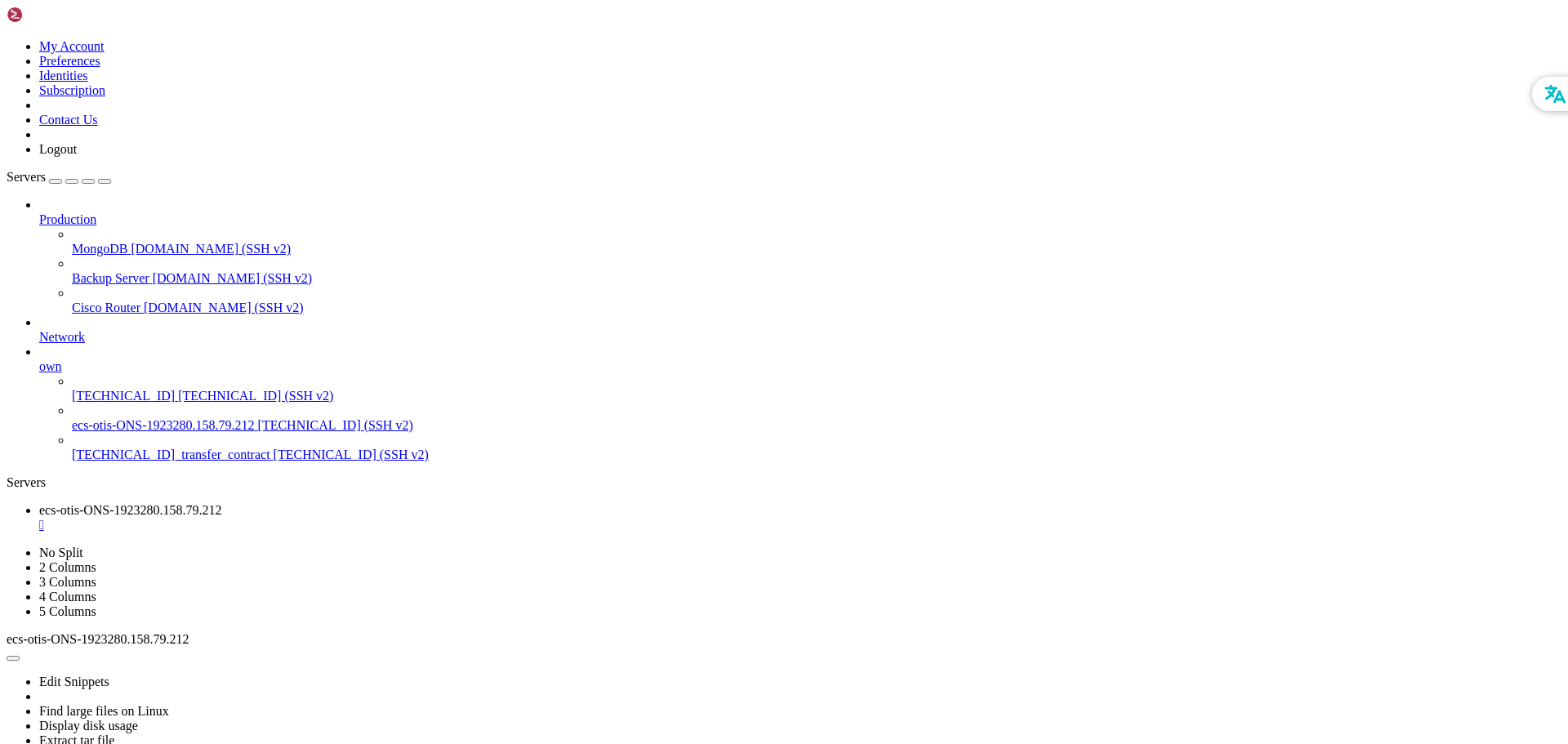
drag, startPoint x: 667, startPoint y: 1205, endPoint x: 660, endPoint y: 1355, distance: 150.2
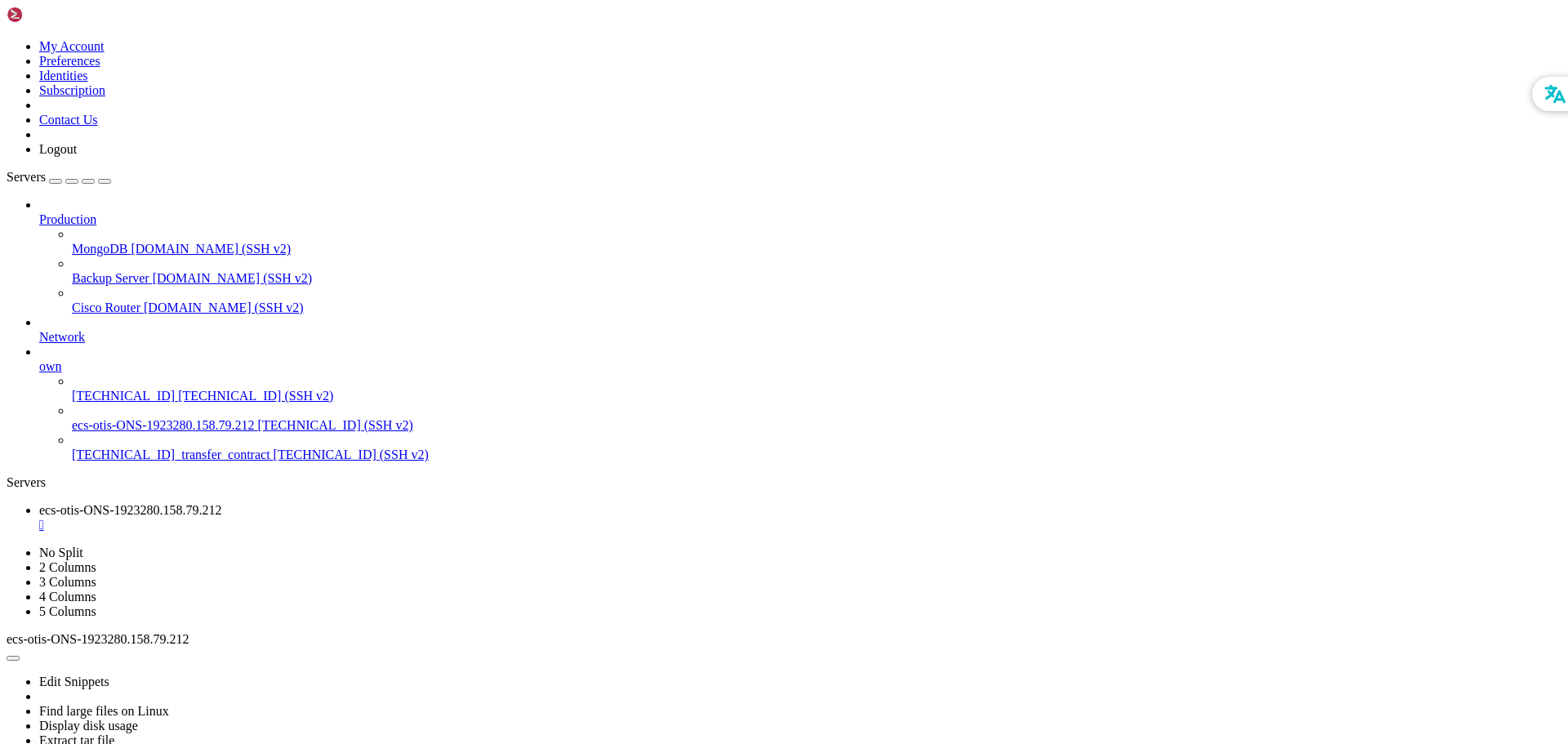
drag, startPoint x: 14, startPoint y: 1155, endPoint x: 534, endPoint y: 1390, distance: 570.6
drag, startPoint x: 808, startPoint y: 1334, endPoint x: 695, endPoint y: 1358, distance: 115.5
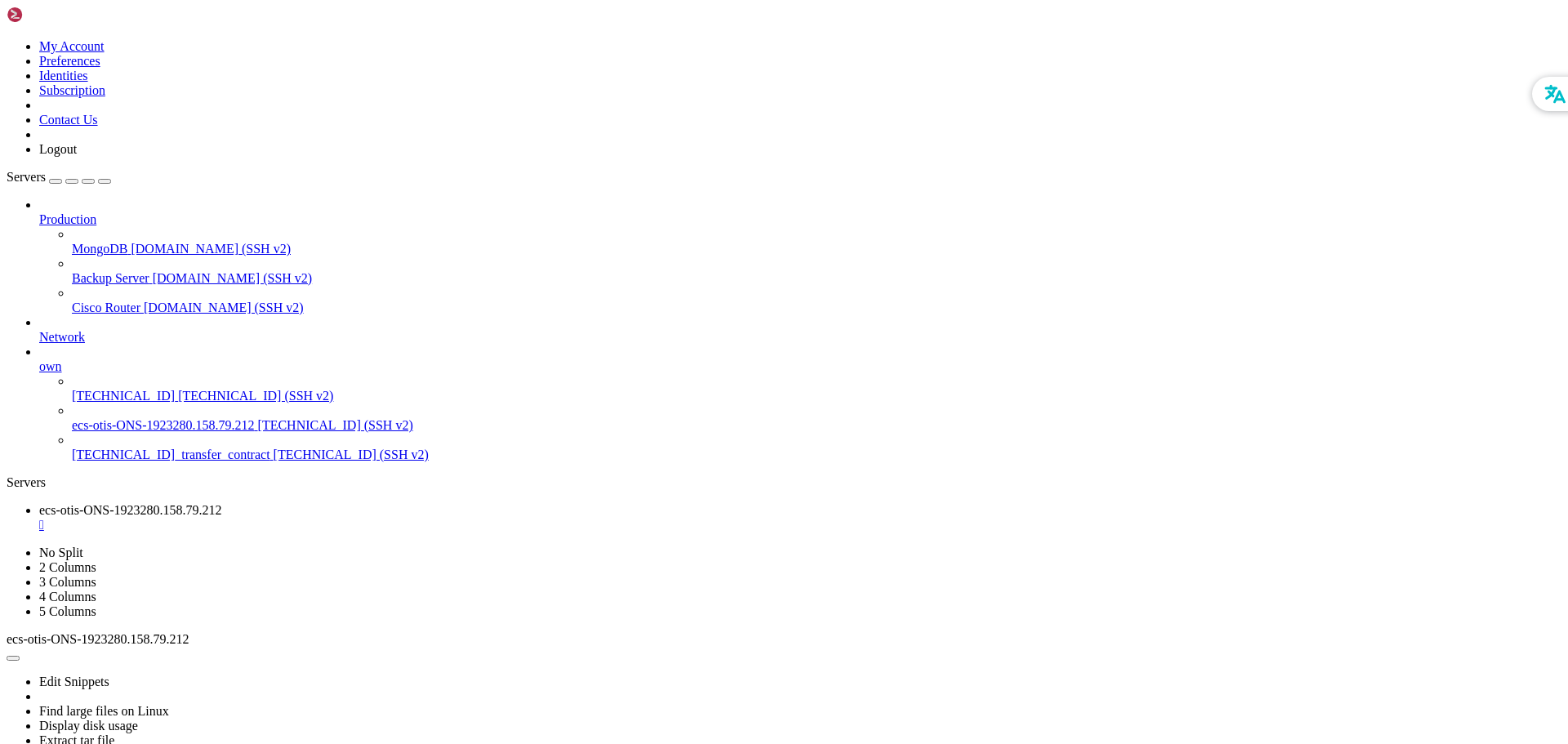
scroll to position [13362, 0]
drag, startPoint x: 665, startPoint y: 1333, endPoint x: 635, endPoint y: 1373, distance: 50.0
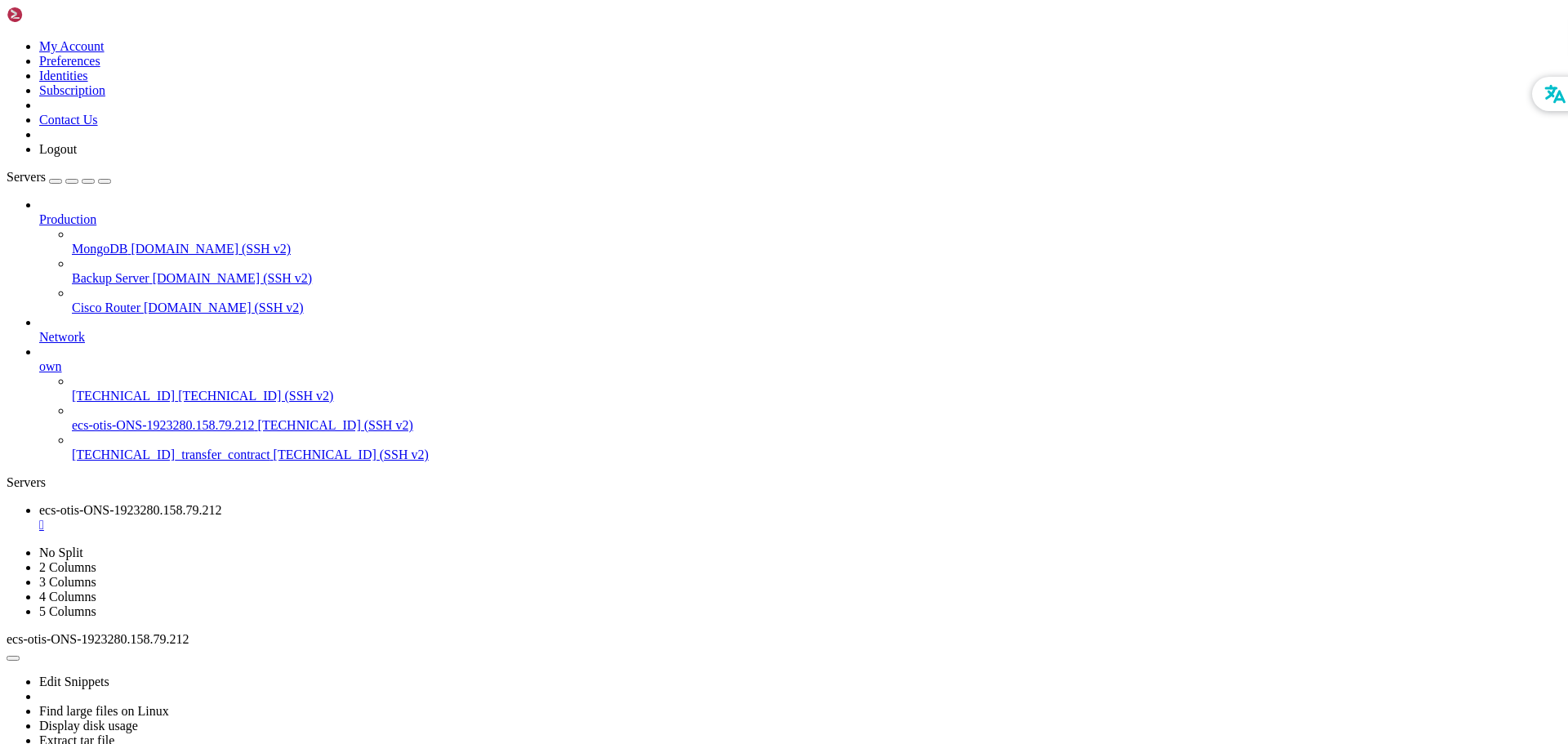
drag, startPoint x: 549, startPoint y: 1316, endPoint x: 462, endPoint y: 1377, distance: 106.3
drag, startPoint x: 814, startPoint y: 1304, endPoint x: 652, endPoint y: 1375, distance: 176.9
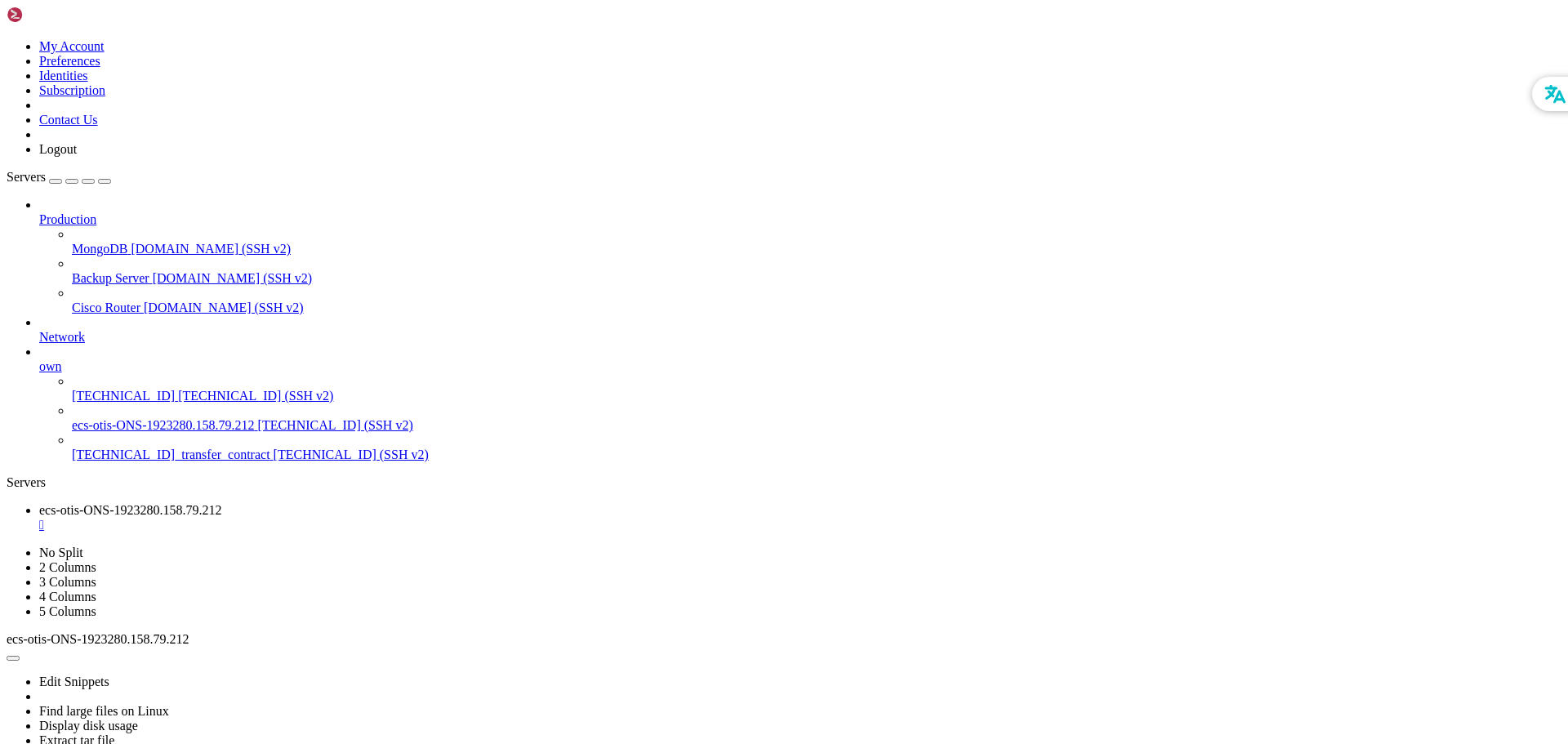
scroll to position [13681, 0]
drag, startPoint x: 17, startPoint y: 1209, endPoint x: 474, endPoint y: 1399, distance: 494.9
drag, startPoint x: 516, startPoint y: 1361, endPoint x: 412, endPoint y: 1354, distance: 104.2
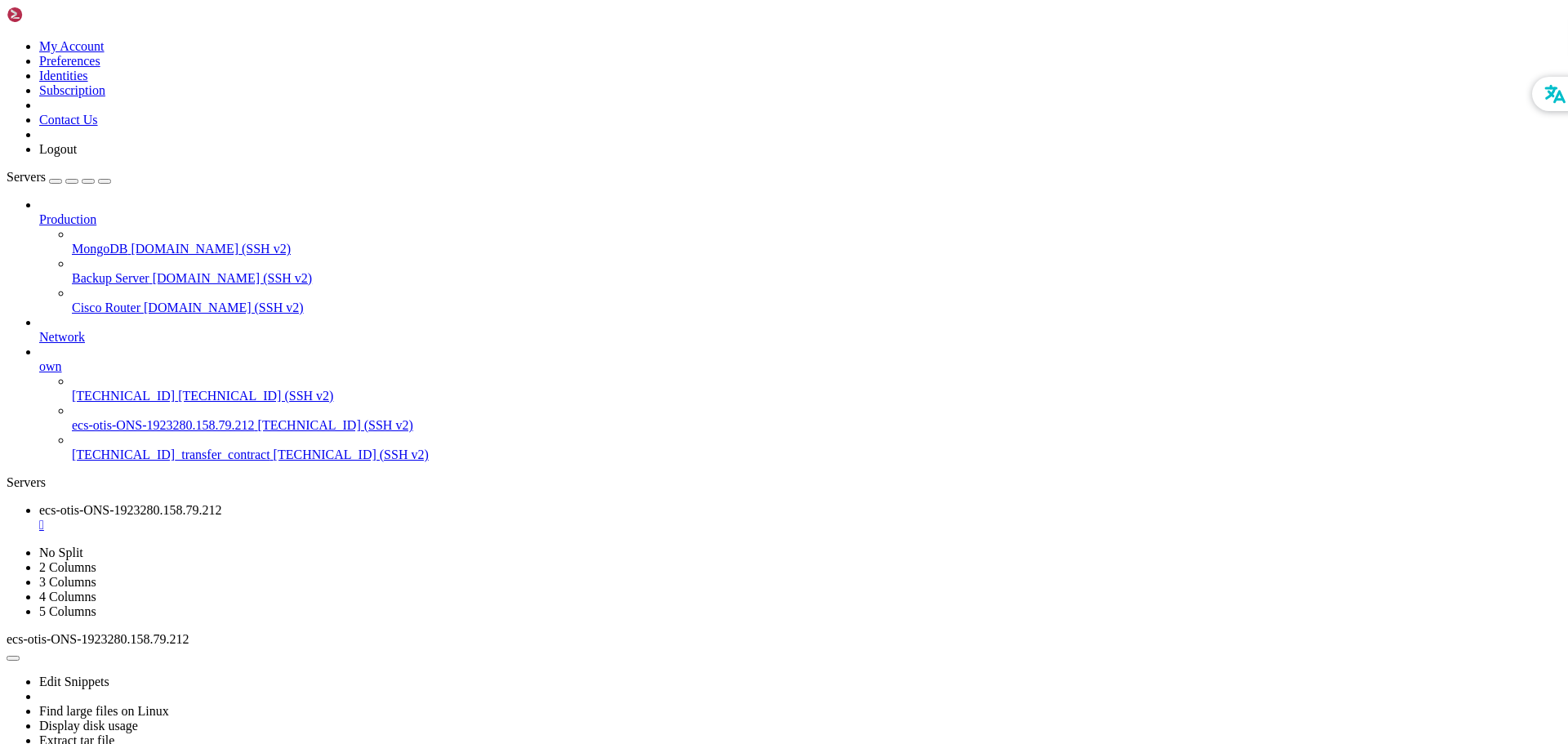
scroll to position [14542, 0]
drag, startPoint x: 553, startPoint y: 1177, endPoint x: 579, endPoint y: 1290, distance: 116.0
drag, startPoint x: 13, startPoint y: 1185, endPoint x: 712, endPoint y: 1410, distance: 734.3
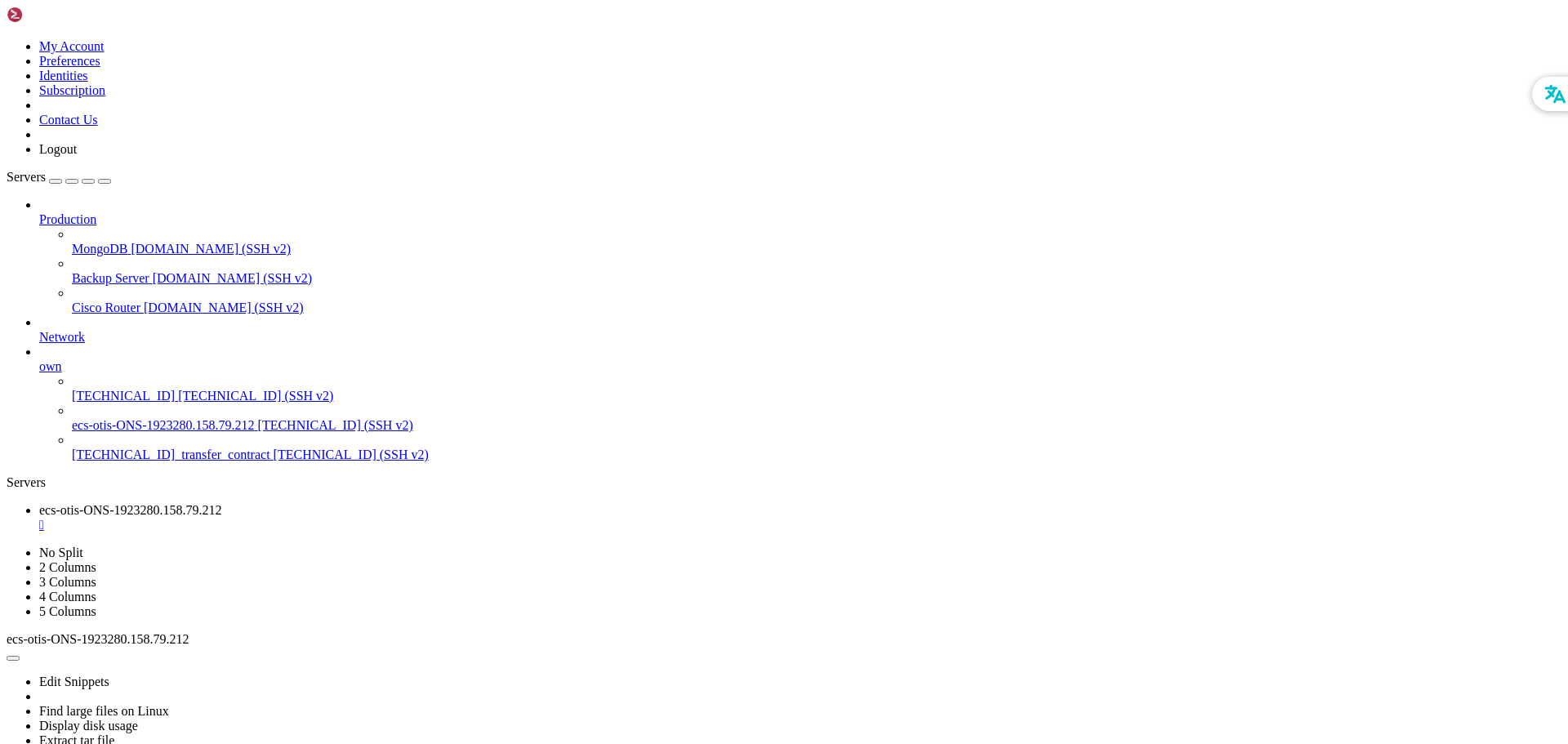
scroll to position [19473, 0]
drag, startPoint x: 686, startPoint y: 1294, endPoint x: 639, endPoint y: 1327, distance: 57.4
